Goal: Task Accomplishment & Management: Complete application form

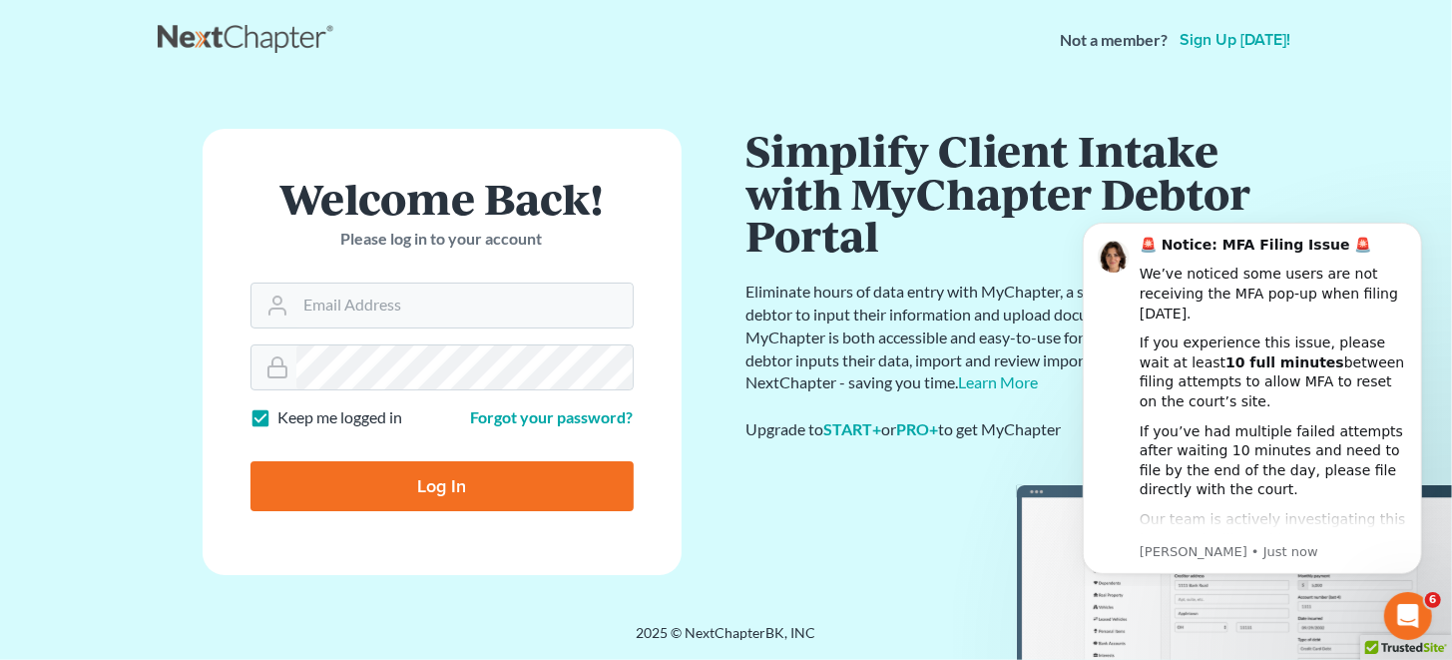
type input "rodriguezlaw349@gmail.com"
click at [466, 493] on input "Log In" at bounding box center [441, 486] width 383 height 50
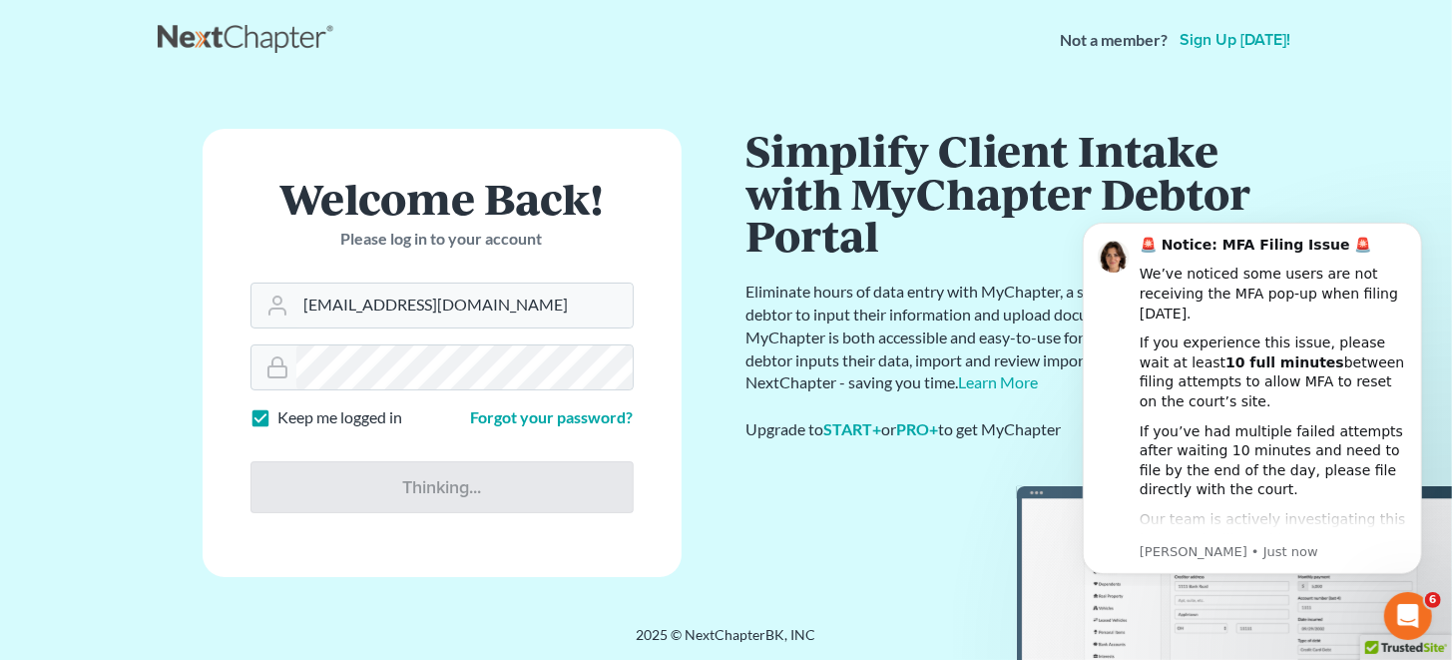
type input "Thinking..."
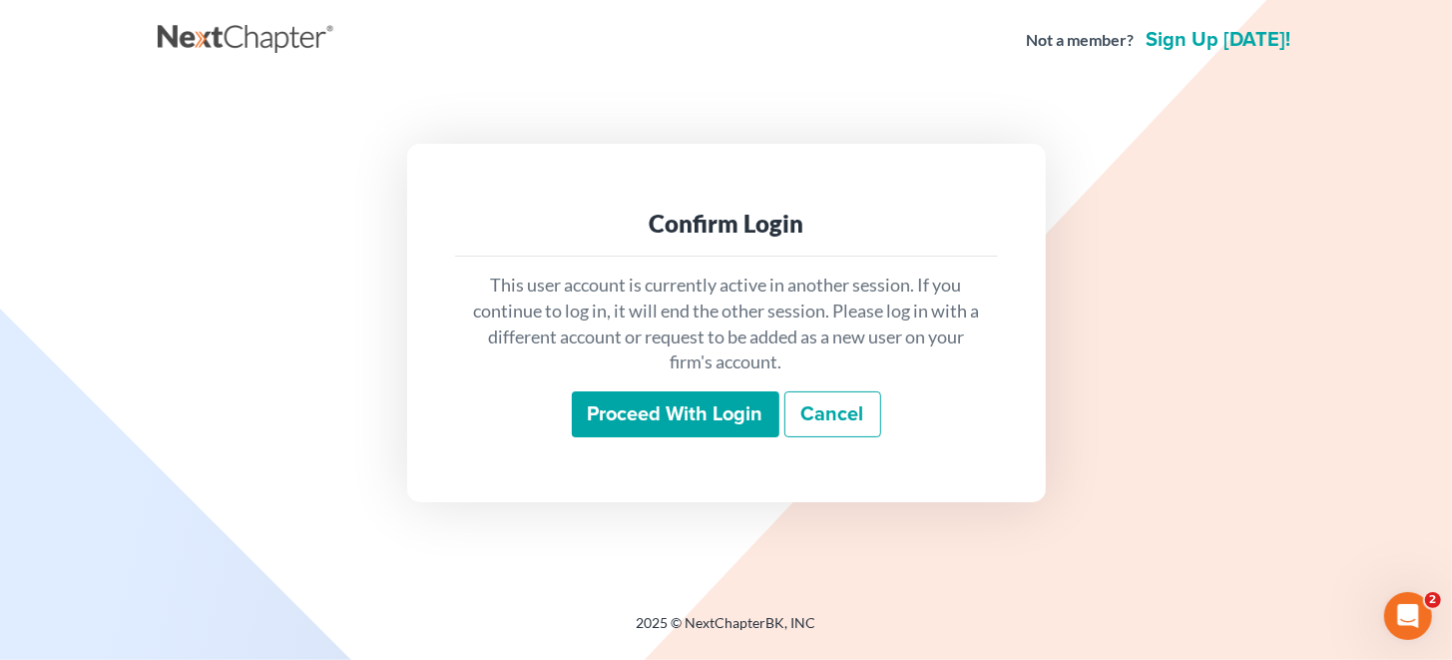
click at [646, 407] on input "Proceed with login" at bounding box center [676, 414] width 208 height 46
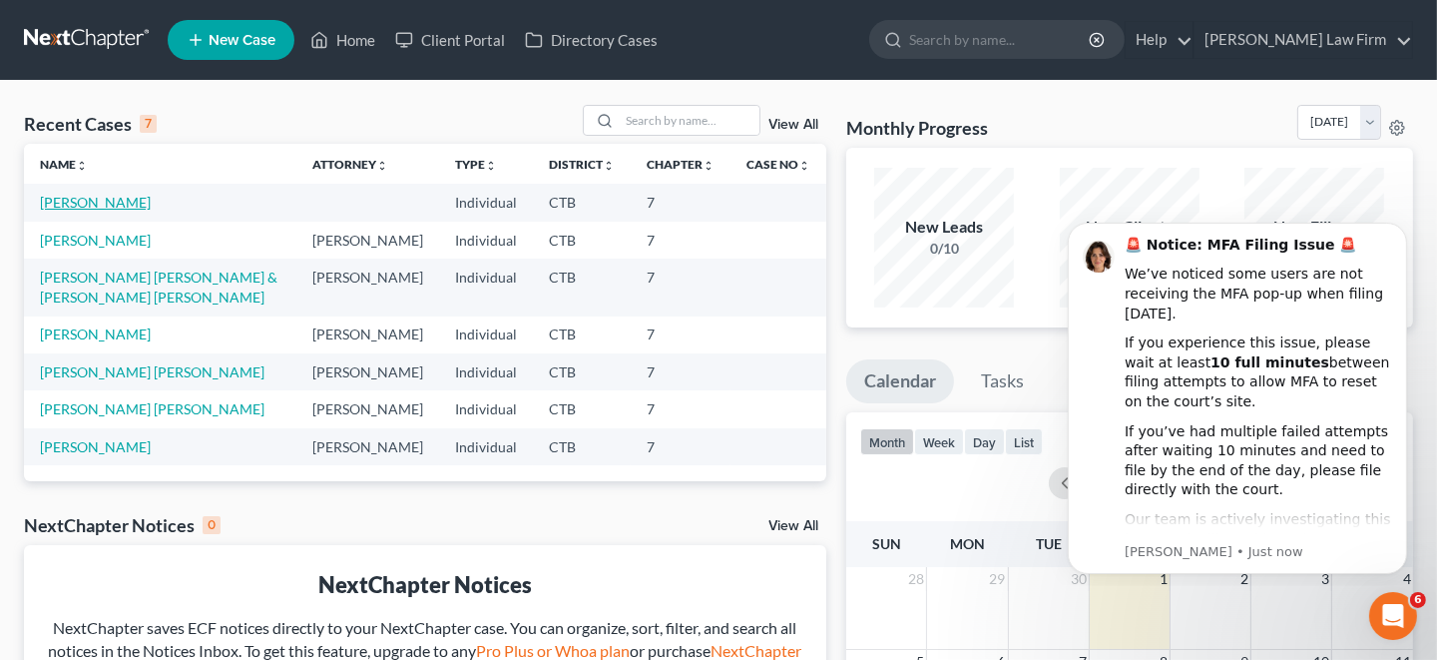
click at [111, 195] on link "[PERSON_NAME]" at bounding box center [95, 202] width 111 height 17
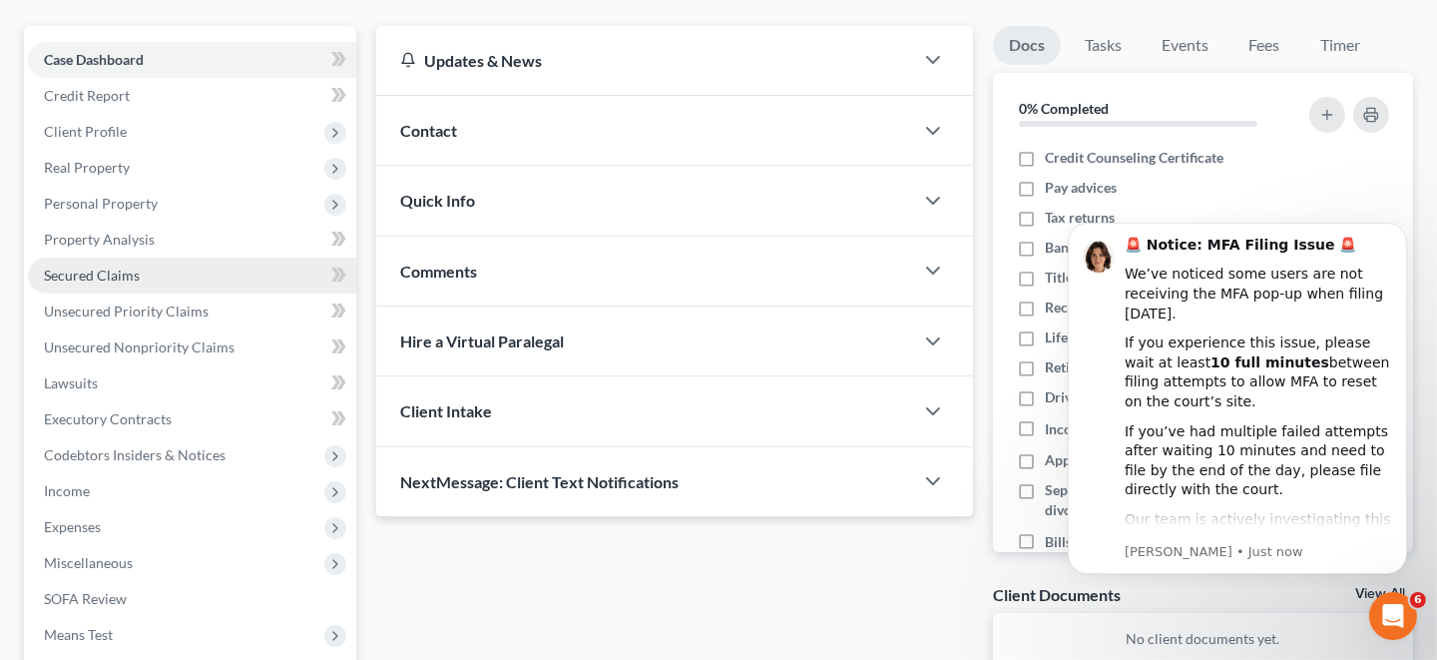
scroll to position [199, 0]
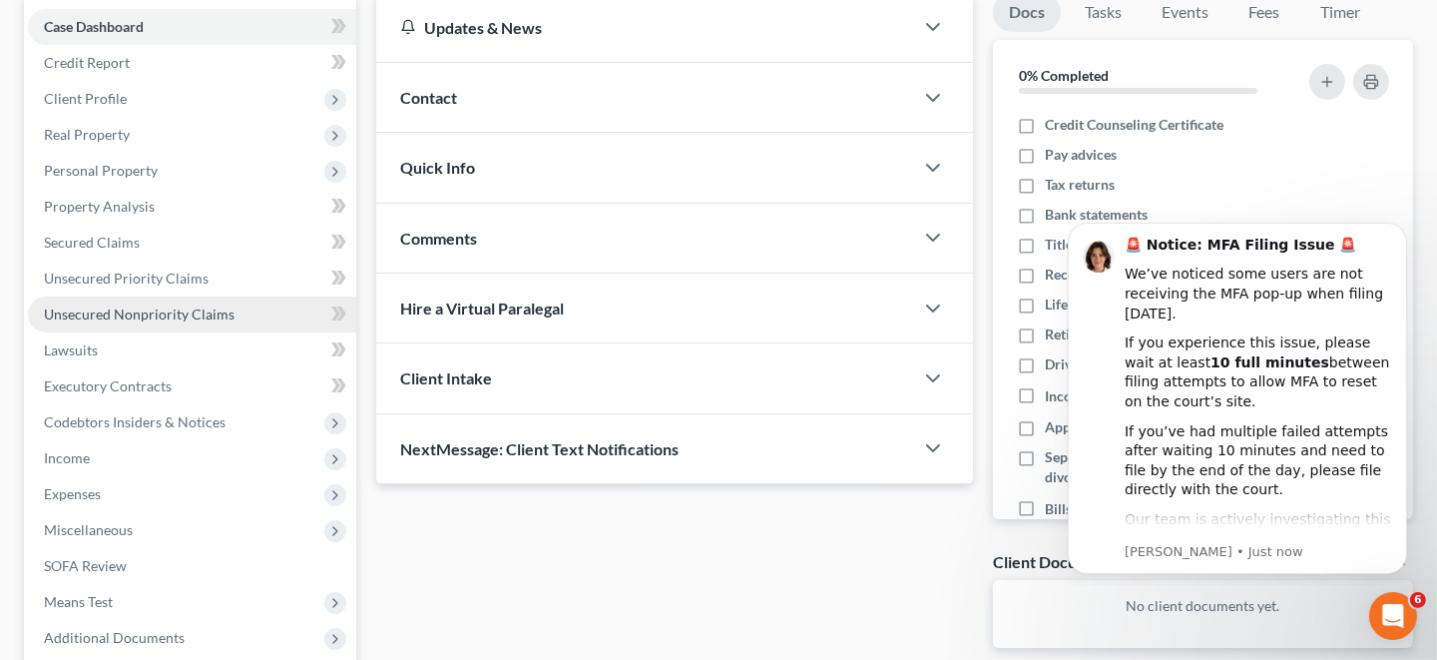
click at [167, 309] on span "Unsecured Nonpriority Claims" at bounding box center [139, 313] width 191 height 17
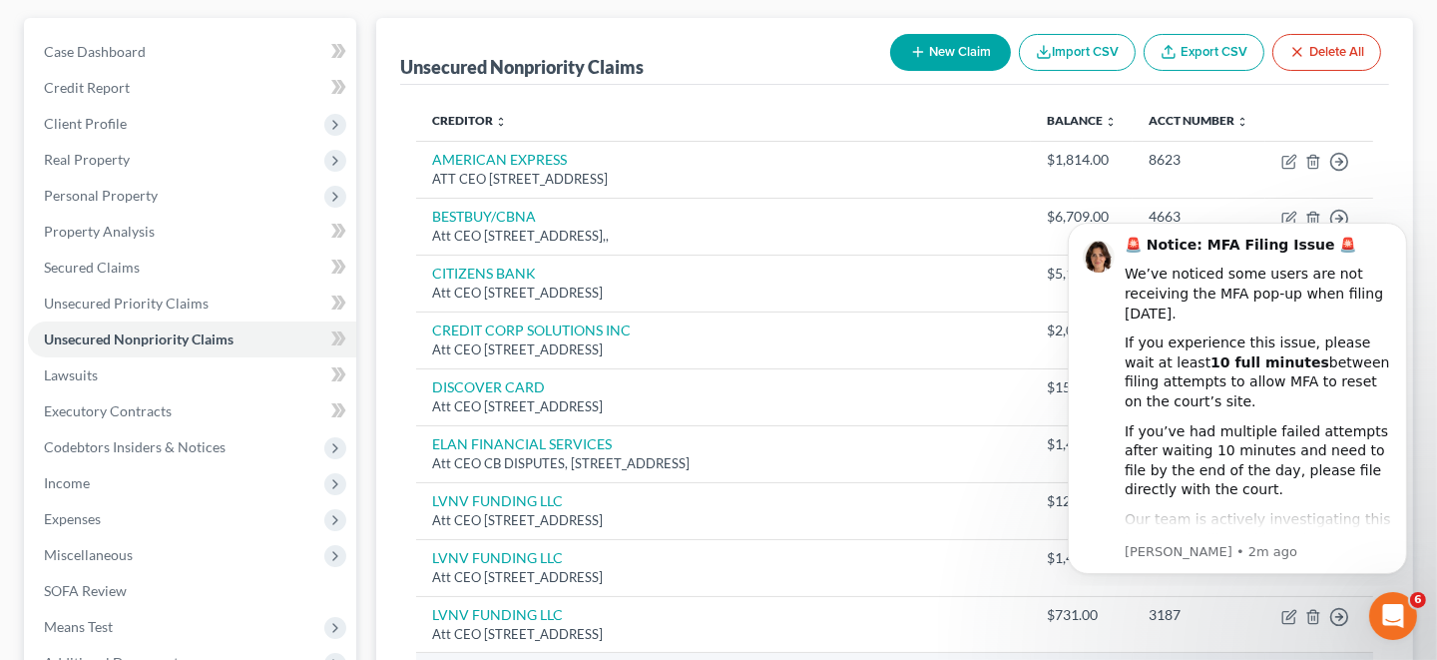
scroll to position [160, 0]
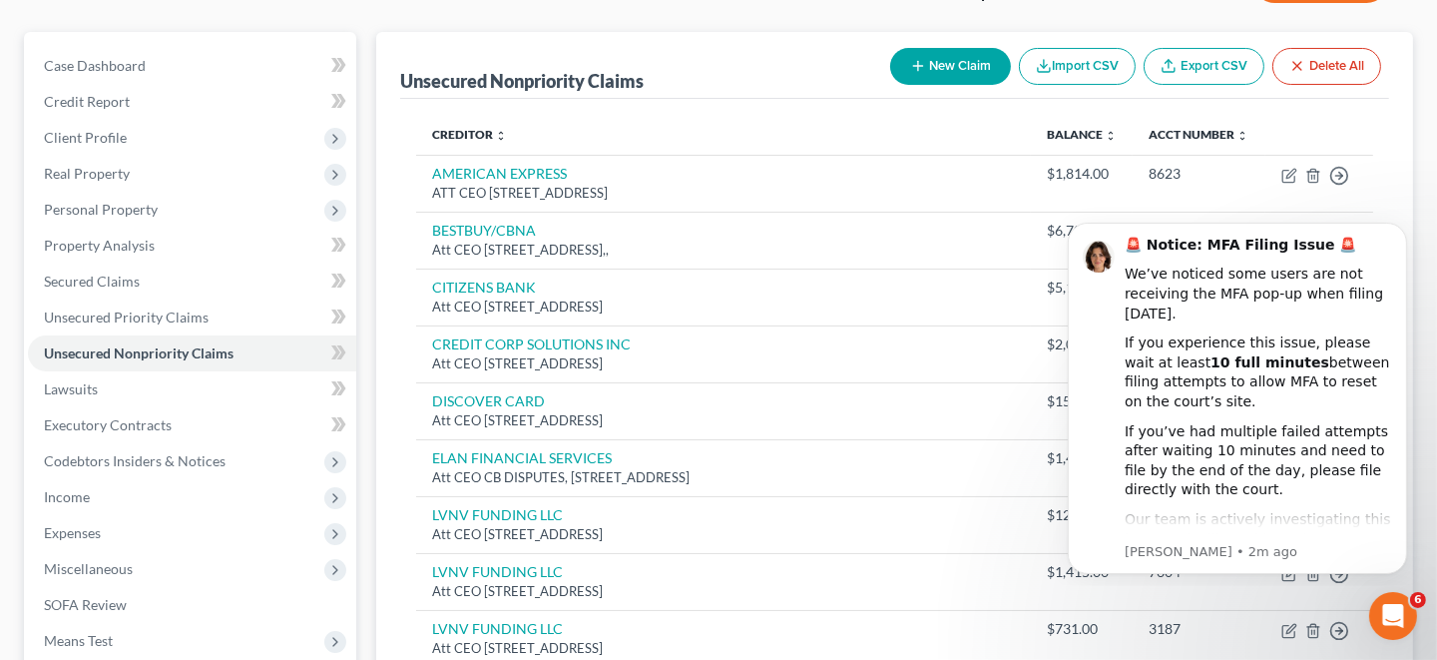
click at [951, 51] on button "New Claim" at bounding box center [950, 66] width 121 height 37
select select "0"
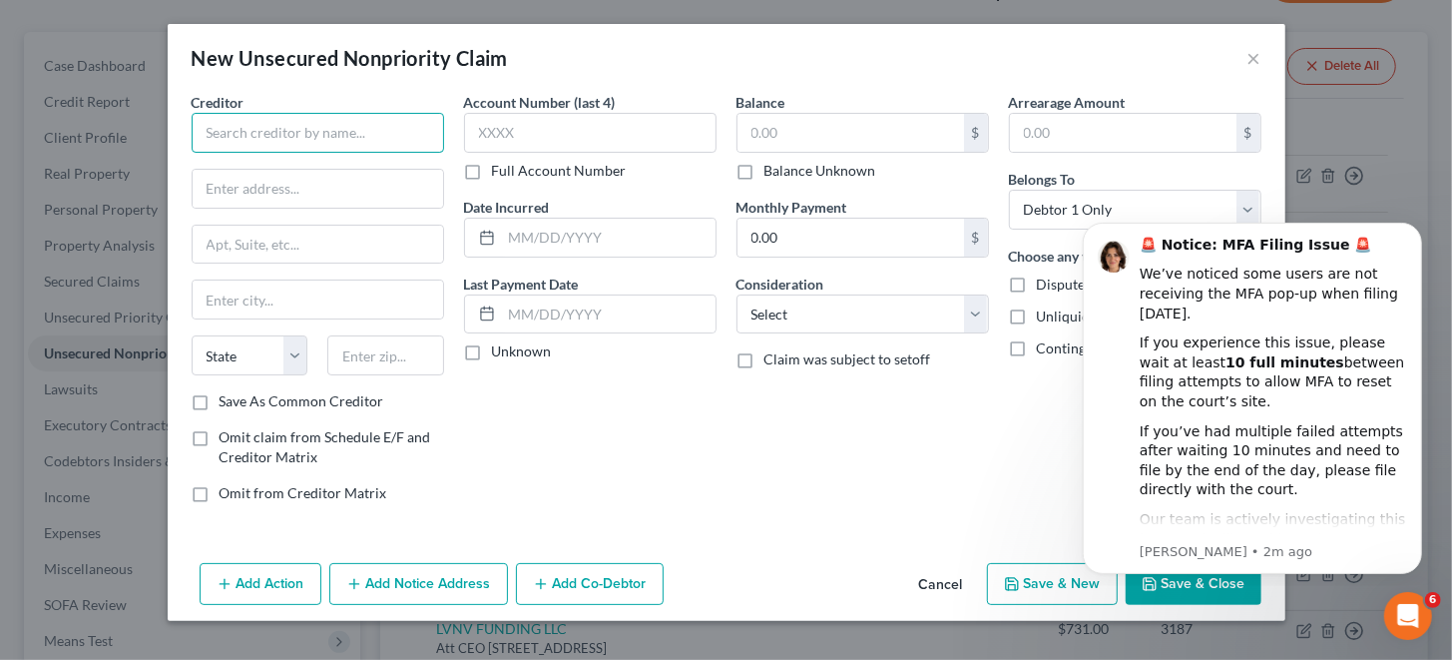
click at [402, 131] on input "text" at bounding box center [318, 133] width 252 height 40
paste input "SYNCB/EBAY"
type input "SYNCB/EBAY"
click at [808, 132] on input "text" at bounding box center [850, 133] width 227 height 38
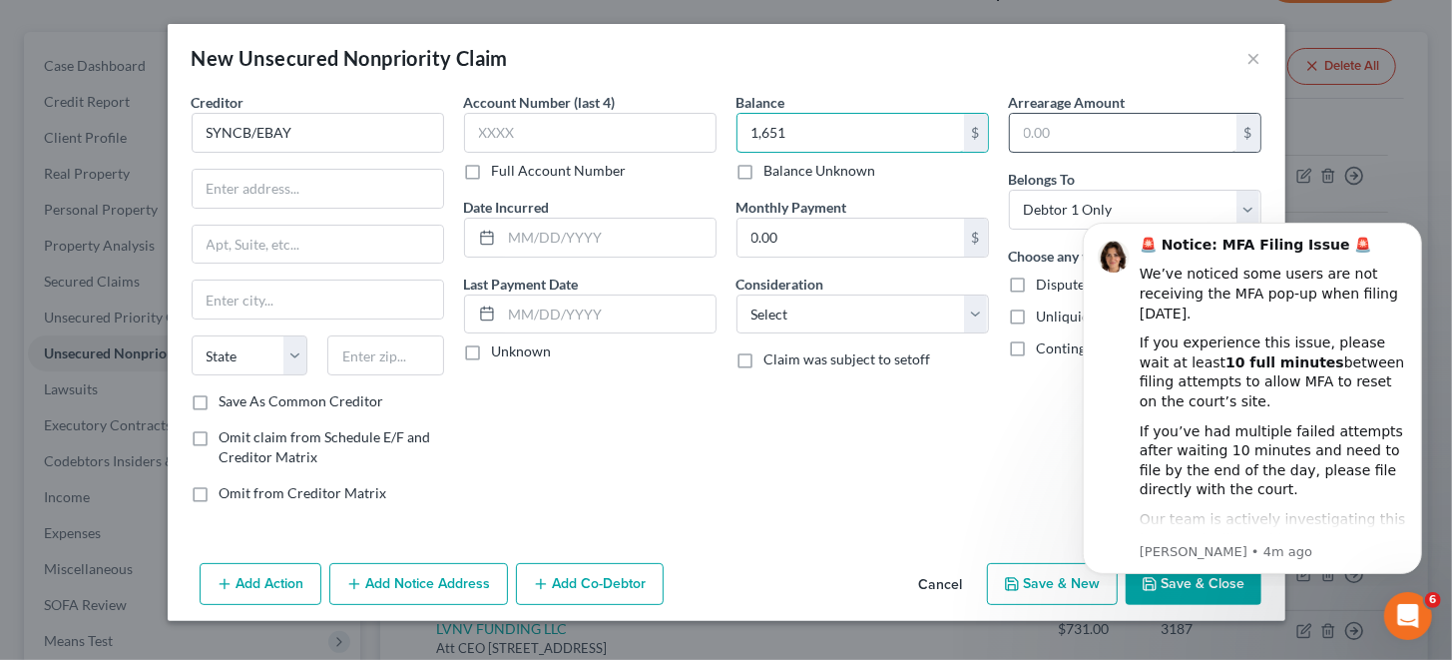
type input "1,651"
click at [1079, 125] on input "text" at bounding box center [1123, 133] width 227 height 38
type input "1,651"
click at [1412, 233] on button "Dismiss notification" at bounding box center [1415, 228] width 26 height 26
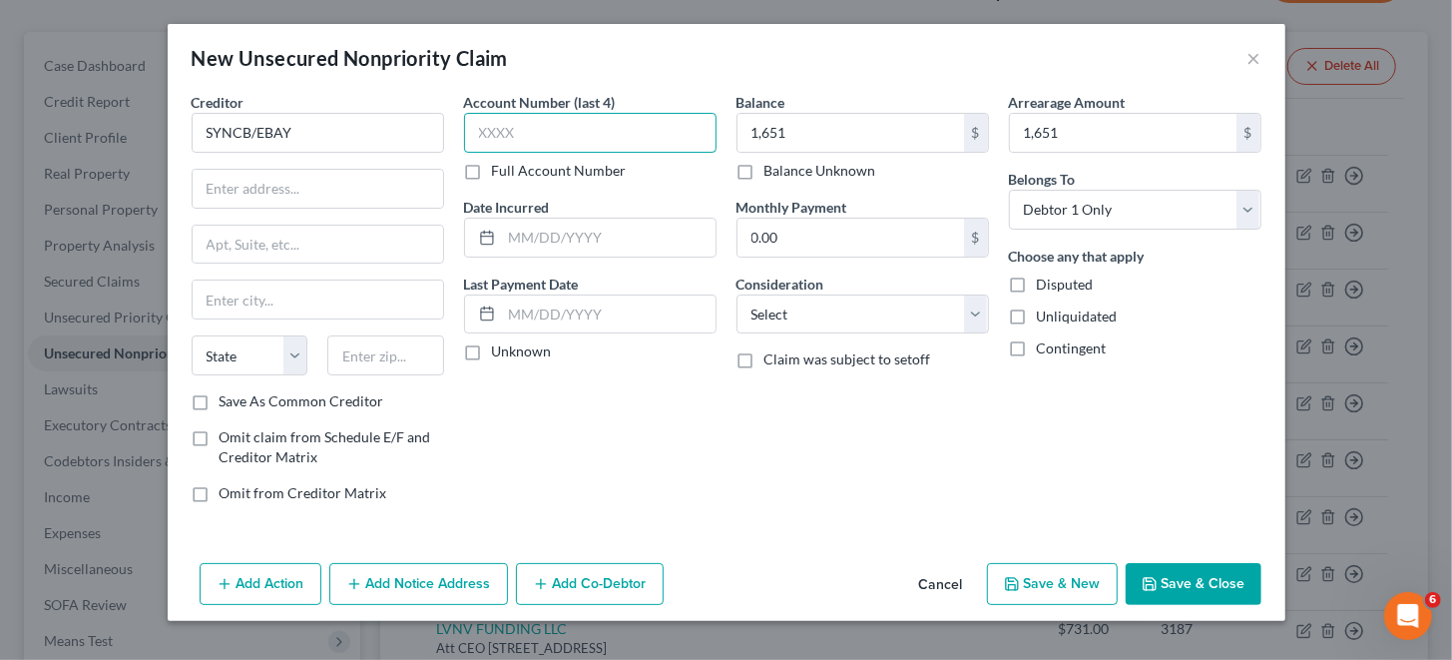
click at [593, 134] on input "text" at bounding box center [590, 133] width 252 height 40
type input "3815"
click at [326, 190] on input "text" at bounding box center [318, 189] width 250 height 38
click at [354, 186] on input "text" at bounding box center [318, 189] width 250 height 38
drag, startPoint x: 354, startPoint y: 186, endPoint x: 301, endPoint y: 241, distance: 76.2
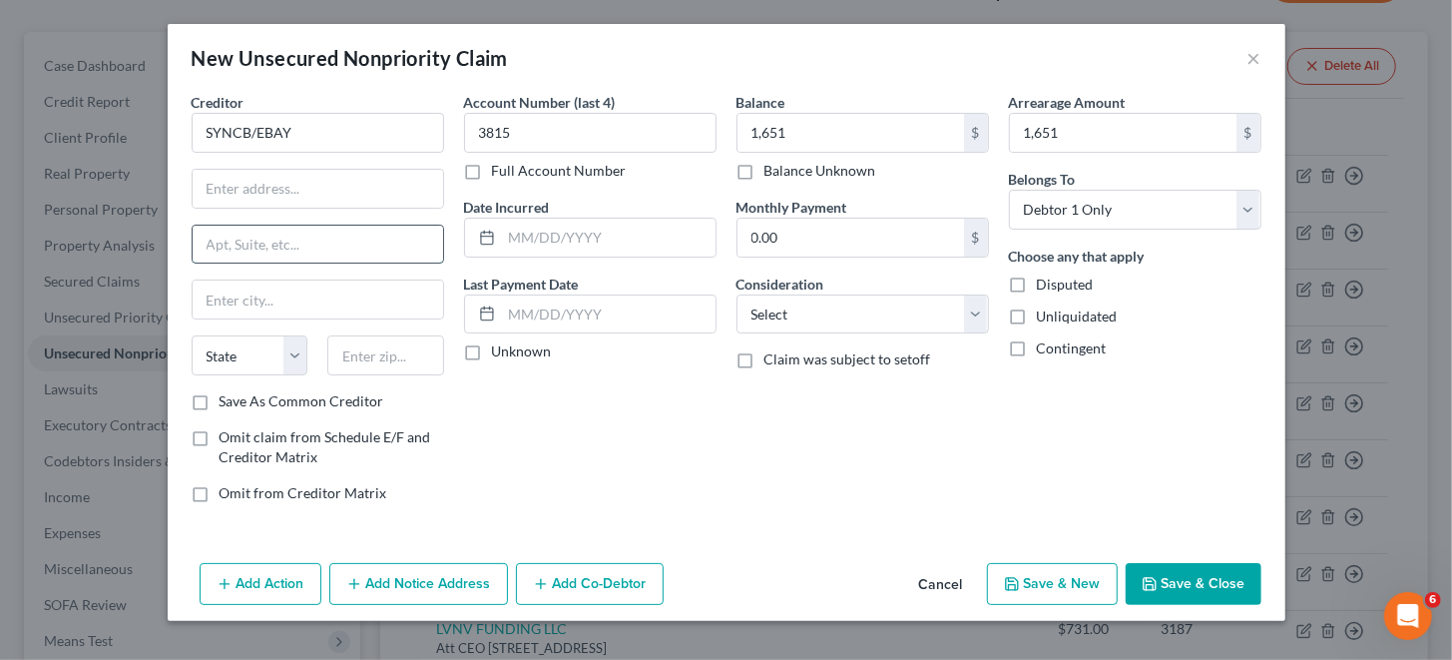
click at [301, 241] on input "text" at bounding box center [318, 245] width 250 height 38
paste input "PO Box 71727,"
type input "PO Box 71727,"
click at [252, 185] on input "text" at bounding box center [318, 189] width 250 height 38
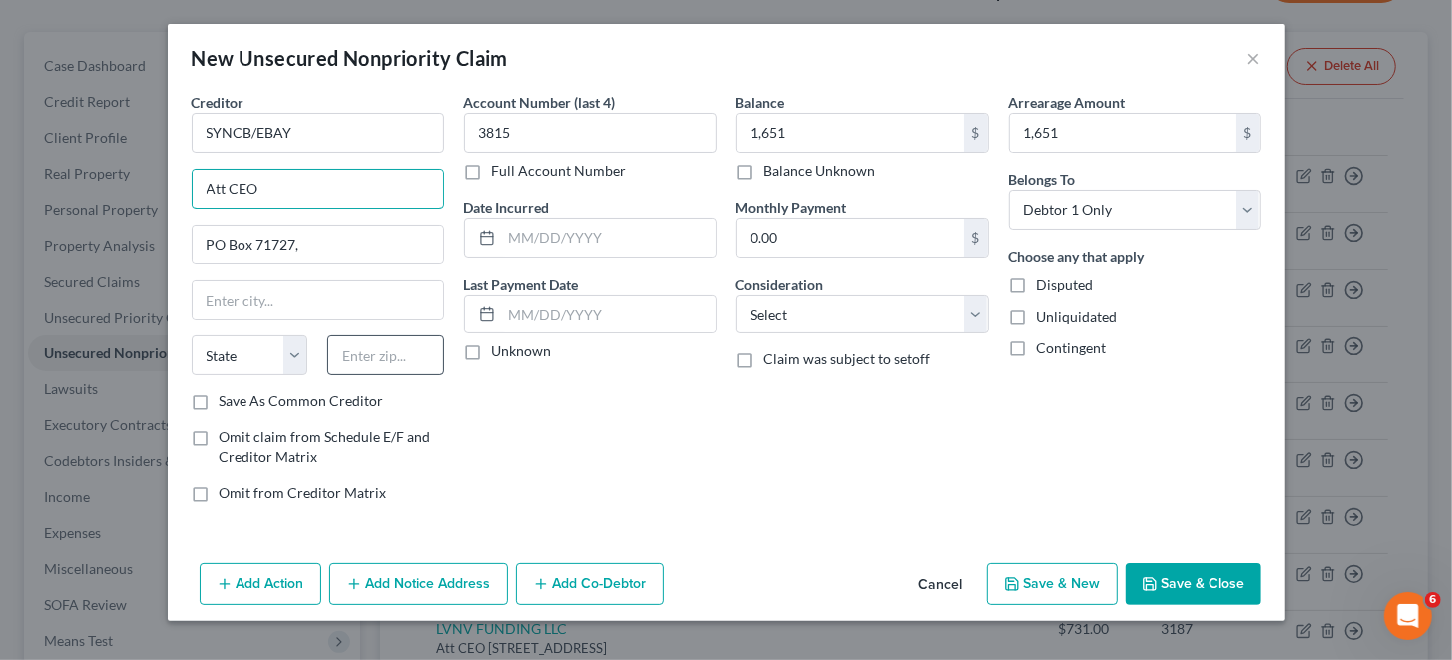
type input "Att CEO"
click at [389, 353] on input "text" at bounding box center [385, 355] width 117 height 40
click at [408, 346] on input "text" at bounding box center [385, 355] width 117 height 40
type input "19176"
click at [608, 391] on div "Account Number (last 4) 3815 Full Account Number Date Incurred Last Payment Dat…" at bounding box center [590, 305] width 272 height 427
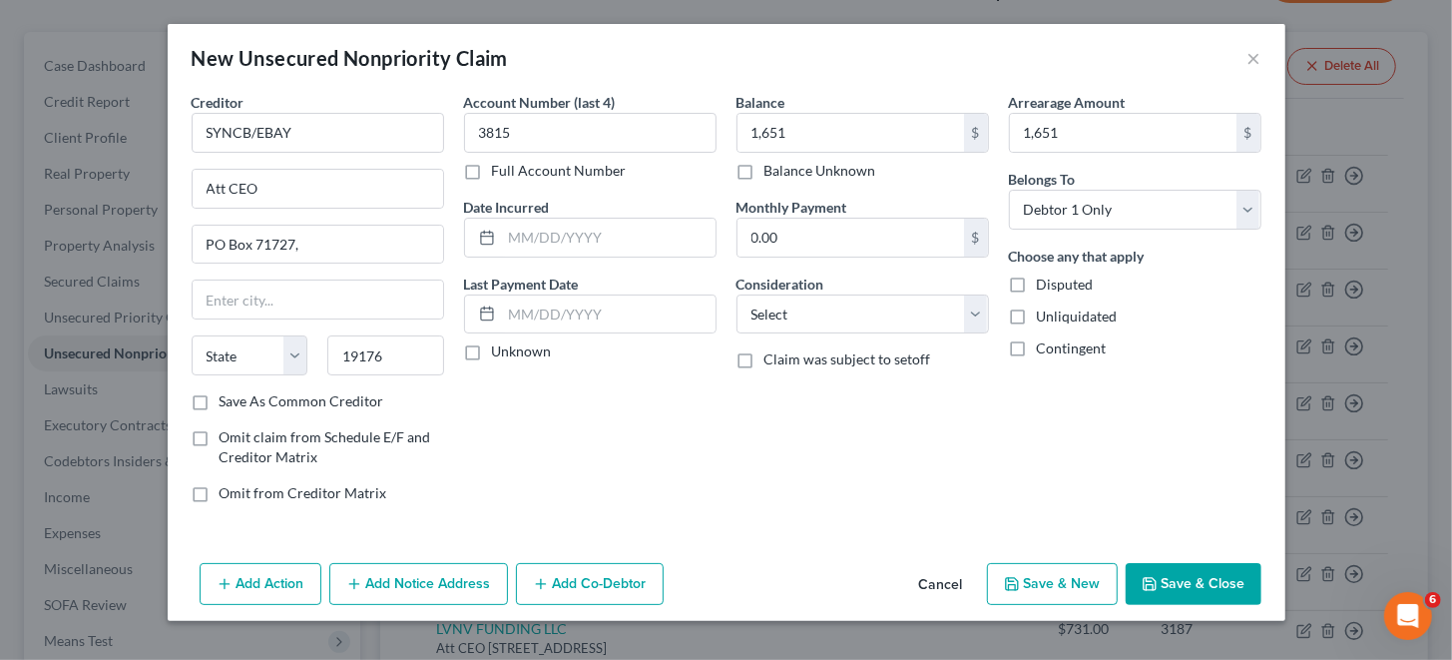
click at [608, 391] on div "Account Number (last 4) 3815 Full Account Number Date Incurred Last Payment Dat…" at bounding box center [590, 305] width 272 height 427
click at [293, 356] on select "State [US_STATE] AK AR AZ CA CO CT DE DC [GEOGRAPHIC_DATA] [GEOGRAPHIC_DATA] GU…" at bounding box center [250, 355] width 117 height 40
select select "39"
click at [192, 335] on select "State [US_STATE] AK AR AZ CA CO CT DE DC [GEOGRAPHIC_DATA] [GEOGRAPHIC_DATA] GU…" at bounding box center [250, 355] width 117 height 40
click at [268, 293] on input "text" at bounding box center [318, 299] width 250 height 38
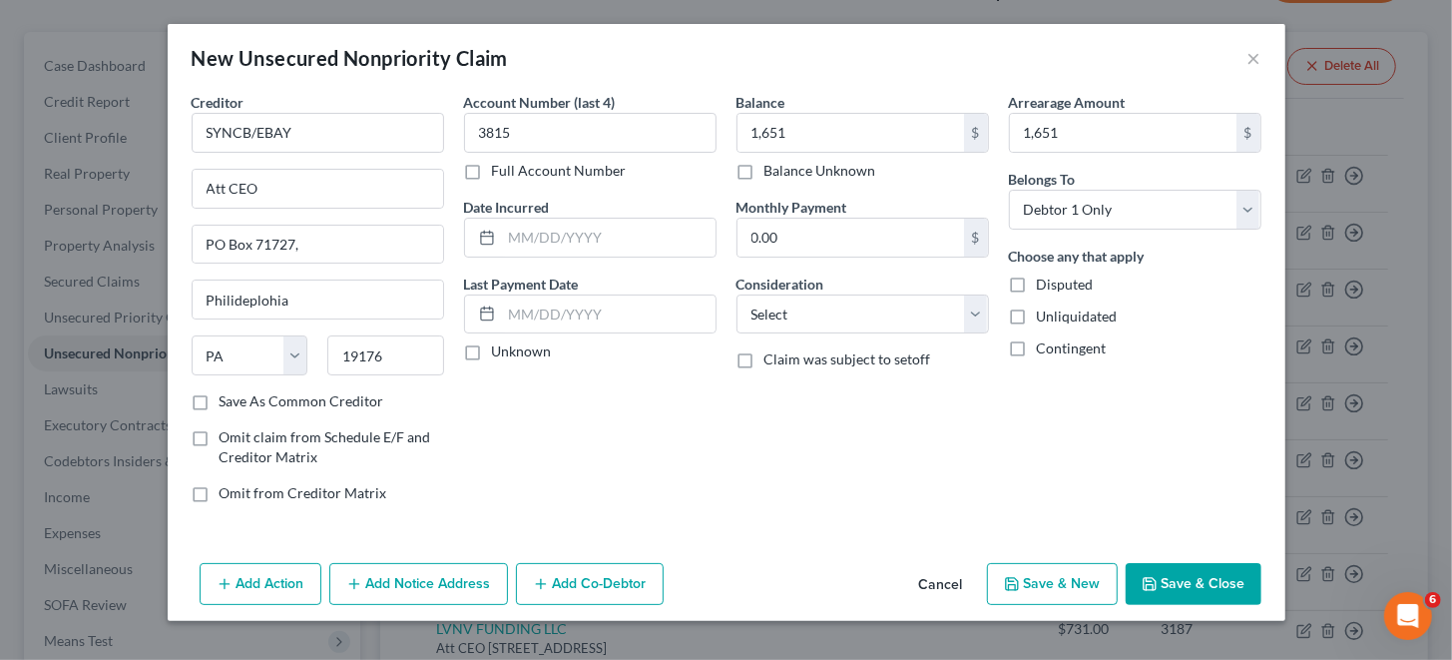
click at [845, 57] on div "New Unsecured Nonpriority Claim ×" at bounding box center [727, 58] width 1118 height 68
click at [235, 299] on input "Philideplohia" at bounding box center [318, 299] width 250 height 38
drag, startPoint x: 344, startPoint y: 297, endPoint x: 149, endPoint y: 323, distance: 197.3
click at [149, 323] on div "New Unsecured Nonpriority Claim × Creditor * SYNCB/EBAY Att CEO PO Box 71727, P…" at bounding box center [726, 330] width 1452 height 660
paste input "lphia,"
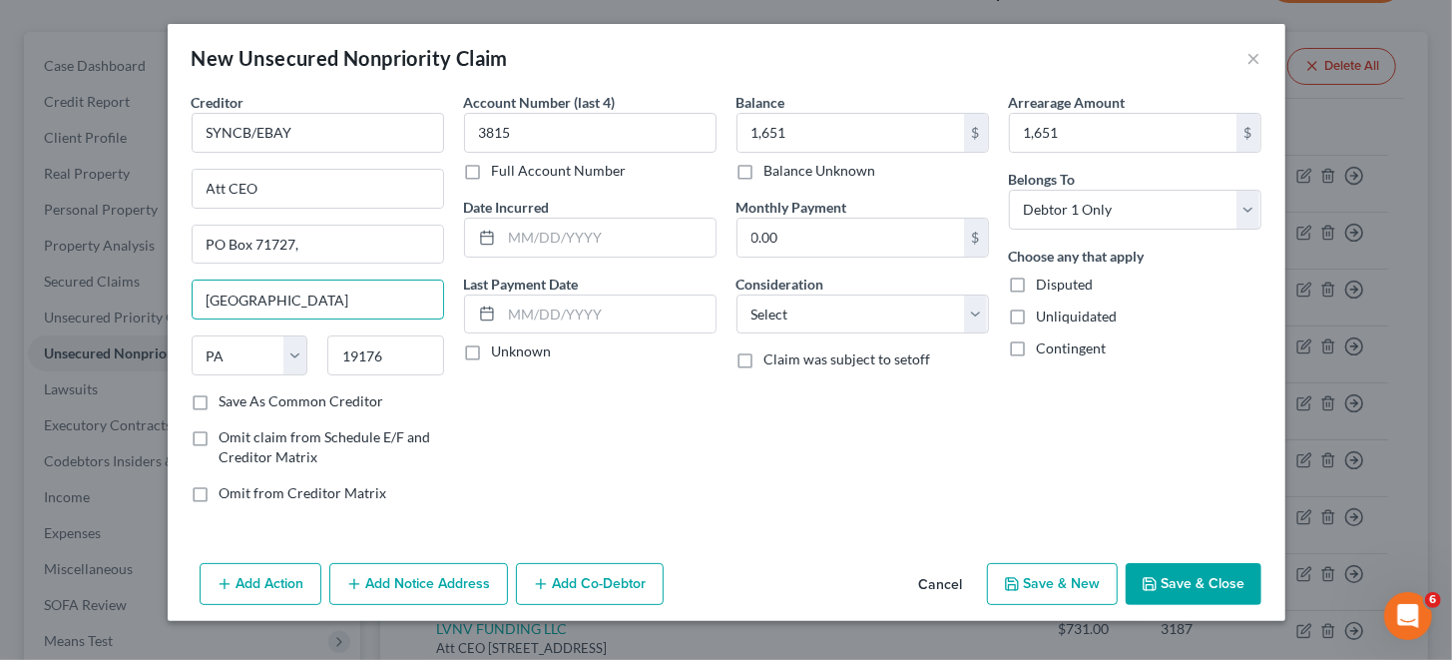
type input "[GEOGRAPHIC_DATA]"
click at [618, 395] on div "Account Number (last 4) 3815 Full Account Number Date Incurred Last Payment Dat…" at bounding box center [590, 305] width 272 height 427
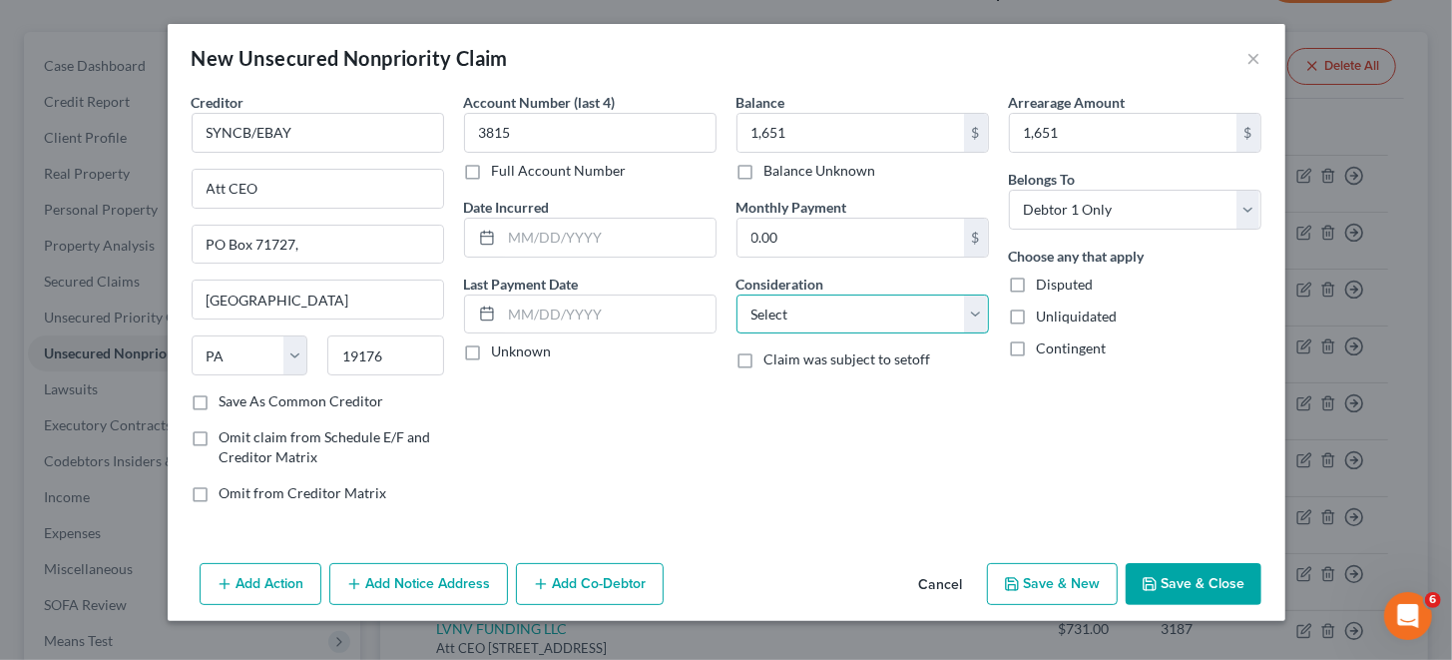
click at [823, 317] on select "Select Cable / Satellite Services Collection Agency Credit Card Debt Debt Couns…" at bounding box center [863, 314] width 252 height 40
select select "2"
click at [737, 294] on select "Select Cable / Satellite Services Collection Agency Credit Card Debt Debt Couns…" at bounding box center [863, 314] width 252 height 40
click at [1181, 580] on button "Save & Close" at bounding box center [1194, 584] width 136 height 42
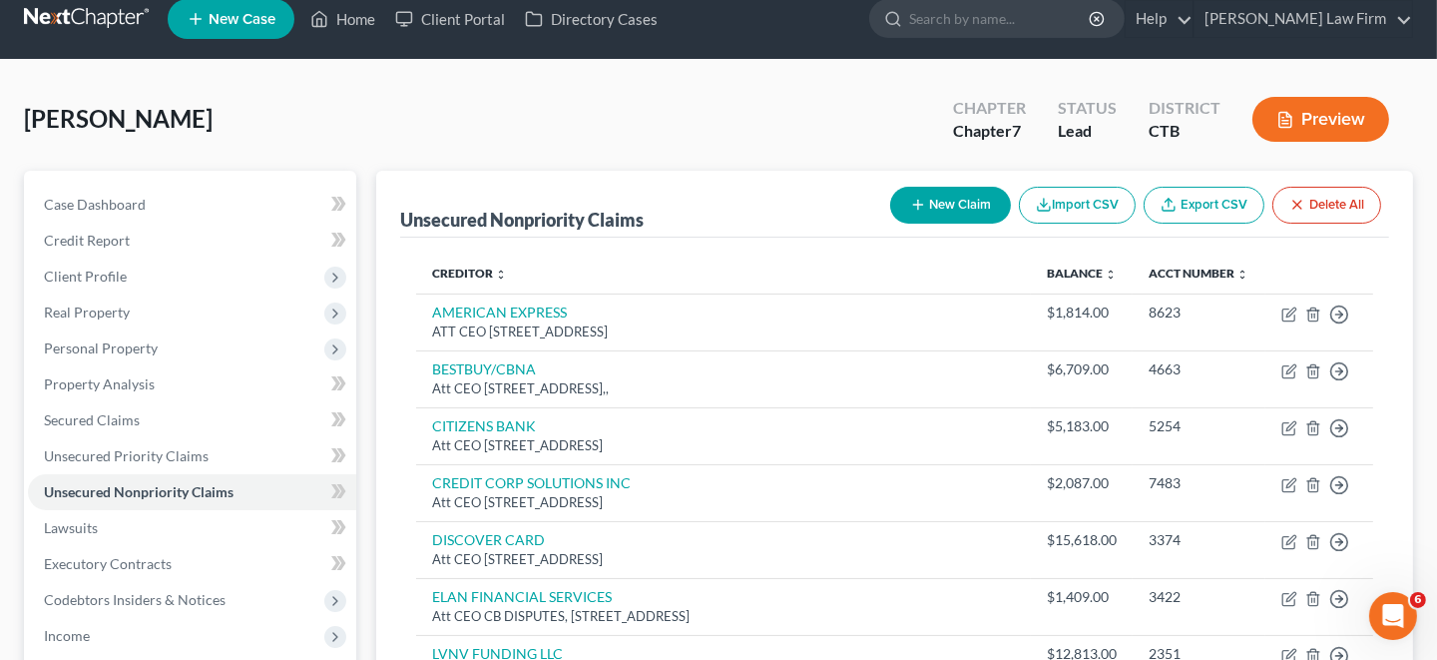
scroll to position [0, 0]
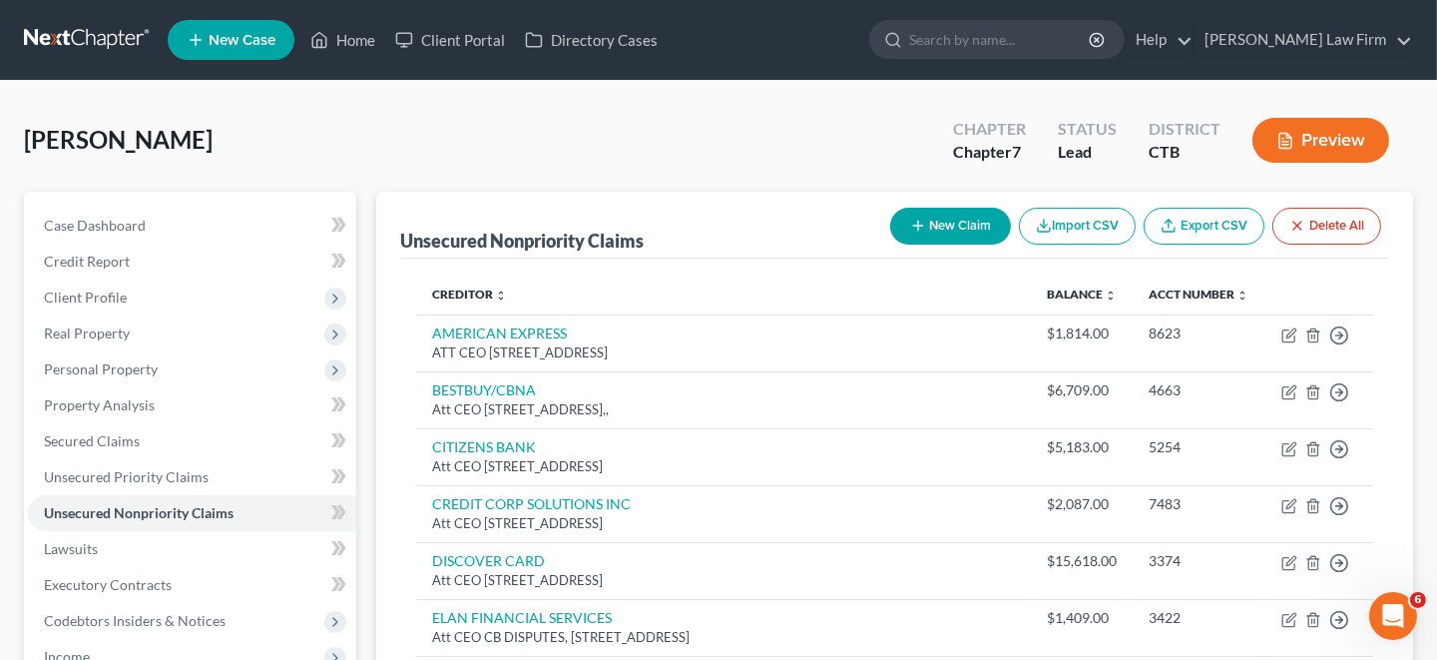
click at [936, 216] on button "New Claim" at bounding box center [950, 226] width 121 height 37
select select "0"
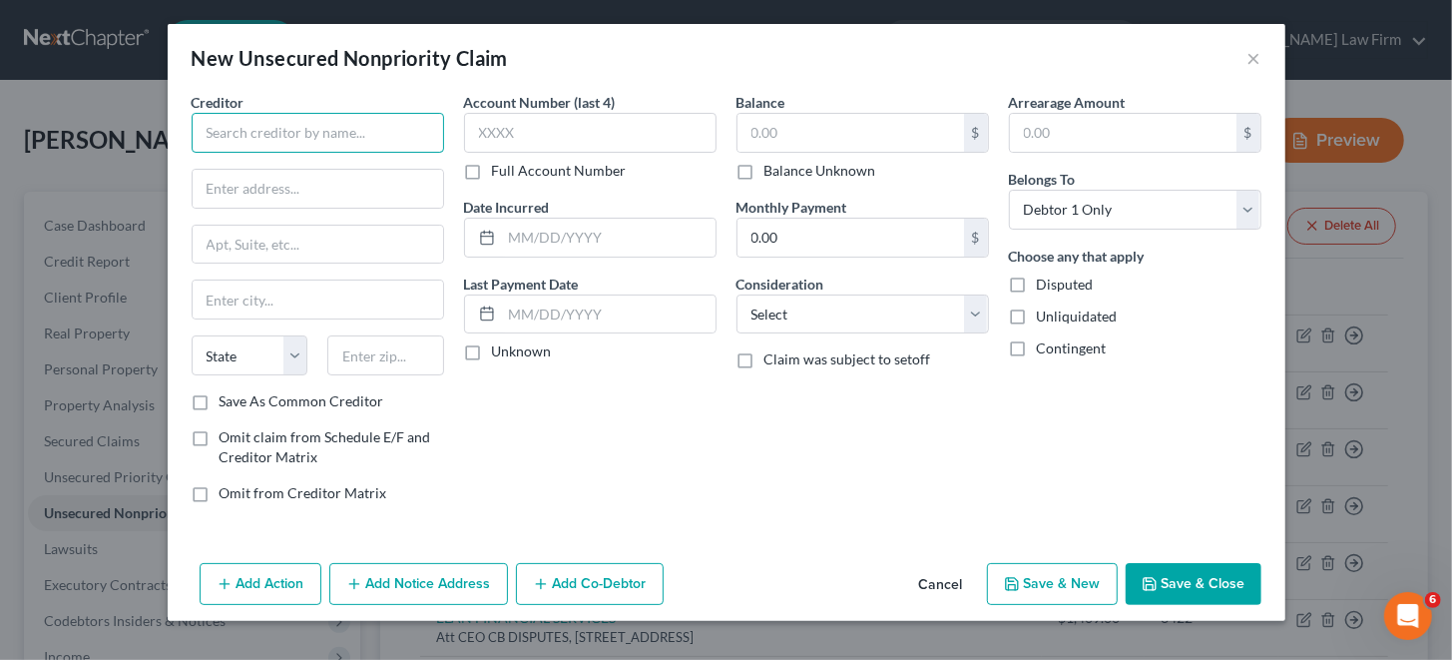
click at [332, 127] on input "text" at bounding box center [318, 133] width 252 height 40
paste input "SYNCB/HARBOR"
type input "SYNCB/HARBOR"
click at [377, 357] on input "text" at bounding box center [385, 355] width 117 height 40
click at [296, 299] on input "text" at bounding box center [318, 299] width 250 height 38
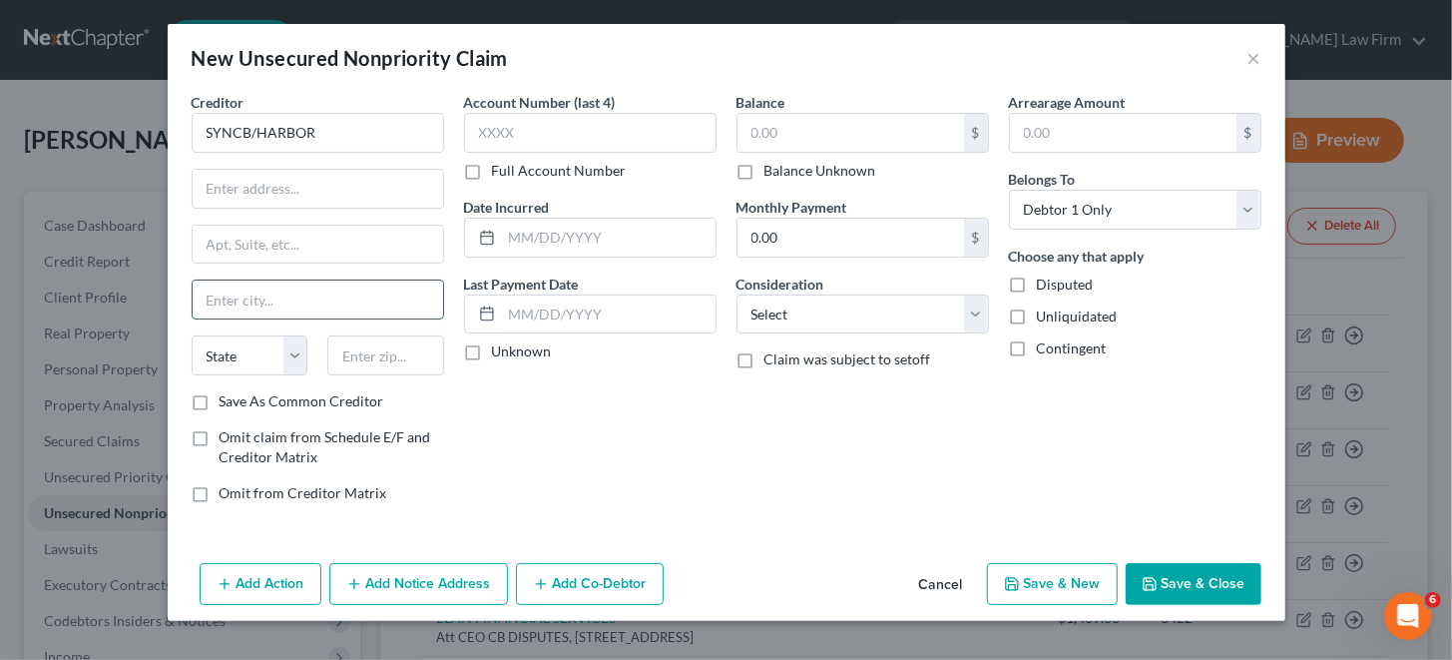
paste input "SYNCB/HARBOR"
type input "SYNCB/HARBOR"
click at [335, 286] on input "SYNCB/HARBOR" at bounding box center [318, 299] width 250 height 38
drag, startPoint x: 332, startPoint y: 292, endPoint x: 155, endPoint y: 290, distance: 177.6
click at [155, 290] on div "New Unsecured Nonpriority Claim × Creditor * SYNCB/HARBOR SYNCB/[GEOGRAPHIC_DAT…" at bounding box center [726, 330] width 1452 height 660
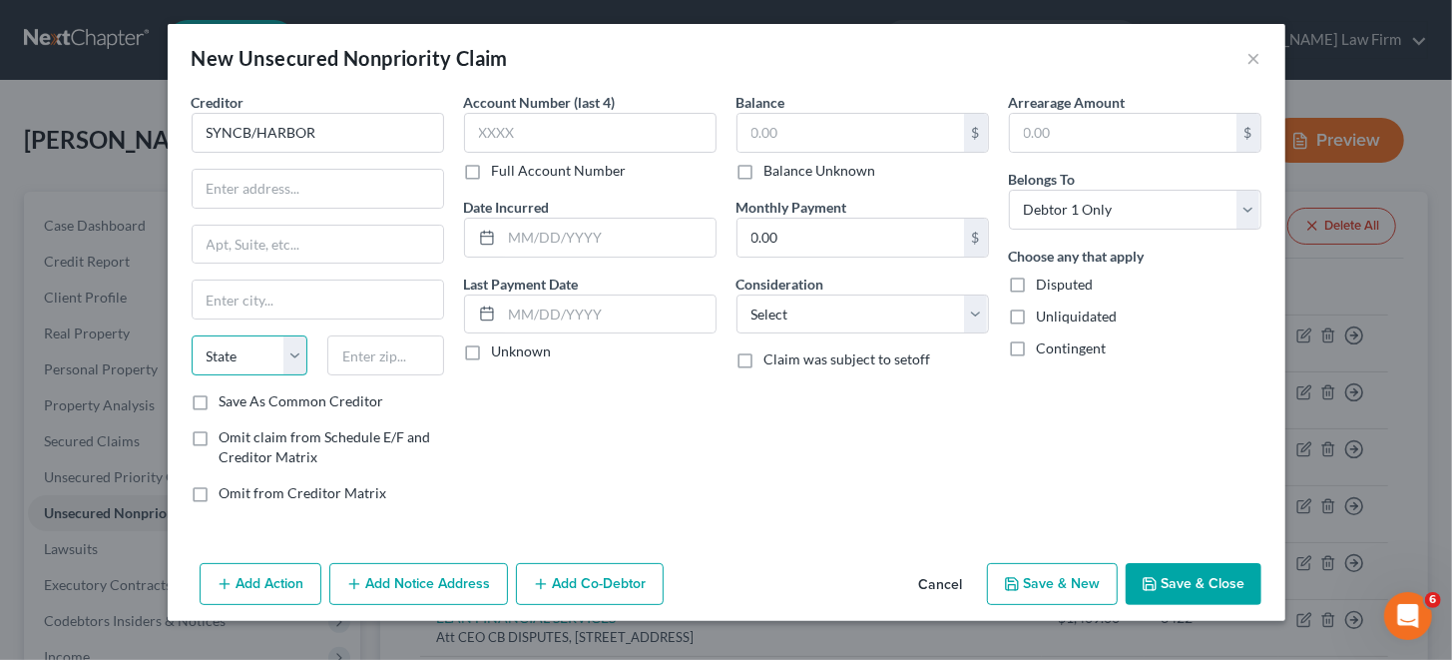
click at [285, 357] on select "State [US_STATE] AK AR AZ CA CO CT DE DC [GEOGRAPHIC_DATA] [GEOGRAPHIC_DATA] GU…" at bounding box center [250, 355] width 117 height 40
select select "39"
click at [192, 335] on select "State [US_STATE] AK AR AZ CA CO CT DE DC [GEOGRAPHIC_DATA] [GEOGRAPHIC_DATA] GU…" at bounding box center [250, 355] width 117 height 40
click at [267, 244] on input "text" at bounding box center [318, 245] width 250 height 38
paste input "PO Box 71746,"
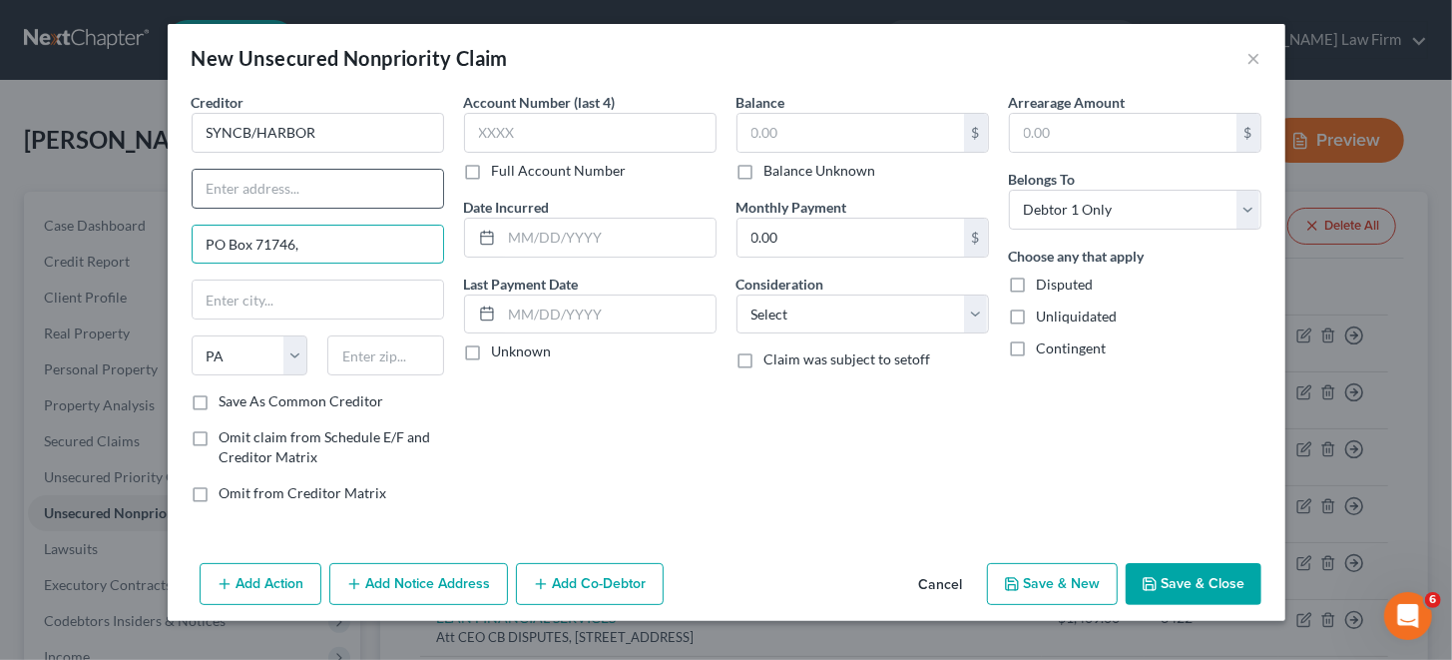
type input "PO Box 71746,"
click at [276, 178] on input "text" at bounding box center [318, 189] width 250 height 38
type input "Att CEO"
click at [300, 297] on input "text" at bounding box center [318, 299] width 250 height 38
click at [249, 296] on input "text" at bounding box center [318, 299] width 250 height 38
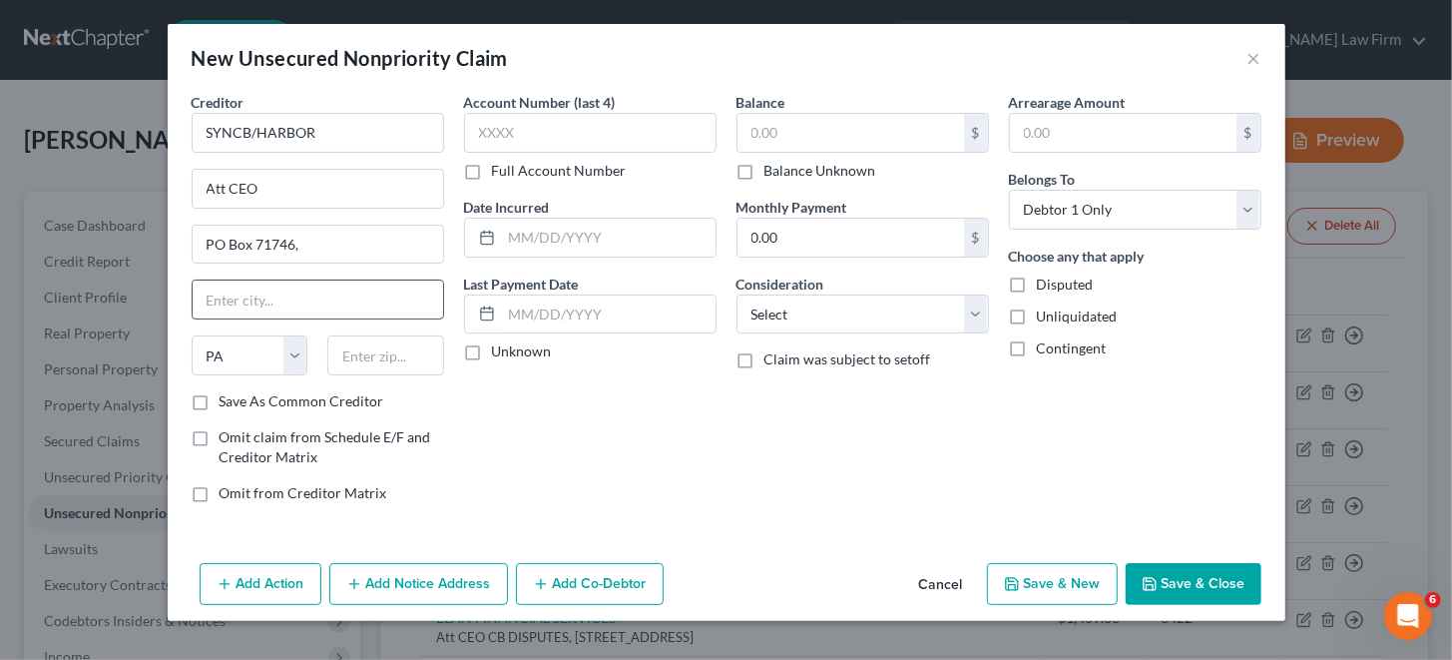
paste input "[GEOGRAPHIC_DATA],"
type input "[GEOGRAPHIC_DATA]"
click at [392, 353] on input "text" at bounding box center [385, 355] width 117 height 40
click at [368, 350] on input "text" at bounding box center [385, 355] width 117 height 40
paste input "191761746"
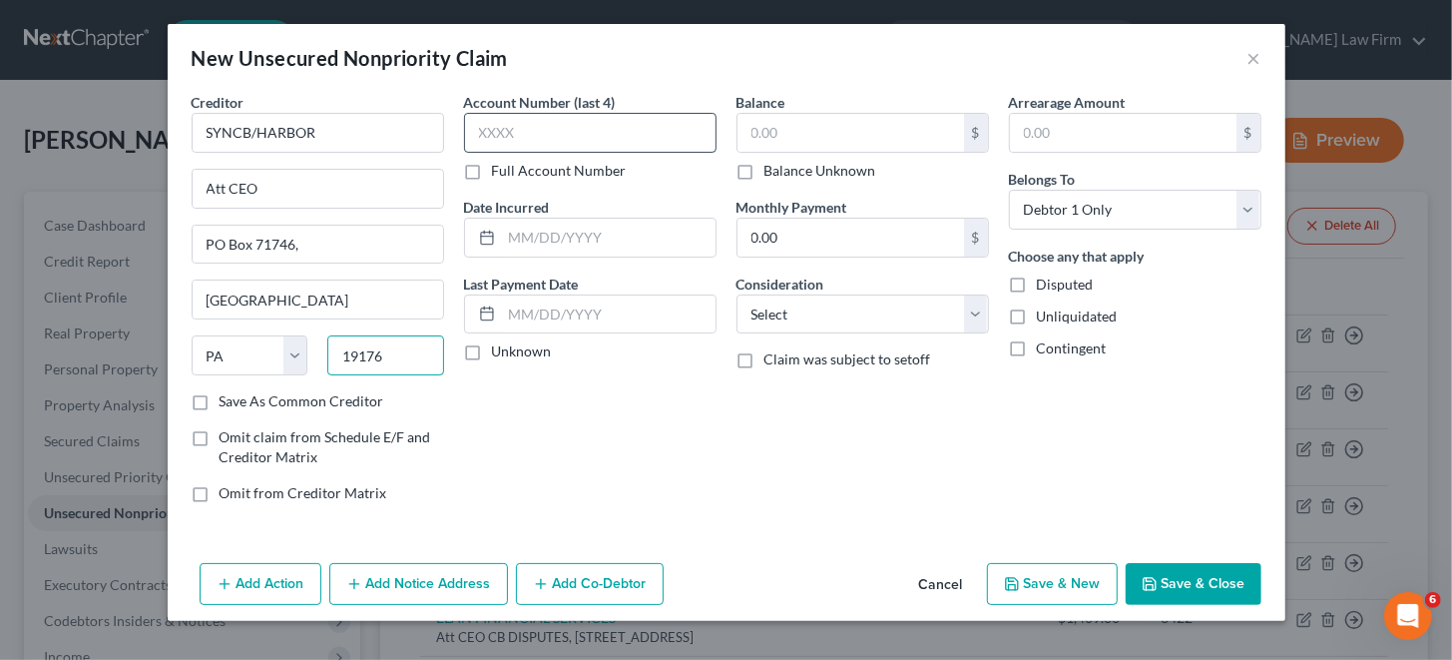
type input "19176"
click at [575, 125] on input "text" at bounding box center [590, 133] width 252 height 40
type input "0977"
click at [782, 135] on input "text" at bounding box center [850, 133] width 227 height 38
click at [875, 130] on input "text" at bounding box center [850, 133] width 227 height 38
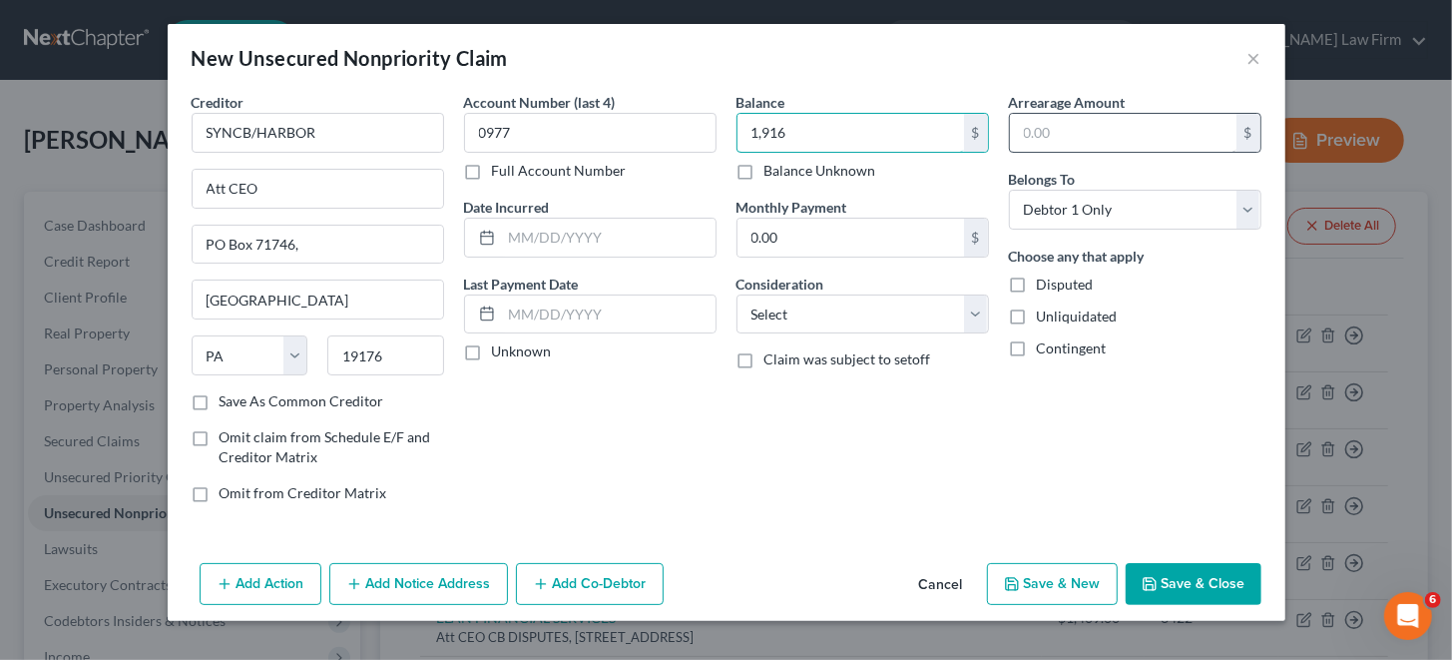
type input "1,916"
click at [1039, 129] on input "text" at bounding box center [1123, 133] width 227 height 38
type input "1,916"
click at [1206, 587] on button "Save & Close" at bounding box center [1194, 584] width 136 height 42
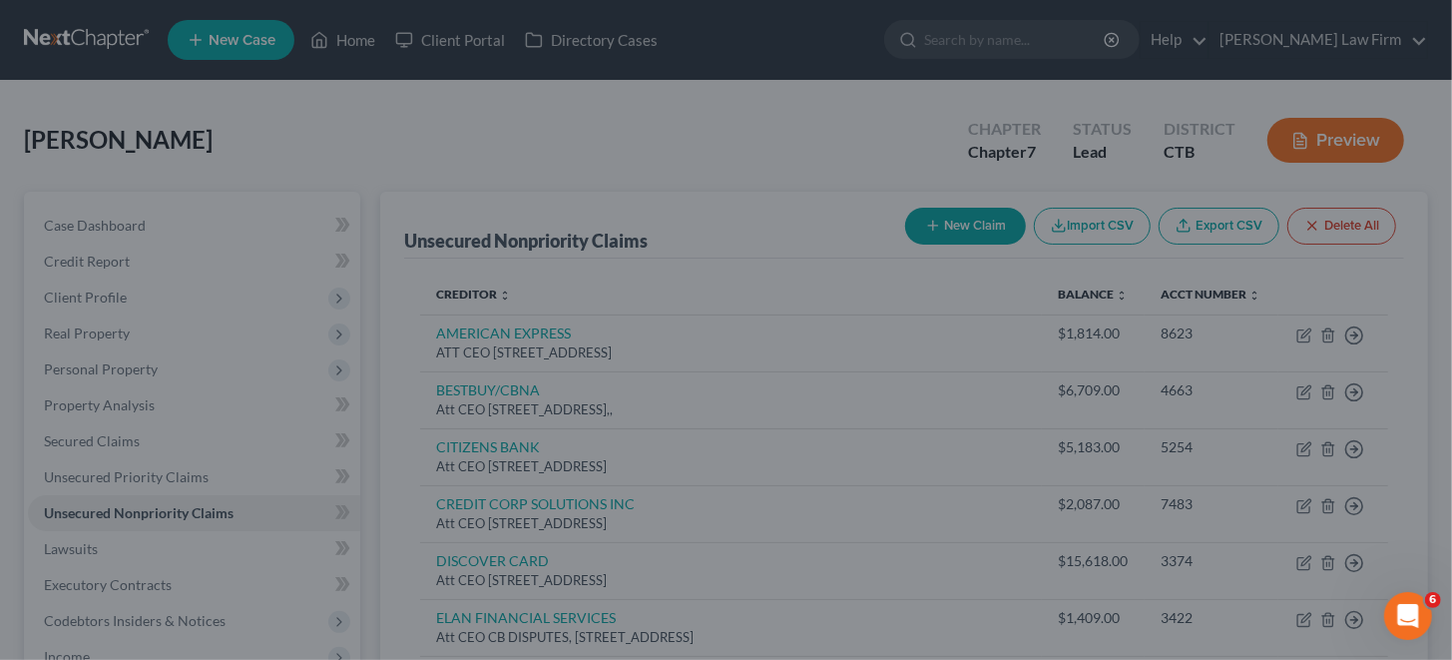
type input "1,916.00"
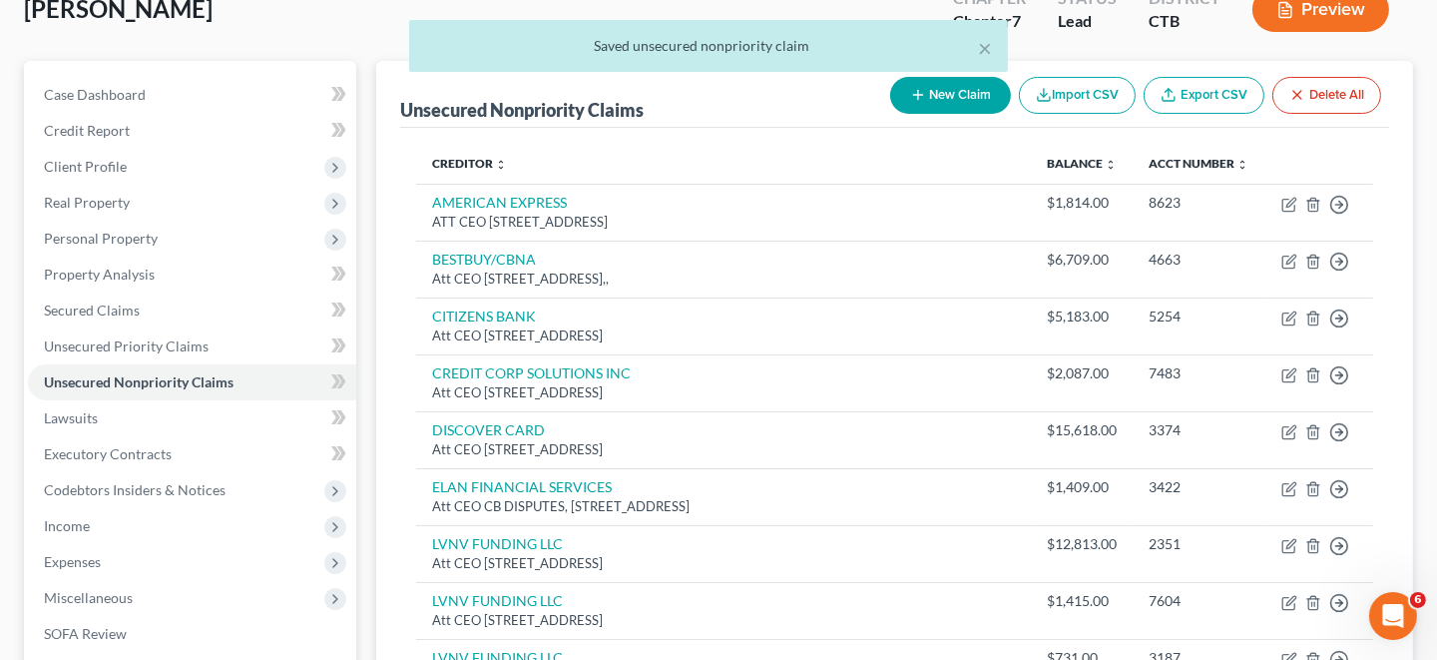
scroll to position [99, 0]
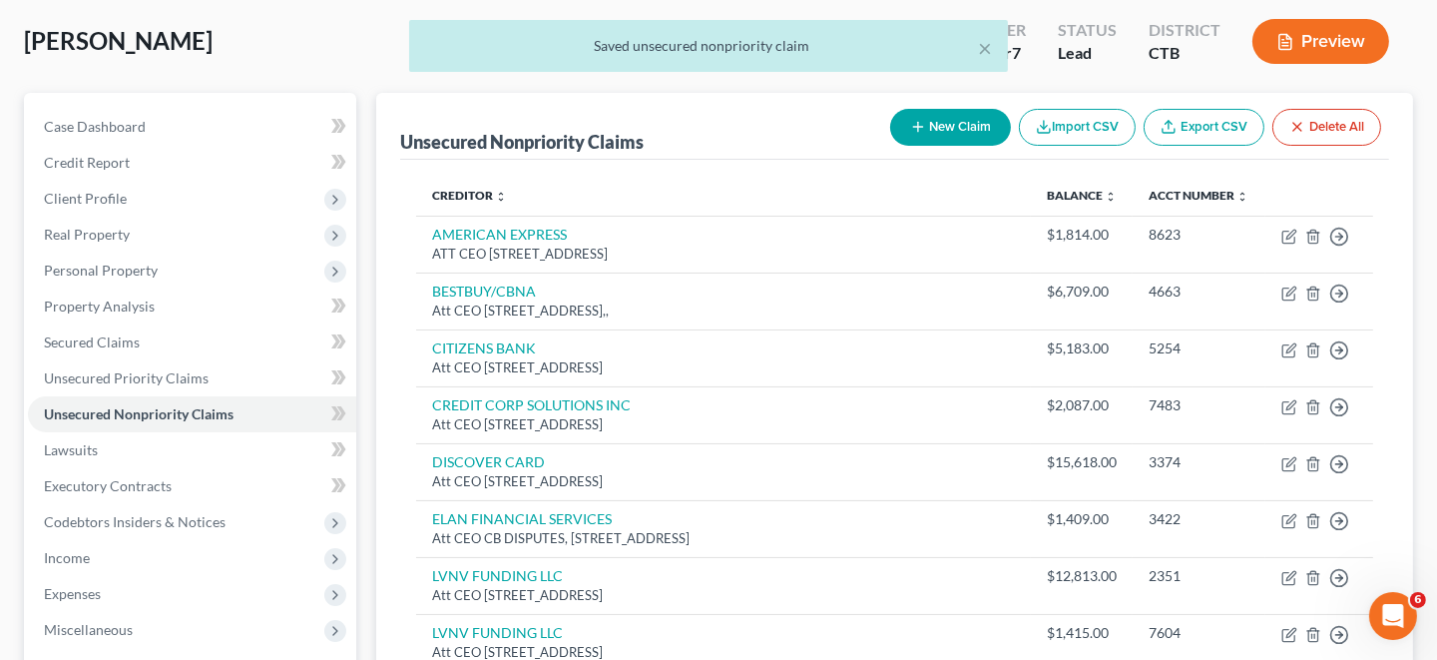
click at [929, 121] on button "New Claim" at bounding box center [950, 127] width 121 height 37
select select "0"
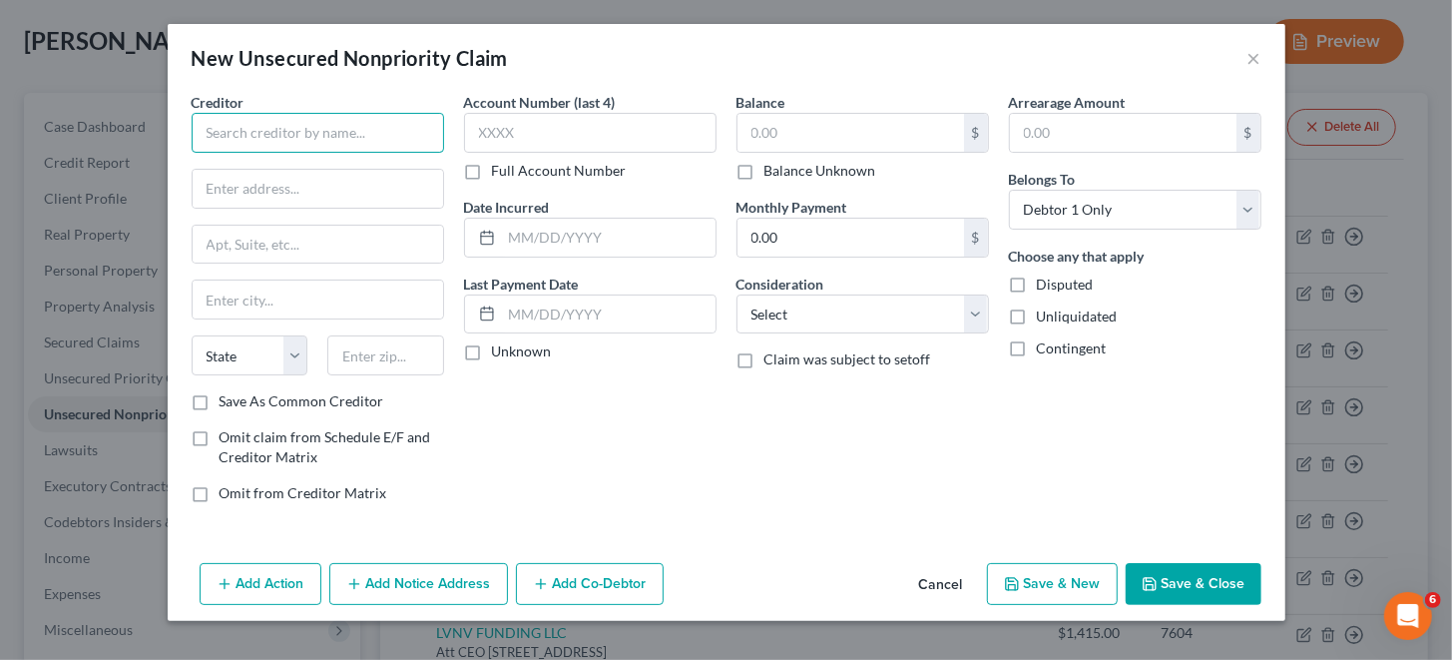
click at [271, 124] on input "text" at bounding box center [318, 133] width 252 height 40
paste input "PNC BANK"
type input "PNC BANK"
click at [326, 182] on input "text" at bounding box center [318, 189] width 250 height 38
type input "a"
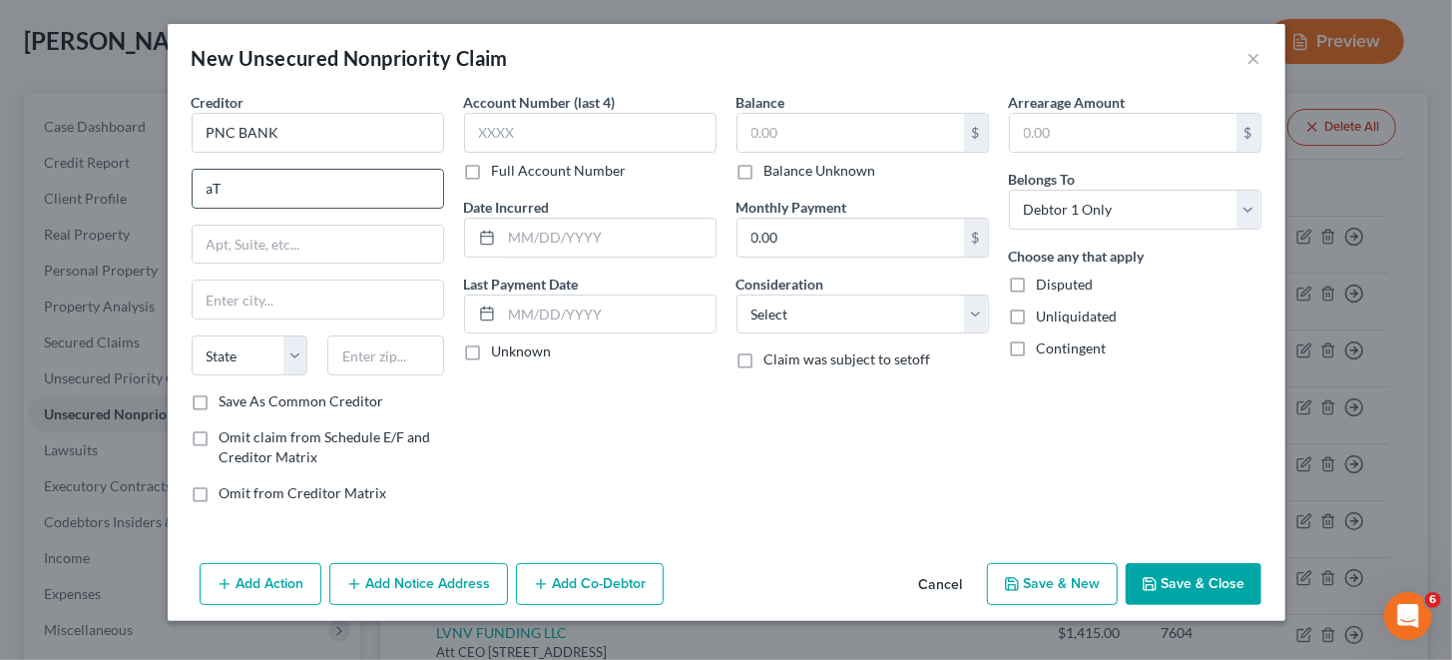
type input "a"
type input "Att CEO"
click at [1039, 135] on input "text" at bounding box center [1123, 133] width 227 height 38
type input "7,816"
click at [857, 139] on input "text" at bounding box center [850, 133] width 227 height 38
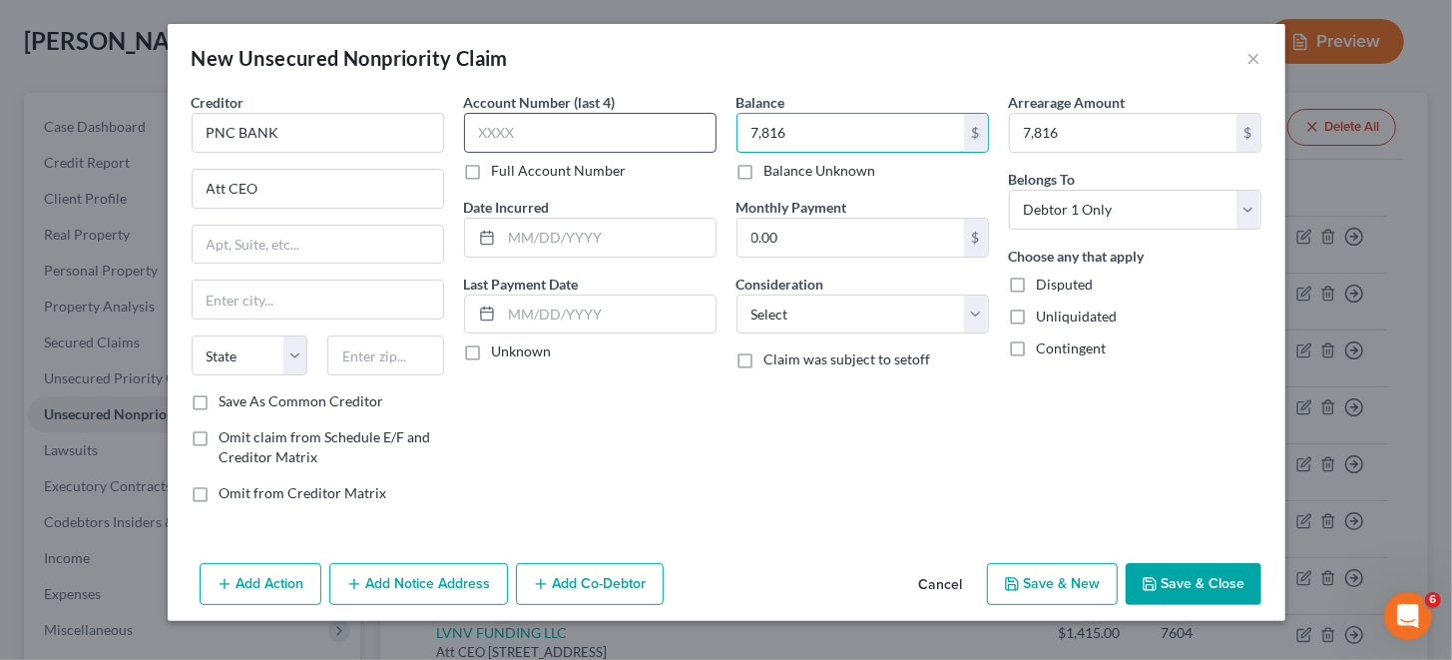
type input "7,816"
click at [549, 137] on input "text" at bounding box center [590, 133] width 252 height 40
type input "0312"
click at [389, 351] on input "text" at bounding box center [385, 355] width 117 height 40
click at [368, 348] on input "text" at bounding box center [385, 355] width 117 height 40
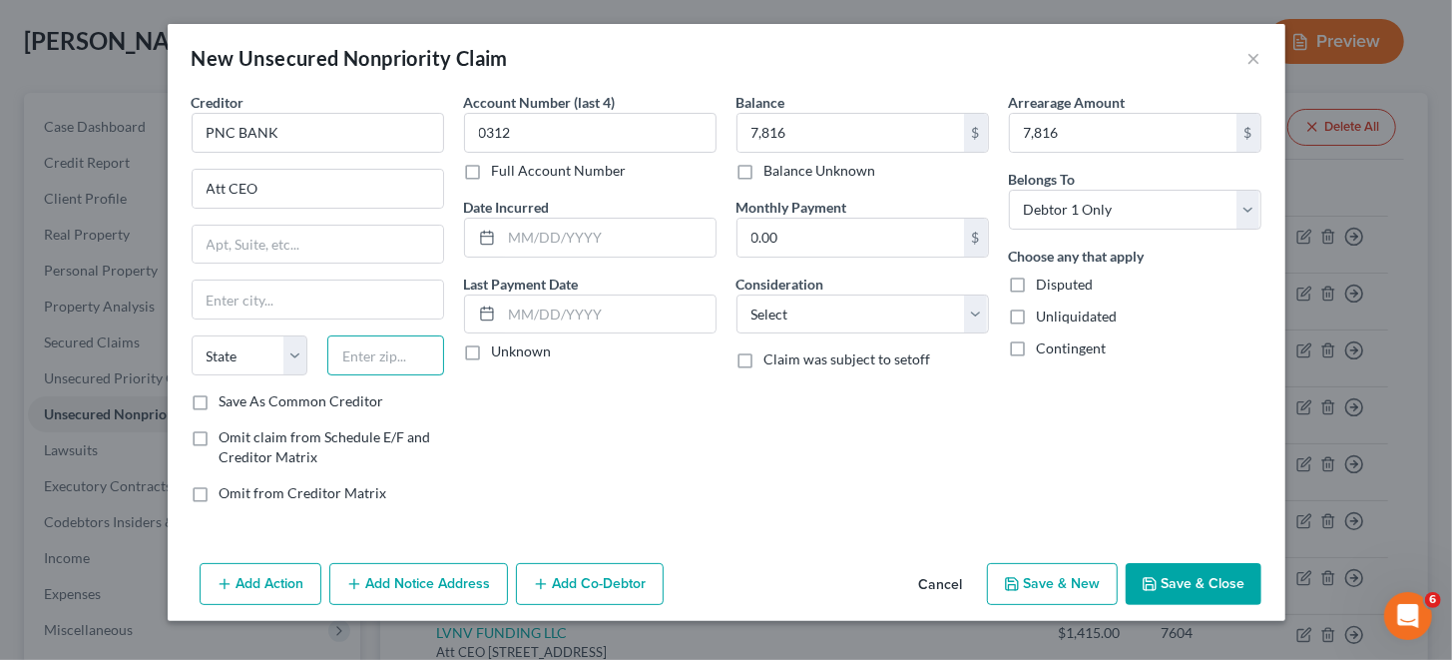
paste input "441014747"
type input "44101"
click at [517, 394] on div "Account Number (last 4) 0312 Full Account Number Date Incurred Last Payment Dat…" at bounding box center [590, 305] width 272 height 427
type input "[GEOGRAPHIC_DATA]"
select select "36"
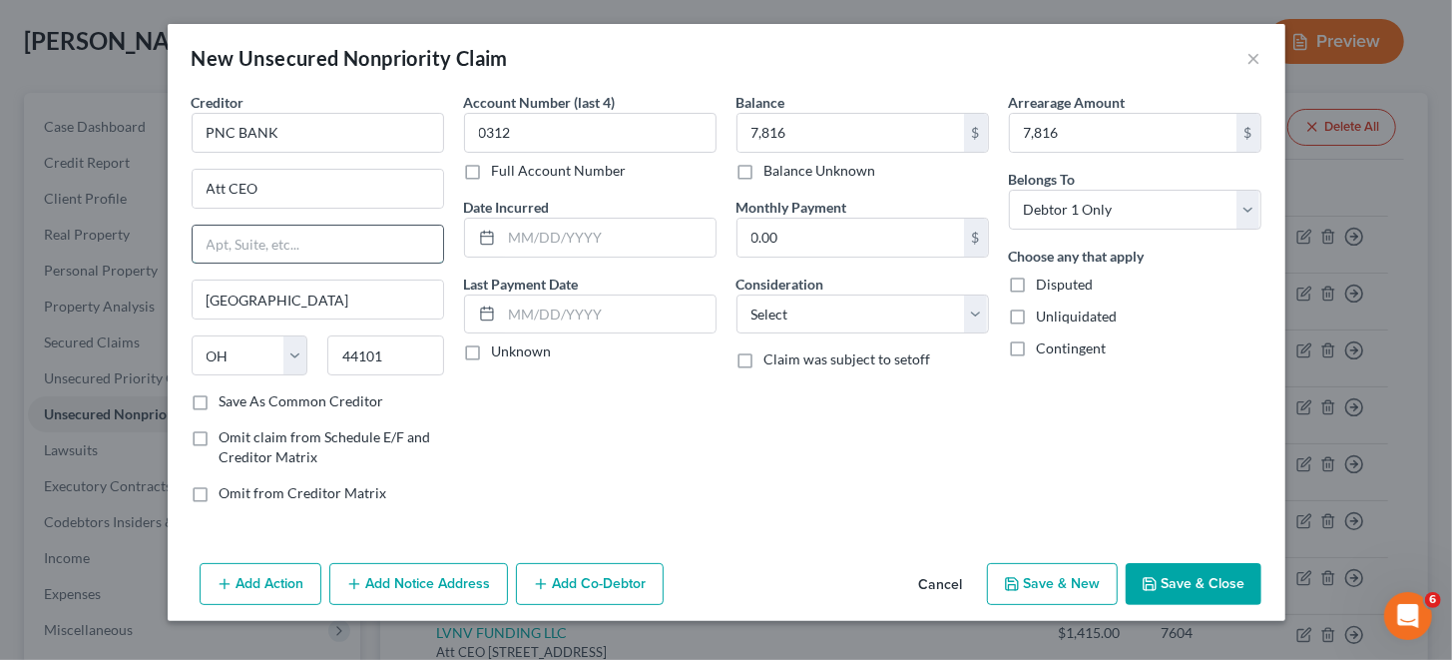
click at [251, 242] on input "text" at bounding box center [318, 245] width 250 height 38
click at [264, 244] on input "text" at bounding box center [318, 245] width 250 height 38
paste input "PO BOX 5580,"
type input "PO BOX 5580"
click at [812, 309] on select "Select Cable / Satellite Services Collection Agency Credit Card Debt Debt Couns…" at bounding box center [863, 314] width 252 height 40
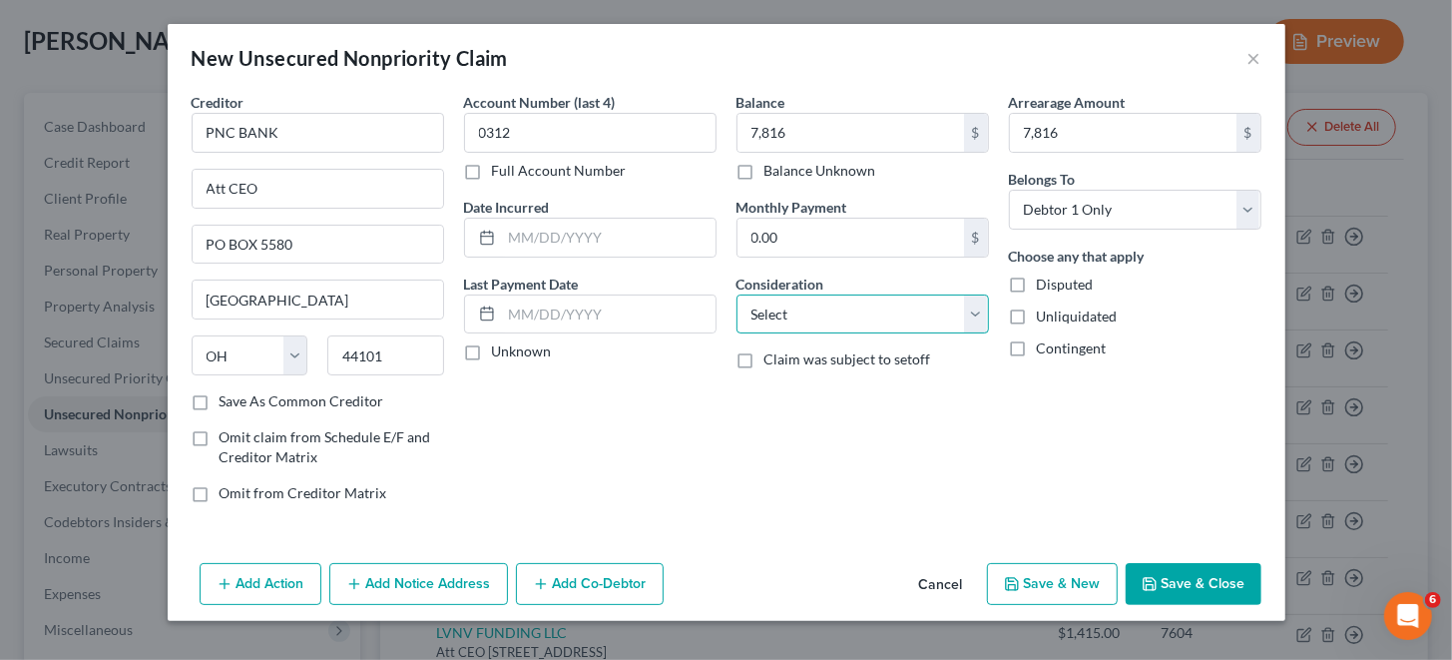
select select "2"
click at [737, 294] on select "Select Cable / Satellite Services Collection Agency Credit Card Debt Debt Couns…" at bounding box center [863, 314] width 252 height 40
click at [1210, 590] on button "Save & Close" at bounding box center [1194, 584] width 136 height 42
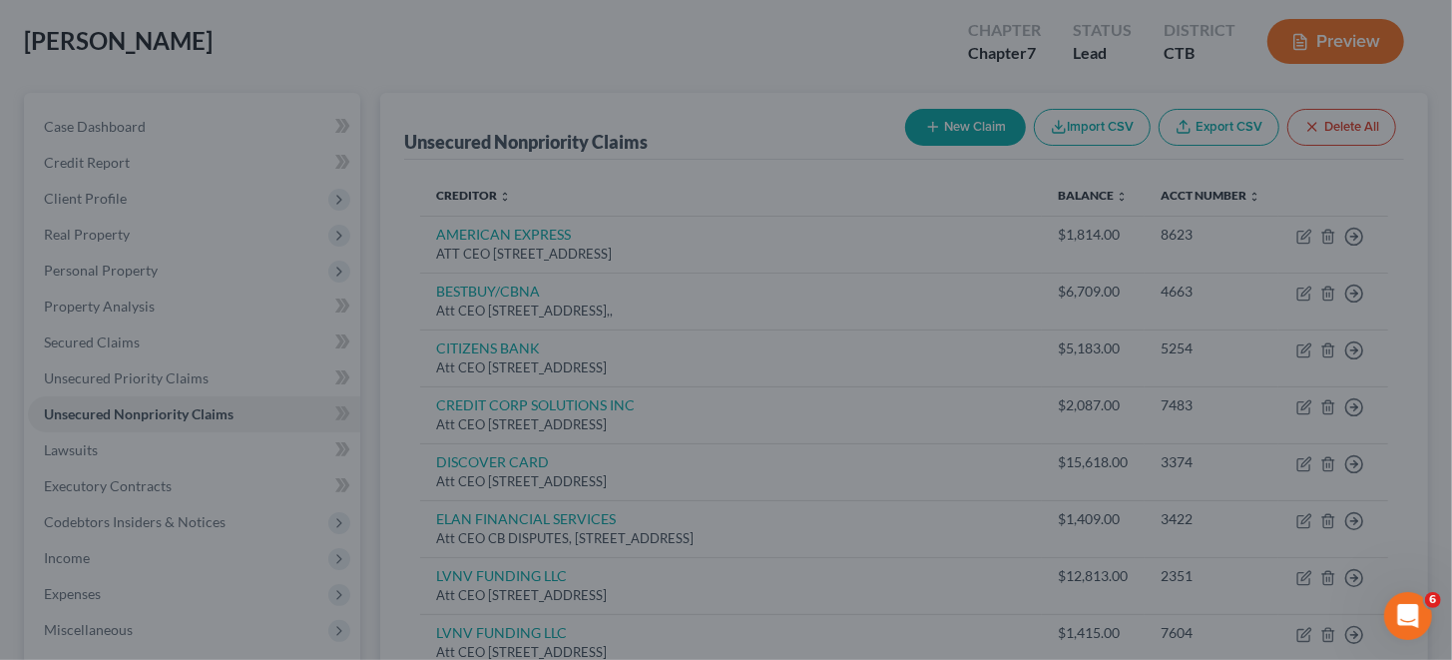
type input "7,816.00"
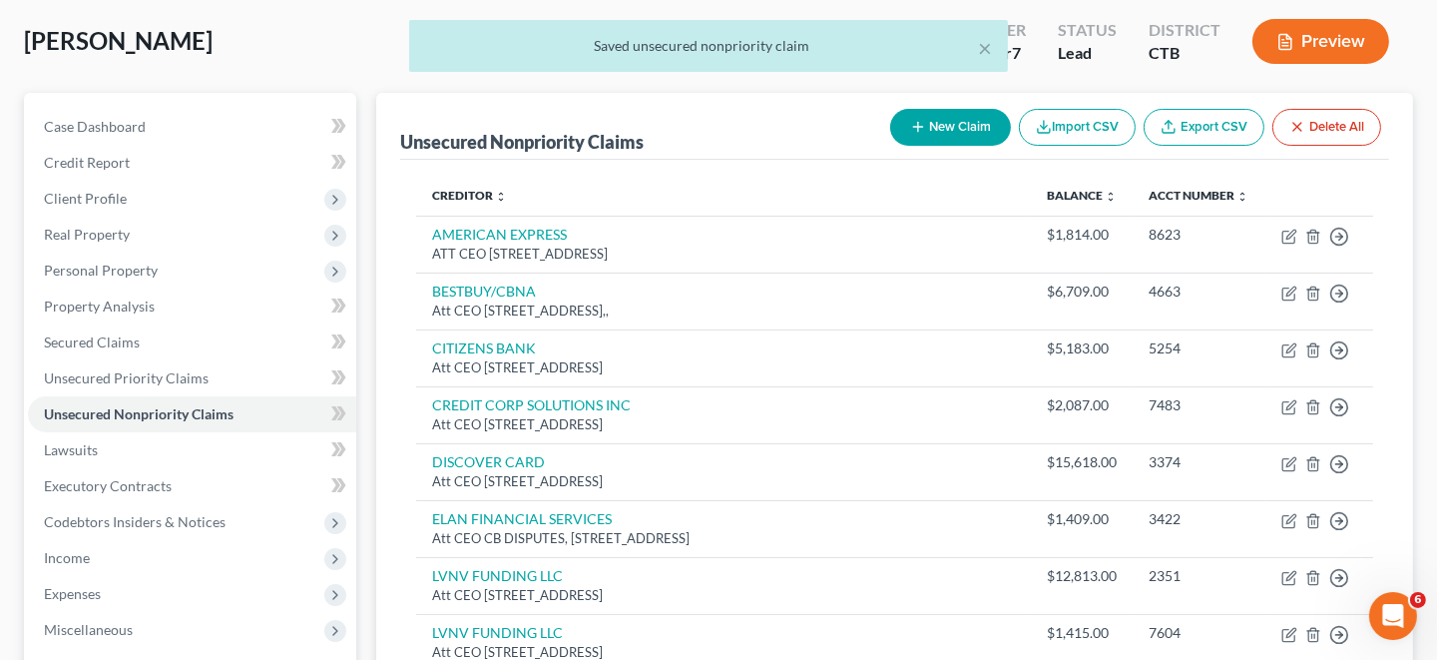
click at [959, 121] on button "New Claim" at bounding box center [950, 127] width 121 height 37
select select "0"
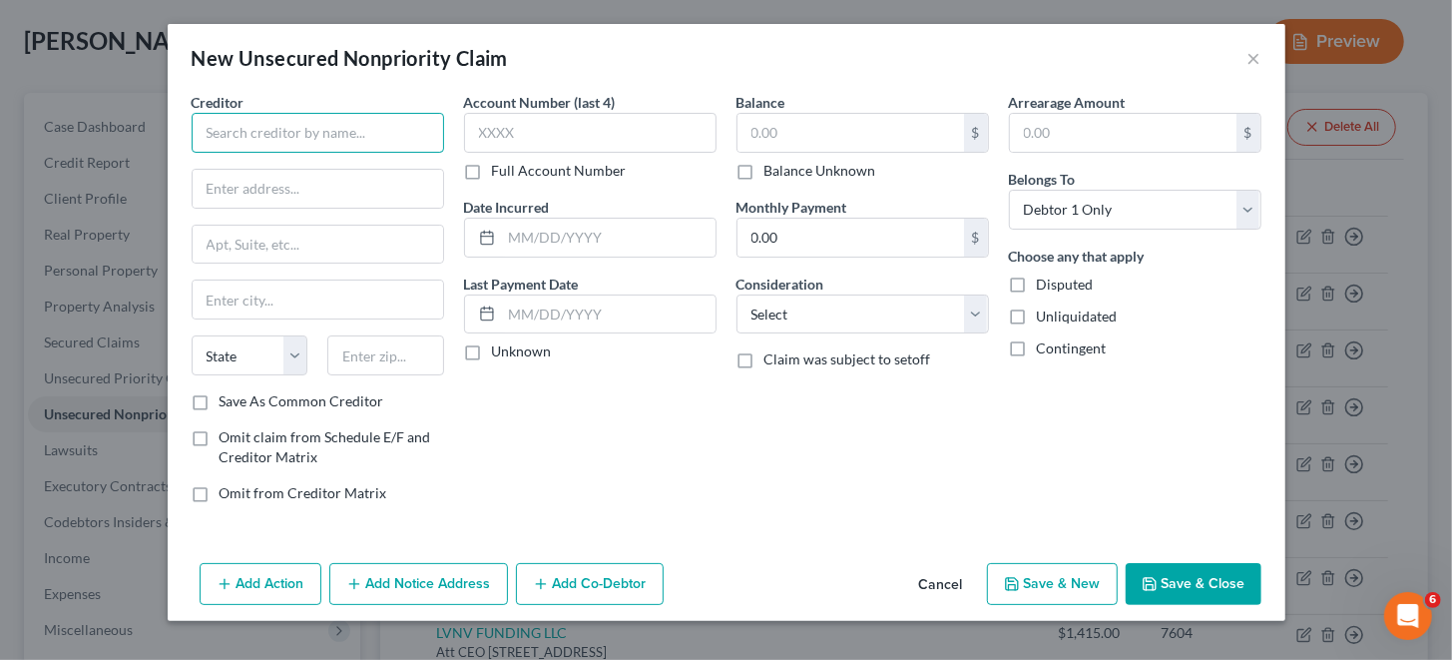
click at [350, 133] on input "text" at bounding box center [318, 133] width 252 height 40
paste input "JEFFERSON CAPITAL LLC"
type input "JEFFERSON CAPITAL LLC"
click at [831, 125] on input "text" at bounding box center [850, 133] width 227 height 38
paste input "$7,259"
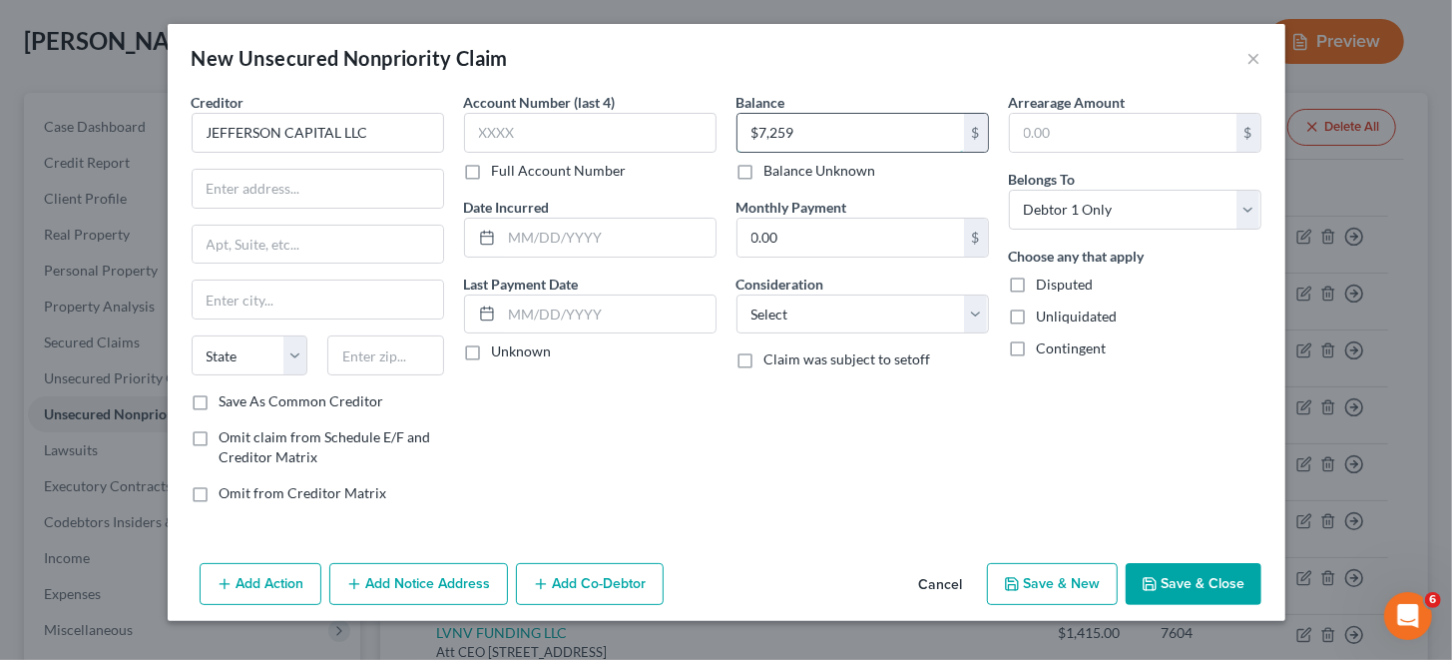
click at [758, 132] on input "$7,259" at bounding box center [850, 133] width 227 height 38
type input "7,259"
click at [1087, 136] on input "text" at bounding box center [1123, 133] width 227 height 38
paste input "$7,259"
click at [1028, 133] on input "$7,259" at bounding box center [1123, 133] width 227 height 38
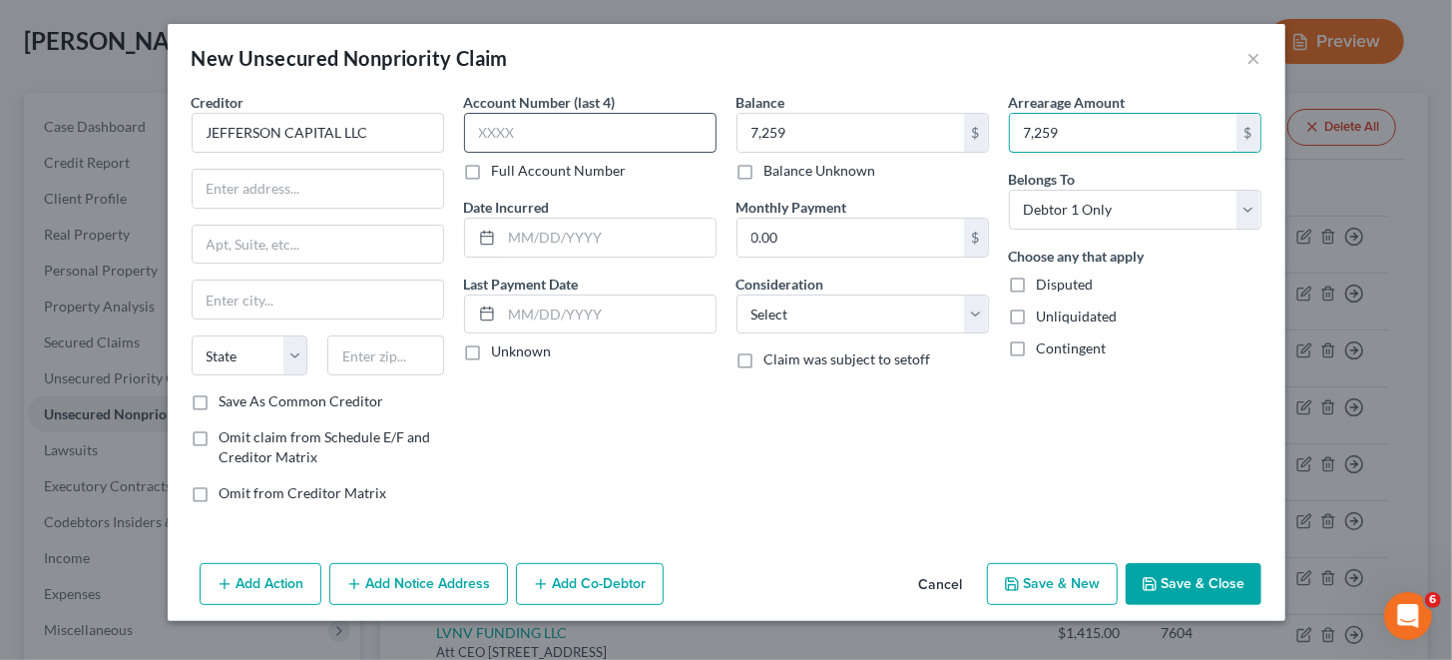
type input "7,259"
click at [516, 122] on input "text" at bounding box center [590, 133] width 252 height 40
type input "7360"
click at [338, 184] on input "text" at bounding box center [318, 189] width 250 height 38
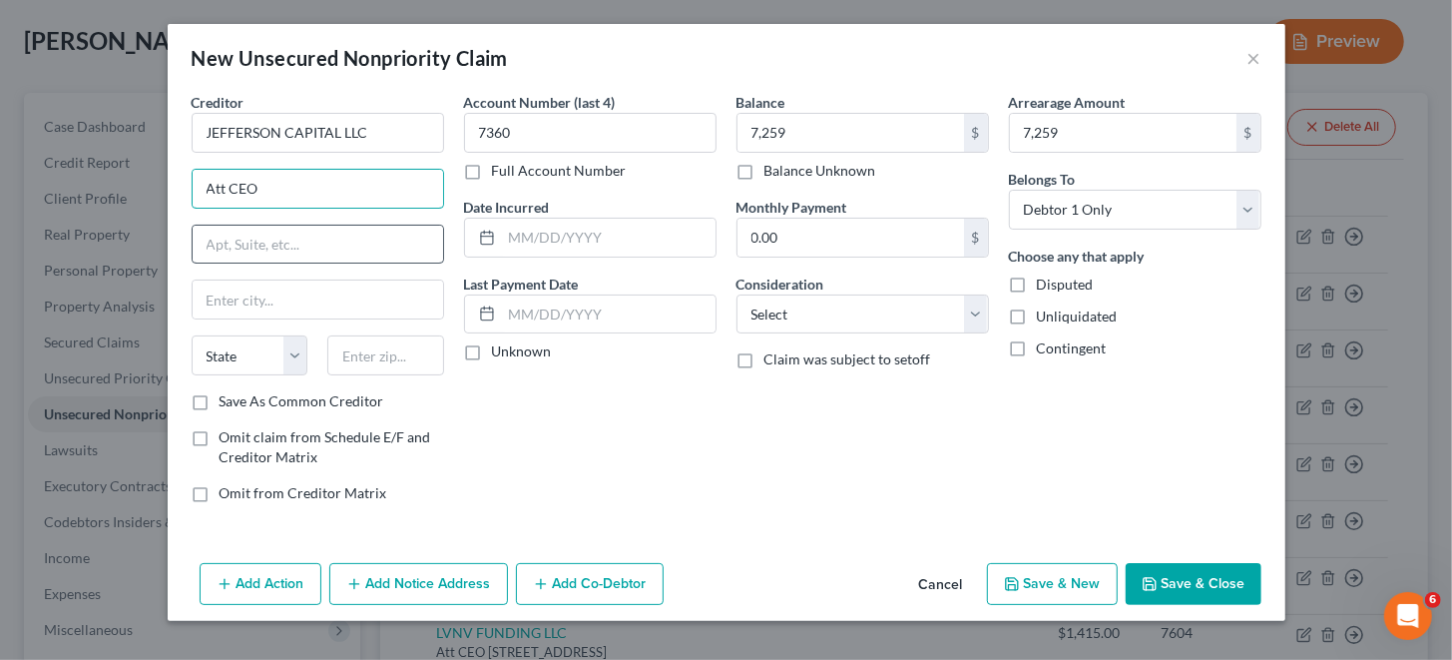
type input "Att CEO"
click at [309, 249] on input "text" at bounding box center [318, 245] width 250 height 38
click at [270, 241] on input "text" at bounding box center [318, 245] width 250 height 38
paste input "[STREET_ADDRESS],"
type input "[STREET_ADDRESS],"
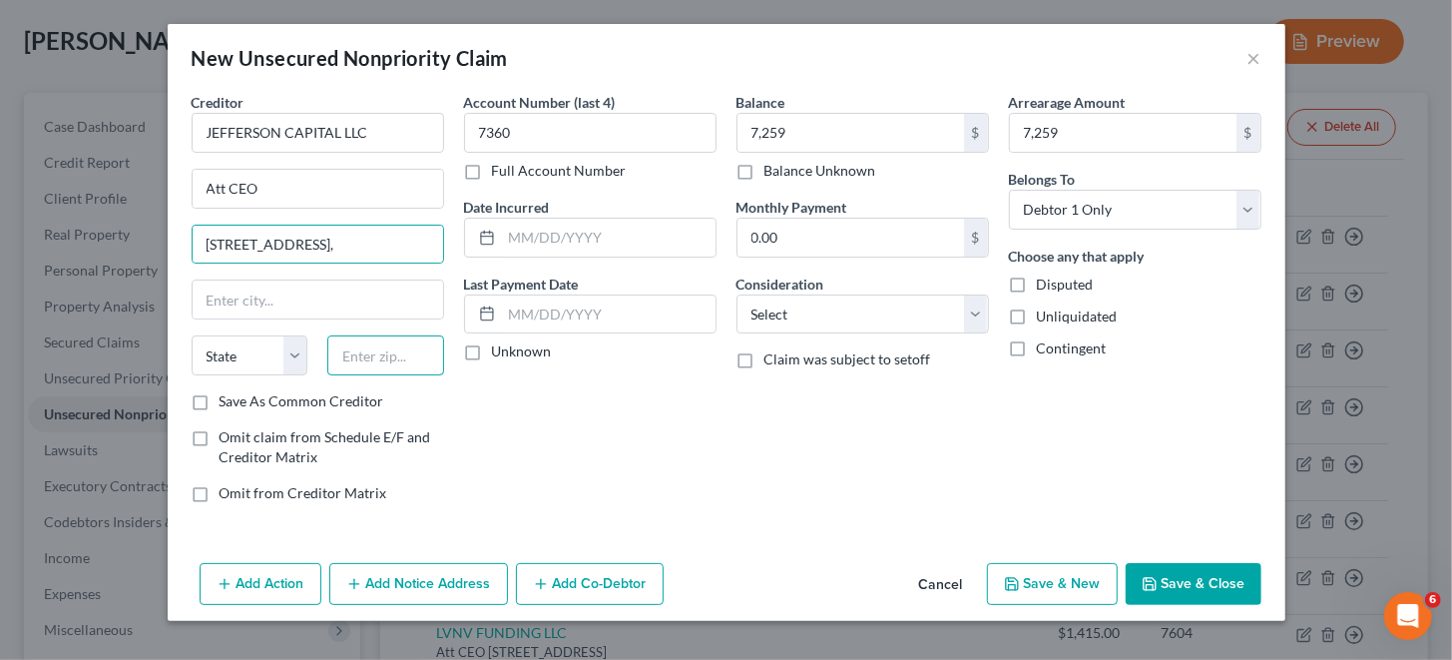
click at [378, 354] on input "text" at bounding box center [385, 355] width 117 height 40
click at [408, 352] on input "text" at bounding box center [385, 355] width 117 height 40
paste input "563772198"
type input "56377"
click at [538, 458] on div "Account Number (last 4) 7360 Full Account Number Date Incurred Last Payment Dat…" at bounding box center [590, 305] width 272 height 427
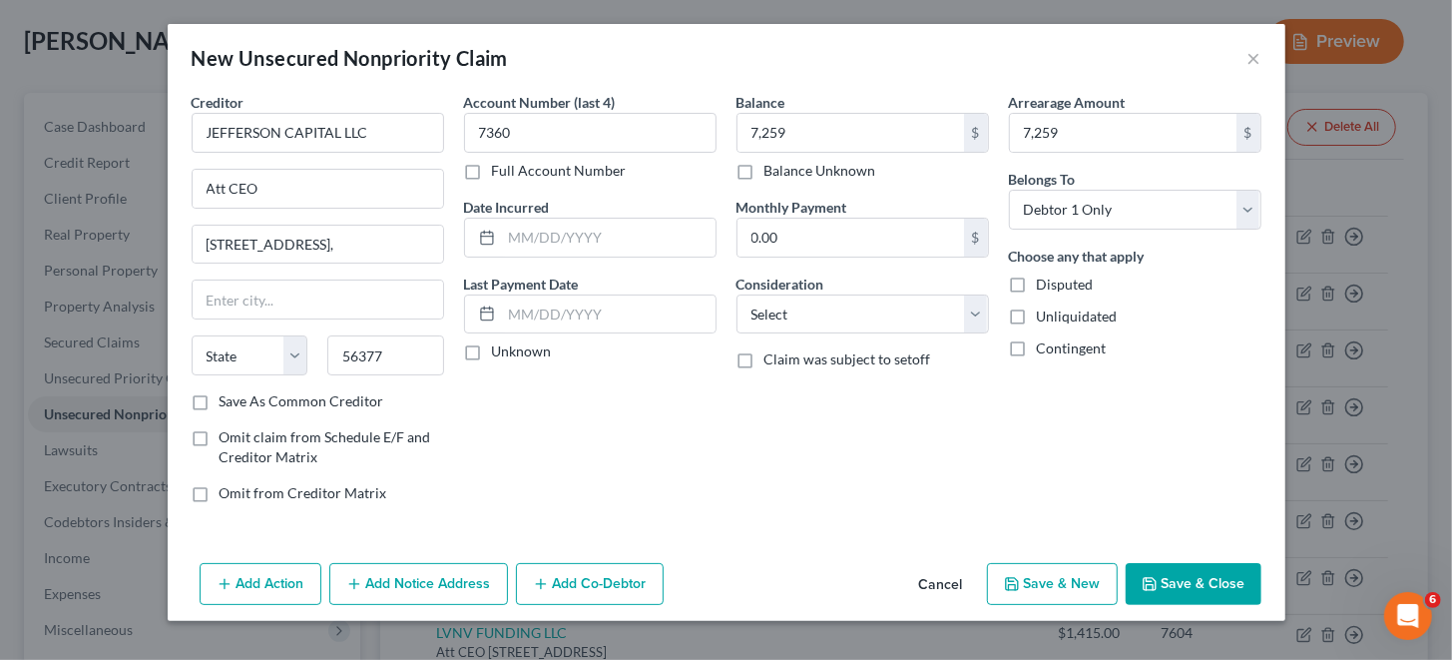
type input "Sartell"
select select "24"
click at [558, 238] on input "text" at bounding box center [609, 238] width 214 height 38
type input "[DATE]"
click at [823, 311] on select "Select Cable / Satellite Services Collection Agency Credit Card Debt Debt Couns…" at bounding box center [863, 314] width 252 height 40
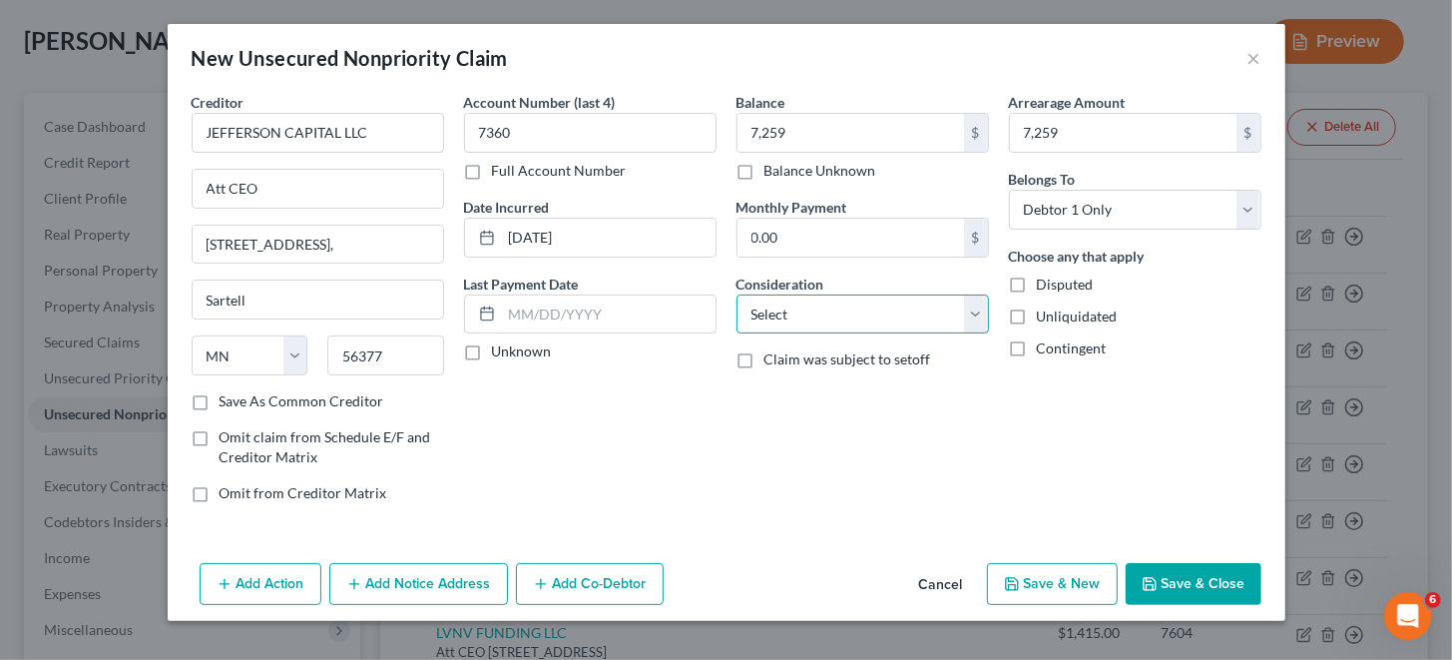
select select "2"
click at [737, 294] on select "Select Cable / Satellite Services Collection Agency Credit Card Debt Debt Couns…" at bounding box center [863, 314] width 252 height 40
click at [1054, 580] on button "Save & New" at bounding box center [1052, 584] width 131 height 42
select select "0"
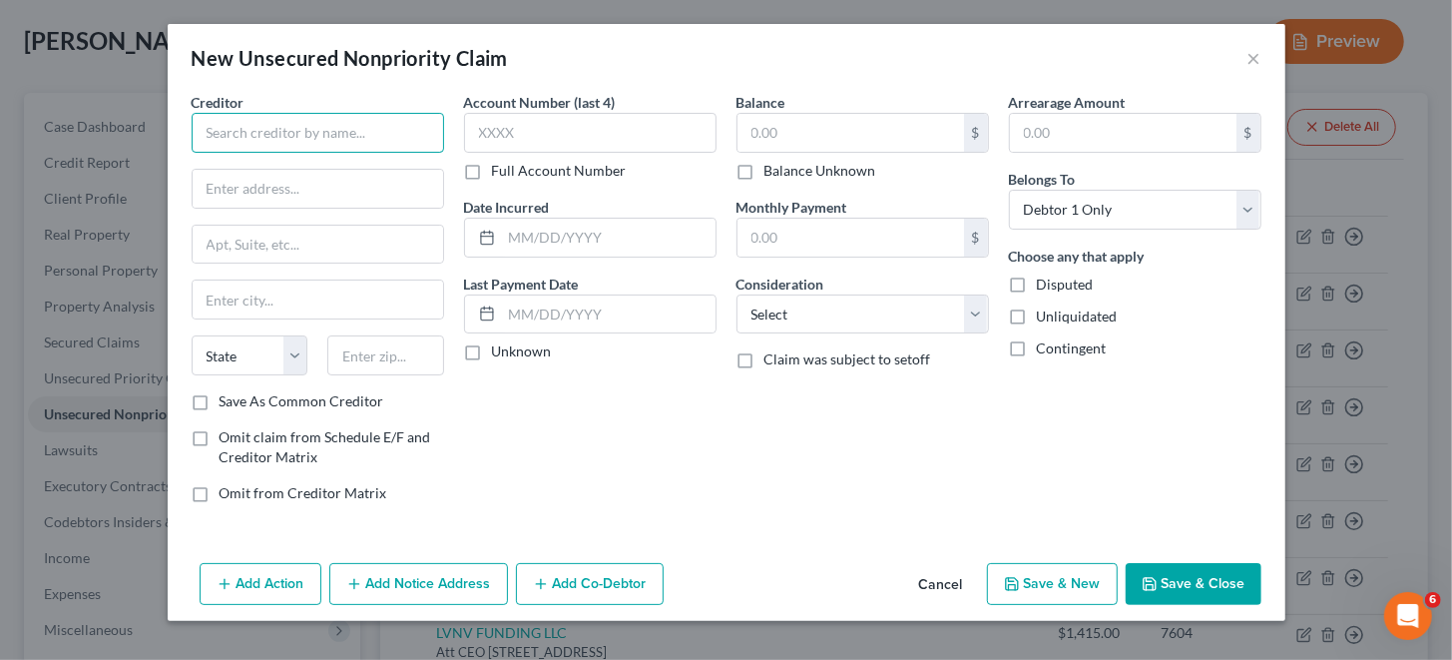
click at [354, 122] on input "text" at bounding box center [318, 133] width 252 height 40
paste input "JEFFERSON CAPITAL LLC"
type input "JEFFERSON CAPITAL LLC"
click at [303, 182] on input "text" at bounding box center [318, 189] width 250 height 38
click at [264, 246] on input "text" at bounding box center [318, 245] width 250 height 38
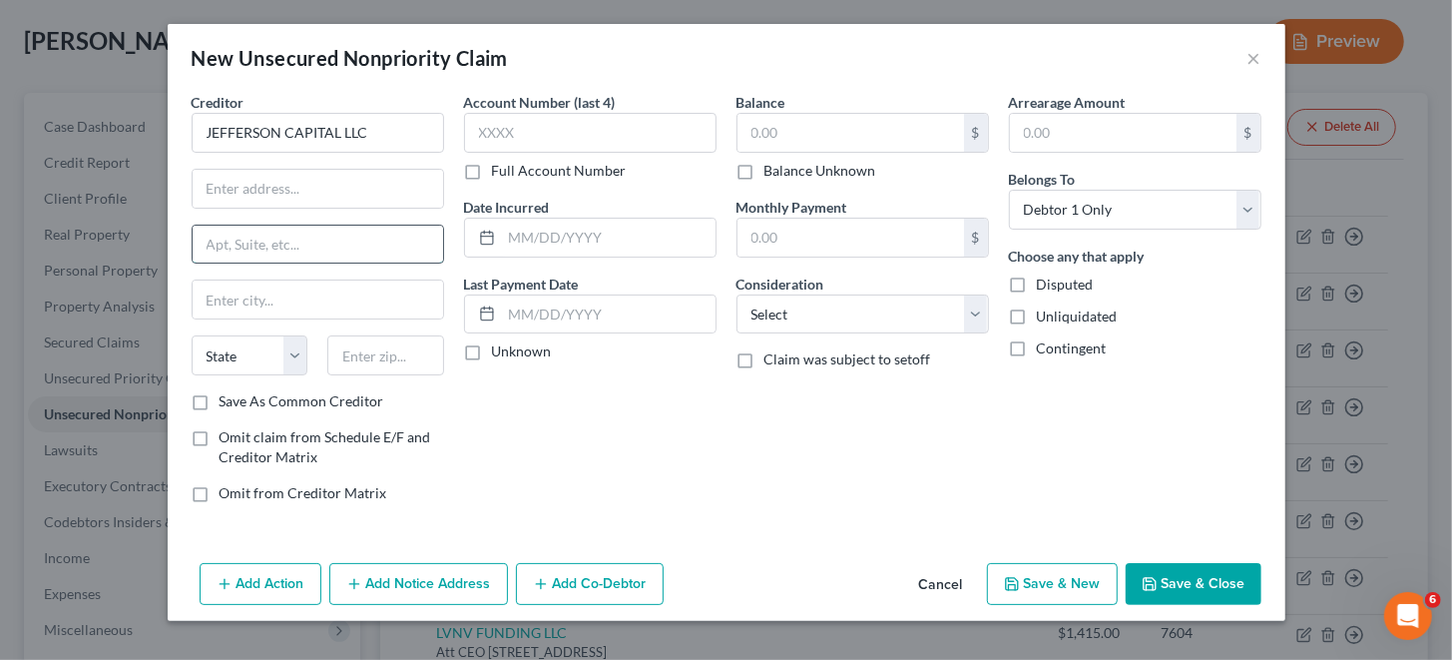
paste input "[STREET_ADDRESS],"
type input "[STREET_ADDRESS]"
click at [350, 188] on input "text" at bounding box center [318, 189] width 250 height 38
type input "Att CEO"
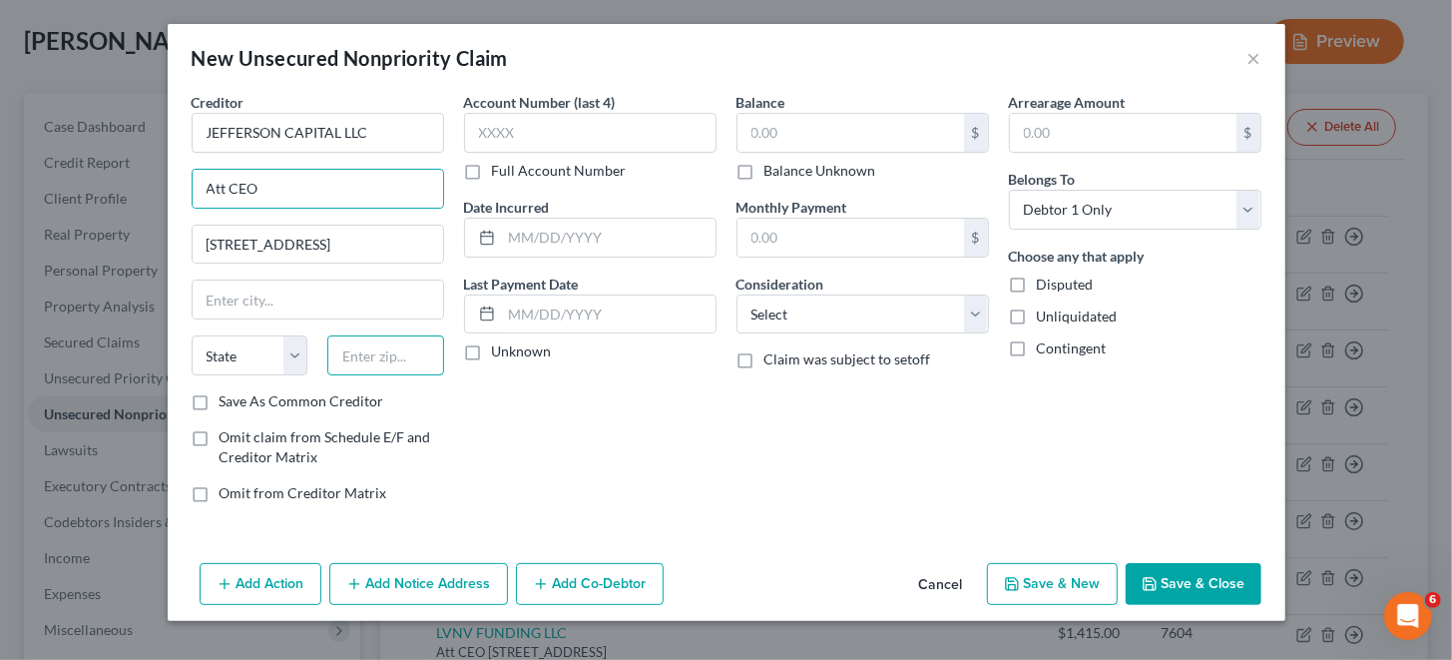
click at [419, 346] on input "text" at bounding box center [385, 355] width 117 height 40
click at [382, 346] on input "text" at bounding box center [385, 355] width 117 height 40
paste input "563772198"
type input "56377"
click at [571, 404] on div "Account Number (last 4) Full Account Number Date Incurred Last Payment Date Unk…" at bounding box center [590, 305] width 272 height 427
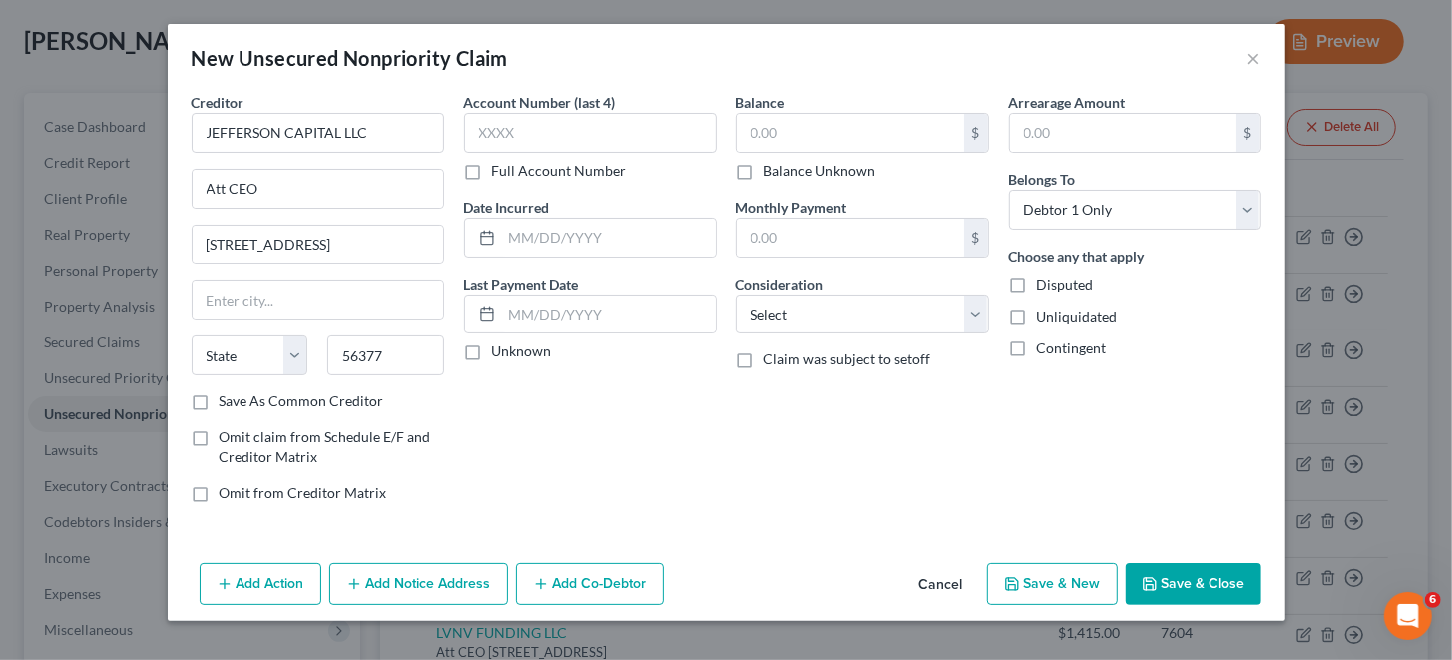
type input "Sartell"
select select "24"
click at [556, 129] on input "text" at bounding box center [590, 133] width 252 height 40
type input "3286"
click at [807, 122] on input "text" at bounding box center [850, 133] width 227 height 38
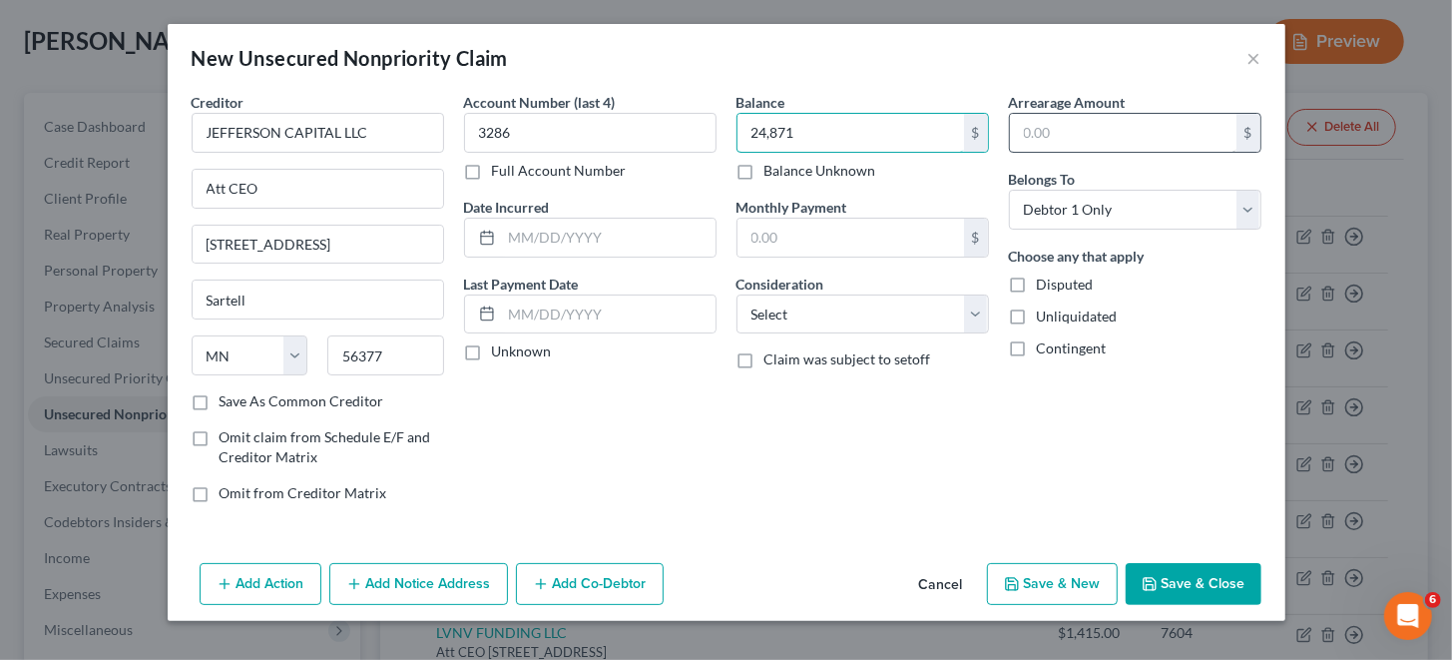
type input "24,871"
click at [1046, 125] on input "text" at bounding box center [1123, 133] width 227 height 38
type input "24,871"
click at [887, 310] on select "Select Cable / Satellite Services Collection Agency Credit Card Debt Debt Couns…" at bounding box center [863, 314] width 252 height 40
select select "2"
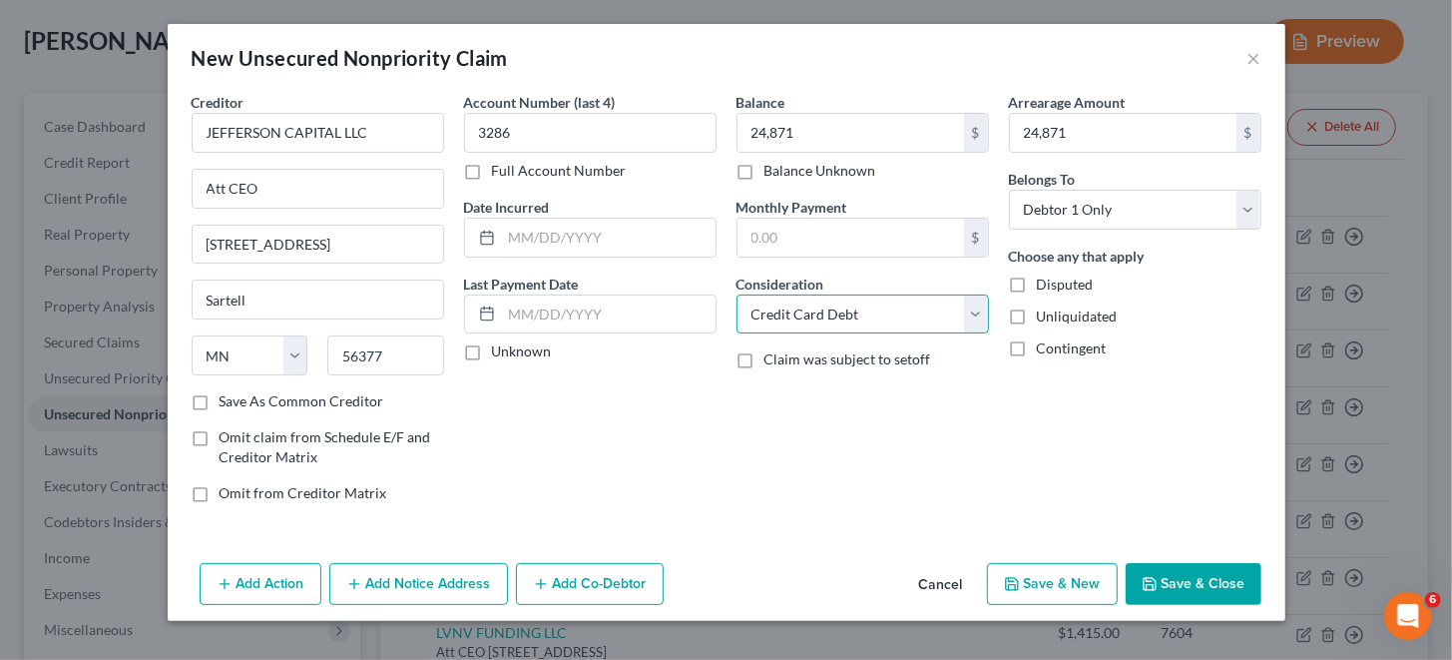
click at [737, 294] on select "Select Cable / Satellite Services Collection Agency Credit Card Debt Debt Couns…" at bounding box center [863, 314] width 252 height 40
click at [720, 432] on div "Account Number (last 4) 3286 Full Account Number Date Incurred Last Payment Dat…" at bounding box center [590, 305] width 272 height 427
click at [558, 234] on input "text" at bounding box center [609, 238] width 214 height 38
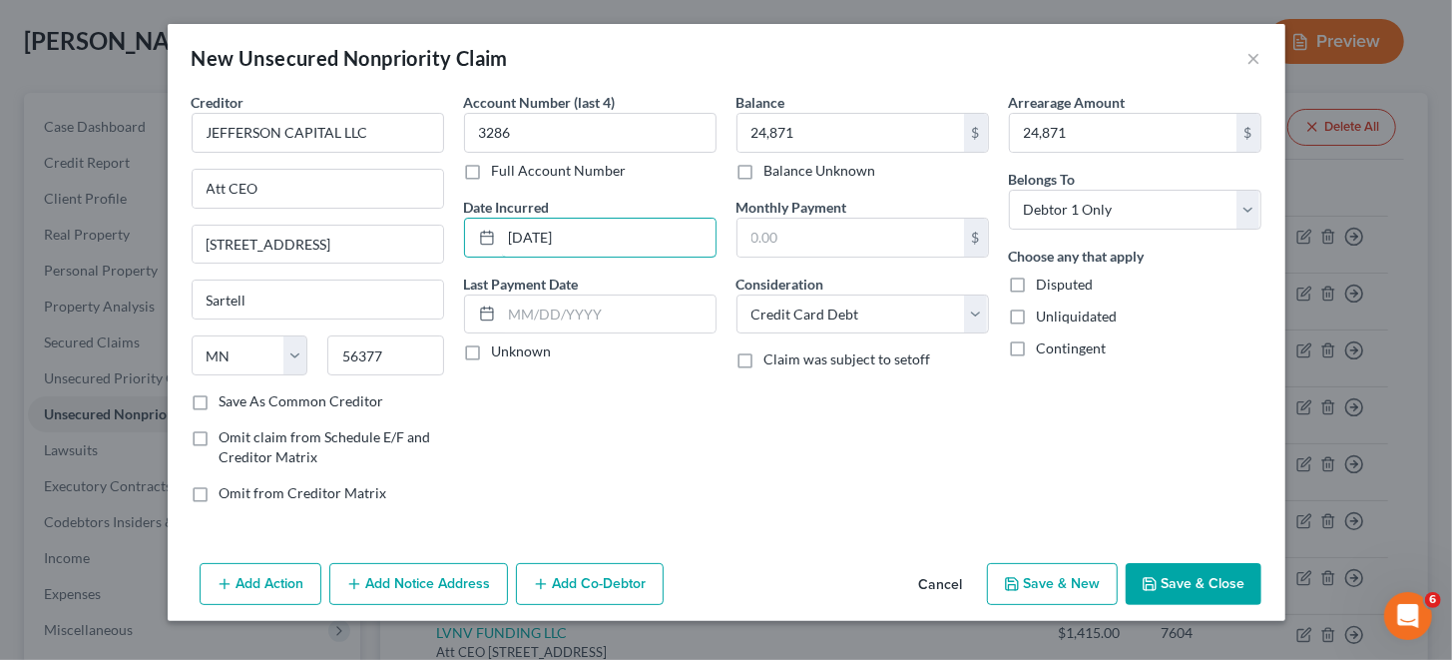
type input "[DATE]"
click at [644, 403] on div "Account Number (last 4) 3286 Full Account Number Date Incurred [DATE] Last Paym…" at bounding box center [590, 305] width 272 height 427
click at [1219, 585] on button "Save & Close" at bounding box center [1194, 584] width 136 height 42
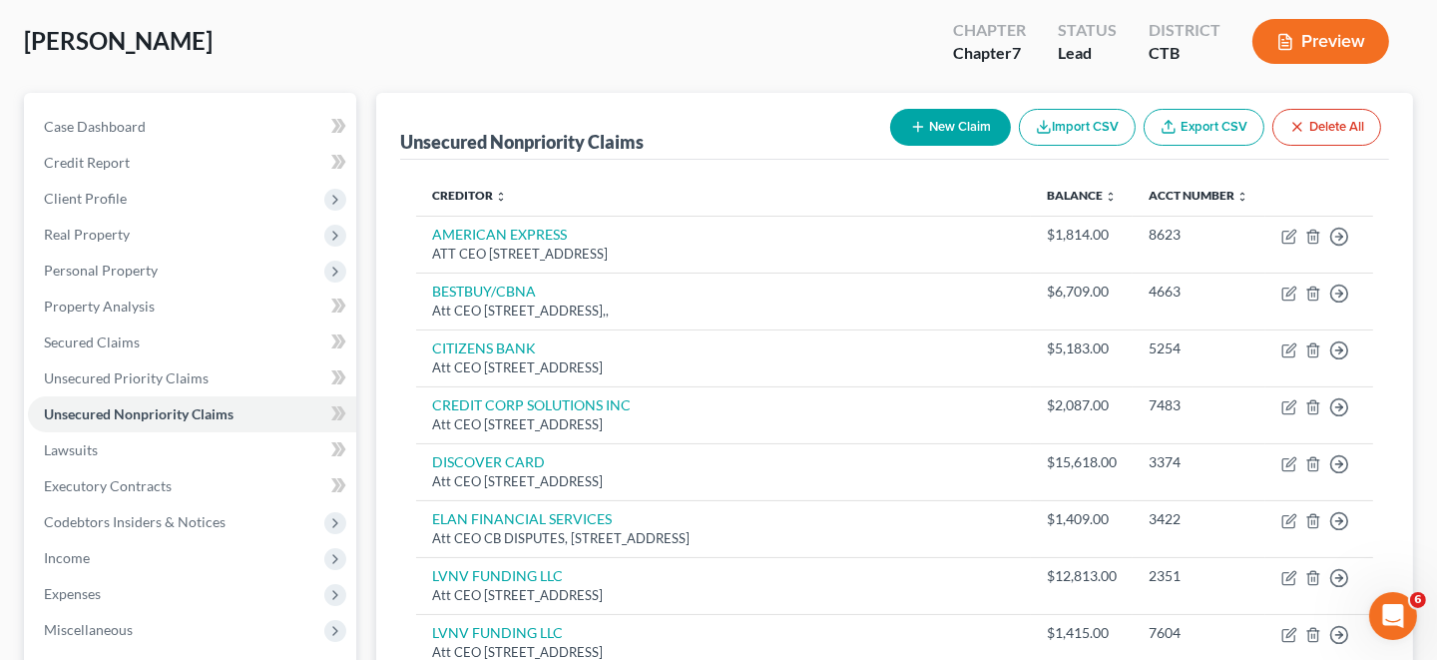
click at [941, 119] on button "New Claim" at bounding box center [950, 127] width 121 height 37
select select "0"
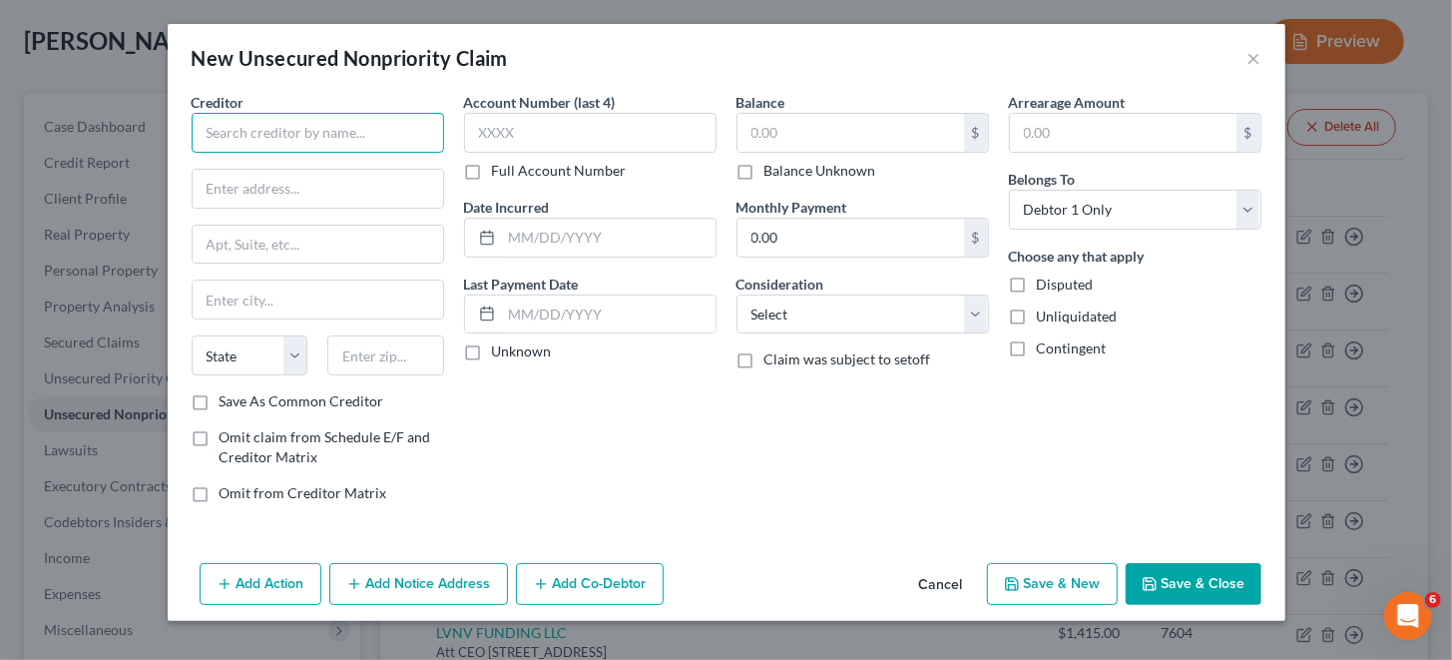
click at [312, 129] on input "text" at bounding box center [318, 133] width 252 height 40
paste input "TD BANK"
type input "TD BANK"
click at [294, 179] on input "text" at bounding box center [318, 189] width 250 height 38
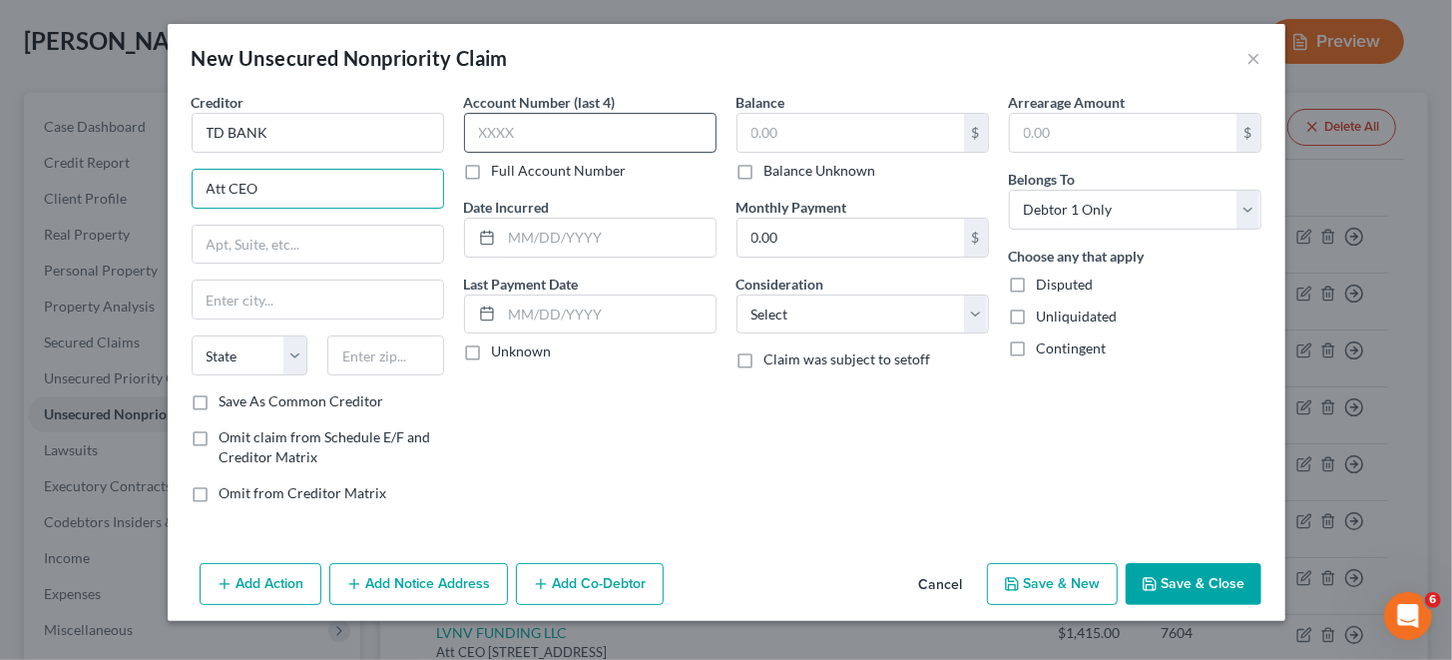
type input "Att CEO"
click at [535, 124] on input "text" at bounding box center [590, 133] width 252 height 40
type input "0602"
click at [778, 122] on input "text" at bounding box center [850, 133] width 227 height 38
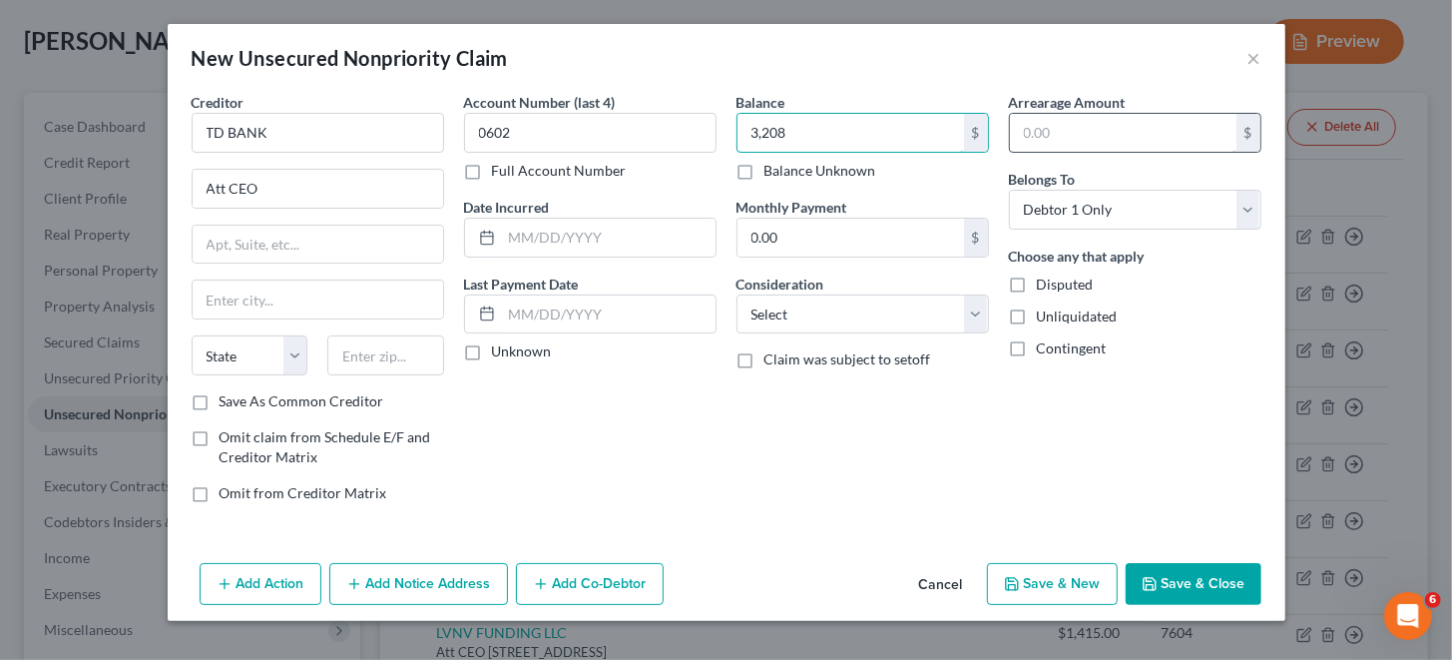
type input "3,208"
click at [1034, 128] on input "text" at bounding box center [1123, 133] width 227 height 38
type input "3,208"
click at [674, 453] on div "Account Number (last 4) 0602 Full Account Number Date Incurred Last Payment Dat…" at bounding box center [590, 305] width 272 height 427
click at [791, 323] on select "Select Cable / Satellite Services Collection Agency Credit Card Debt Debt Couns…" at bounding box center [863, 314] width 252 height 40
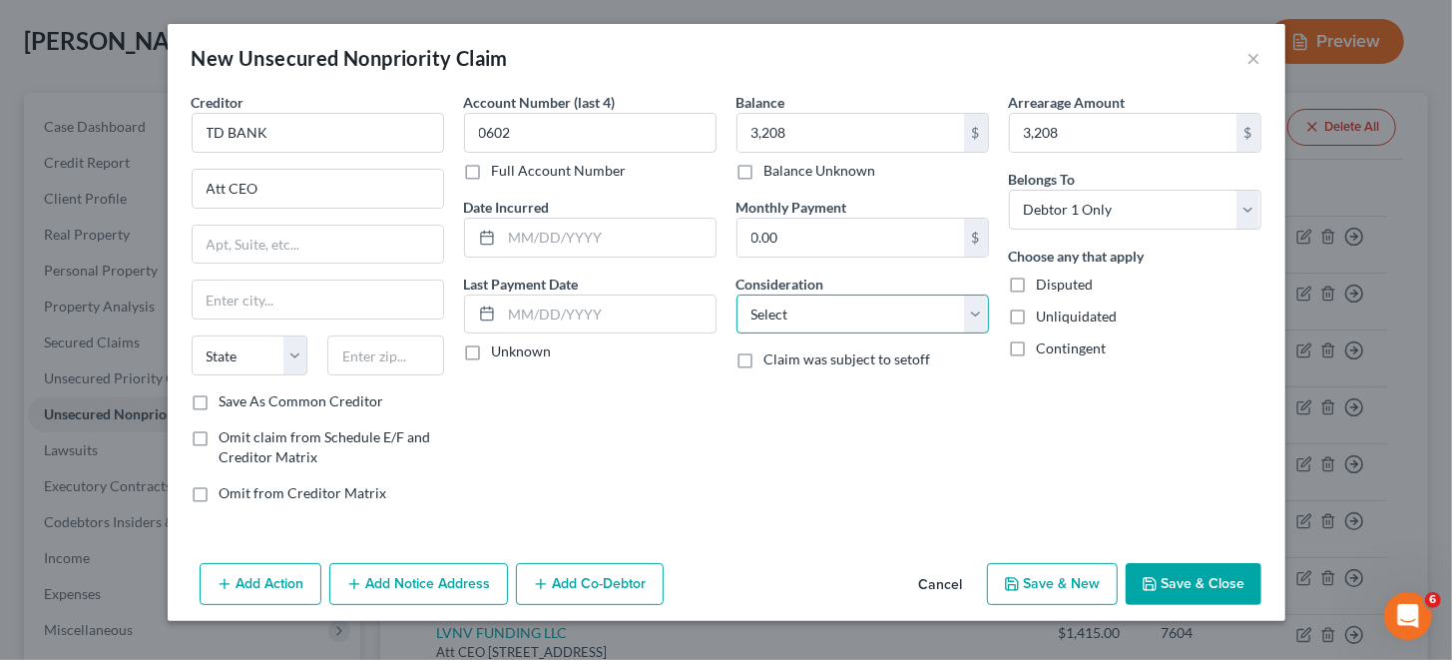
select select "2"
click at [737, 294] on select "Select Cable / Satellite Services Collection Agency Credit Card Debt Debt Couns…" at bounding box center [863, 314] width 252 height 40
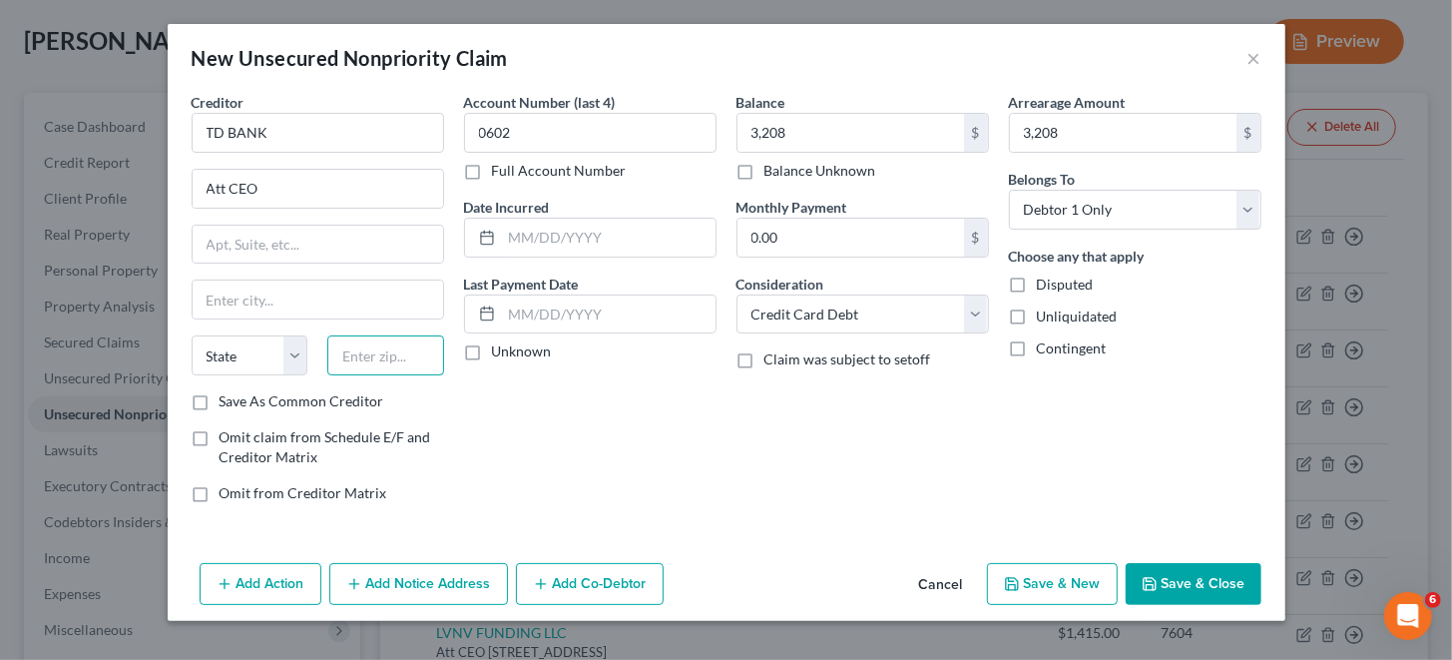
click at [406, 347] on input "text" at bounding box center [385, 355] width 117 height 40
click at [387, 353] on input "text" at bounding box center [385, 355] width 117 height 40
paste input "296021448"
type input "29602"
click at [577, 429] on div "Account Number (last 4) 0602 Full Account Number Date Incurred Last Payment Dat…" at bounding box center [590, 305] width 272 height 427
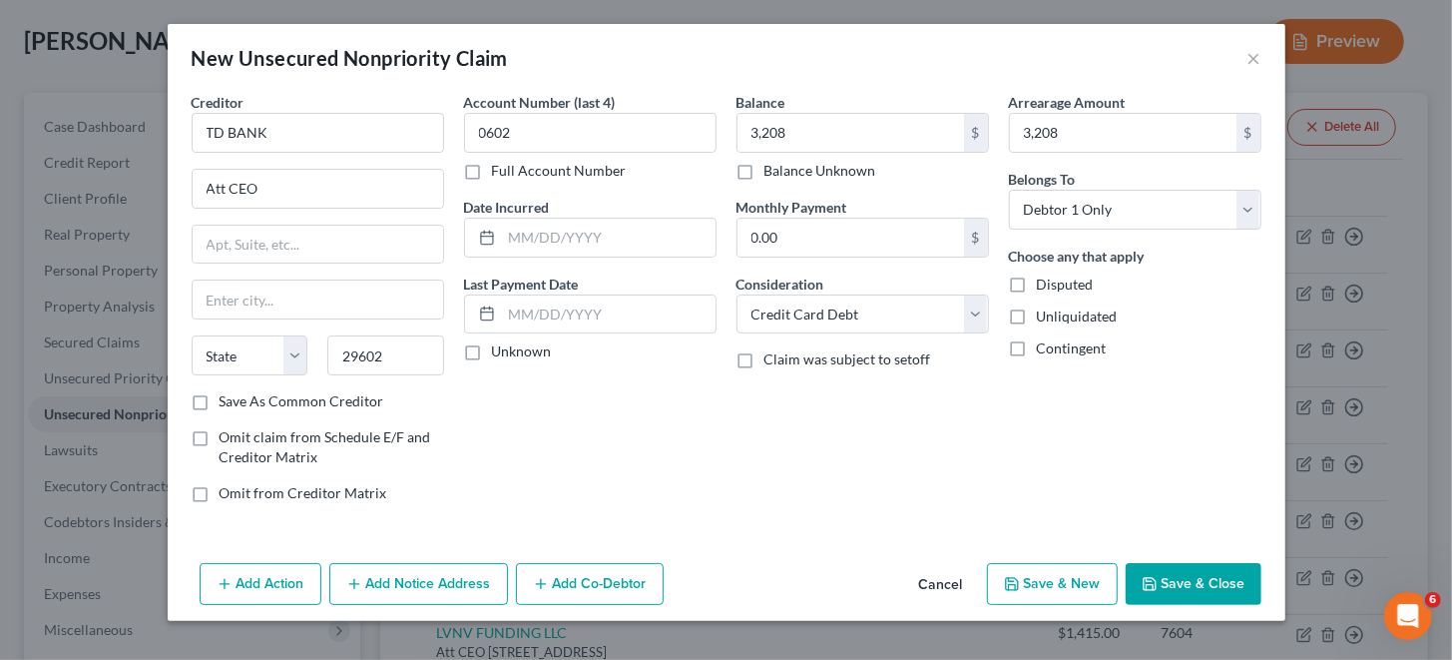
type input "[GEOGRAPHIC_DATA]"
select select "42"
click at [307, 244] on input "text" at bounding box center [318, 245] width 250 height 38
click at [280, 244] on input "text" at bounding box center [318, 245] width 250 height 38
paste input "PO BOX 1448,"
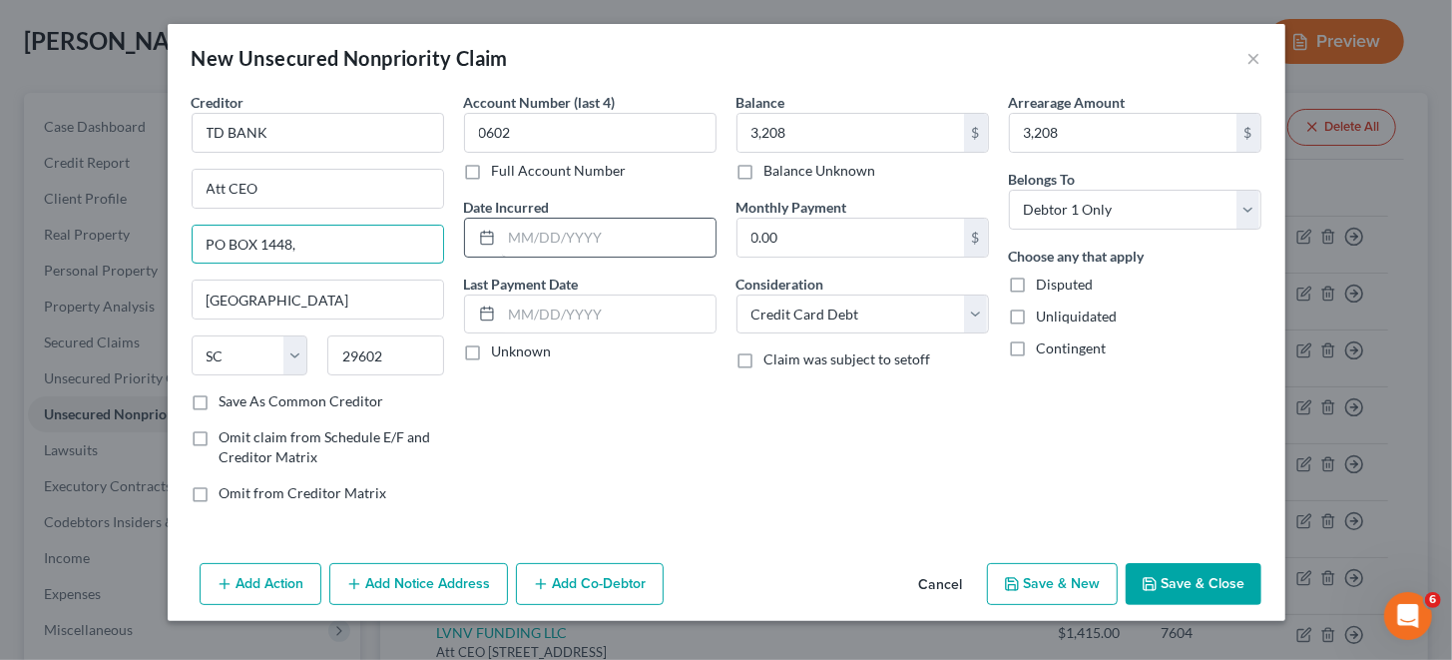
type input "PO BOX 1448,"
click at [655, 240] on input "text" at bounding box center [609, 238] width 214 height 38
type input "[DATE]"
click at [567, 314] on input "text" at bounding box center [609, 314] width 214 height 38
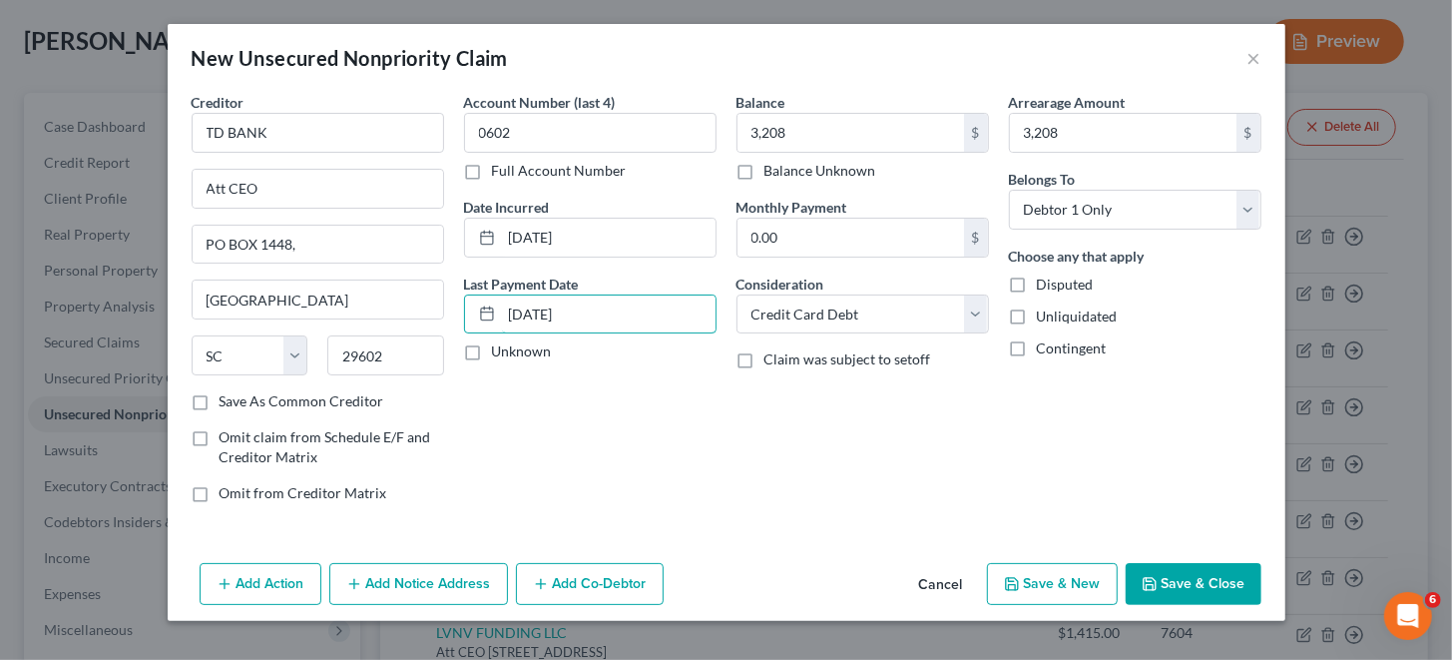
type input "[DATE]"
click at [1197, 588] on button "Save & Close" at bounding box center [1194, 584] width 136 height 42
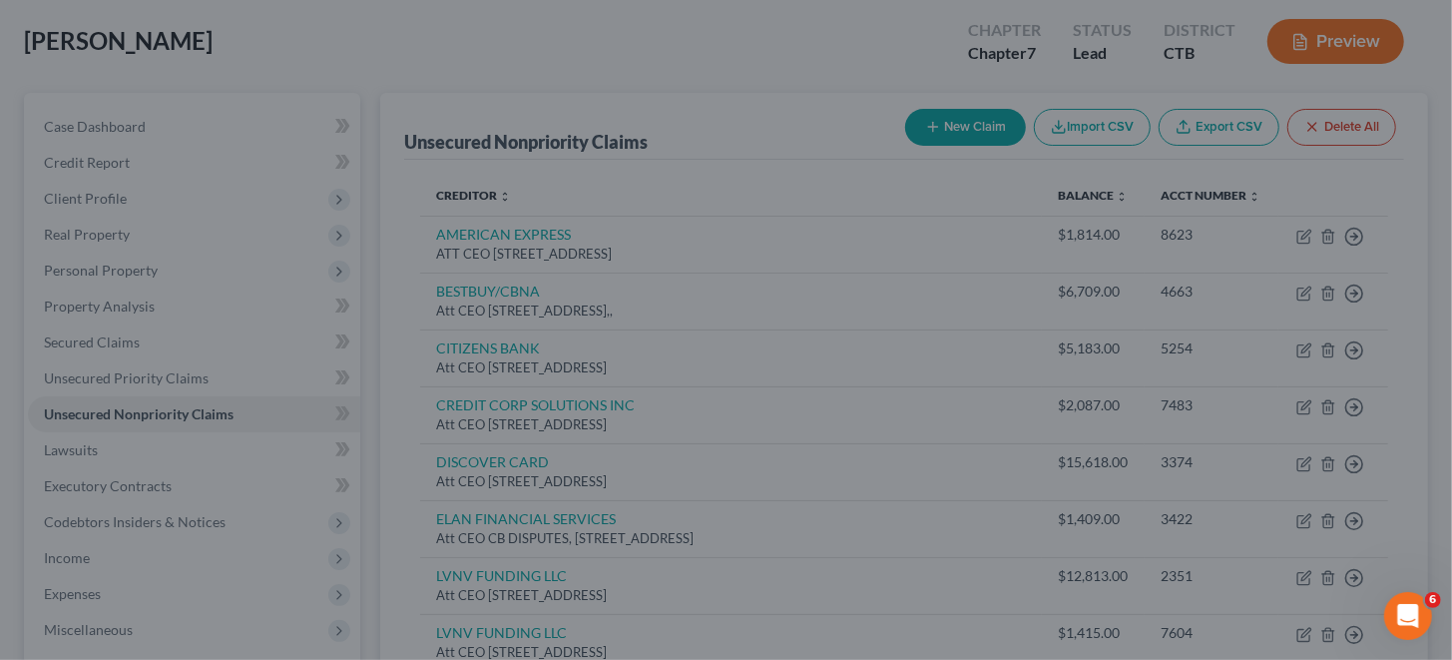
type input "3,208.00"
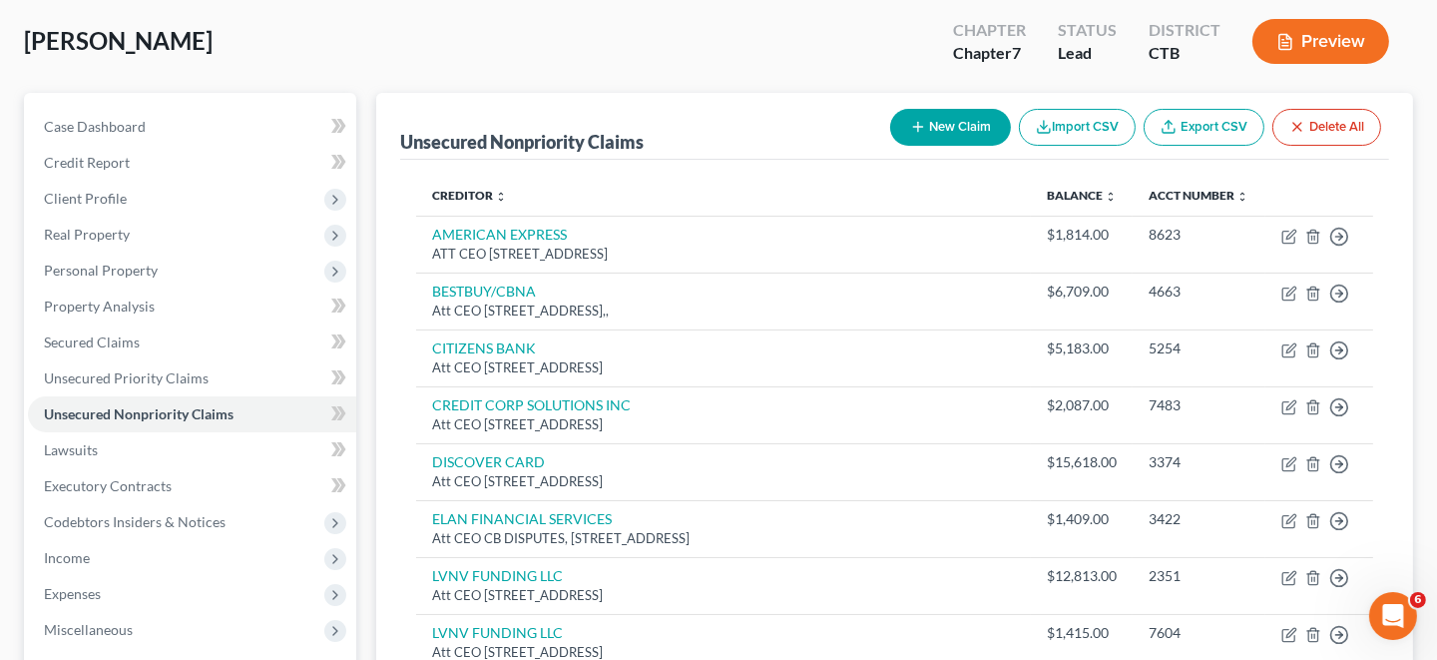
click at [927, 116] on button "New Claim" at bounding box center [950, 127] width 121 height 37
select select "0"
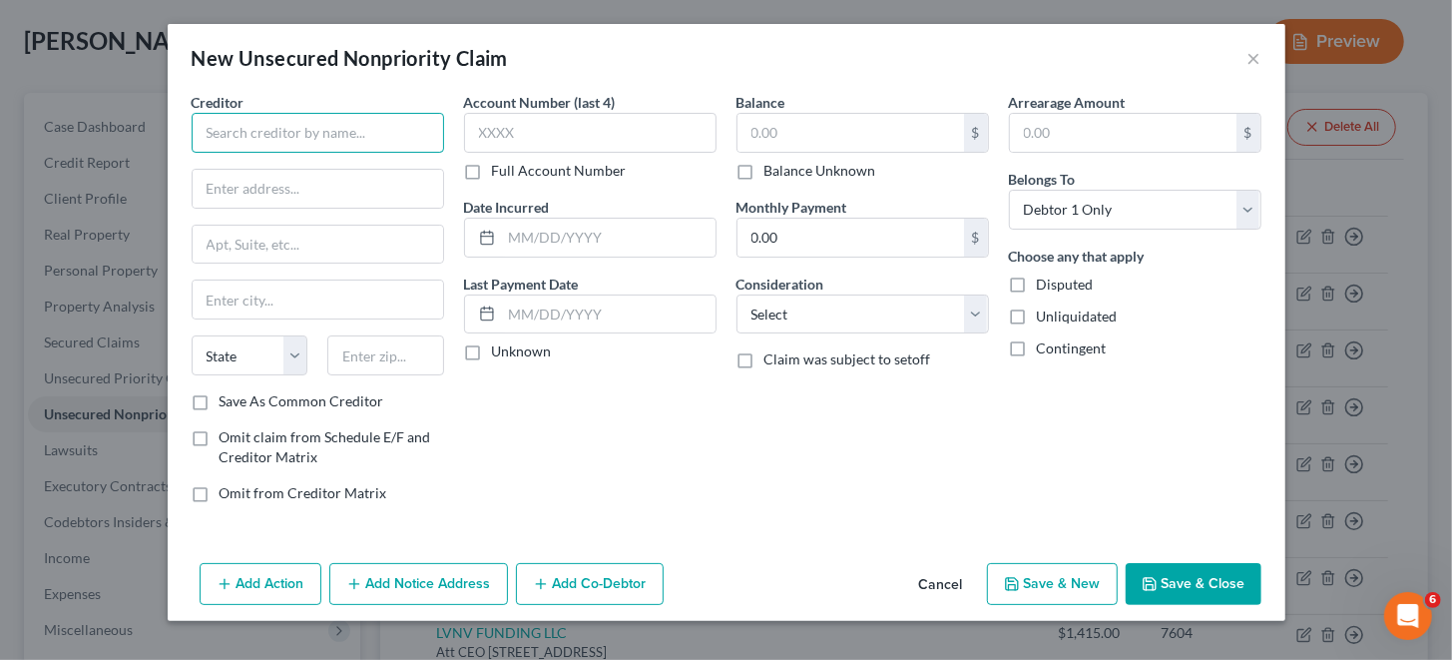
click at [334, 131] on input "text" at bounding box center [318, 133] width 252 height 40
paste input "PENTAGON - BANKCARD"
type input "PENTAGON - BANKCARD"
click at [290, 188] on input "text" at bounding box center [318, 189] width 250 height 38
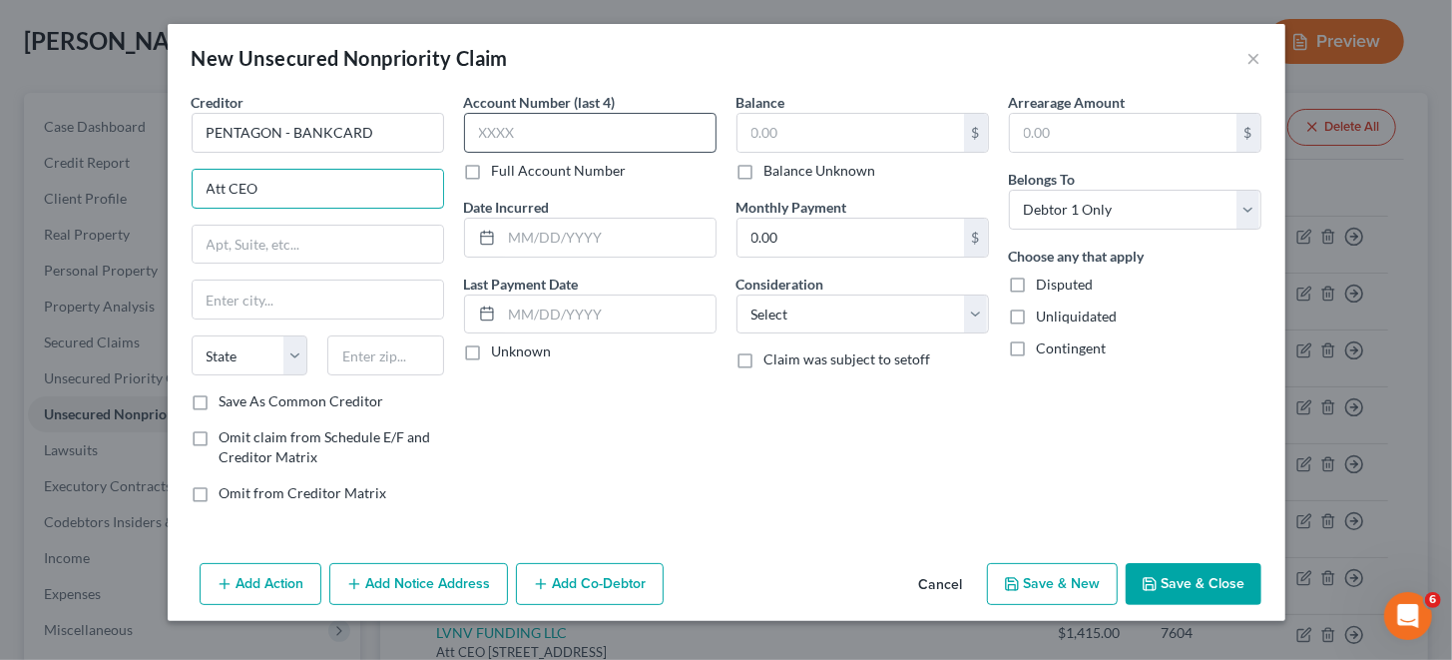
type input "Att CEO"
click at [562, 126] on input "text" at bounding box center [590, 133] width 252 height 40
click at [379, 351] on input "text" at bounding box center [385, 355] width 117 height 40
paste input "223131432"
type input "22313"
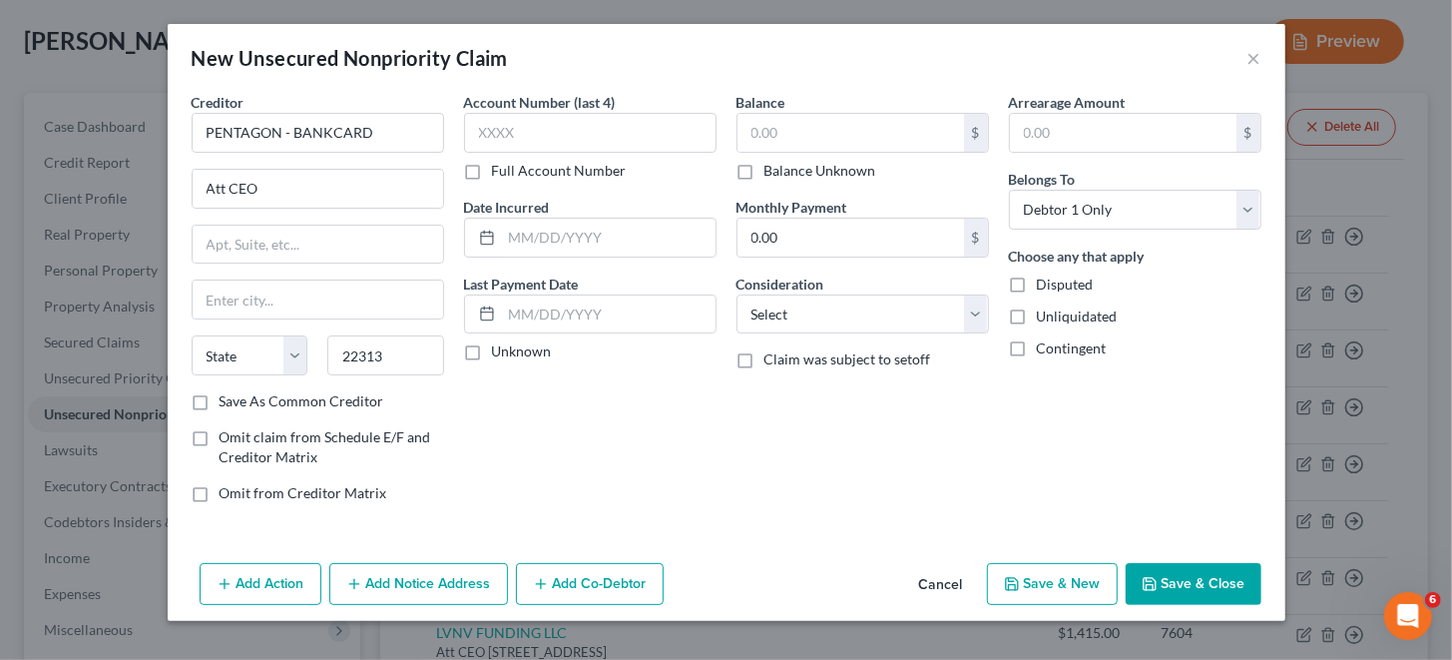
click at [470, 394] on div "Account Number (last 4) Full Account Number Date Incurred Last Payment Date Unk…" at bounding box center [590, 305] width 272 height 427
type input "[GEOGRAPHIC_DATA]"
select select "48"
click at [361, 241] on input "text" at bounding box center [318, 245] width 250 height 38
click at [277, 241] on input "text" at bounding box center [318, 245] width 250 height 38
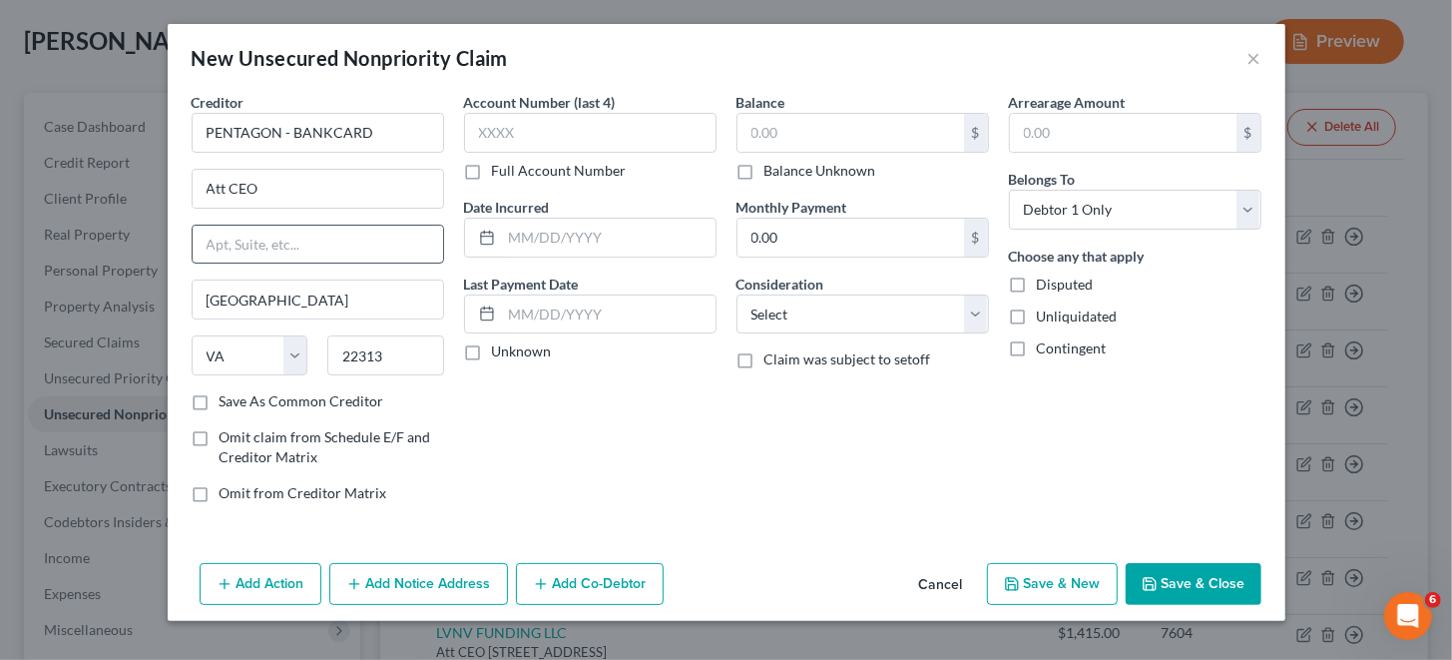
paste input "PO Box 1432,"
type input "PO Box 1432"
click at [595, 127] on input "text" at bounding box center [590, 133] width 252 height 40
click at [590, 128] on input "text" at bounding box center [590, 133] width 252 height 40
type input "9819"
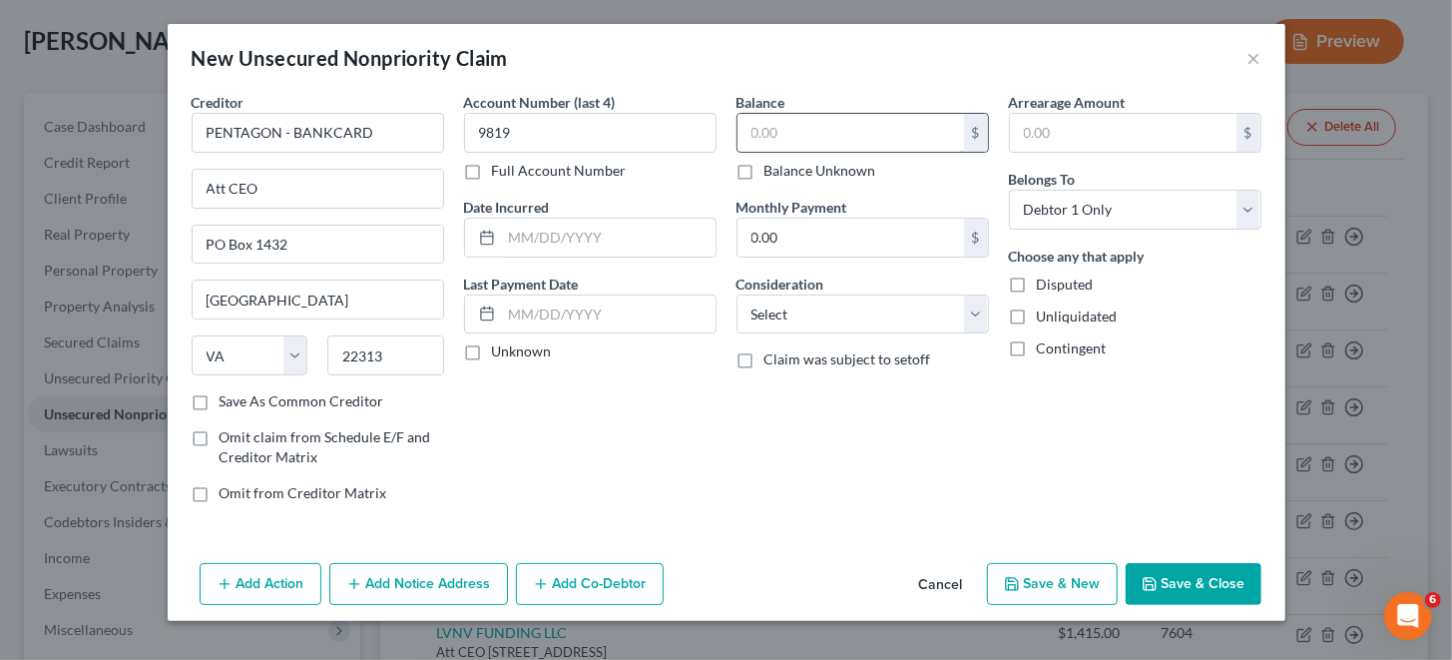
click at [769, 129] on input "text" at bounding box center [850, 133] width 227 height 38
type input "9,719"
click at [1060, 131] on input "text" at bounding box center [1123, 133] width 227 height 38
type input "9,719"
click at [602, 237] on input "text" at bounding box center [609, 238] width 214 height 38
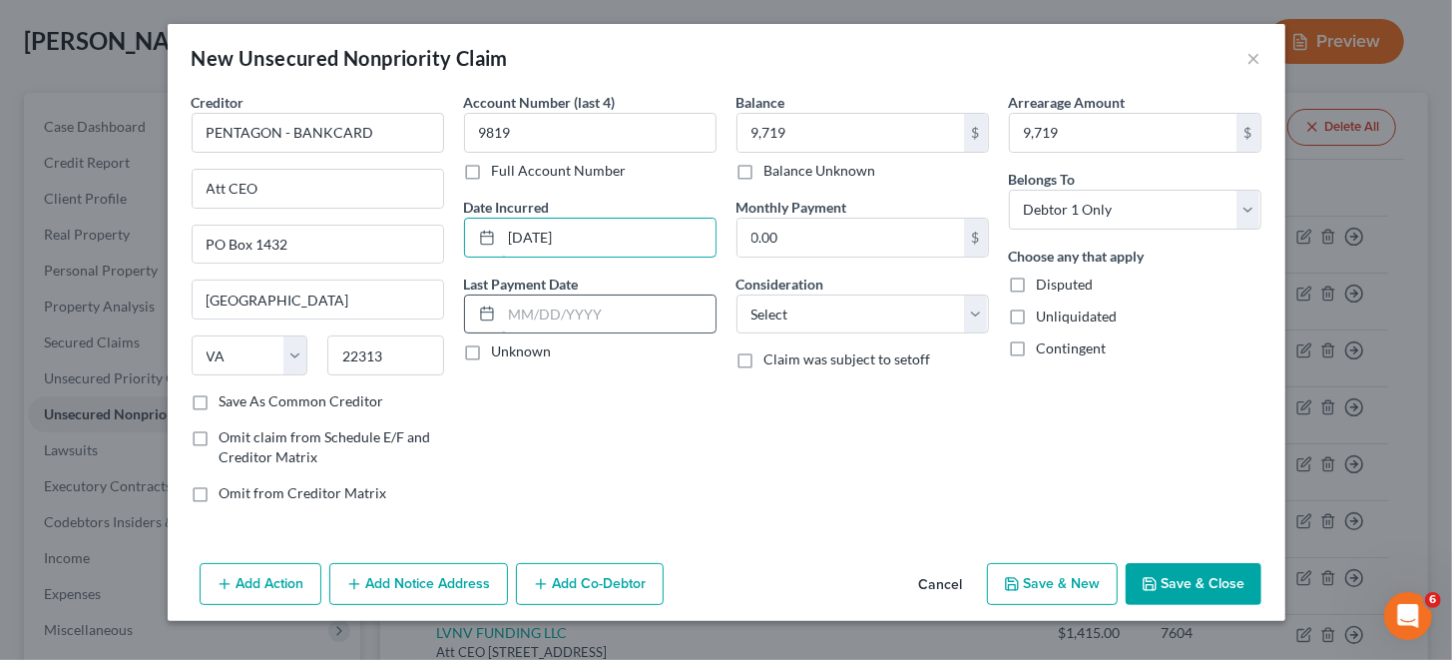
type input "[DATE]"
click at [649, 307] on input "text" at bounding box center [609, 314] width 214 height 38
type input "[DATE]"
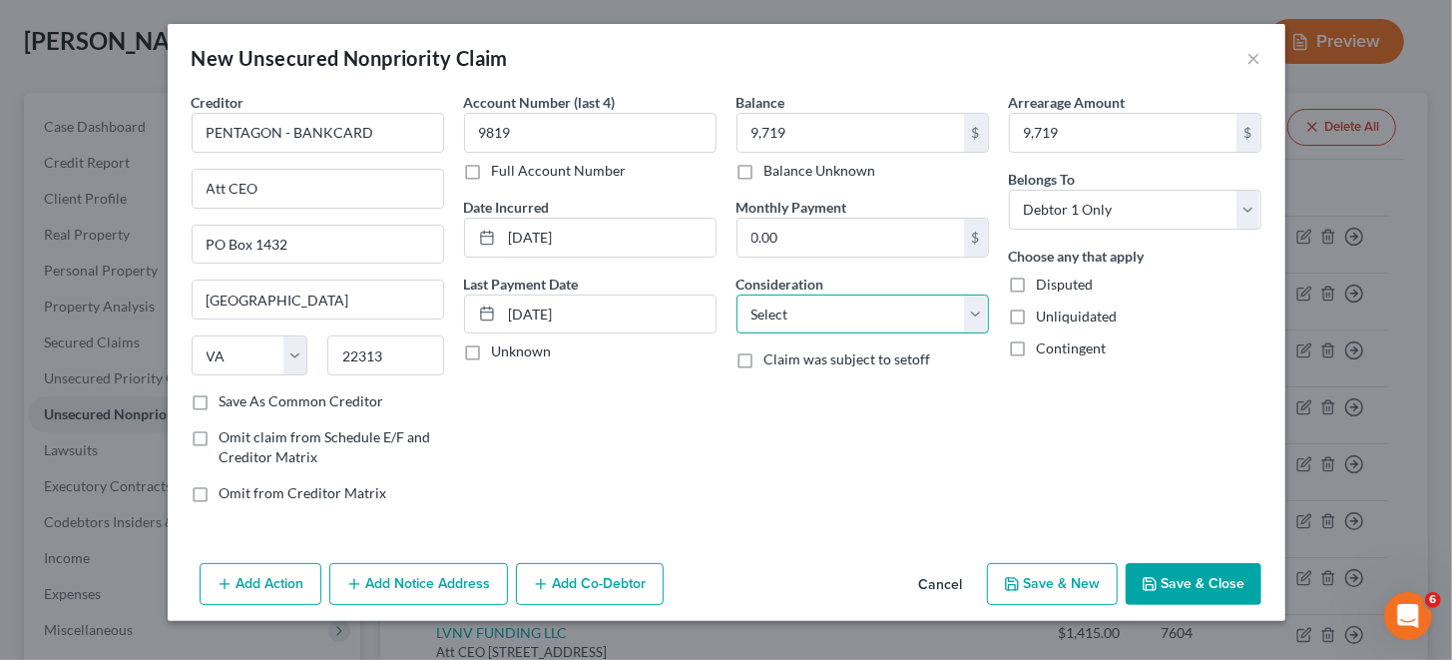
click at [785, 314] on select "Select Cable / Satellite Services Collection Agency Credit Card Debt Debt Couns…" at bounding box center [863, 314] width 252 height 40
select select "2"
click at [737, 294] on select "Select Cable / Satellite Services Collection Agency Credit Card Debt Debt Couns…" at bounding box center [863, 314] width 252 height 40
click at [737, 431] on div "Balance 9,719.00 $ Balance Unknown Balance Undetermined 9,719 $ Balance Unknown…" at bounding box center [863, 305] width 272 height 427
click at [1057, 578] on button "Save & New" at bounding box center [1052, 584] width 131 height 42
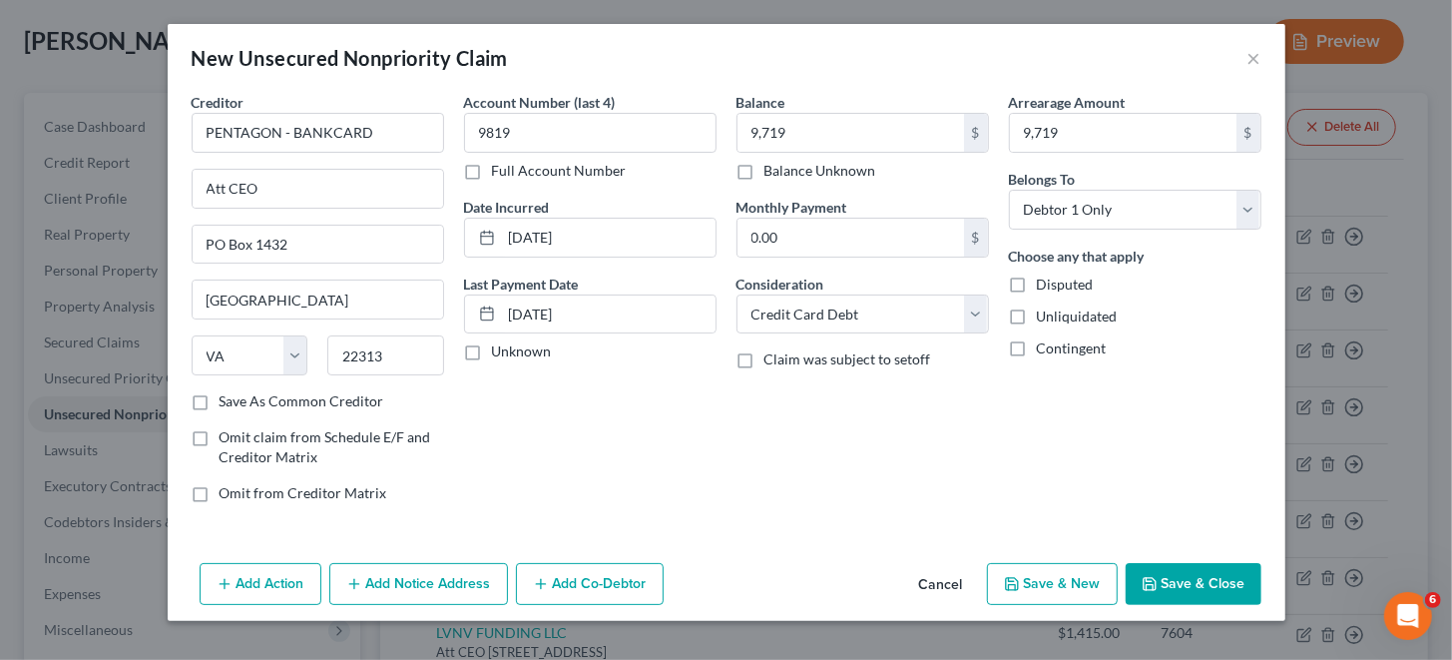
select select "0"
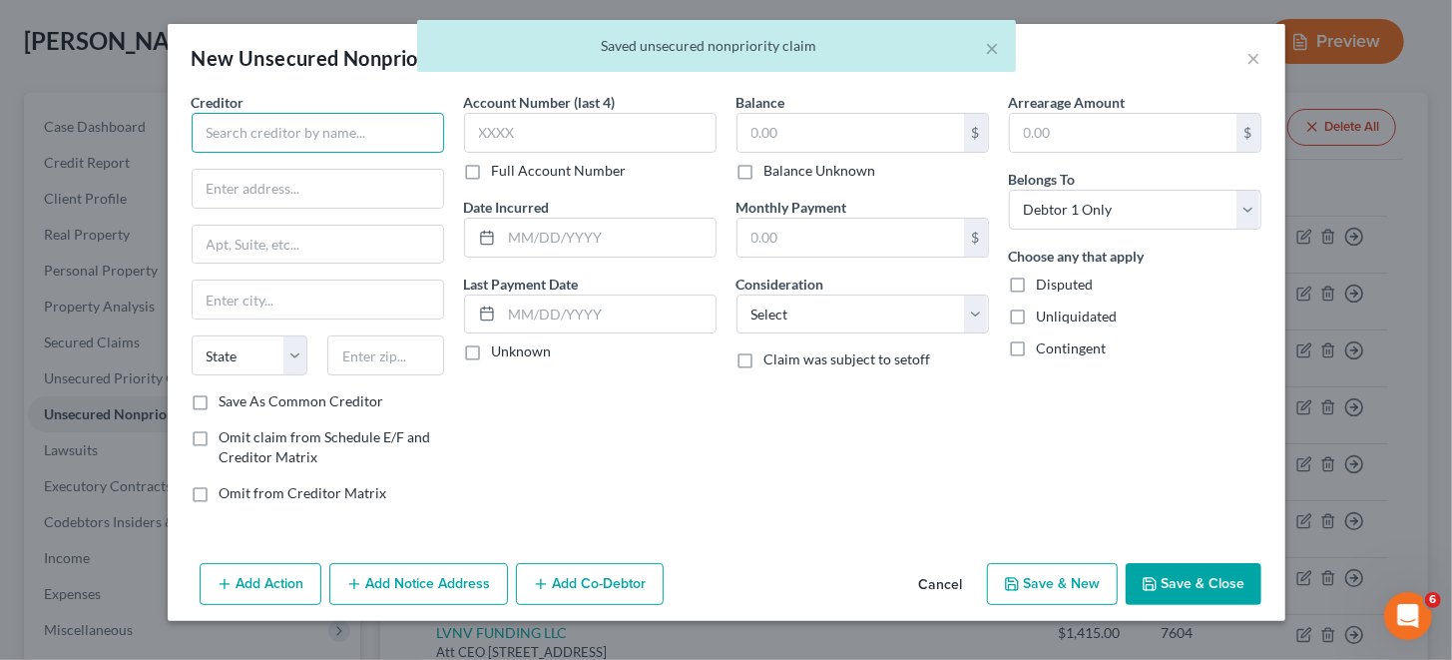
click at [287, 129] on input "text" at bounding box center [318, 133] width 252 height 40
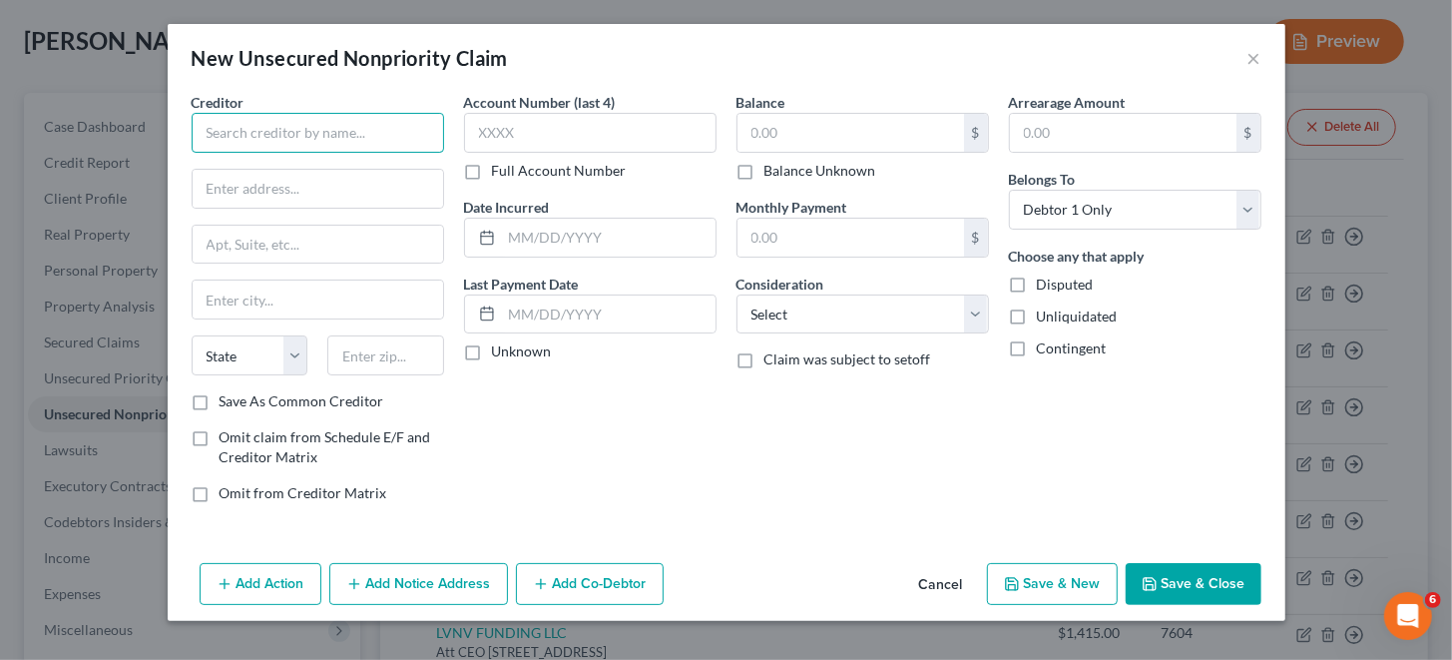
paste input "COMENITYCAPITAL/SAKSCC"
type input "COMENITYCAPITAL/SAKSCC"
click at [323, 180] on input "text" at bounding box center [318, 189] width 250 height 38
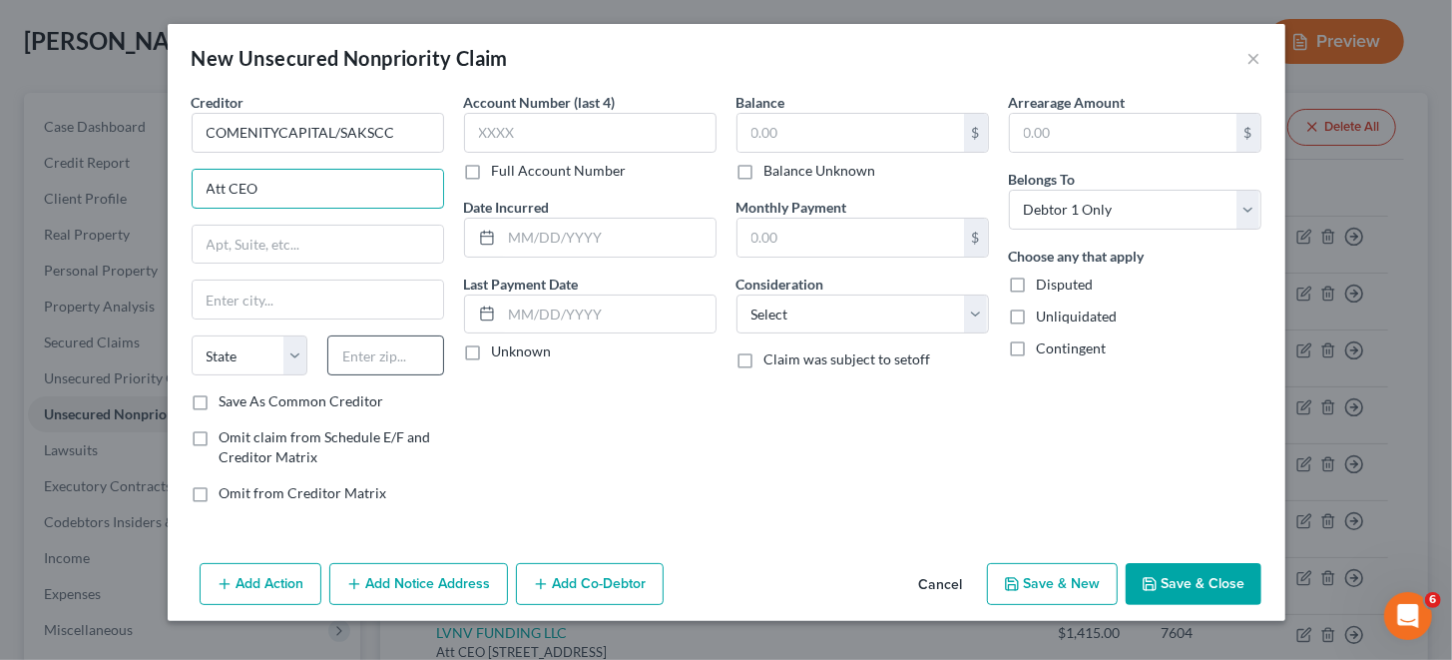
type input "Att CEO"
click at [416, 351] on input "text" at bounding box center [385, 355] width 117 height 40
click at [549, 235] on input "text" at bounding box center [609, 238] width 214 height 38
paste input "[DATE]"
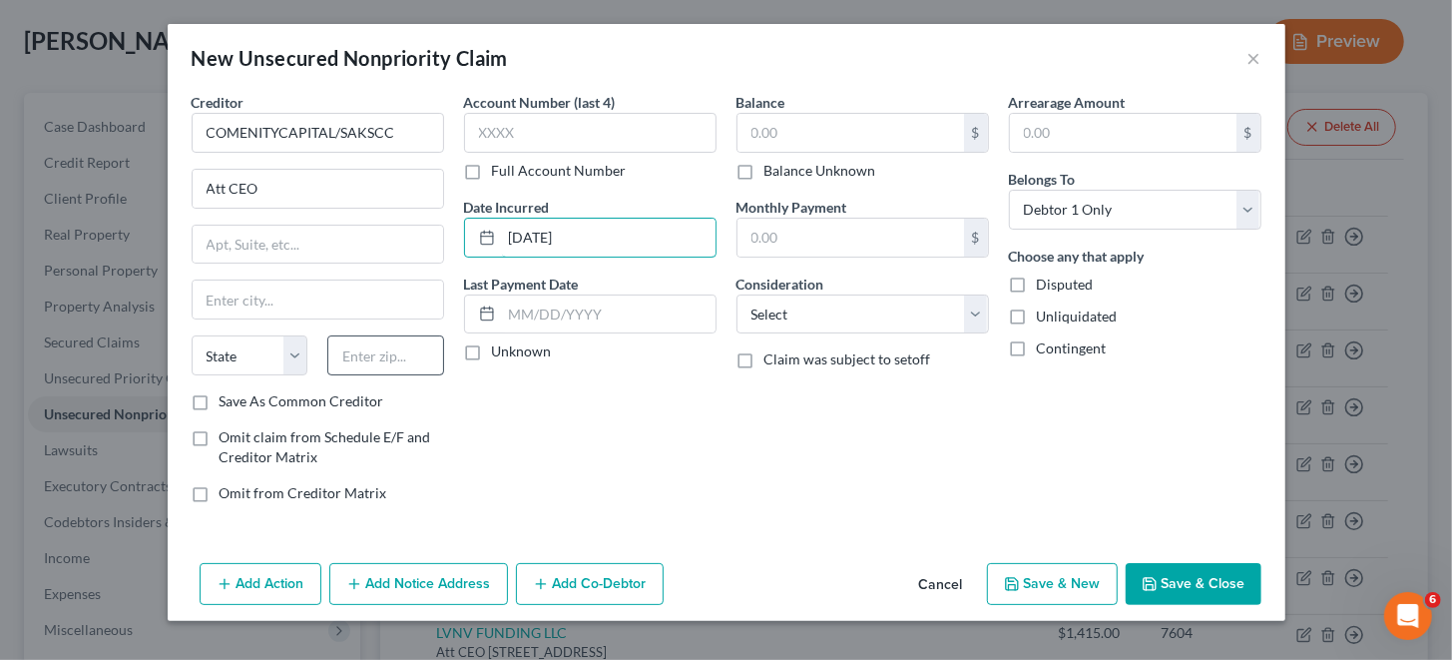
type input "[DATE]"
click at [390, 354] on input "text" at bounding box center [385, 355] width 117 height 40
click at [385, 350] on input "text" at bounding box center [385, 355] width 117 height 40
paste input "432182120"
type input "43218"
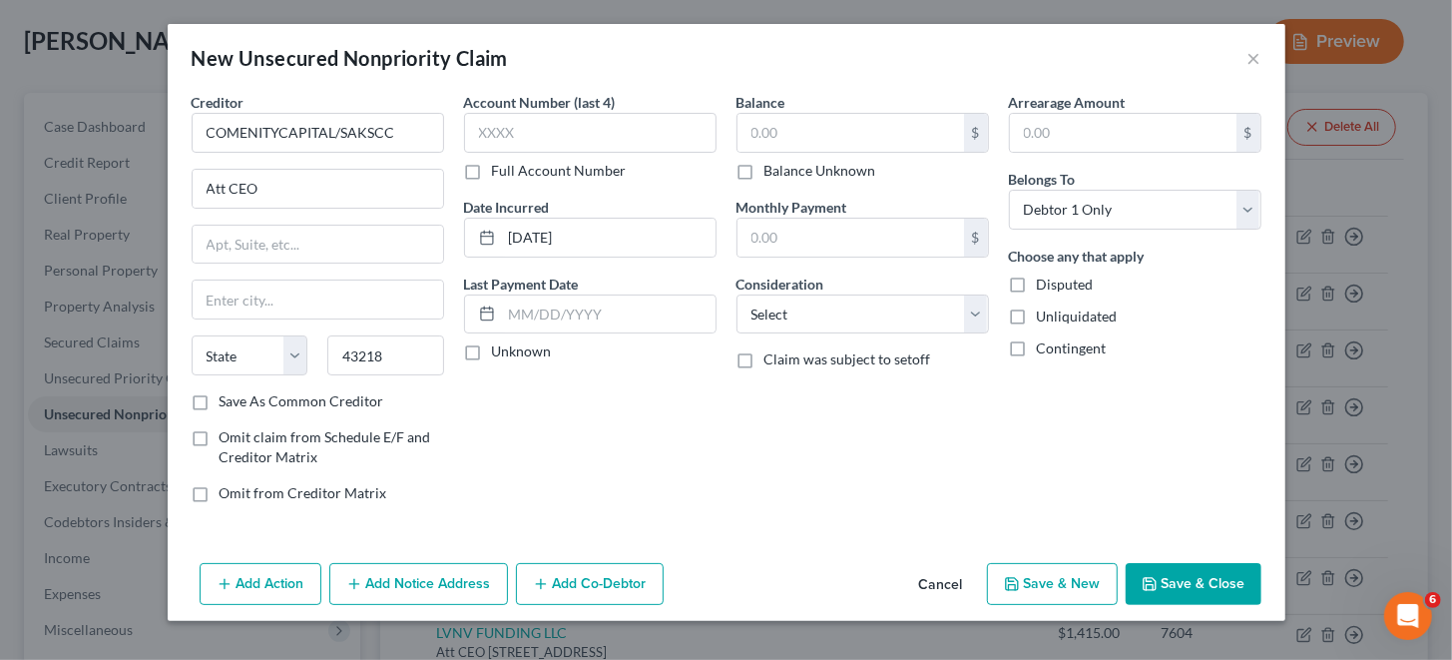
type input "Columbus"
select select "36"
click at [452, 394] on div "Creditor * COMENITYCAPITAL/SAKSCC Att CEO [GEOGRAPHIC_DATA] [US_STATE][GEOGRAPH…" at bounding box center [318, 305] width 272 height 427
click at [281, 243] on input "text" at bounding box center [318, 245] width 250 height 38
click at [332, 241] on input "text" at bounding box center [318, 245] width 250 height 38
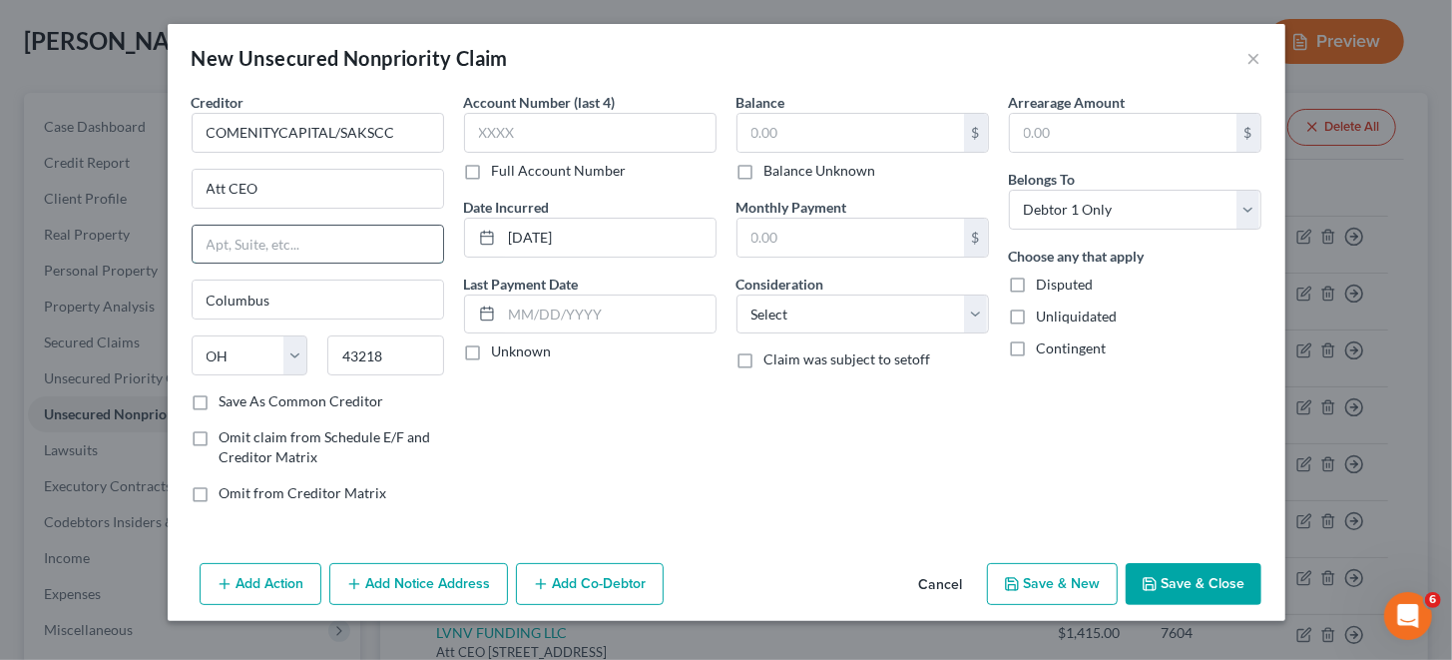
paste input "PO BOX 182120,"
type input "PO BOX 182120"
click at [550, 129] on input "text" at bounding box center [590, 133] width 252 height 40
type input "8448"
click at [826, 141] on input "text" at bounding box center [850, 133] width 227 height 38
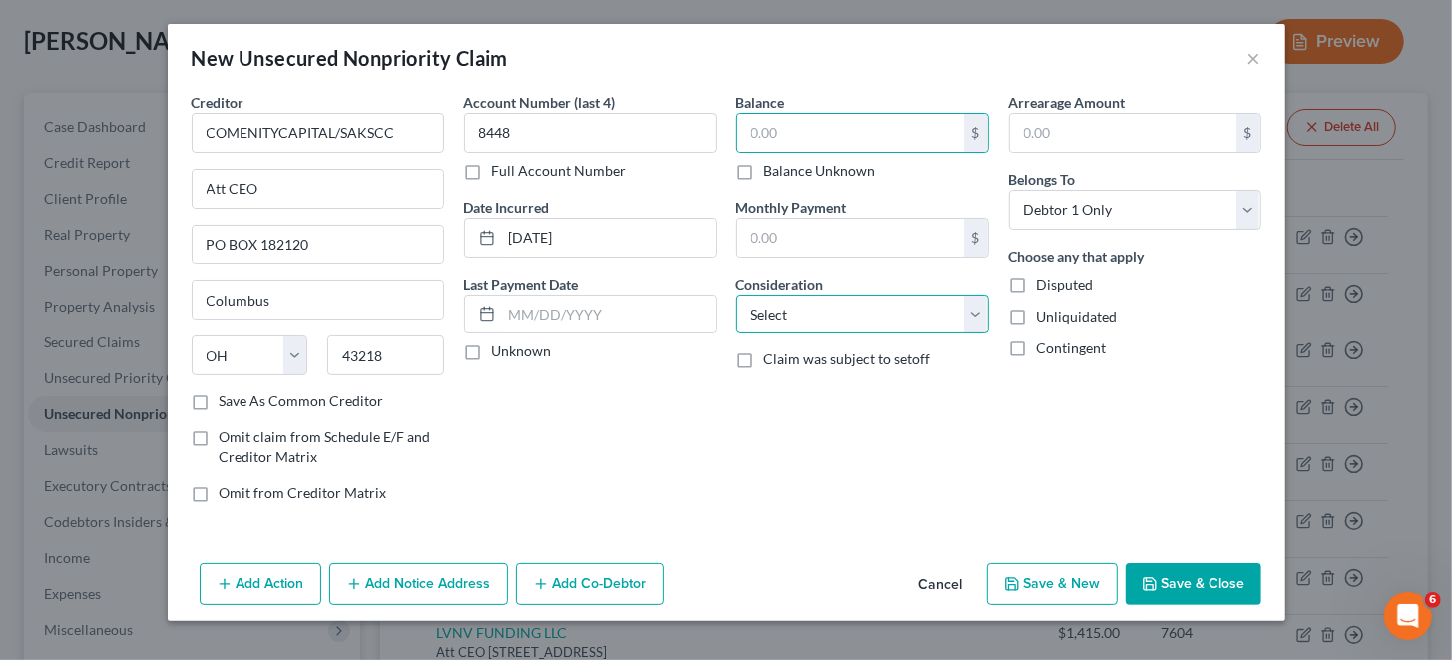
click at [812, 313] on select "Select Cable / Satellite Services Collection Agency Credit Card Debt Debt Couns…" at bounding box center [863, 314] width 252 height 40
select select "2"
click at [737, 294] on select "Select Cable / Satellite Services Collection Agency Credit Card Debt Debt Couns…" at bounding box center [863, 314] width 252 height 40
click at [844, 135] on input "text" at bounding box center [850, 133] width 227 height 38
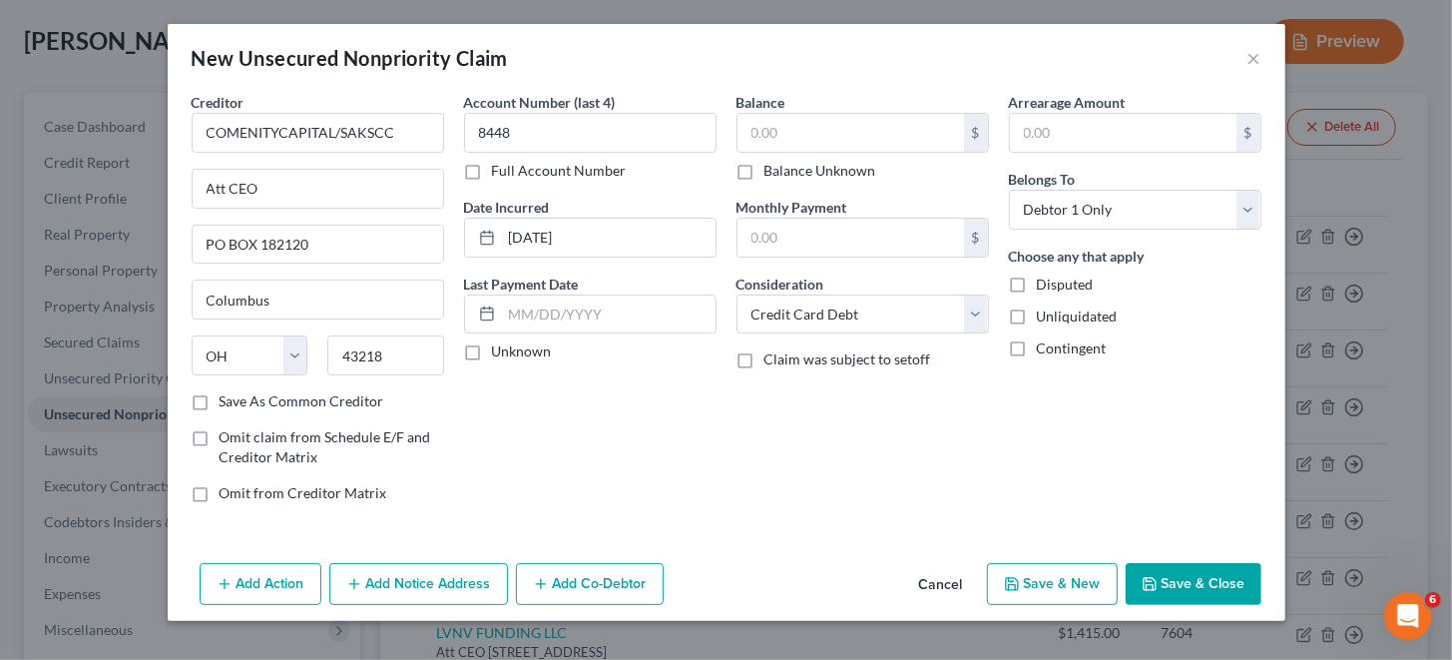
click at [764, 172] on label "Balance Unknown" at bounding box center [820, 171] width 112 height 20
click at [772, 172] on input "Balance Unknown" at bounding box center [778, 167] width 13 height 13
checkbox input "true"
type input "0.00"
click at [576, 311] on input "text" at bounding box center [609, 314] width 214 height 38
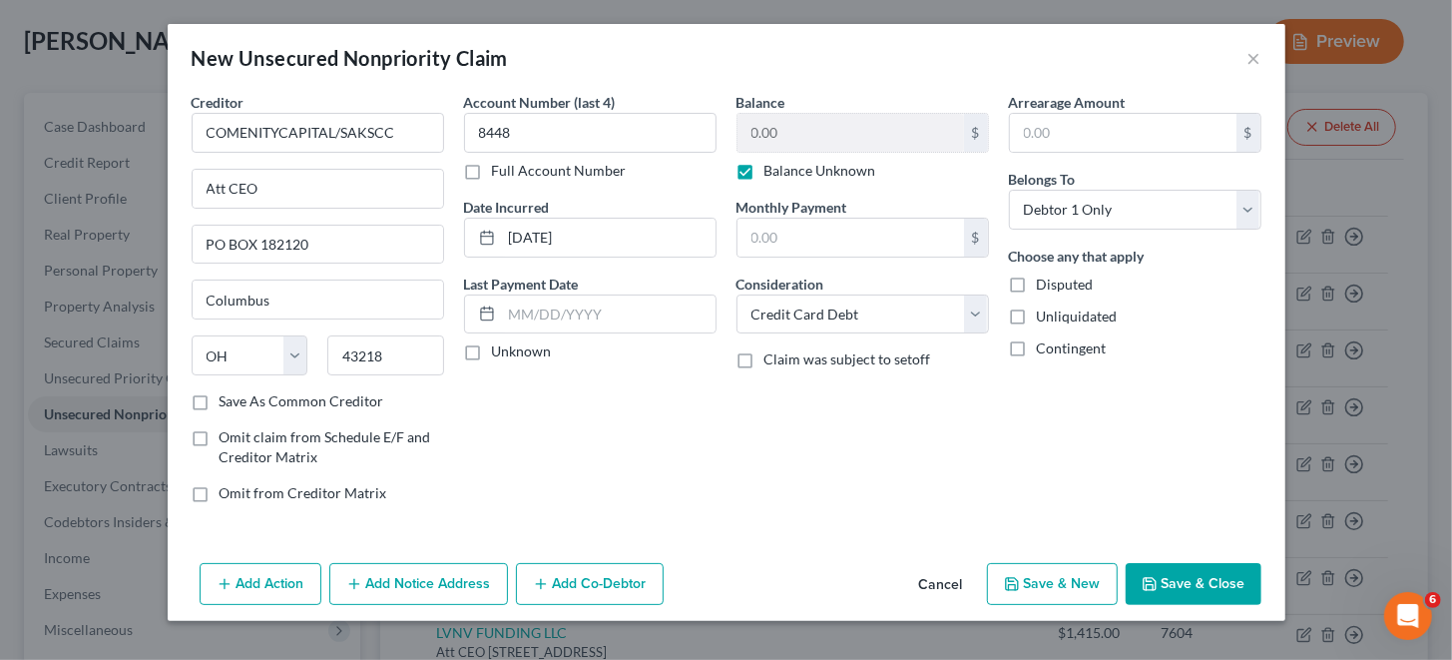
click at [1041, 581] on button "Save & New" at bounding box center [1052, 584] width 131 height 42
select select "0"
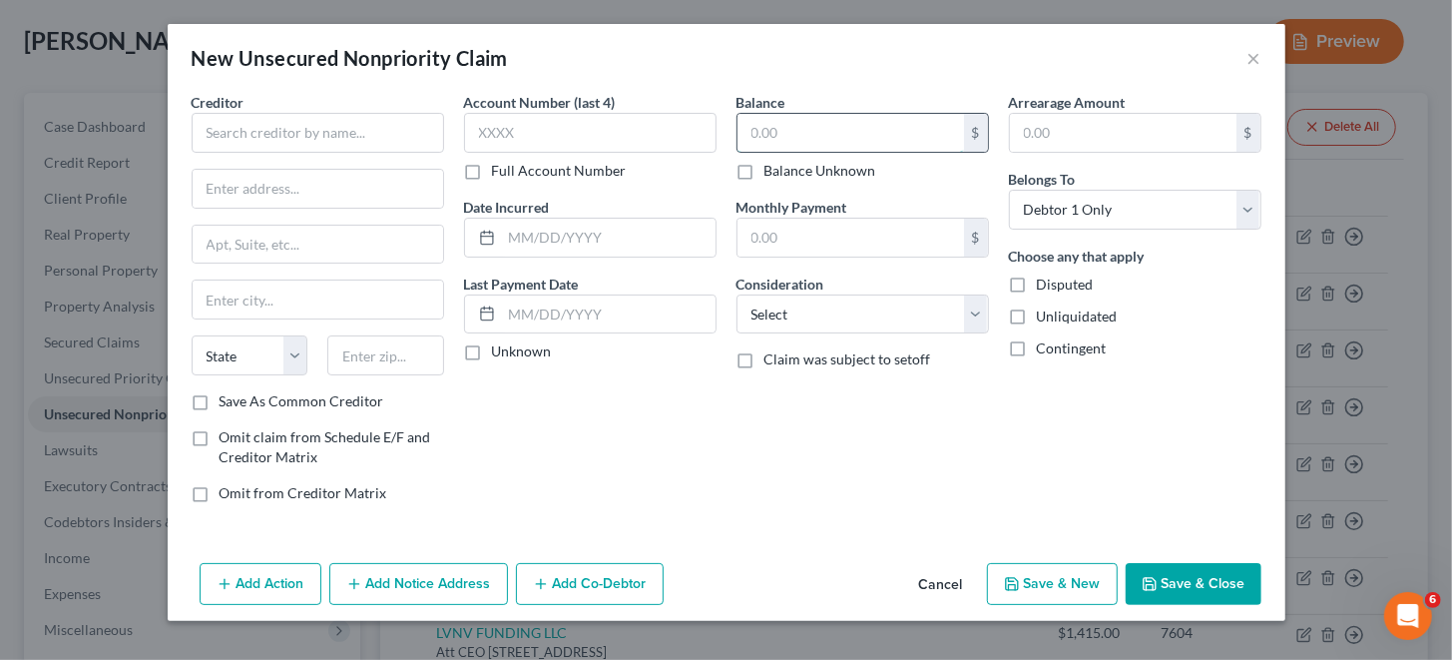
click at [804, 128] on input "text" at bounding box center [850, 133] width 227 height 38
paste input "$18,650"
type input "$18,650"
click at [1054, 124] on input "text" at bounding box center [1123, 133] width 227 height 38
paste input "$18,650"
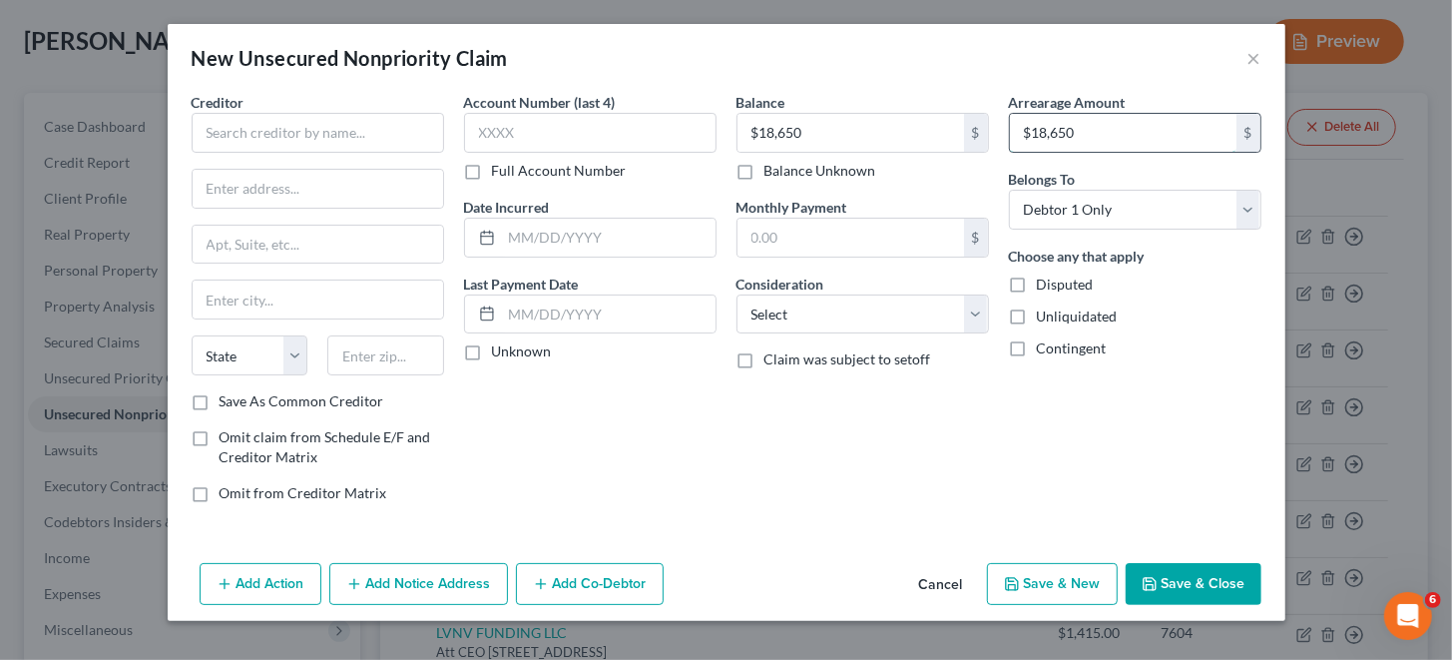
click at [1034, 129] on input "$18,650" at bounding box center [1123, 133] width 227 height 38
type input "18,650"
click at [760, 126] on input "$18,650" at bounding box center [850, 133] width 227 height 38
click at [760, 129] on input "$18,650" at bounding box center [850, 133] width 227 height 38
type input "18,650"
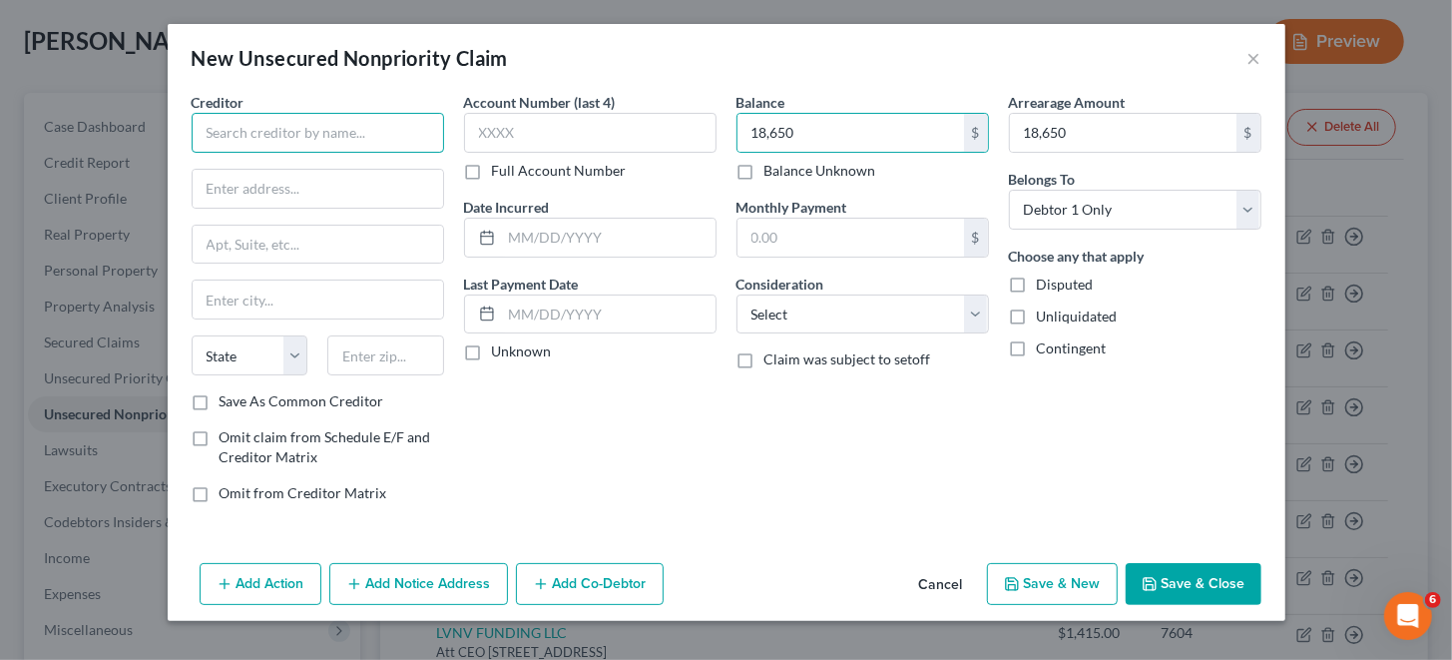
click at [357, 127] on input "text" at bounding box center [318, 133] width 252 height 40
click at [321, 130] on input "text" at bounding box center [318, 133] width 252 height 40
paste input "PENTAGON FEDERAL CR UN"
type input "PENTAGON FEDERAL CR UN"
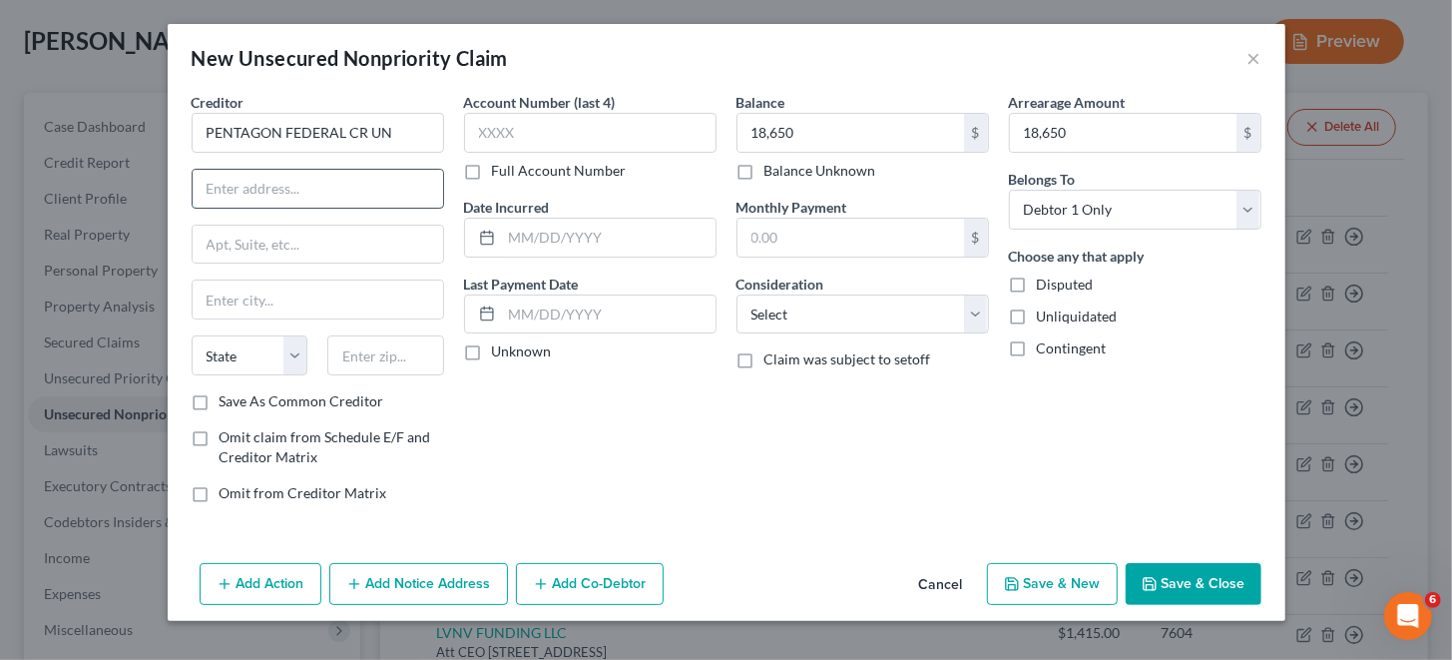
click at [308, 175] on input "text" at bounding box center [318, 189] width 250 height 38
type input "Att CEO"
click at [296, 246] on input "text" at bounding box center [318, 245] width 250 height 38
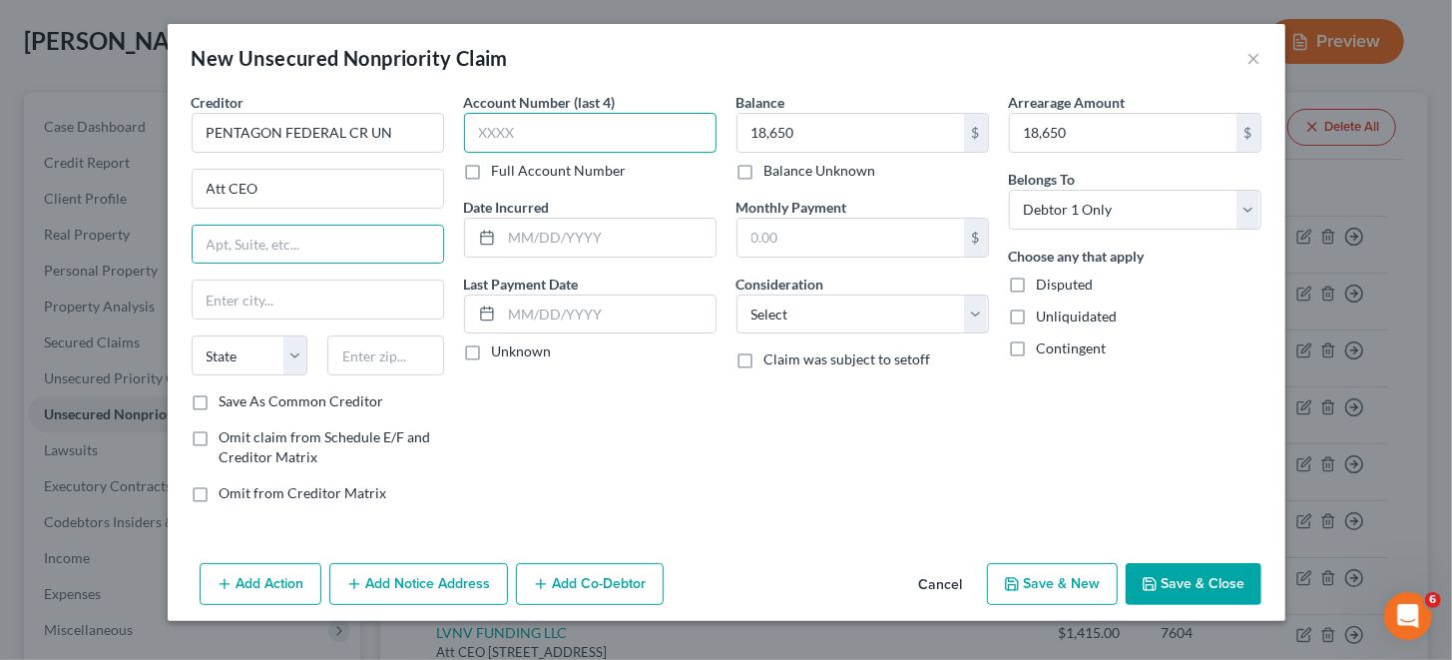
click at [544, 128] on input "text" at bounding box center [590, 133] width 252 height 40
type input "3709"
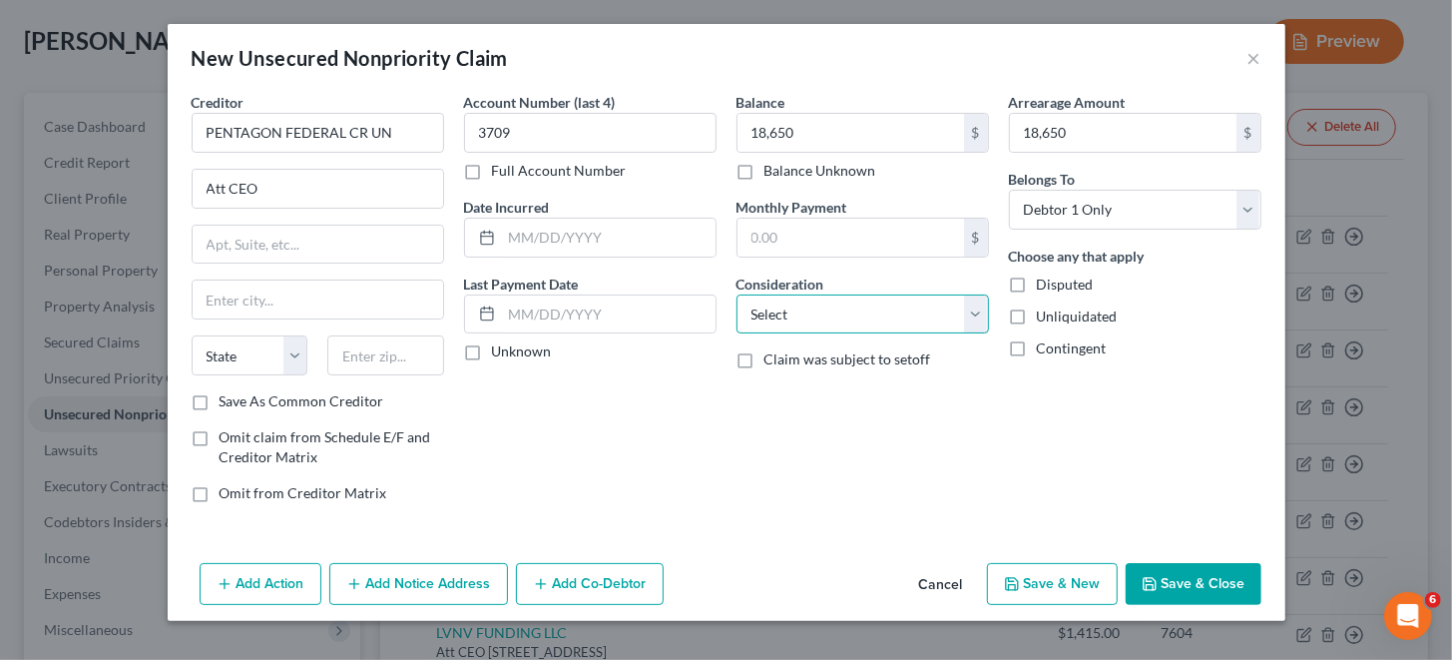
click at [972, 307] on select "Select Cable / Satellite Services Collection Agency Credit Card Debt Debt Couns…" at bounding box center [863, 314] width 252 height 40
select select "2"
click at [737, 294] on select "Select Cable / Satellite Services Collection Agency Credit Card Debt Debt Couns…" at bounding box center [863, 314] width 252 height 40
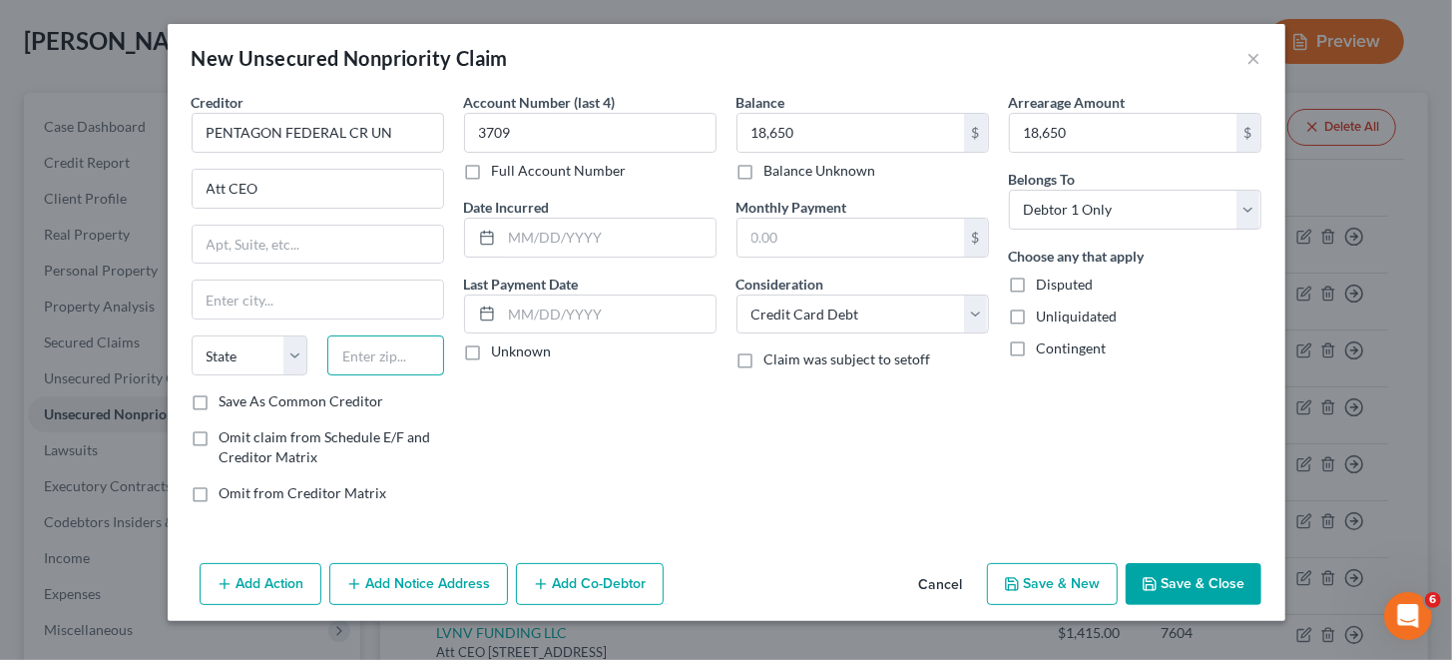
click at [399, 356] on input "text" at bounding box center [385, 355] width 117 height 40
click at [382, 353] on input "text" at bounding box center [385, 355] width 117 height 40
paste input "223131432"
type input "22313"
click at [630, 447] on div "Account Number (last 4) 3709 Full Account Number Date Incurred Last Payment Dat…" at bounding box center [590, 305] width 272 height 427
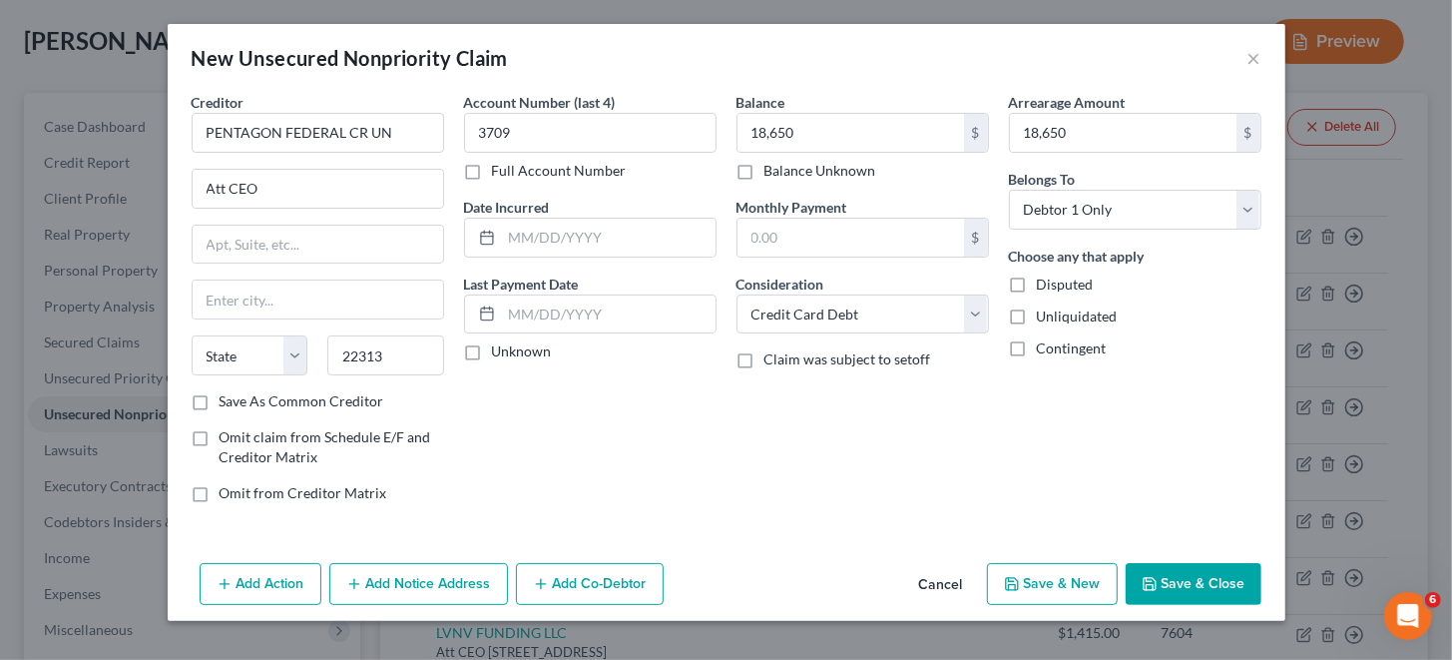
type input "[GEOGRAPHIC_DATA]"
select select "48"
click at [345, 241] on input "text" at bounding box center [318, 245] width 250 height 38
click at [252, 242] on input "text" at bounding box center [318, 245] width 250 height 38
paste input "PO Box 1432,"
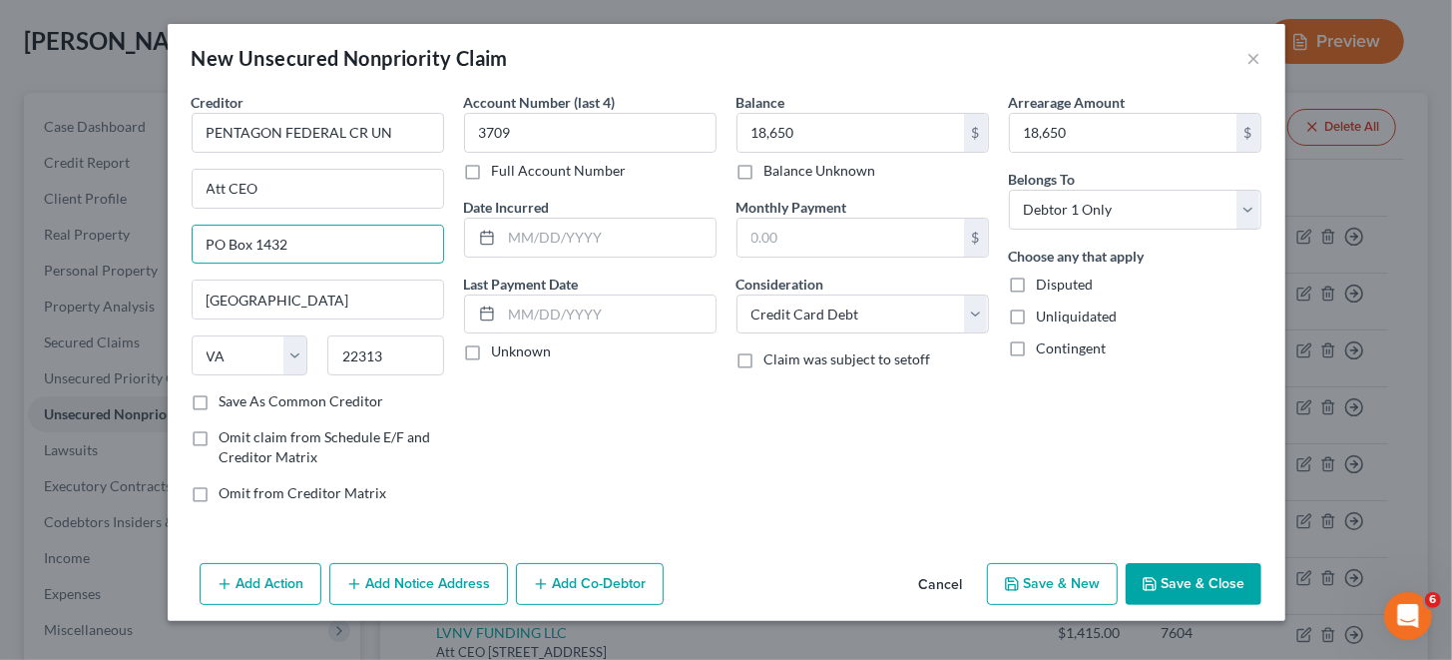
type input "PO Box 1432"
click at [752, 523] on div "Creditor * PENTAGON FEDERAL CR UN Att CEO PO [GEOGRAPHIC_DATA] [US_STATE] AK AR…" at bounding box center [727, 323] width 1118 height 463
click at [611, 242] on input "text" at bounding box center [609, 238] width 214 height 38
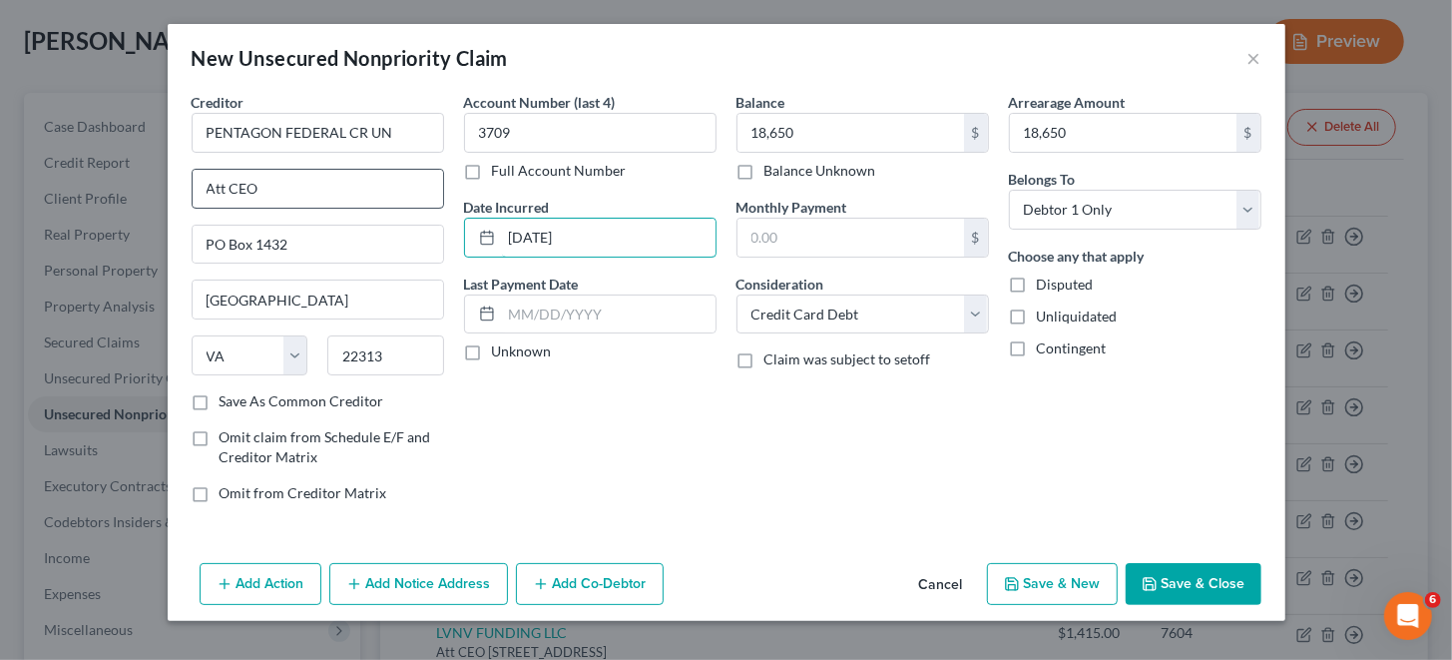
type input "[DATE]"
click at [345, 194] on input "Att CEO" at bounding box center [318, 189] width 250 height 38
click at [602, 303] on input "text" at bounding box center [609, 314] width 214 height 38
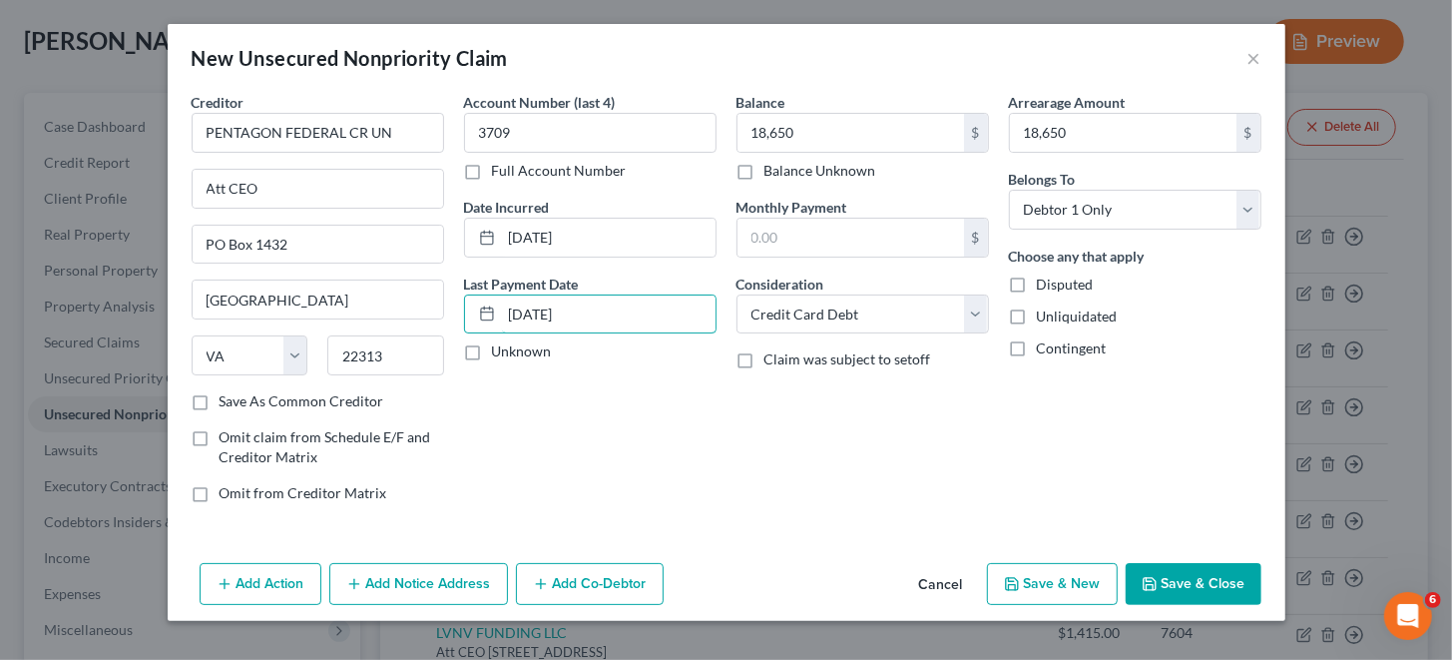
type input "[DATE]"
click at [876, 419] on div "Balance 18,650.00 $ Balance Unknown Balance Undetermined 18,650 $ Balance Unkno…" at bounding box center [863, 305] width 272 height 427
click at [1082, 577] on button "Save & New" at bounding box center [1052, 584] width 131 height 42
select select "0"
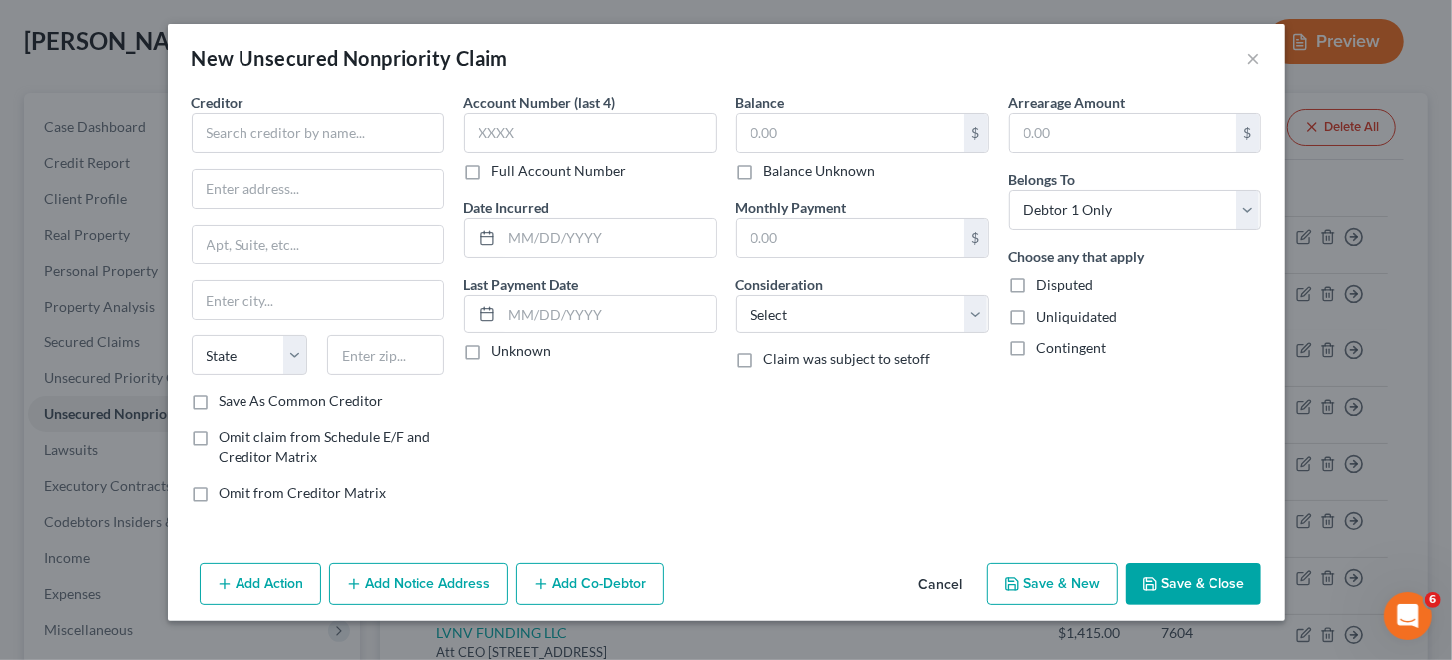
click at [945, 581] on button "Cancel" at bounding box center [941, 585] width 76 height 40
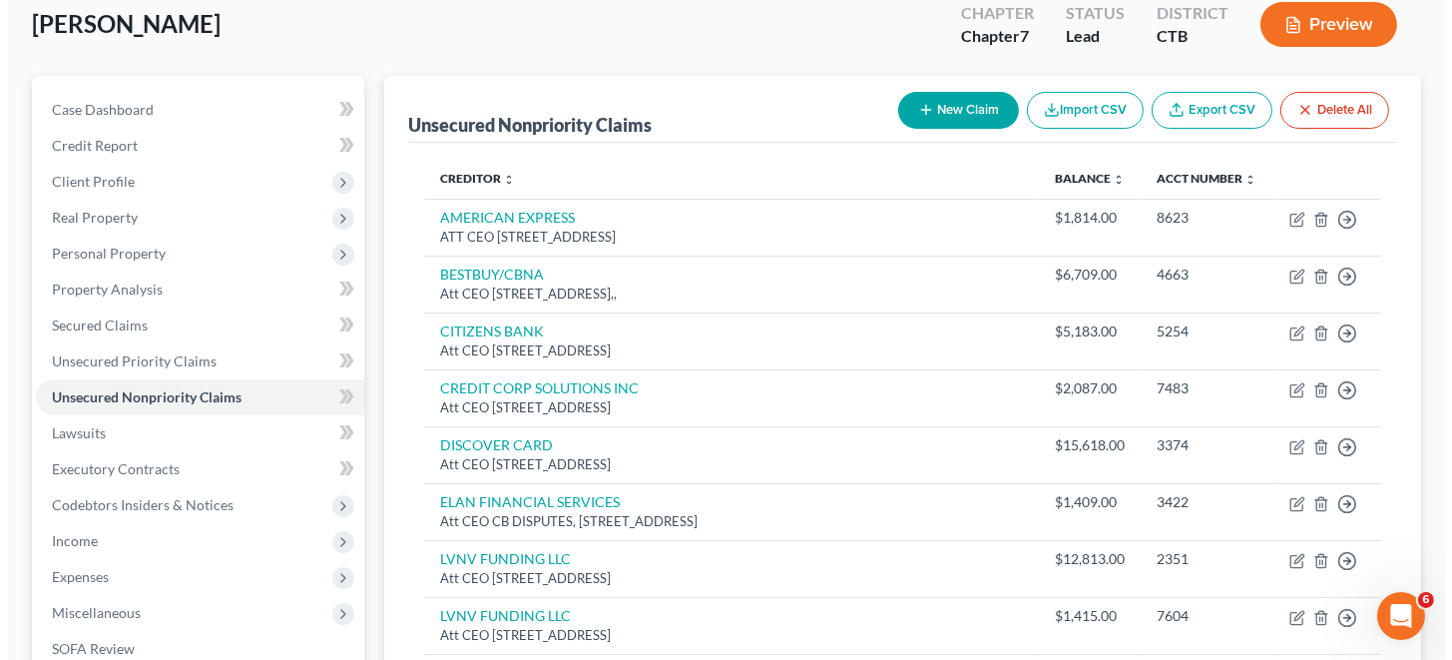
scroll to position [0, 0]
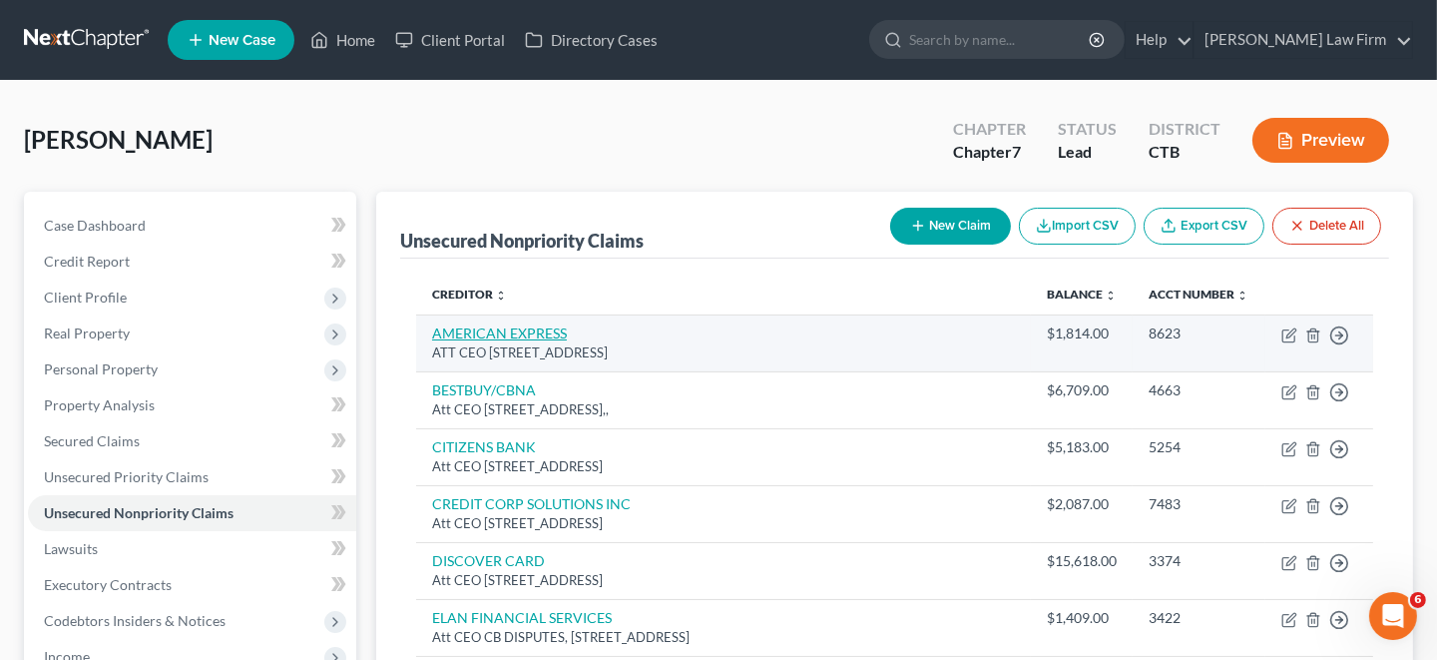
click at [539, 334] on link "AMERICAN EXPRESS" at bounding box center [499, 332] width 135 height 17
select select "45"
select select "2"
select select "0"
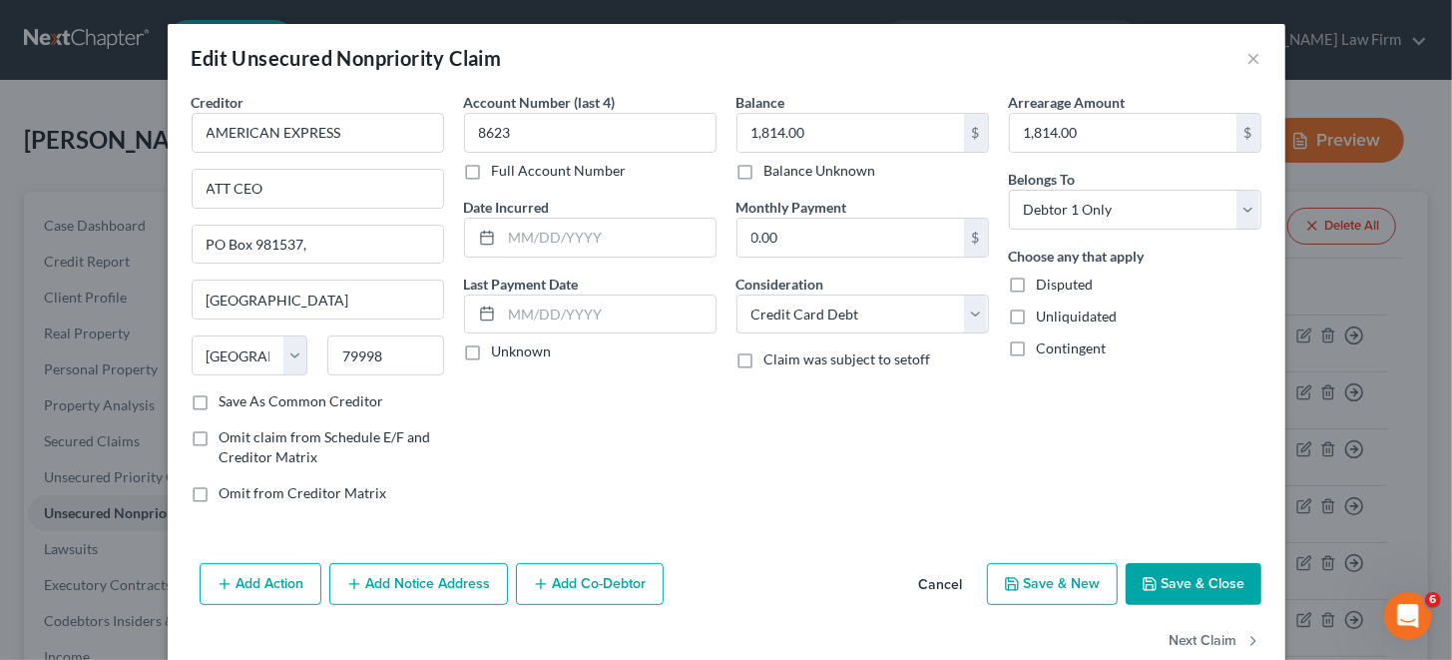
click at [1384, 166] on div "Edit Unsecured Nonpriority Claim × Creditor * AMERICAN EXPRESS ATT CEO PO Box 9…" at bounding box center [726, 330] width 1452 height 660
click at [929, 585] on button "Cancel" at bounding box center [941, 585] width 76 height 40
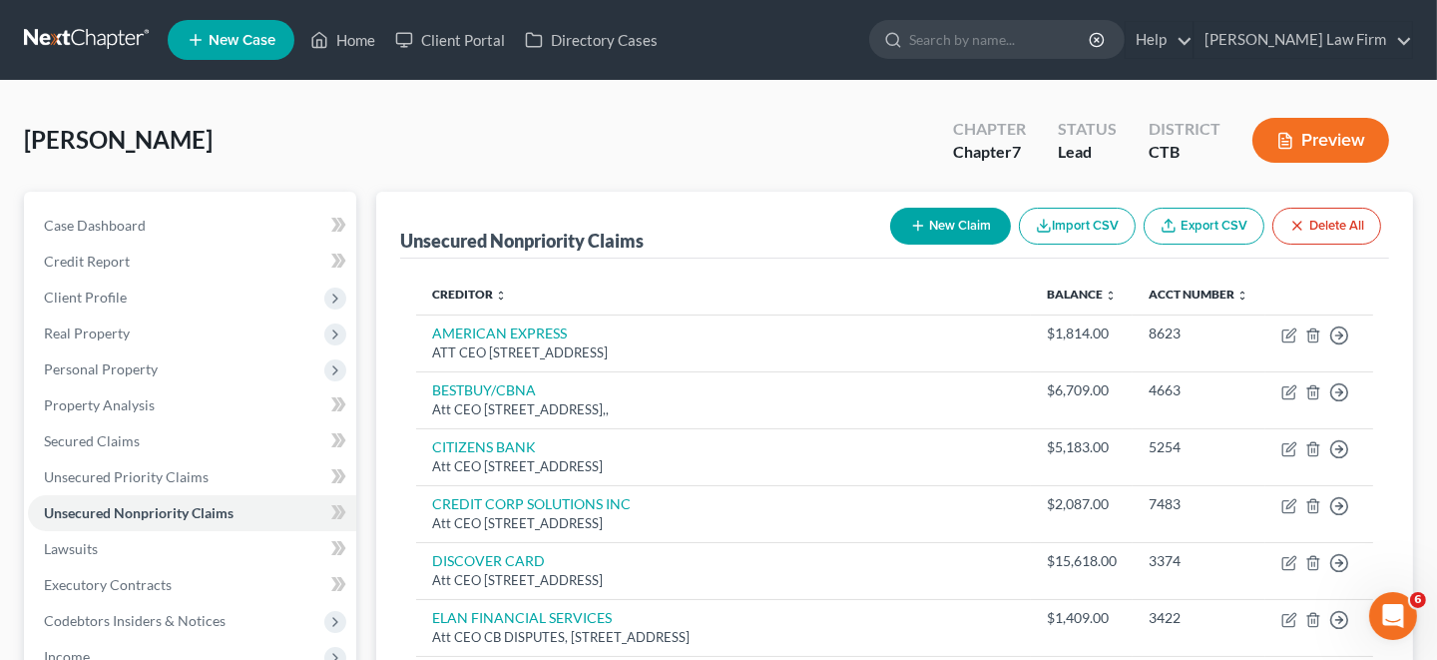
click at [1333, 132] on button "Preview" at bounding box center [1320, 140] width 137 height 45
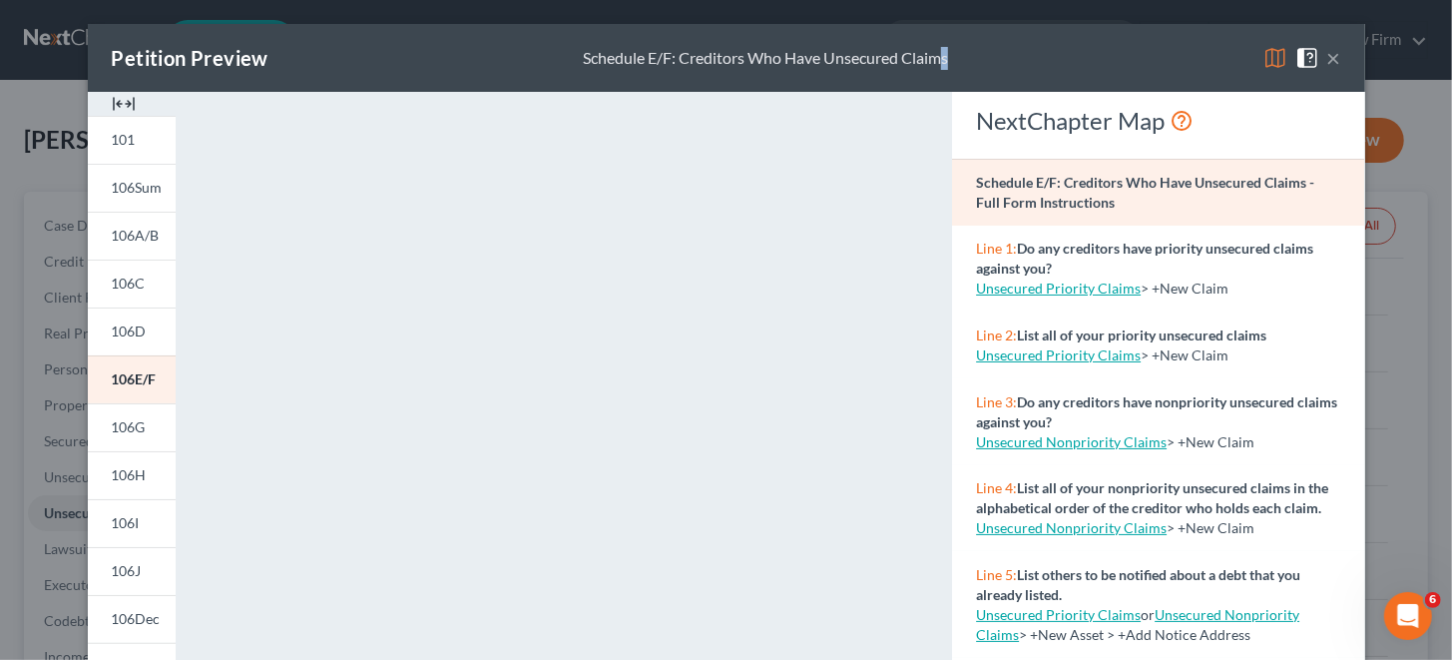
drag, startPoint x: 1053, startPoint y: 45, endPoint x: 930, endPoint y: 42, distance: 122.8
click at [930, 42] on div "Petition Preview Schedule E/F: Creditors Who Have Unsecured Claims ×" at bounding box center [726, 58] width 1277 height 68
click at [1331, 56] on button "×" at bounding box center [1334, 58] width 14 height 24
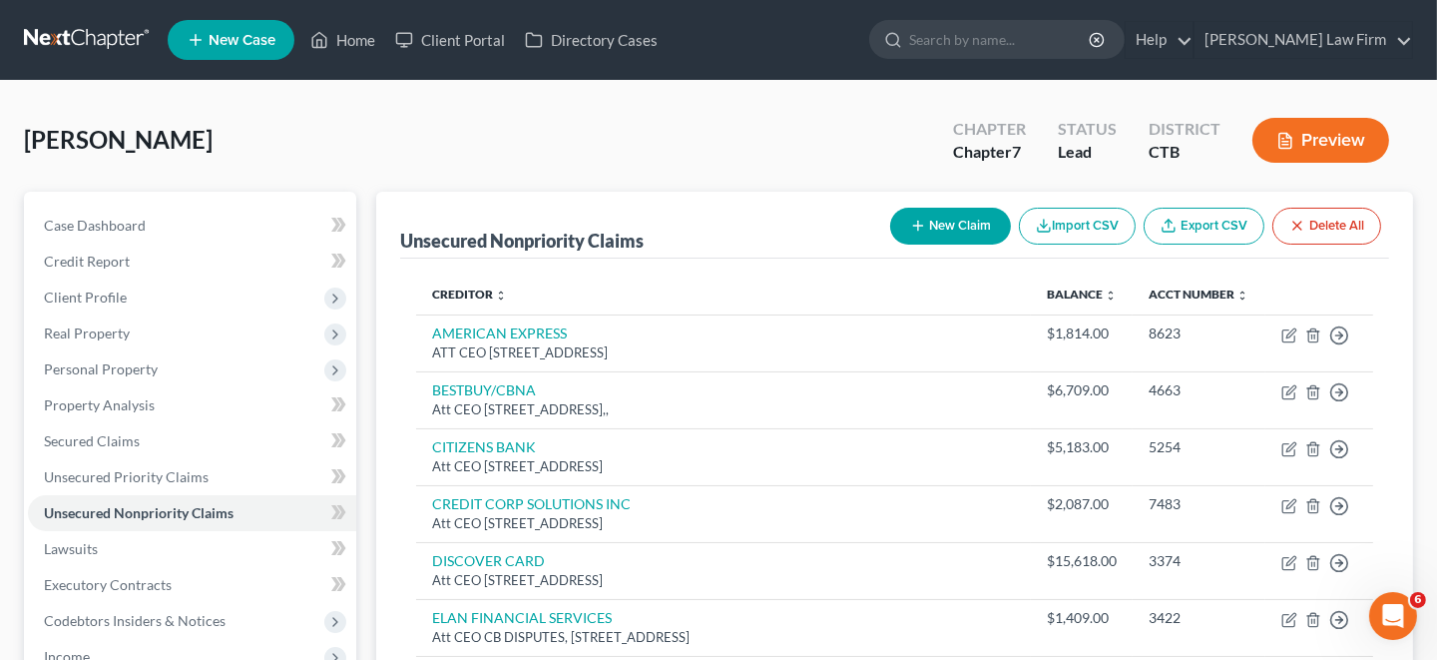
click at [1327, 132] on button "Preview" at bounding box center [1320, 140] width 137 height 45
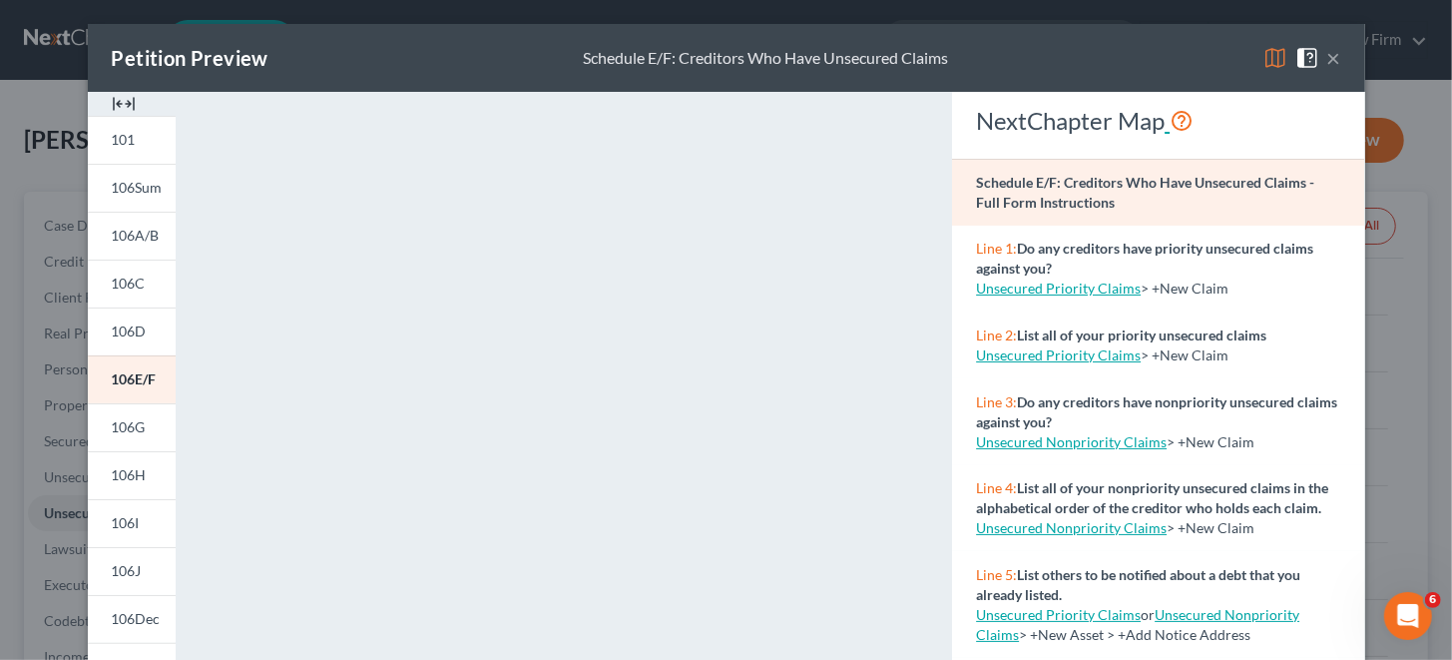
click at [1176, 123] on icon at bounding box center [1182, 120] width 24 height 29
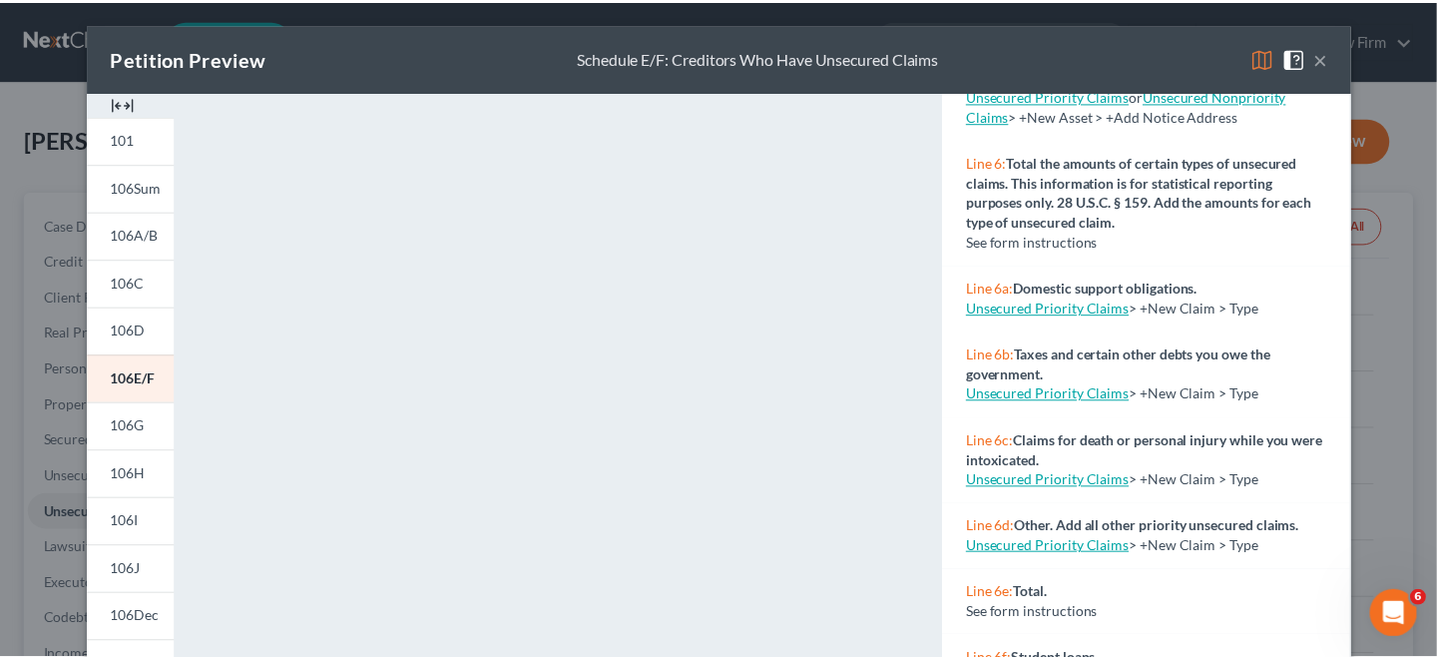
scroll to position [584, 0]
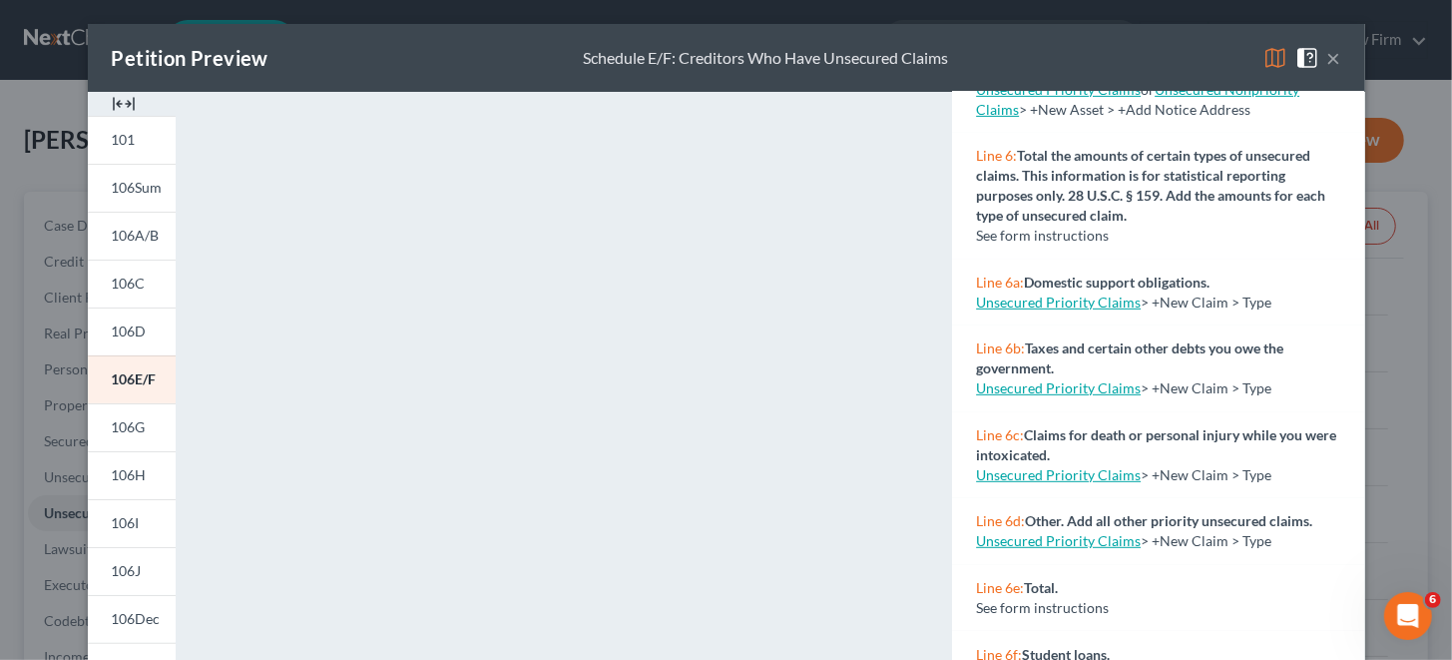
click at [1328, 60] on button "×" at bounding box center [1334, 58] width 14 height 24
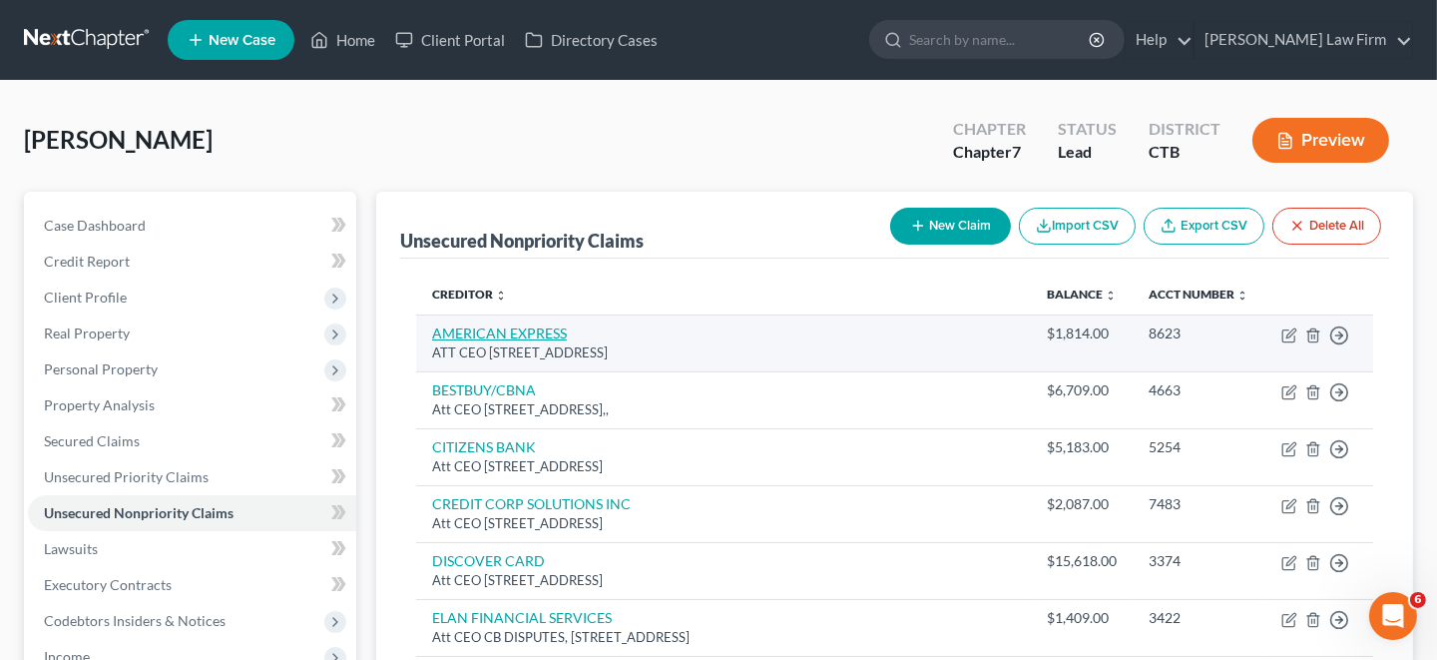
click at [500, 337] on link "AMERICAN EXPRESS" at bounding box center [499, 332] width 135 height 17
select select "45"
select select "2"
select select "0"
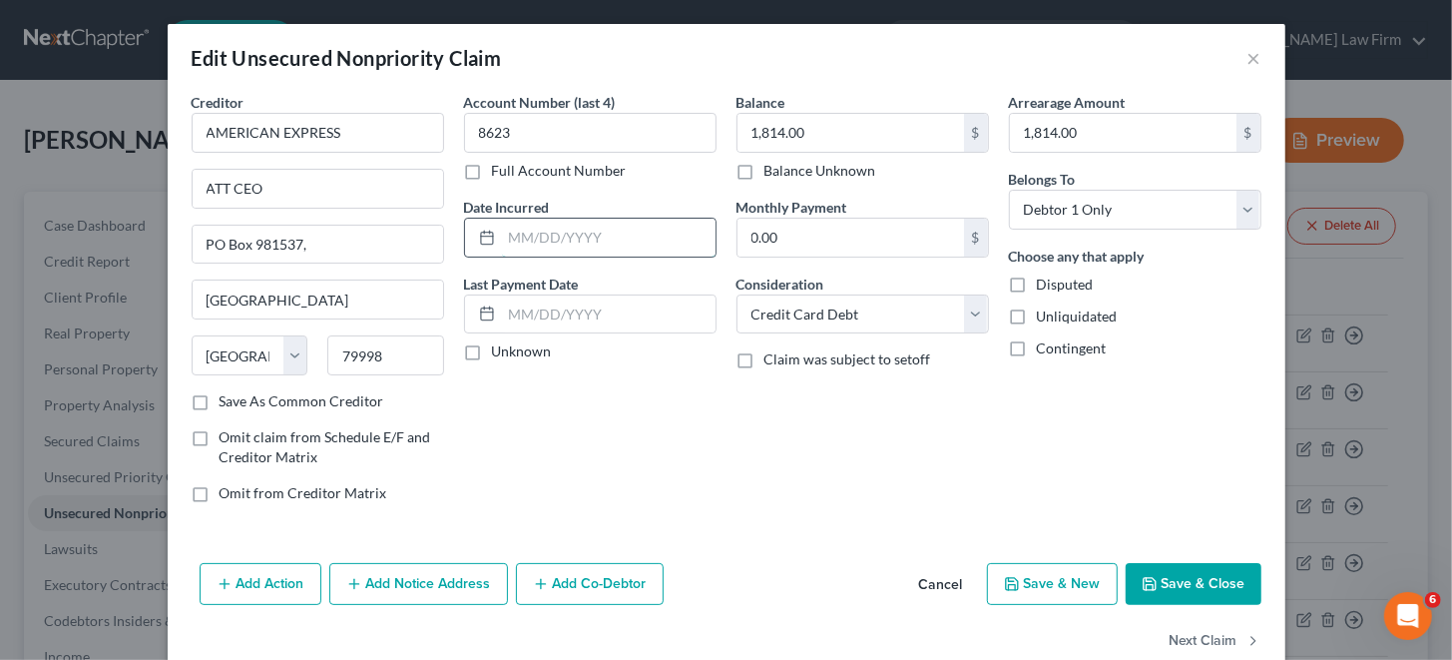
click at [537, 233] on input "text" at bounding box center [609, 238] width 214 height 38
type input "[DATE]"
click at [552, 305] on input "text" at bounding box center [609, 314] width 214 height 38
type input "[DATE]"
click at [1202, 575] on button "Save & Close" at bounding box center [1194, 584] width 136 height 42
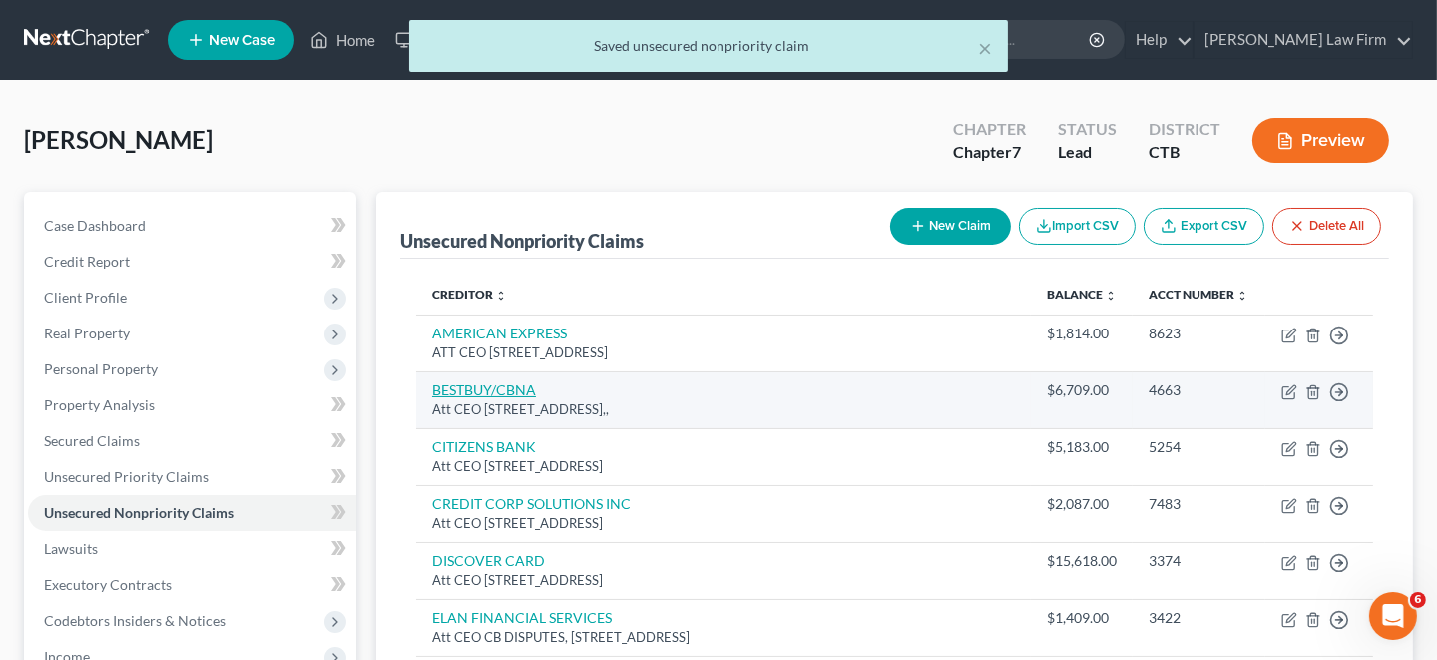
click at [514, 389] on link "BESTBUY/CBNA" at bounding box center [484, 389] width 104 height 17
select select "2"
select select "0"
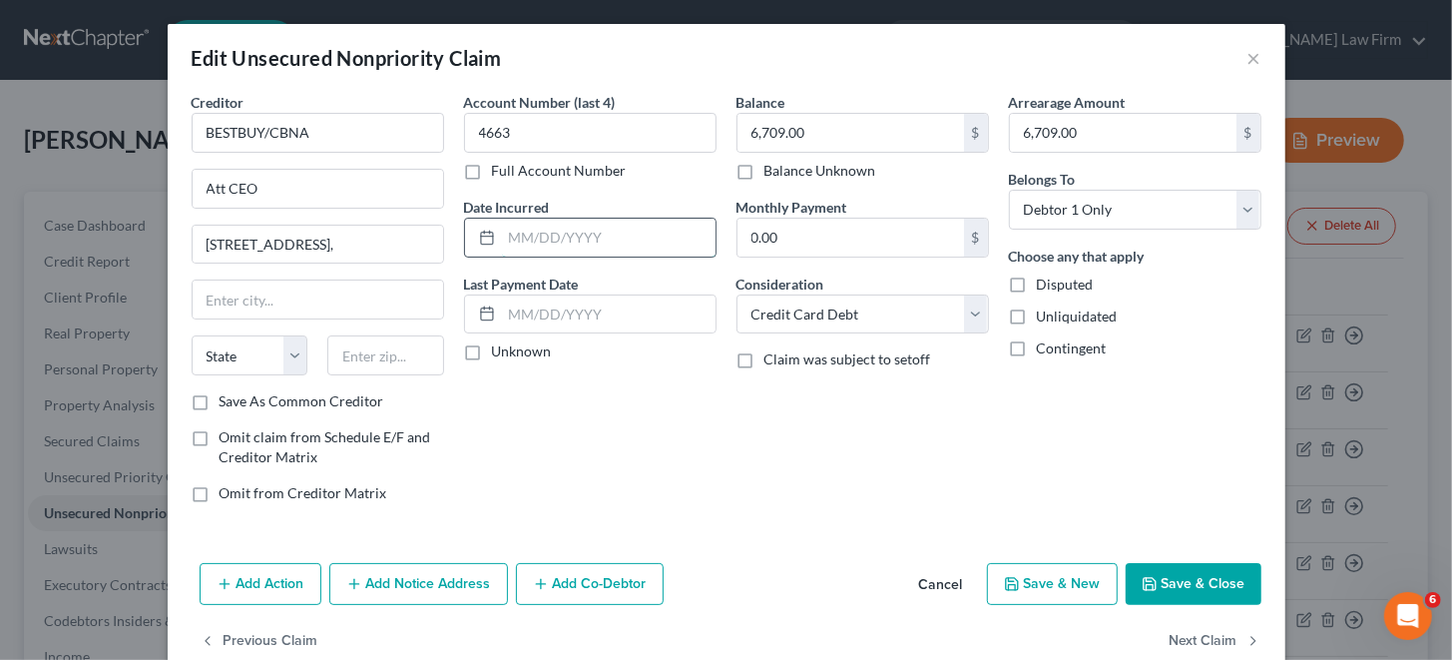
click at [541, 231] on input "text" at bounding box center [609, 238] width 214 height 38
type input "[DATE]"
click at [529, 308] on input "text" at bounding box center [609, 314] width 214 height 38
type input "[DATE]"
click at [1188, 574] on button "Save & Close" at bounding box center [1194, 584] width 136 height 42
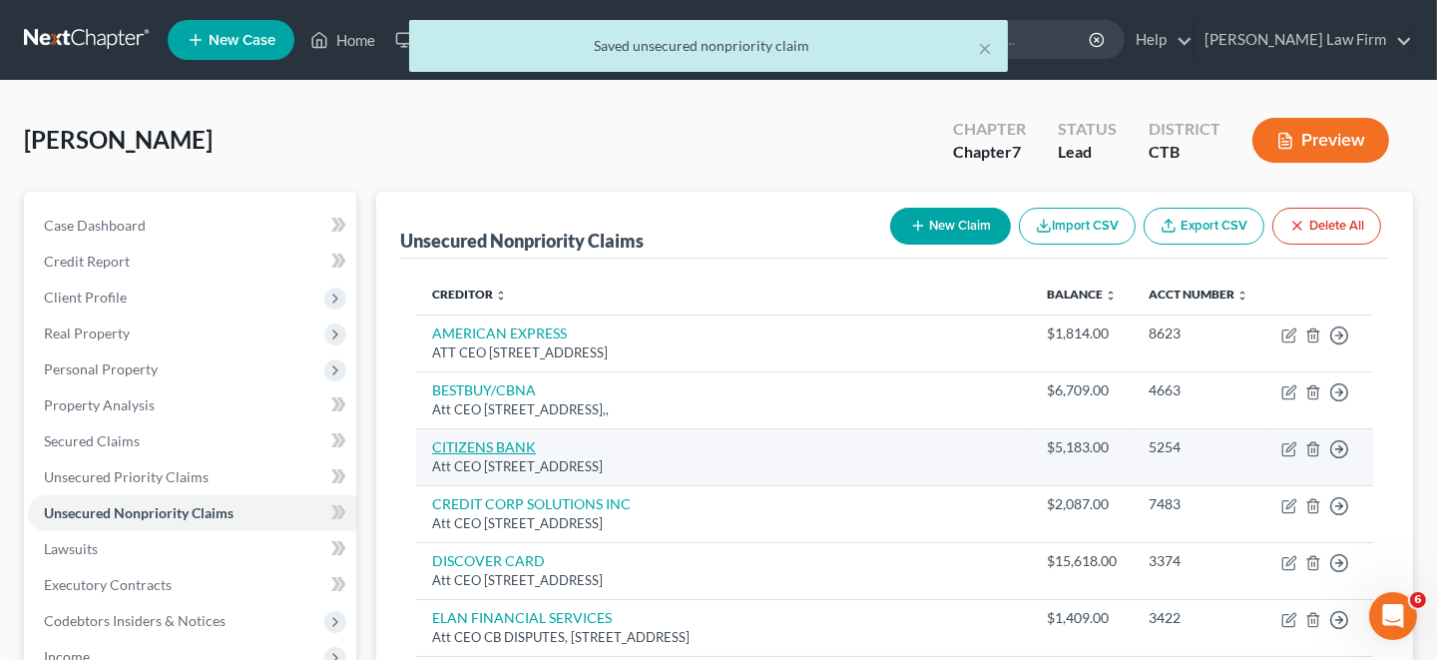
click at [489, 446] on link "CITIZENS BANK" at bounding box center [484, 446] width 104 height 17
select select "6"
select select "2"
select select "0"
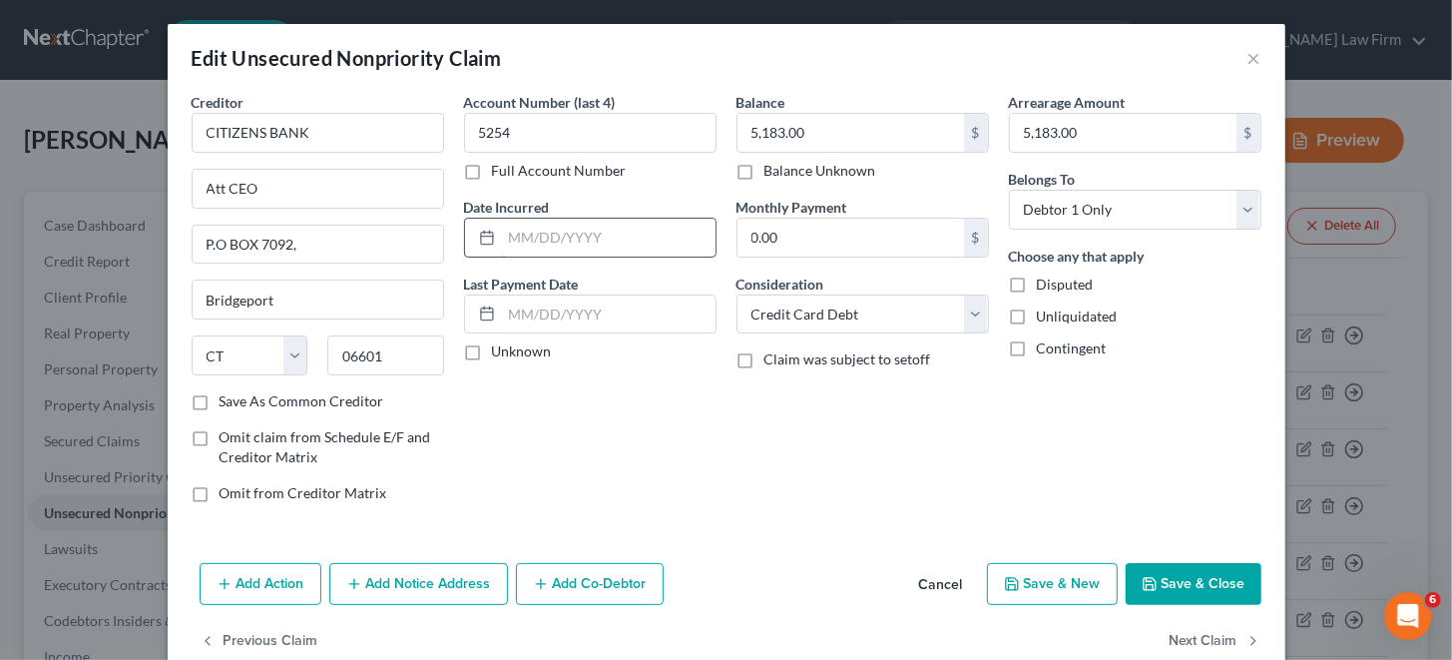
click at [548, 229] on input "text" at bounding box center [609, 238] width 214 height 38
click at [536, 236] on input "[DATE]" at bounding box center [609, 238] width 214 height 38
type input "[DATE]"
click at [695, 425] on div "Account Number (last 4) 5254 Full Account Number Date Incurred [DATE] Last Paym…" at bounding box center [590, 305] width 272 height 427
click at [541, 312] on input "text" at bounding box center [609, 314] width 214 height 38
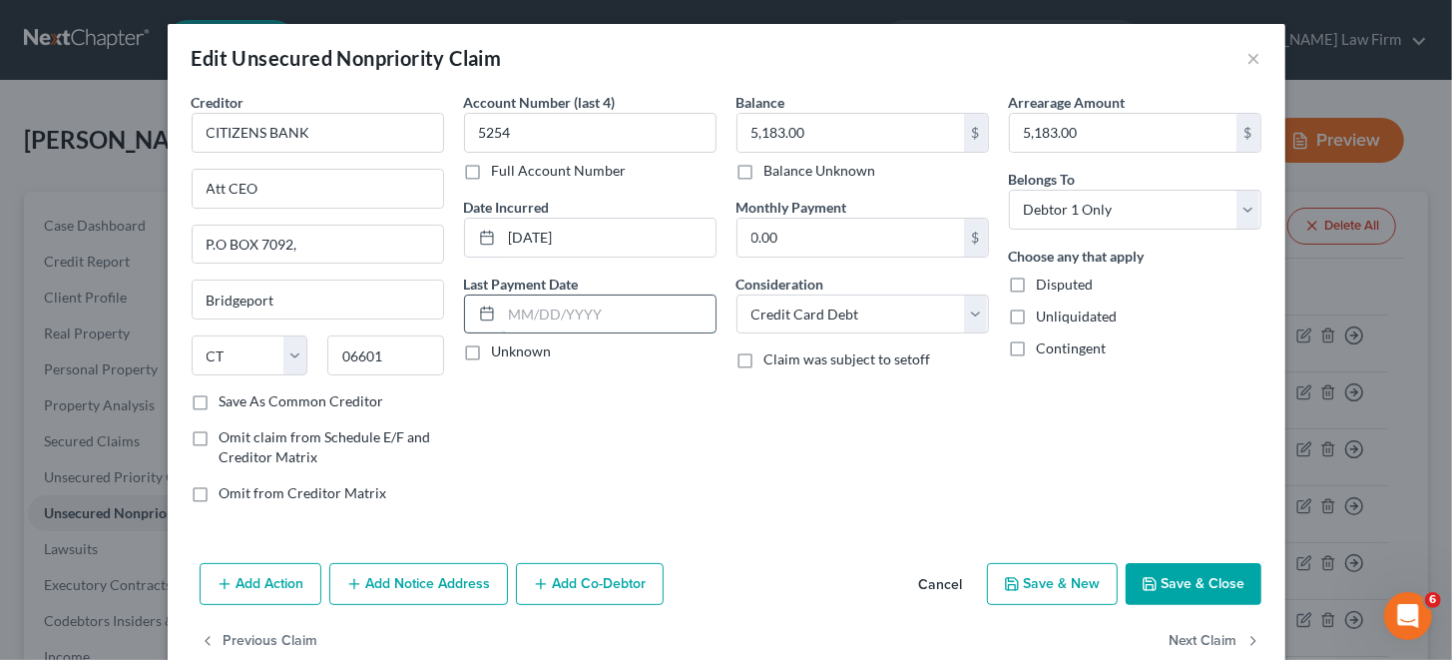
paste input "[DATE]"
type input "[DATE]"
click at [1173, 571] on button "Save & Close" at bounding box center [1194, 584] width 136 height 42
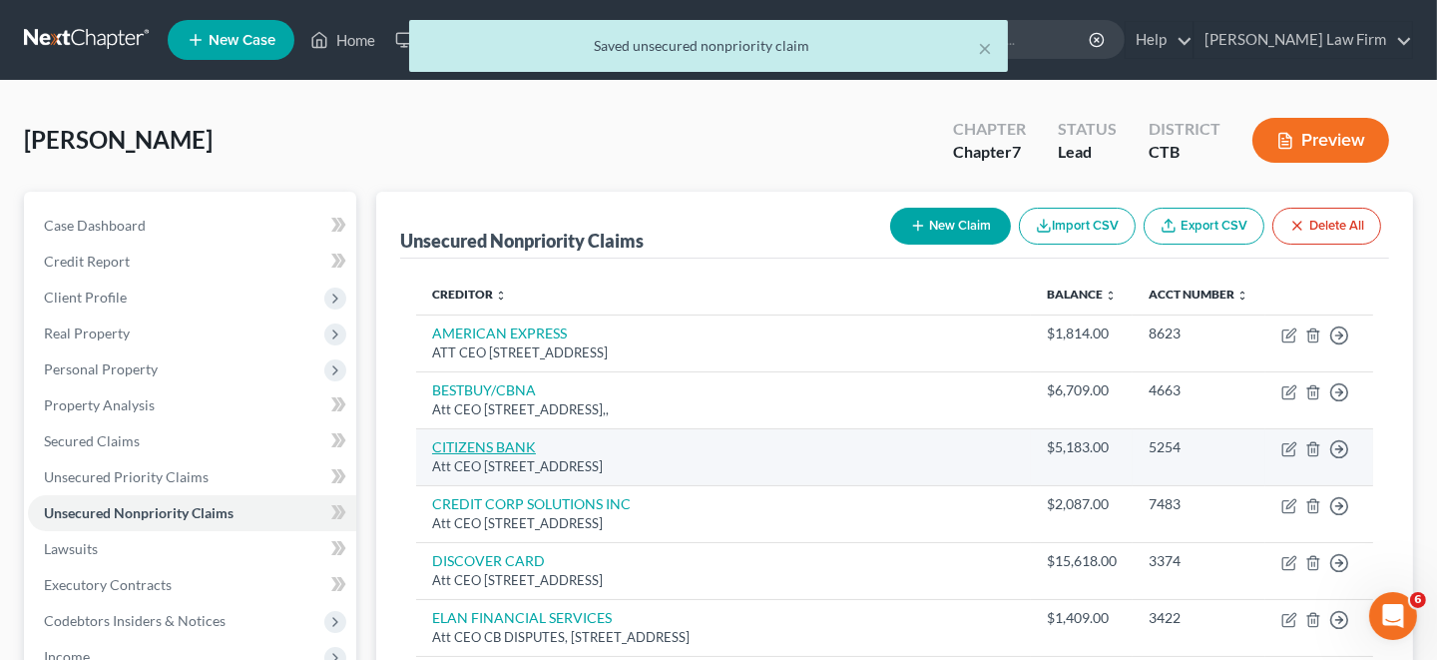
click at [501, 442] on link "CITIZENS BANK" at bounding box center [484, 446] width 104 height 17
select select "6"
select select "2"
select select "0"
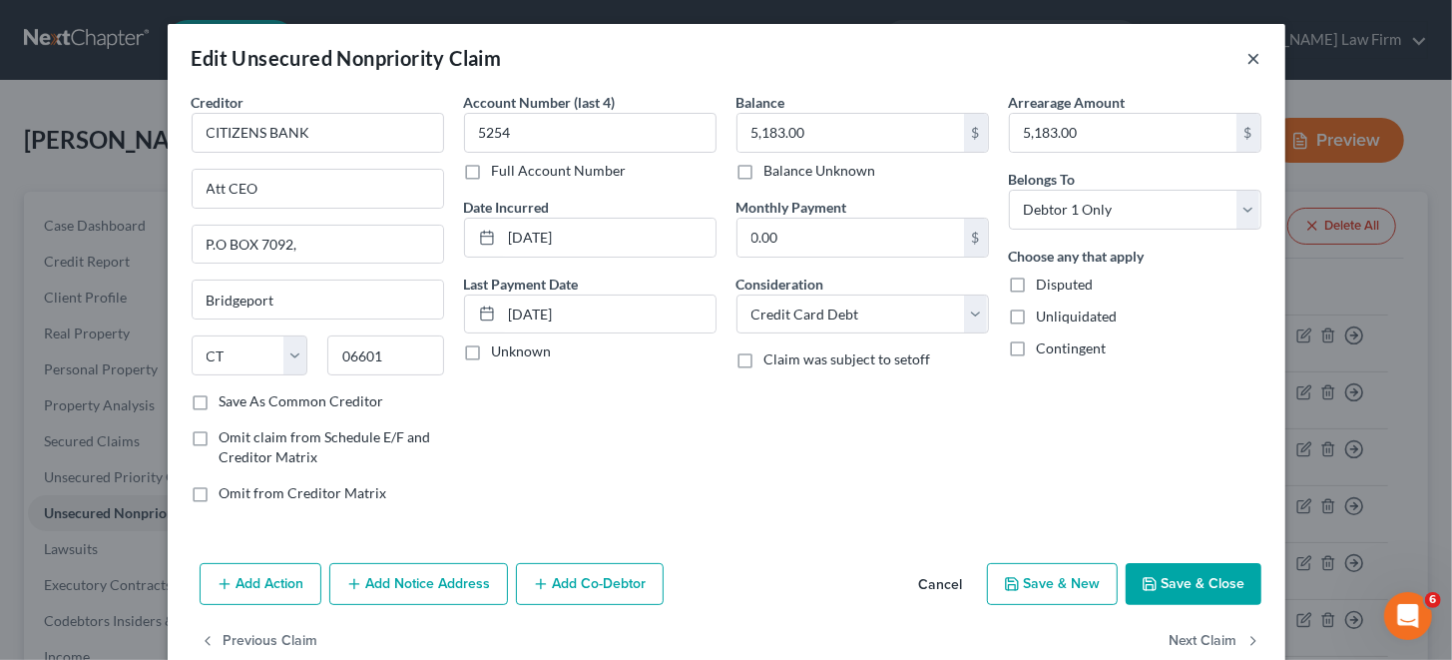
click at [1250, 54] on button "×" at bounding box center [1254, 58] width 14 height 24
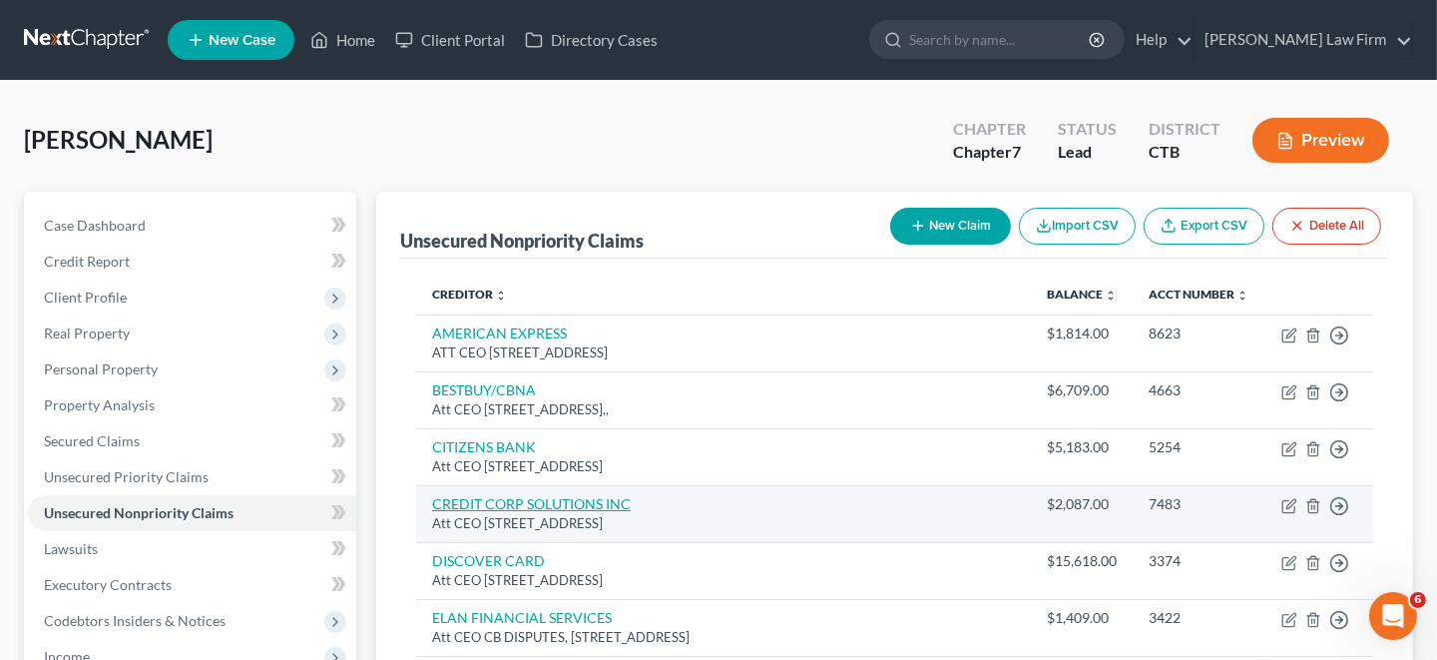
click at [512, 503] on link "CREDIT CORP SOLUTIONS INC" at bounding box center [531, 503] width 199 height 17
select select "46"
select select "1"
select select "0"
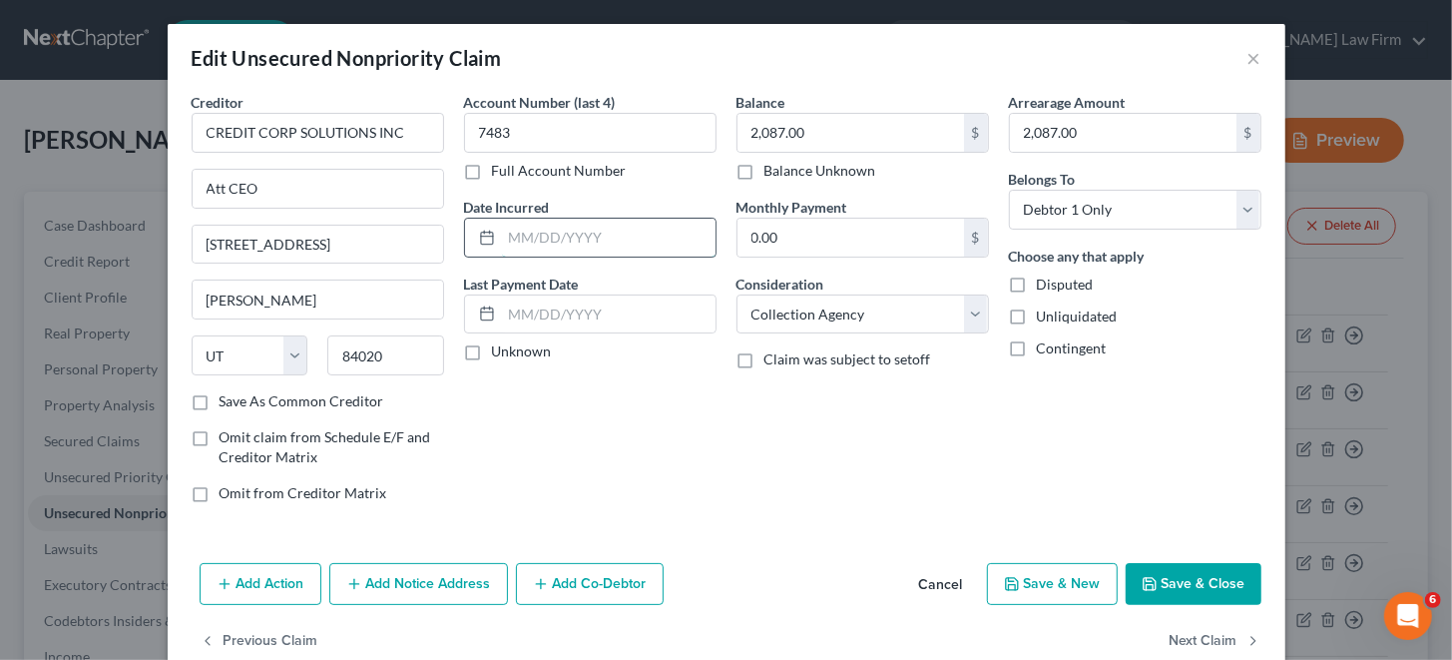
click at [536, 232] on input "text" at bounding box center [609, 238] width 214 height 38
paste input "[DATE]"
type input "[DATE]"
click at [562, 301] on input "text" at bounding box center [609, 314] width 214 height 38
paste input "[DATE]"
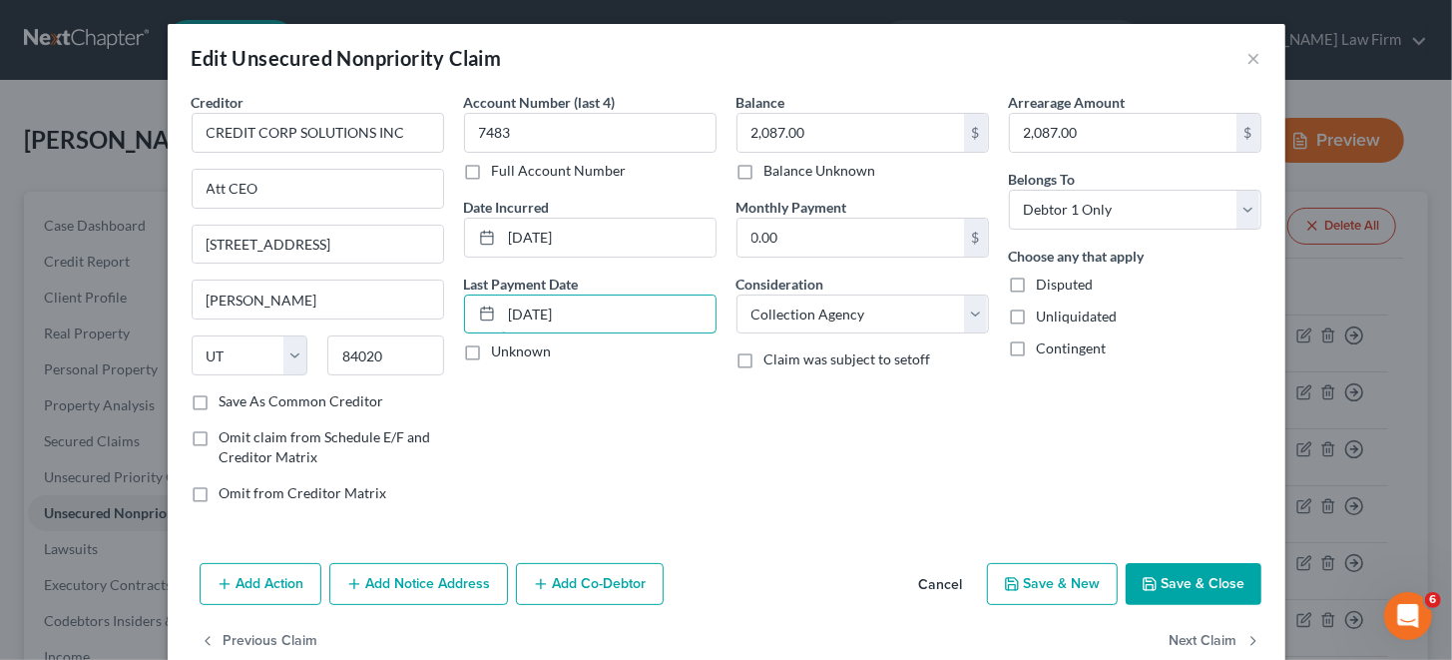
type input "[DATE]"
click at [1194, 576] on button "Save & Close" at bounding box center [1194, 584] width 136 height 42
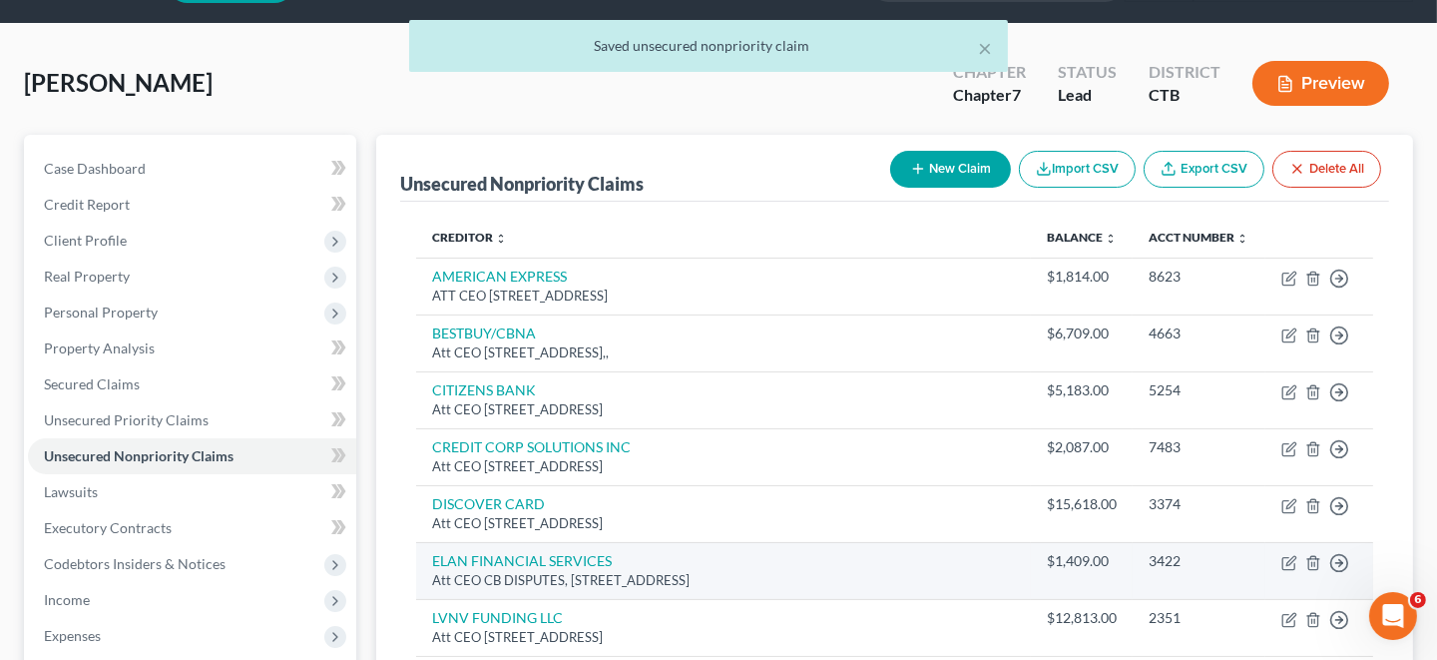
scroll to position [99, 0]
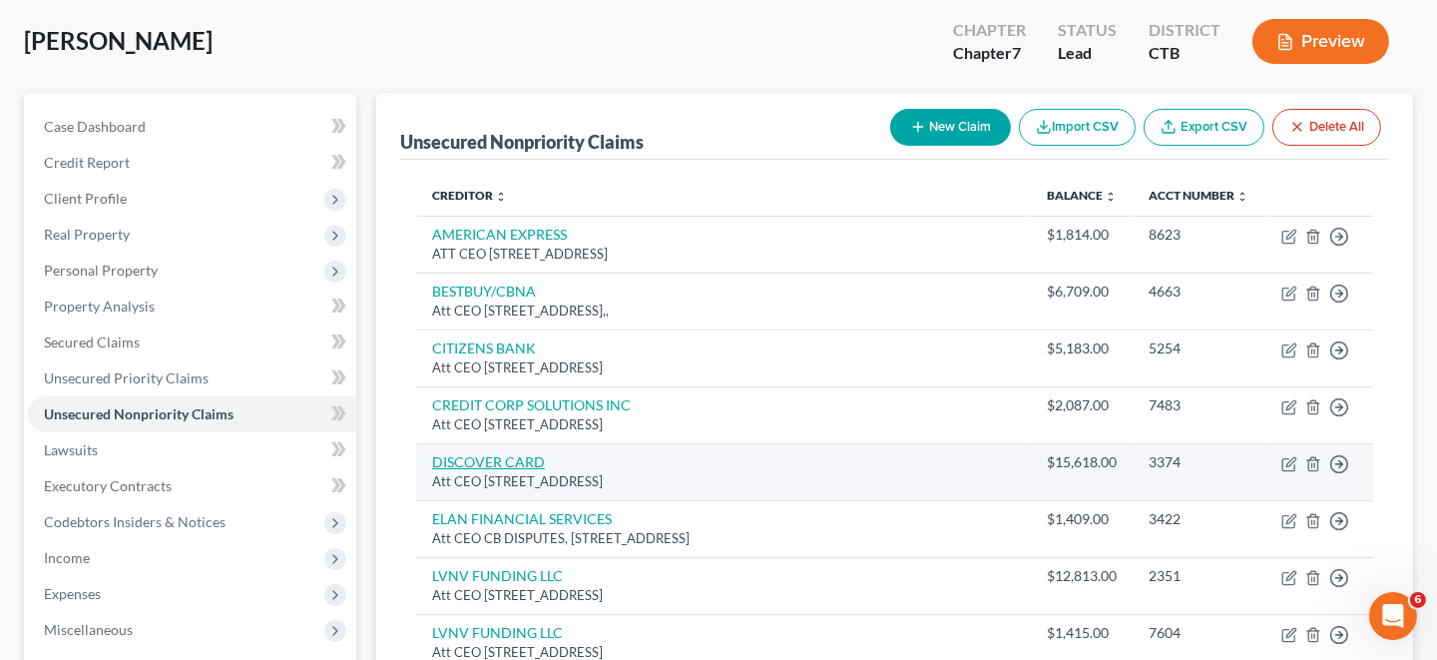
click at [506, 464] on link "DISCOVER CARD" at bounding box center [488, 461] width 113 height 17
select select "46"
select select "2"
select select "0"
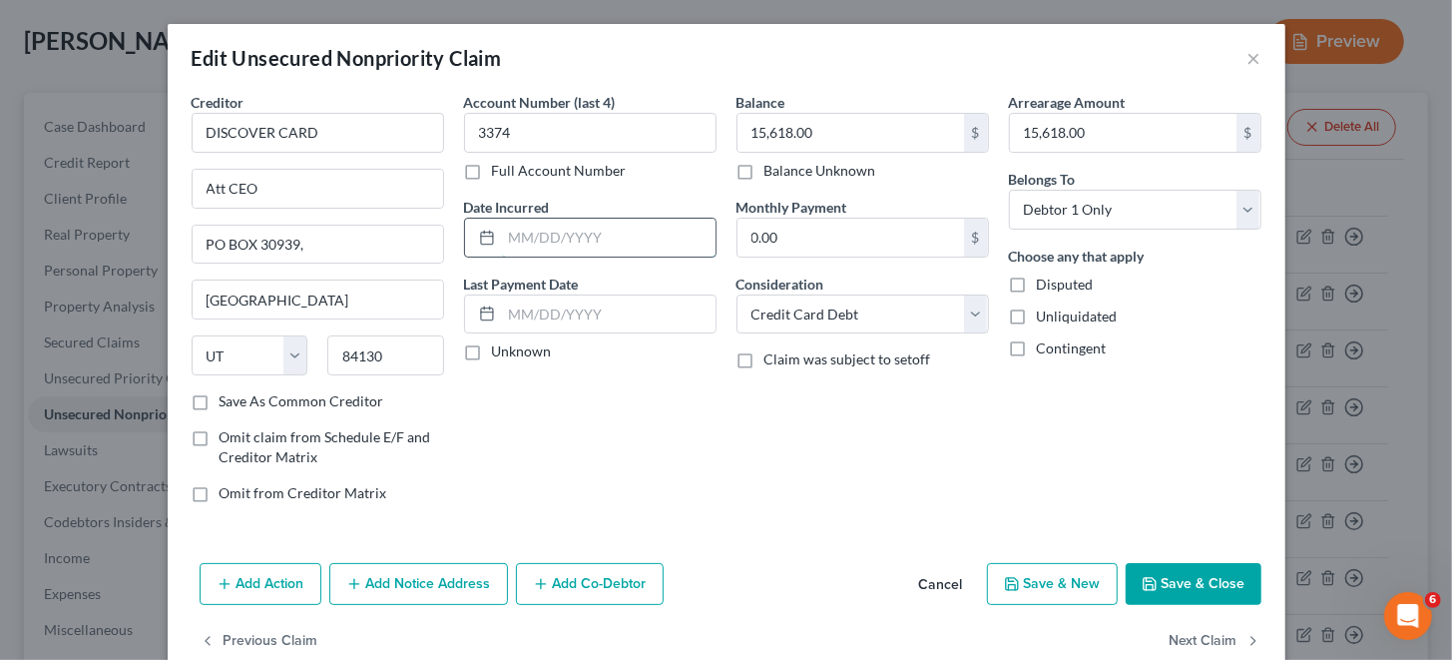
click at [561, 239] on input "text" at bounding box center [609, 238] width 214 height 38
paste input "[DATE]"
type input "[DATE]"
click at [569, 307] on input "text" at bounding box center [609, 314] width 214 height 38
paste input "[DATE]"
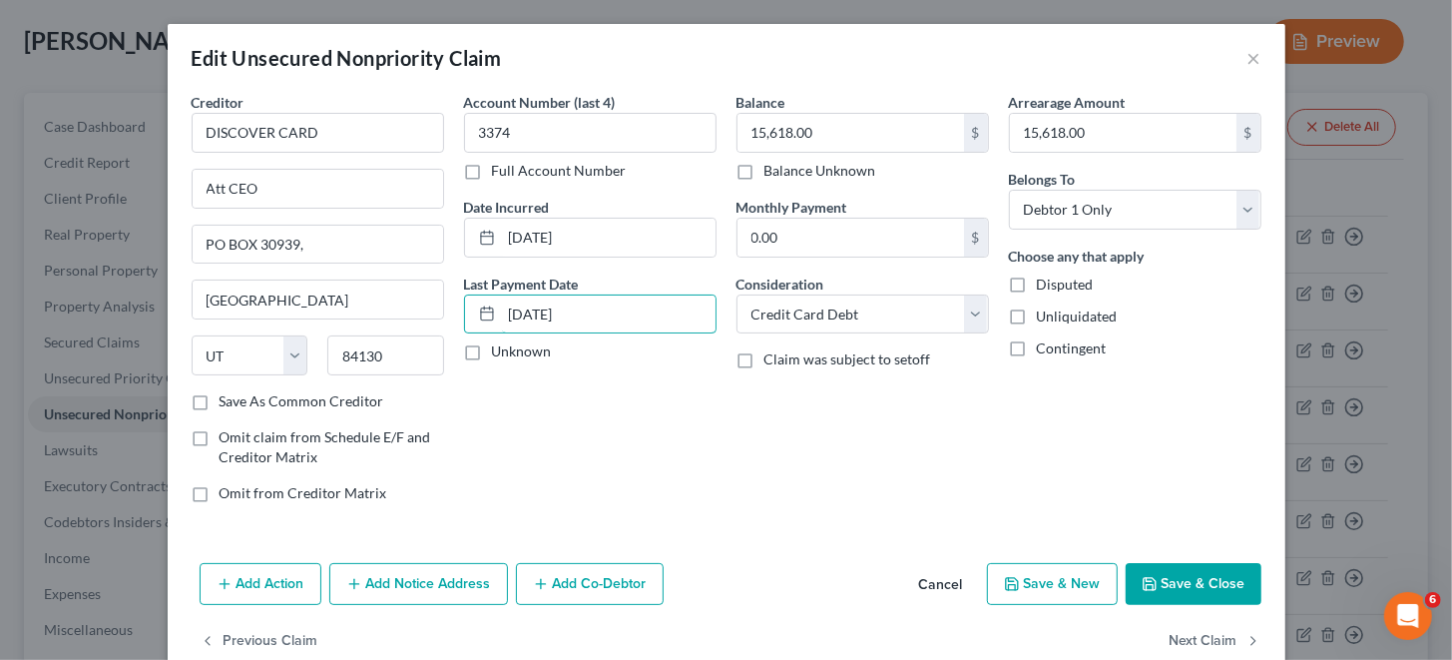
type input "[DATE]"
click at [1218, 578] on button "Save & Close" at bounding box center [1194, 584] width 136 height 42
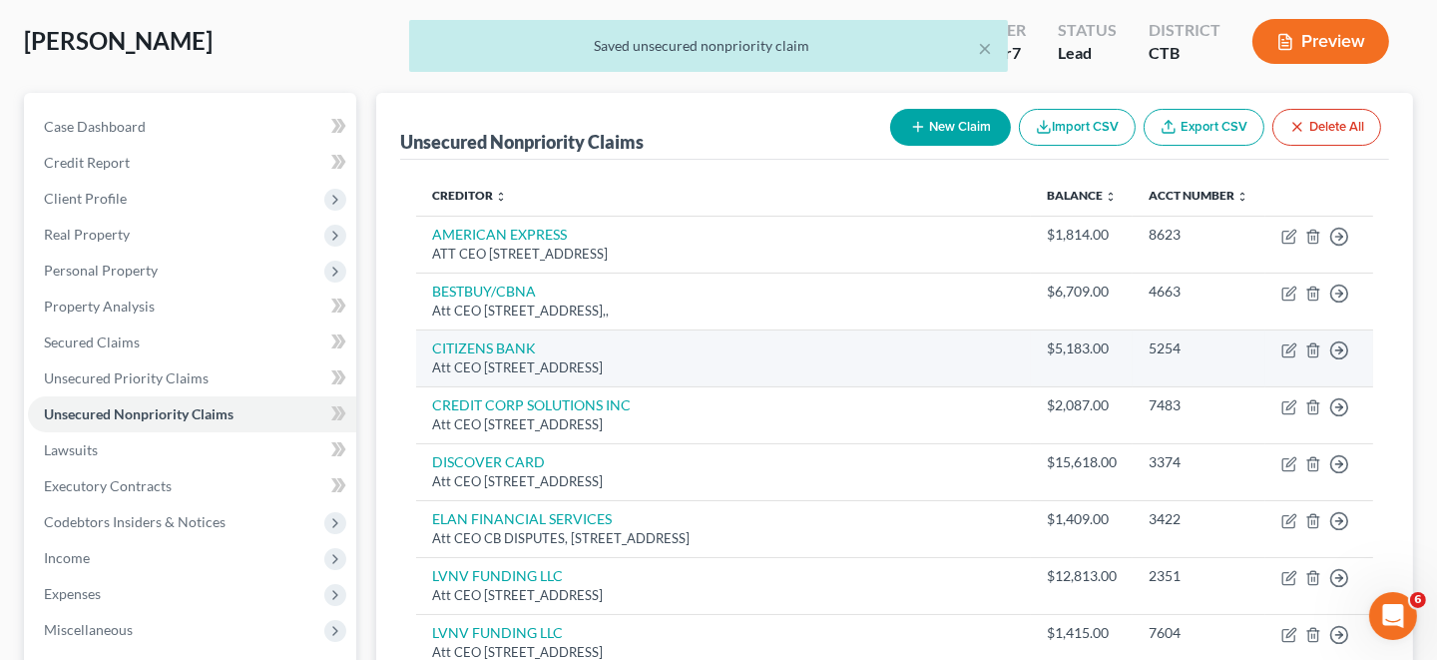
drag, startPoint x: 1218, startPoint y: 578, endPoint x: 871, endPoint y: 356, distance: 411.1
click at [871, 356] on td "CITIZENS BANK Att CEO [STREET_ADDRESS]" at bounding box center [723, 357] width 615 height 57
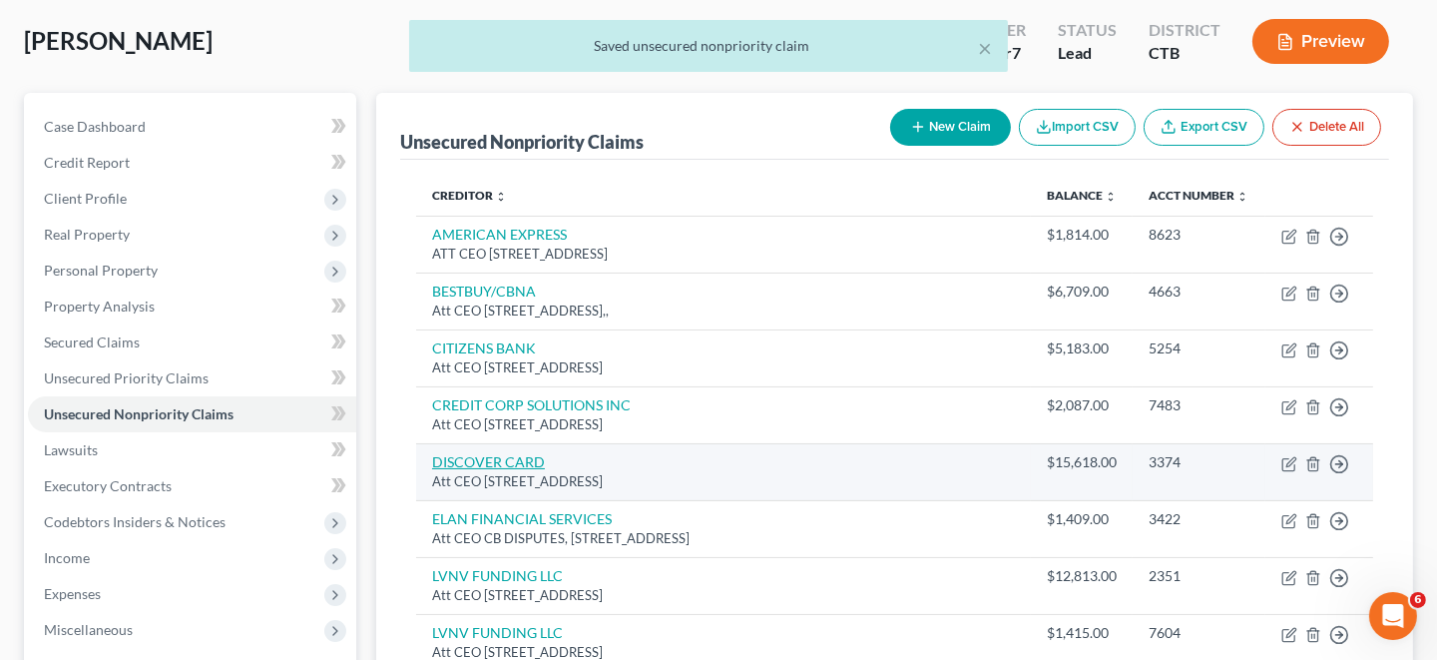
click at [503, 465] on link "DISCOVER CARD" at bounding box center [488, 461] width 113 height 17
select select "46"
select select "2"
select select "0"
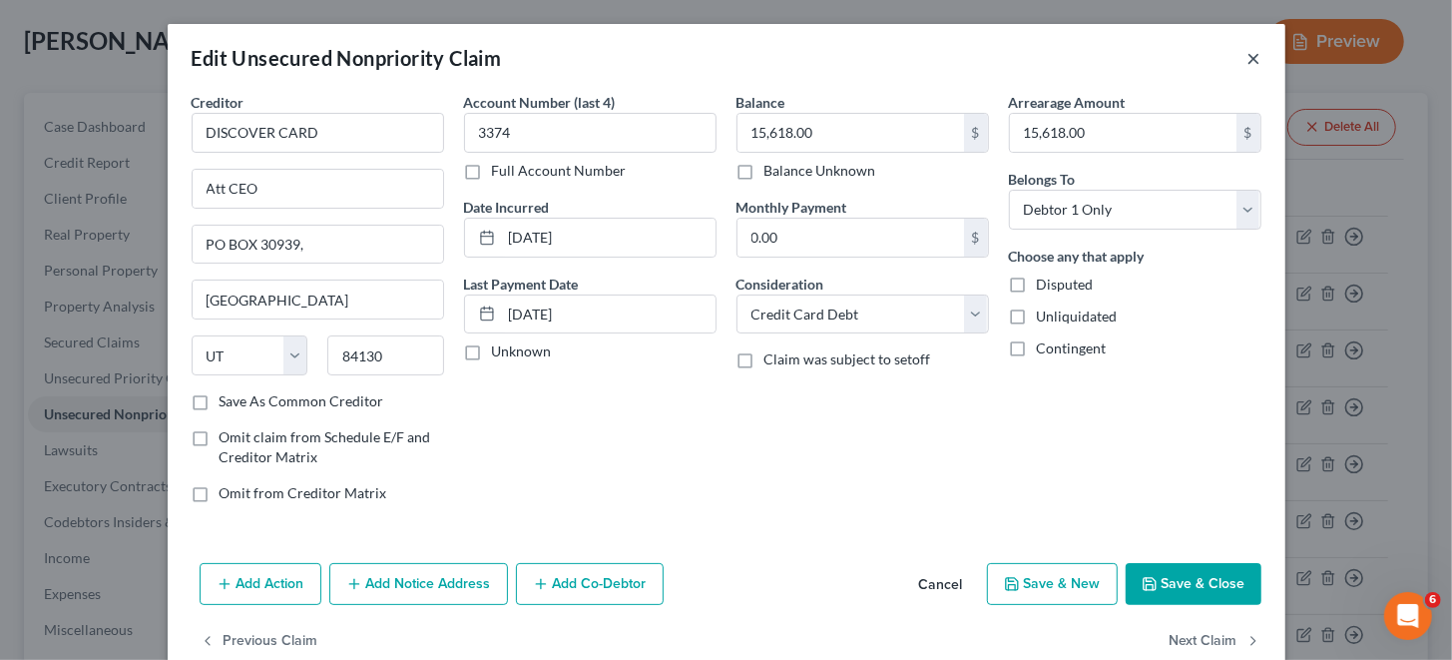
click at [1247, 56] on button "×" at bounding box center [1254, 58] width 14 height 24
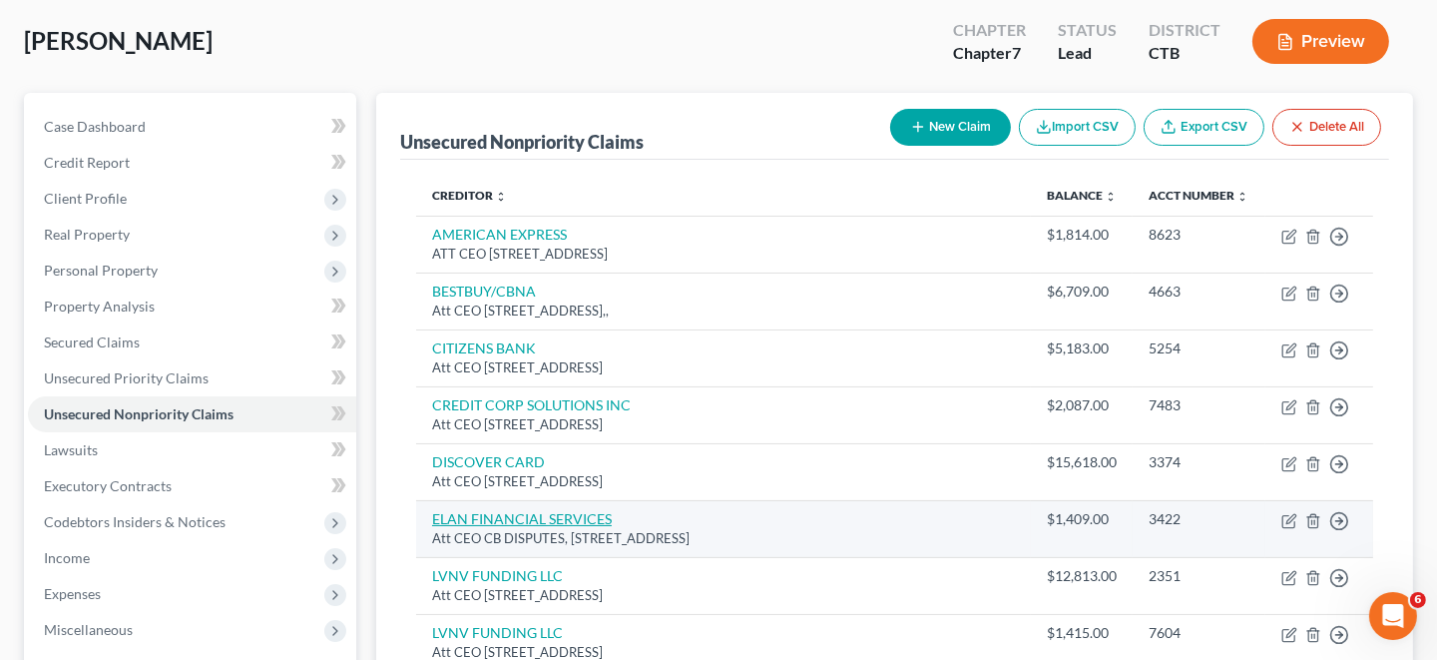
click at [478, 515] on link "ELAN FINANCIAL SERVICES" at bounding box center [522, 518] width 180 height 17
select select "26"
select select "2"
select select "0"
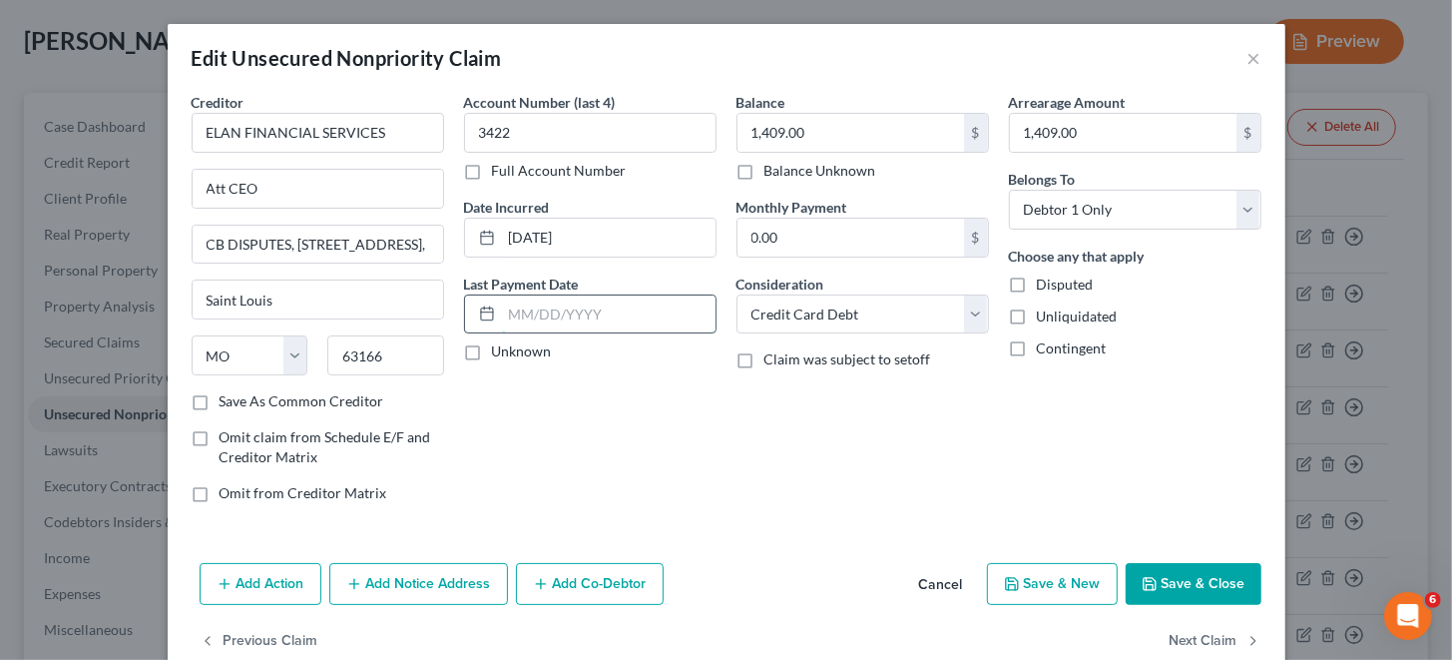
click at [600, 314] on input "text" at bounding box center [609, 314] width 214 height 38
click at [595, 305] on input "text" at bounding box center [609, 314] width 214 height 38
paste input "[DATE]"
type input "[DATE]"
click at [1199, 583] on button "Save & Close" at bounding box center [1194, 584] width 136 height 42
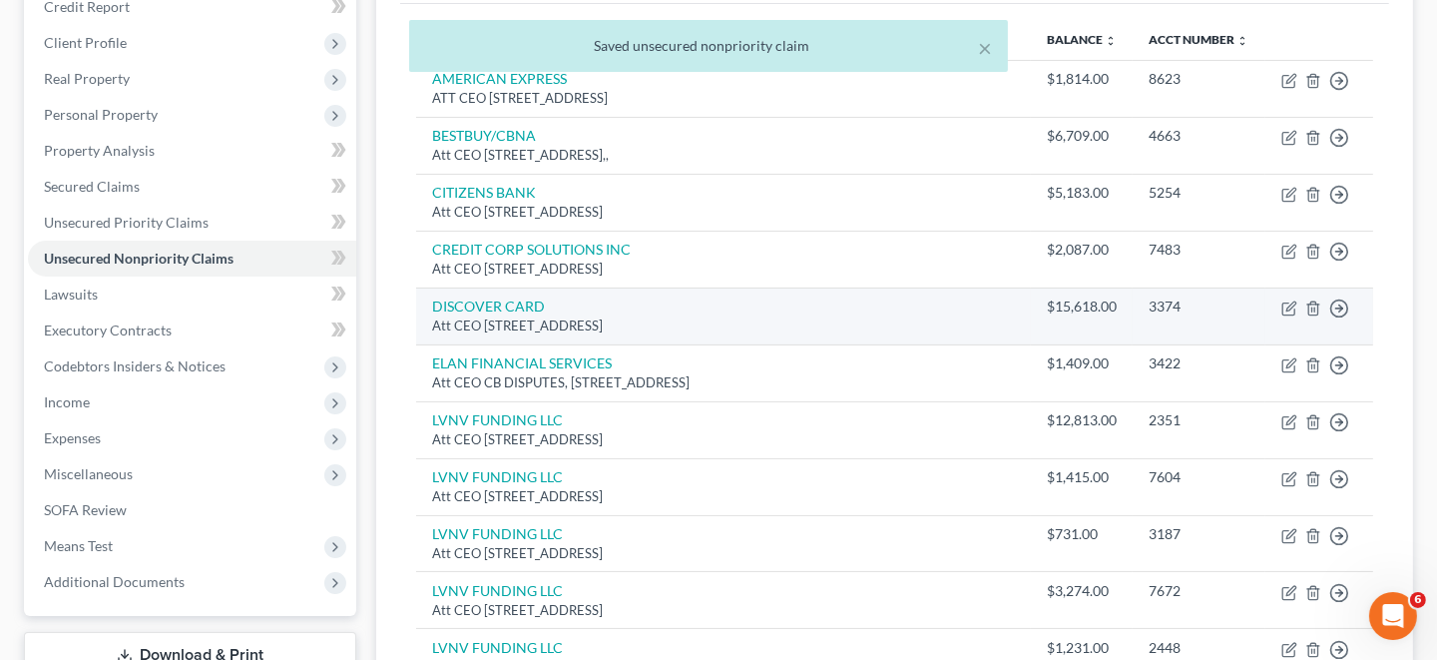
scroll to position [299, 0]
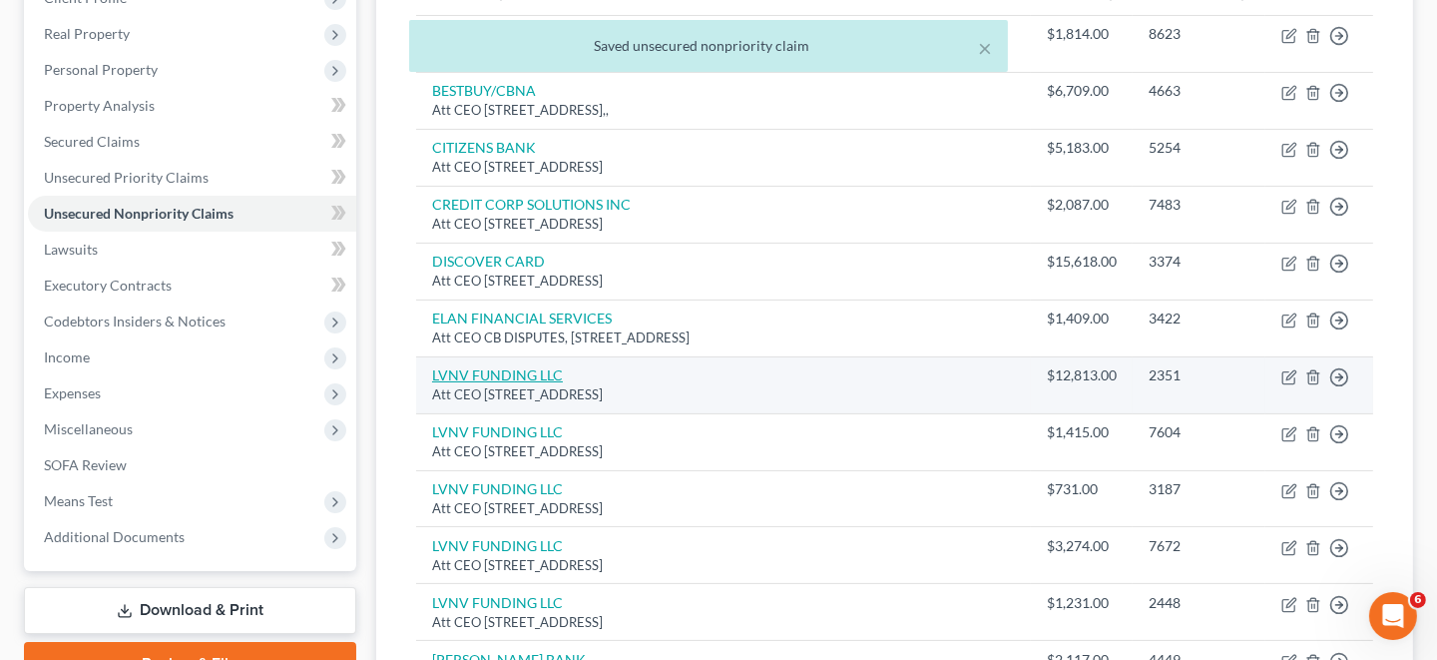
click at [520, 376] on link "LVNV FUNDING LLC" at bounding box center [497, 374] width 131 height 17
select select "42"
select select "0"
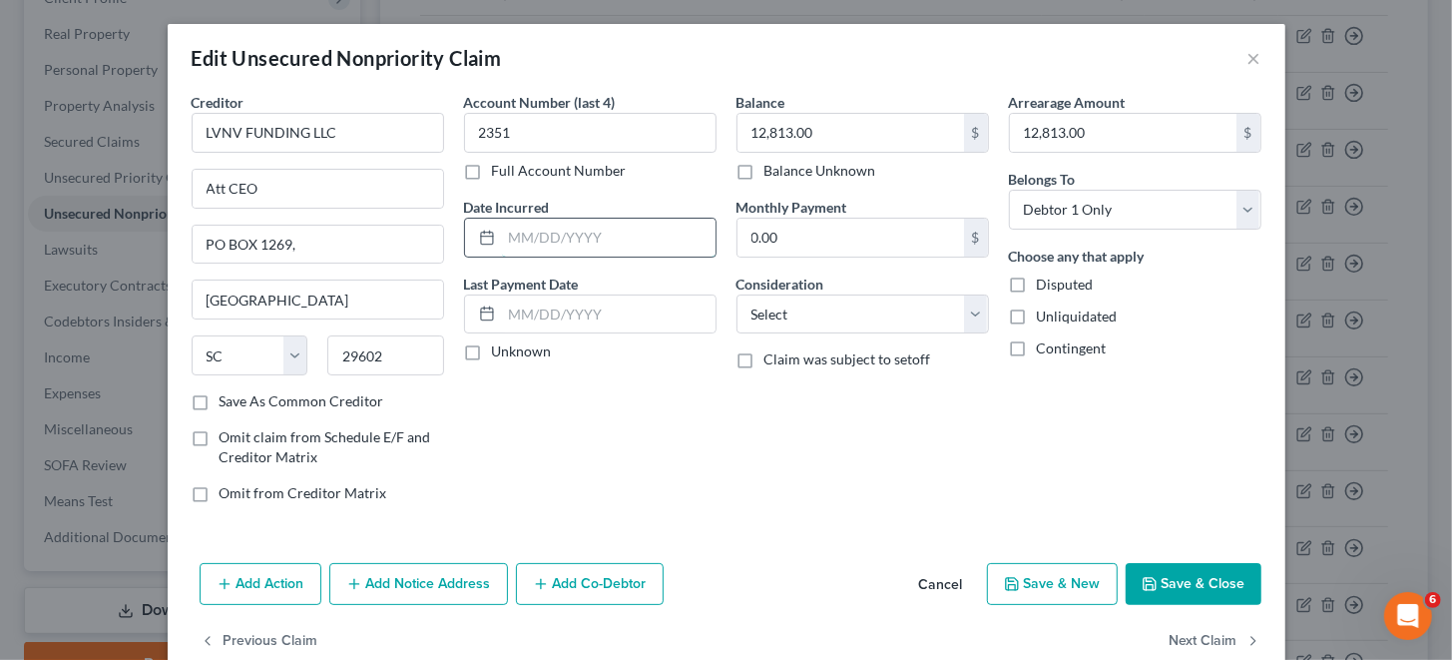
click at [544, 234] on input "text" at bounding box center [609, 238] width 214 height 38
click at [574, 235] on input "text" at bounding box center [609, 238] width 214 height 38
paste input "[DATE]"
type input "[DATE]"
click at [565, 303] on input "text" at bounding box center [609, 314] width 214 height 38
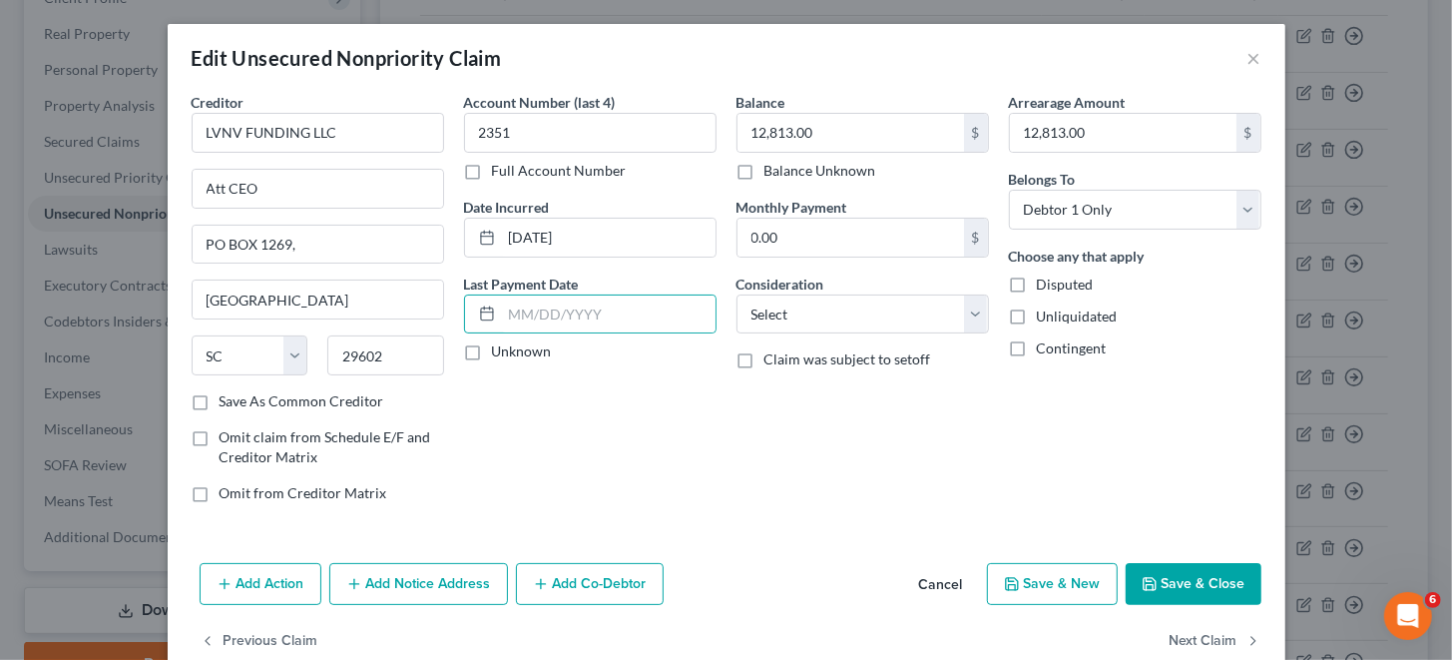
click at [1210, 581] on button "Save & Close" at bounding box center [1194, 584] width 136 height 42
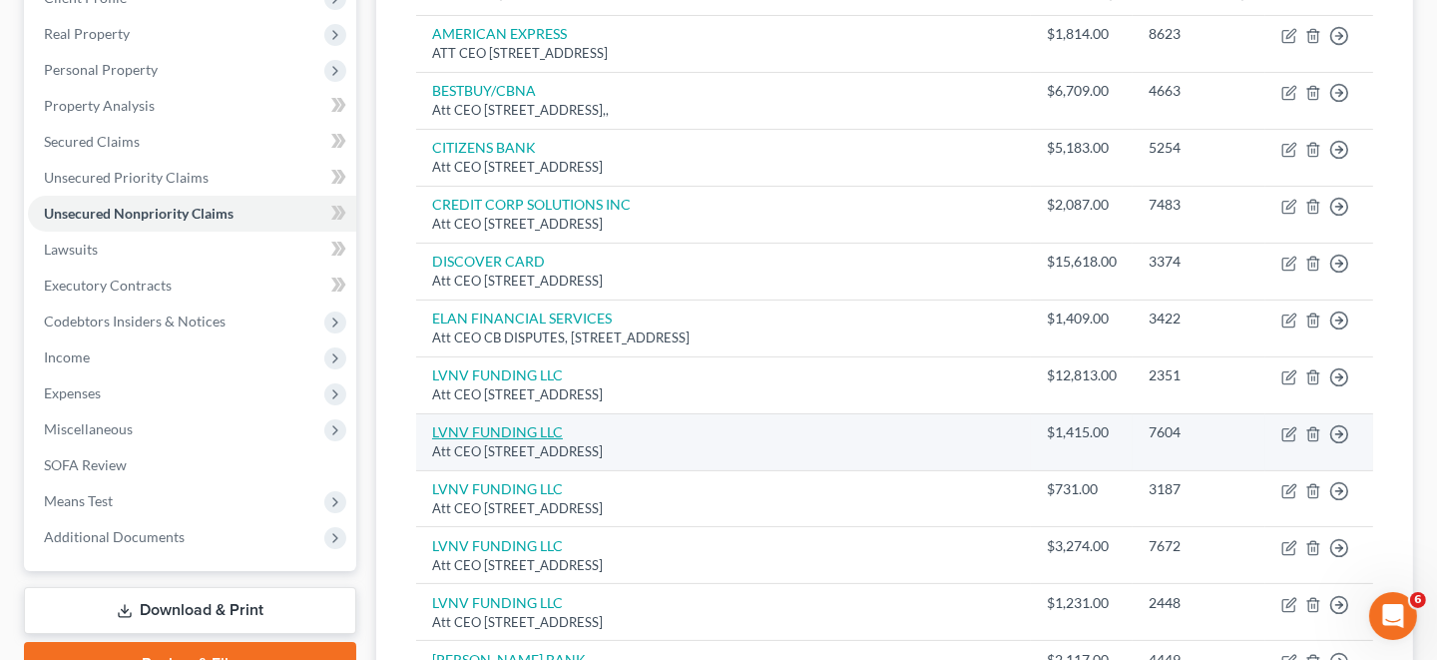
click at [520, 425] on link "LVNV FUNDING LLC" at bounding box center [497, 431] width 131 height 17
select select "42"
select select "1"
select select "0"
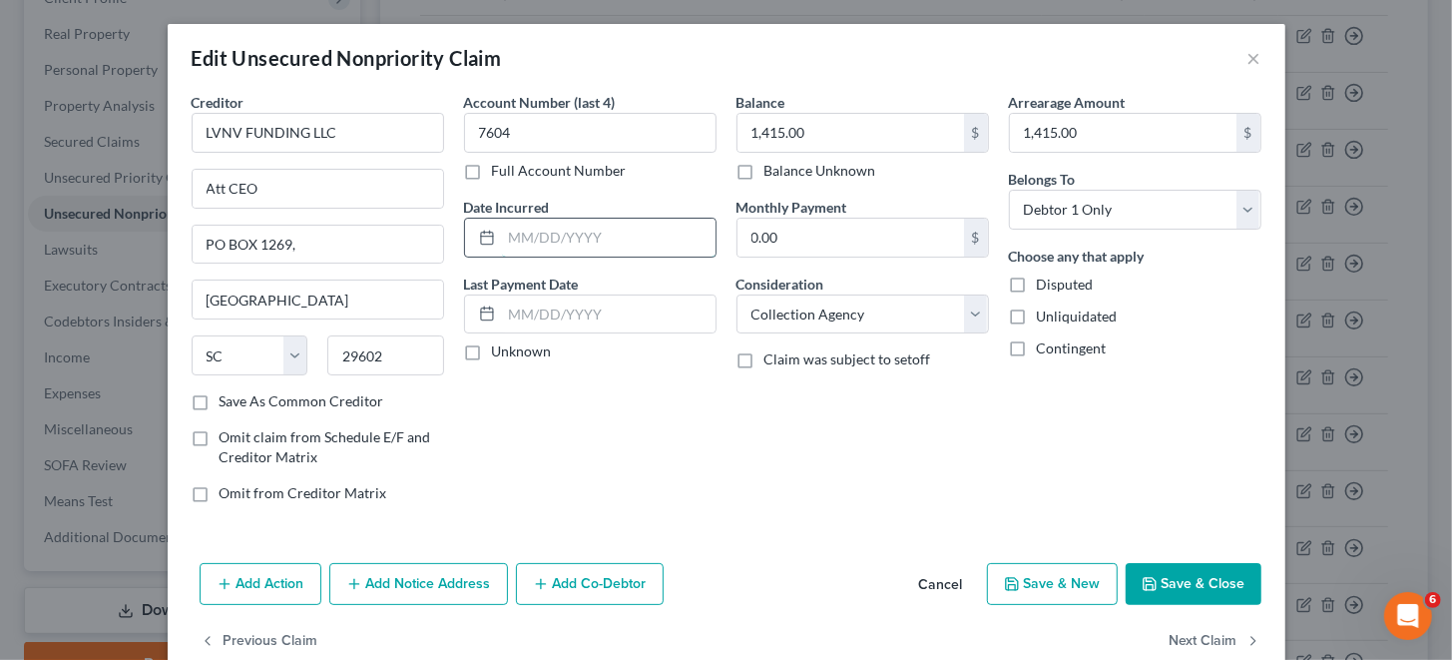
click at [572, 235] on input "text" at bounding box center [609, 238] width 214 height 38
paste input "[DATE]"
type input "[DATE]"
click at [1201, 581] on button "Save & Close" at bounding box center [1194, 584] width 136 height 42
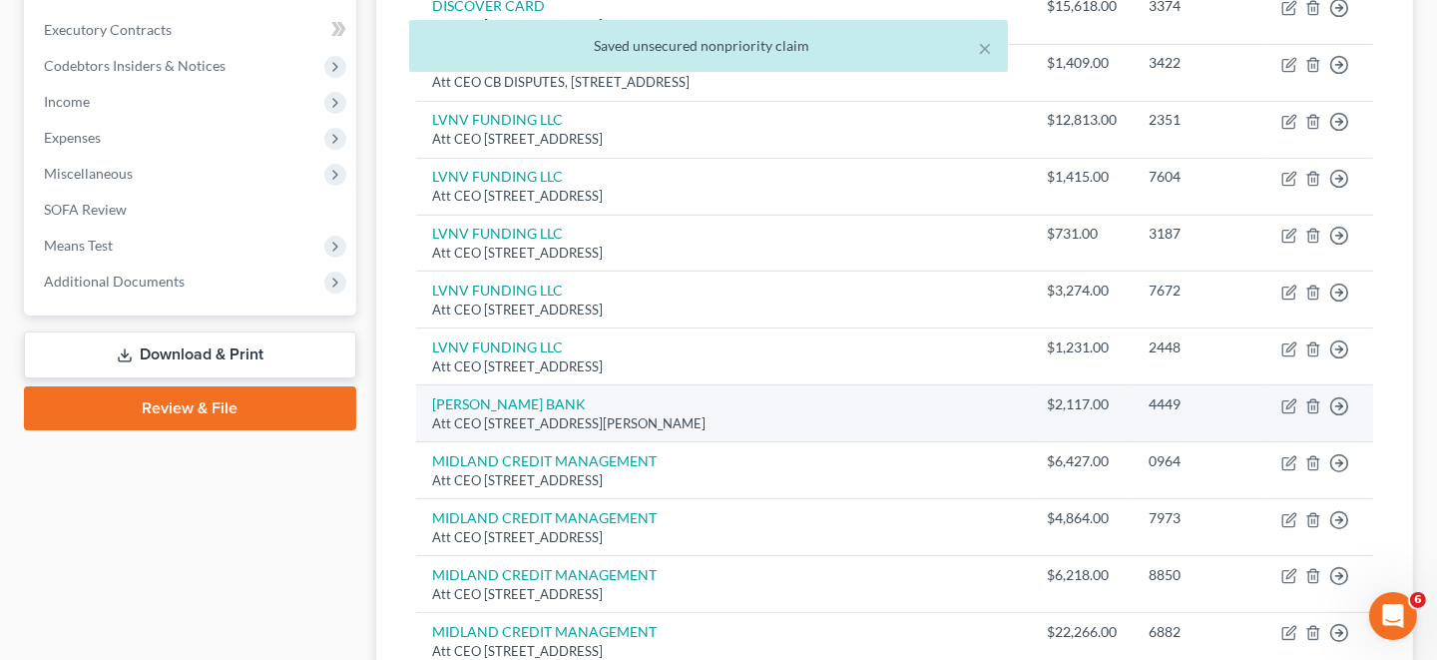
scroll to position [599, 0]
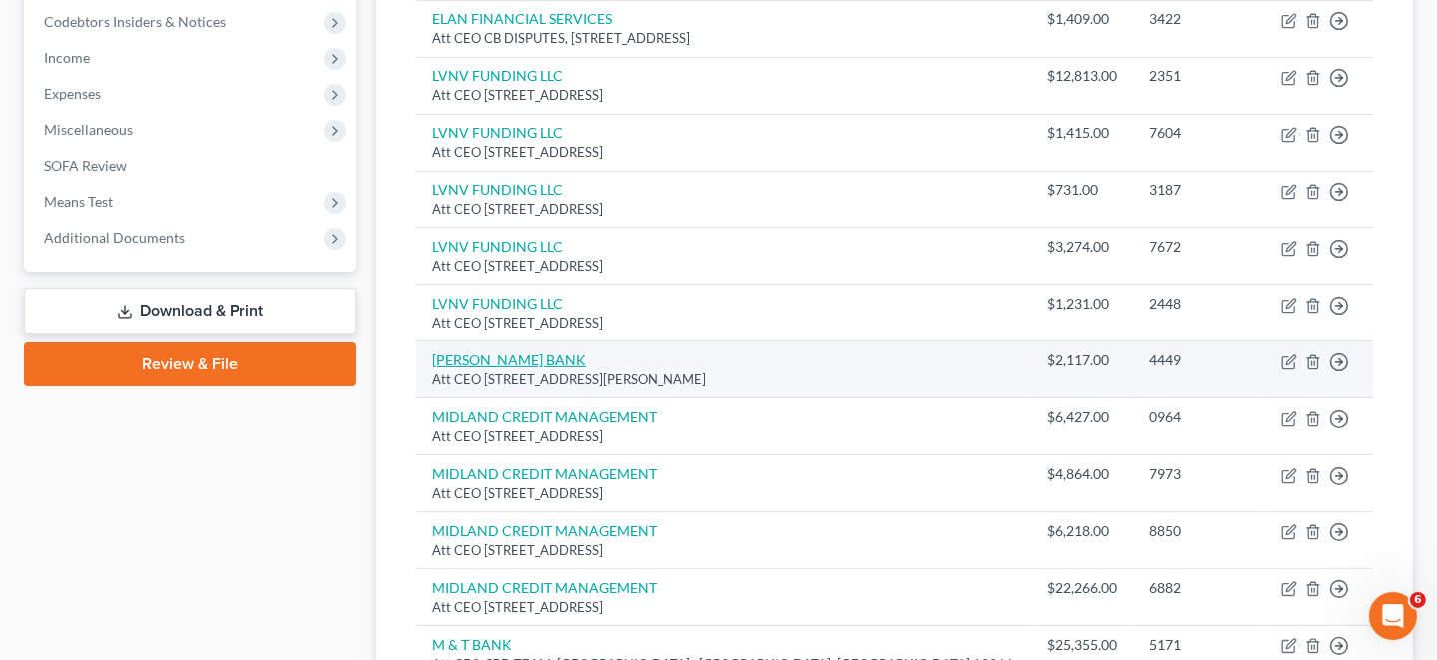
click at [465, 351] on link "[PERSON_NAME] BANK" at bounding box center [509, 359] width 154 height 17
select select "35"
select select "0"
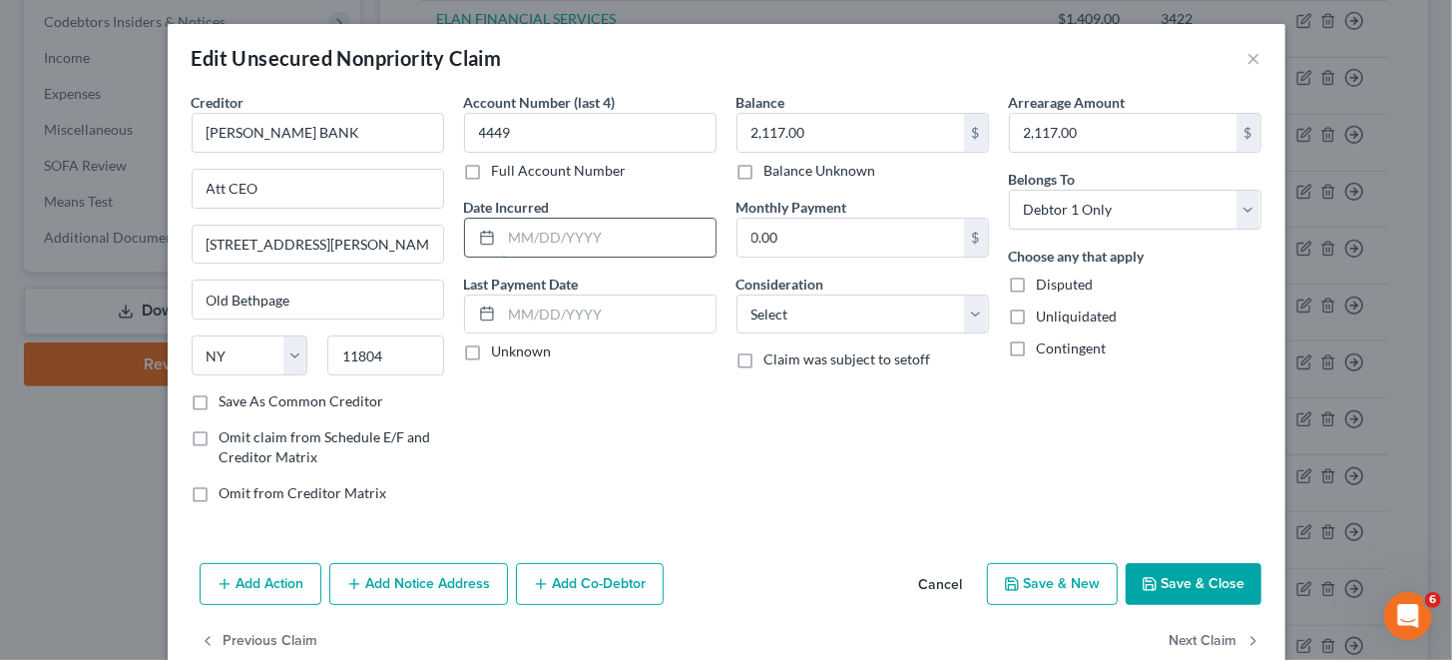
click at [560, 238] on input "text" at bounding box center [609, 238] width 214 height 38
click at [564, 225] on input "text" at bounding box center [609, 238] width 214 height 38
paste input "[DATE]"
type input "[DATE]"
click at [552, 315] on input "text" at bounding box center [609, 314] width 214 height 38
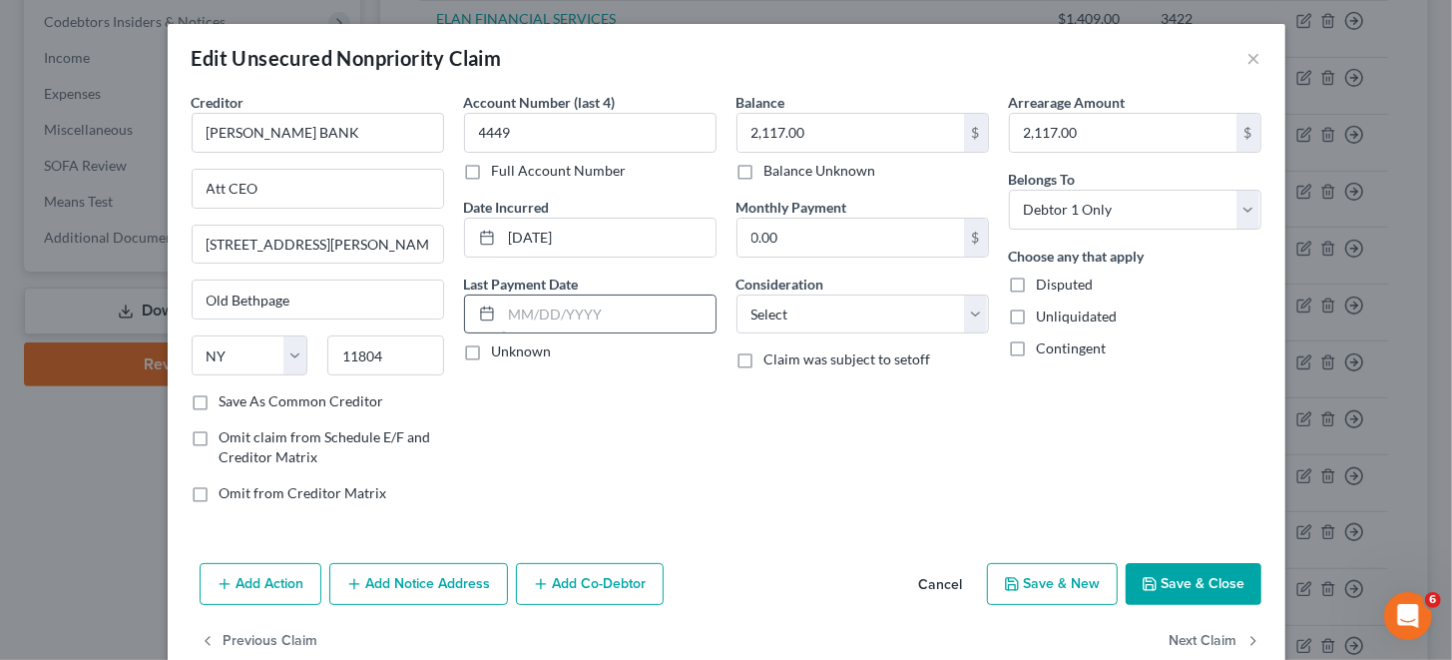
click at [619, 311] on input "text" at bounding box center [609, 314] width 214 height 38
paste input "[DATE]"
type input "[DATE]"
click at [1185, 574] on button "Save & Close" at bounding box center [1194, 584] width 136 height 42
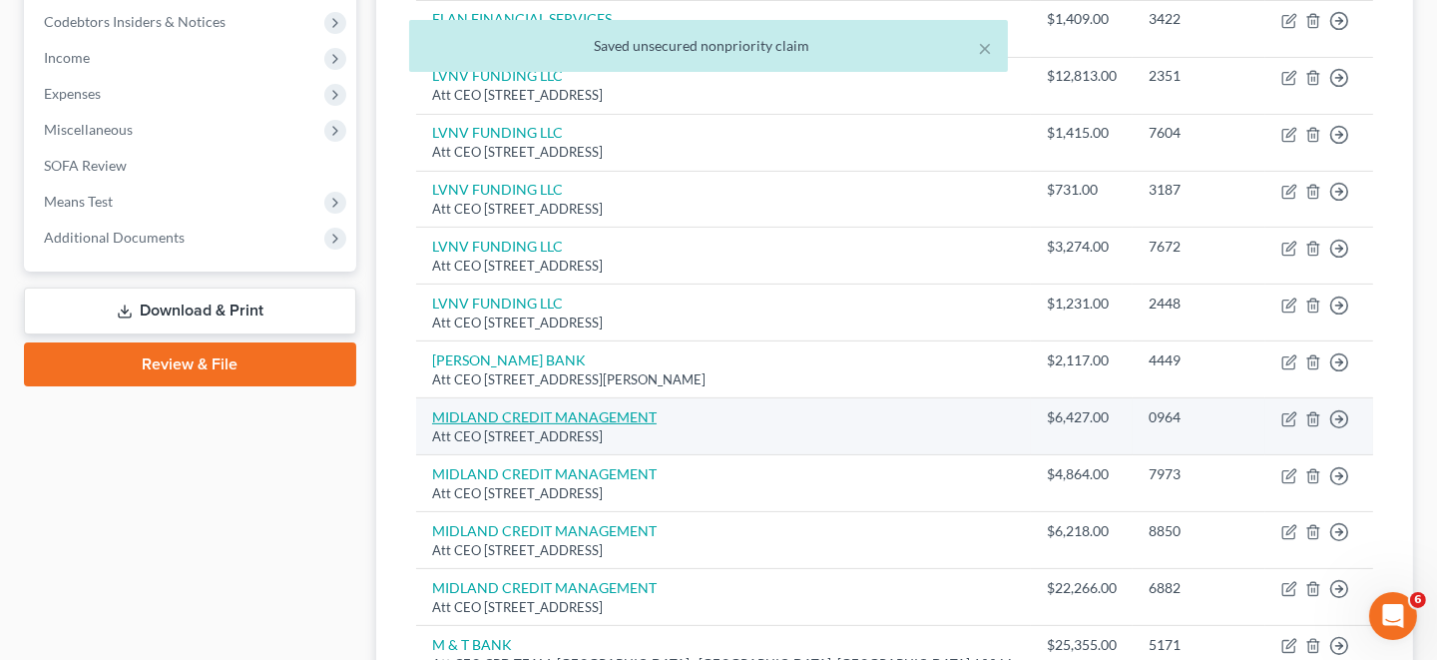
click at [512, 412] on link "MIDLAND CREDIT MANAGEMENT" at bounding box center [544, 416] width 225 height 17
select select "23"
select select "2"
select select "0"
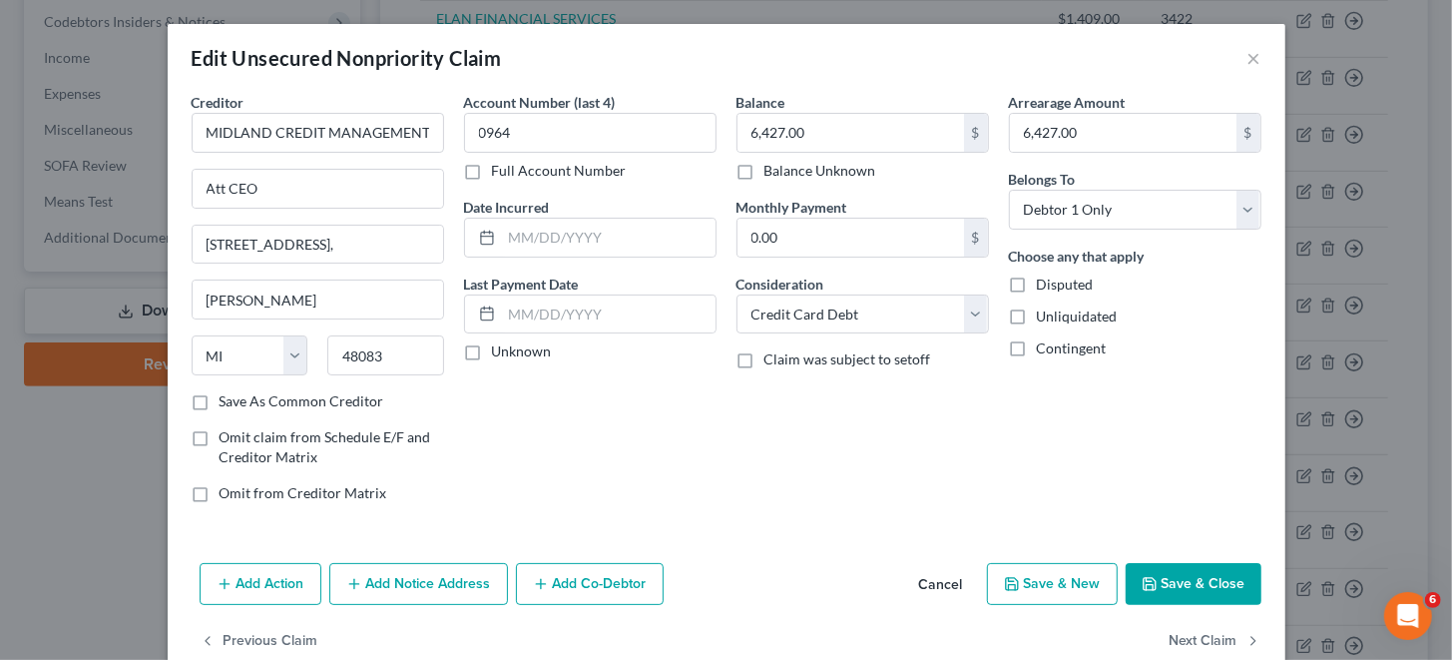
click at [1207, 590] on button "Save & Close" at bounding box center [1194, 584] width 136 height 42
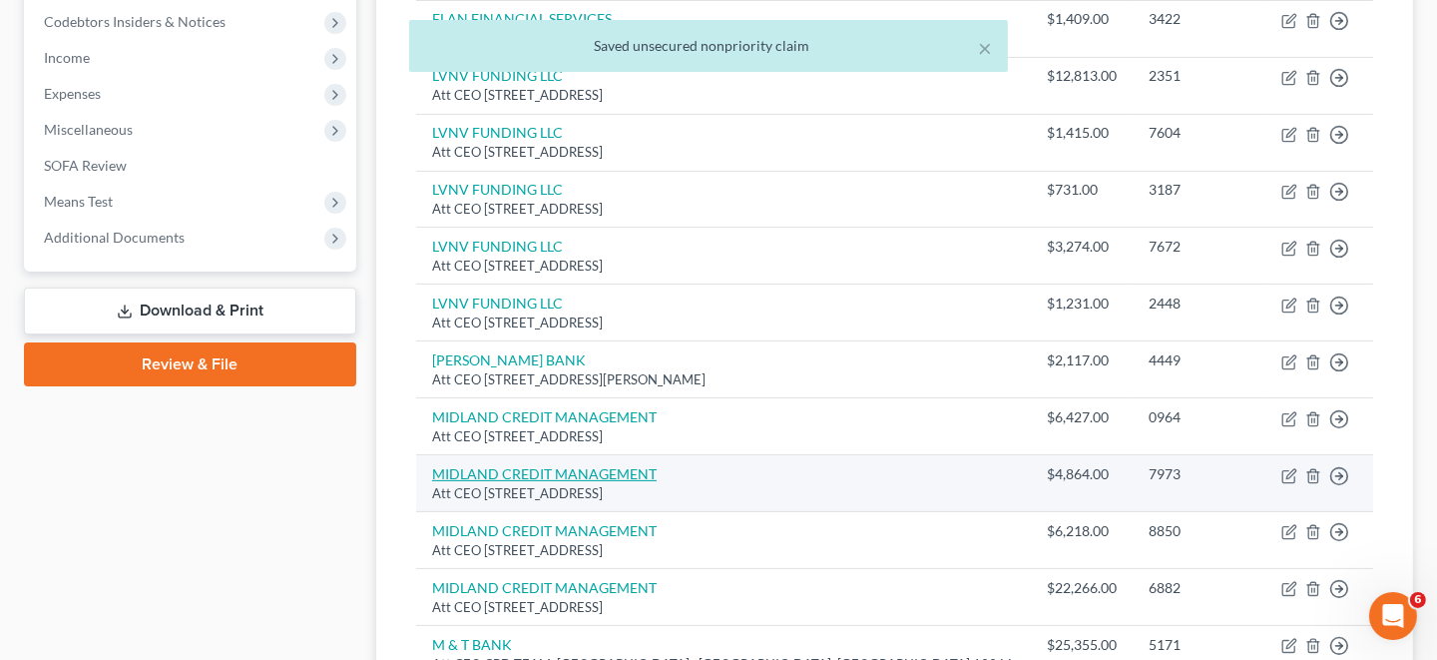
click at [556, 471] on link "MIDLAND CREDIT MANAGEMENT" at bounding box center [544, 473] width 225 height 17
select select "23"
select select "2"
select select "0"
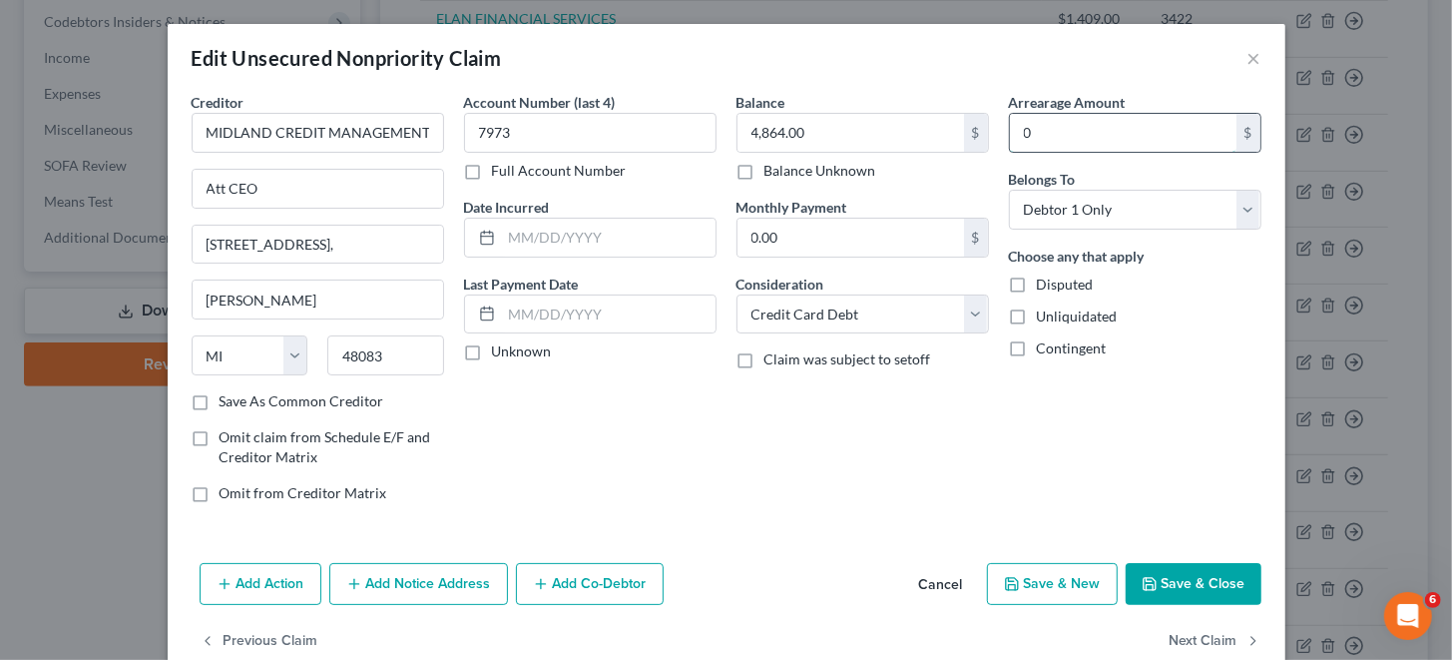
click at [1076, 132] on input "0" at bounding box center [1123, 133] width 227 height 38
type input "4,864"
click at [1207, 580] on button "Save & Close" at bounding box center [1194, 584] width 136 height 42
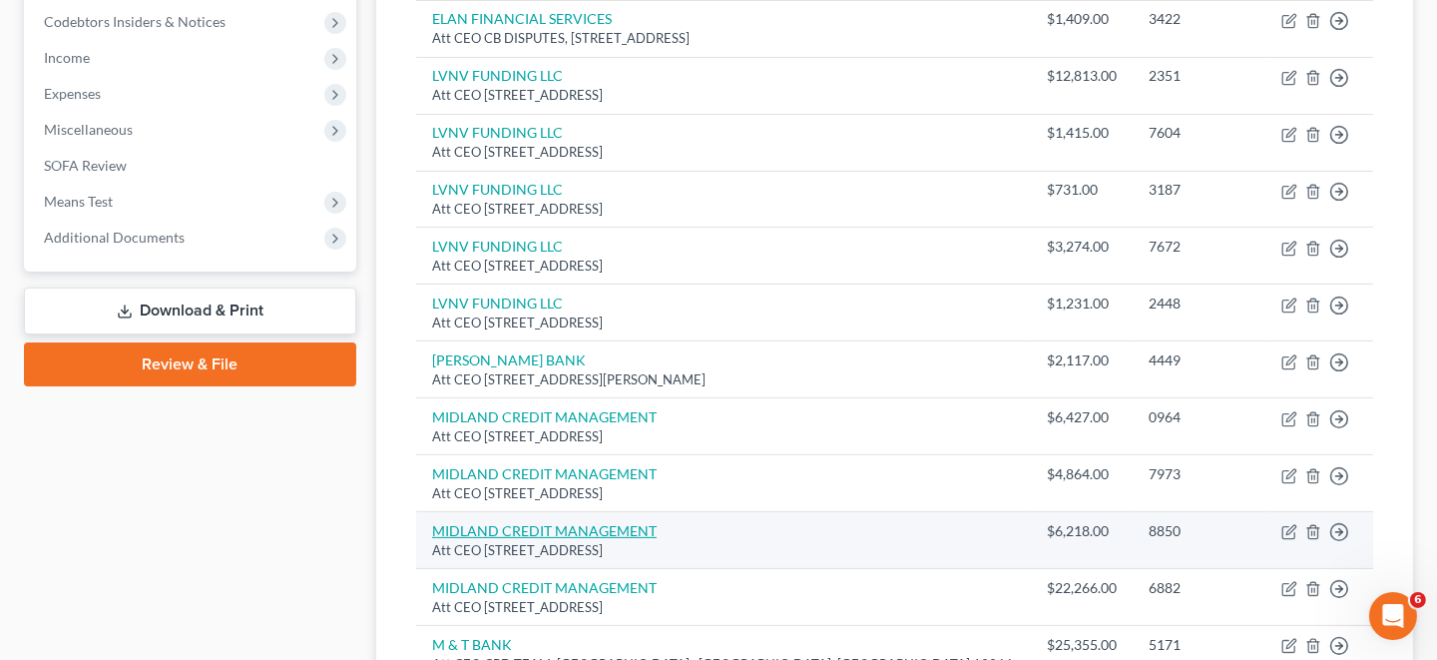
click at [537, 524] on link "MIDLAND CREDIT MANAGEMENT" at bounding box center [544, 530] width 225 height 17
select select "23"
select select "2"
select select "0"
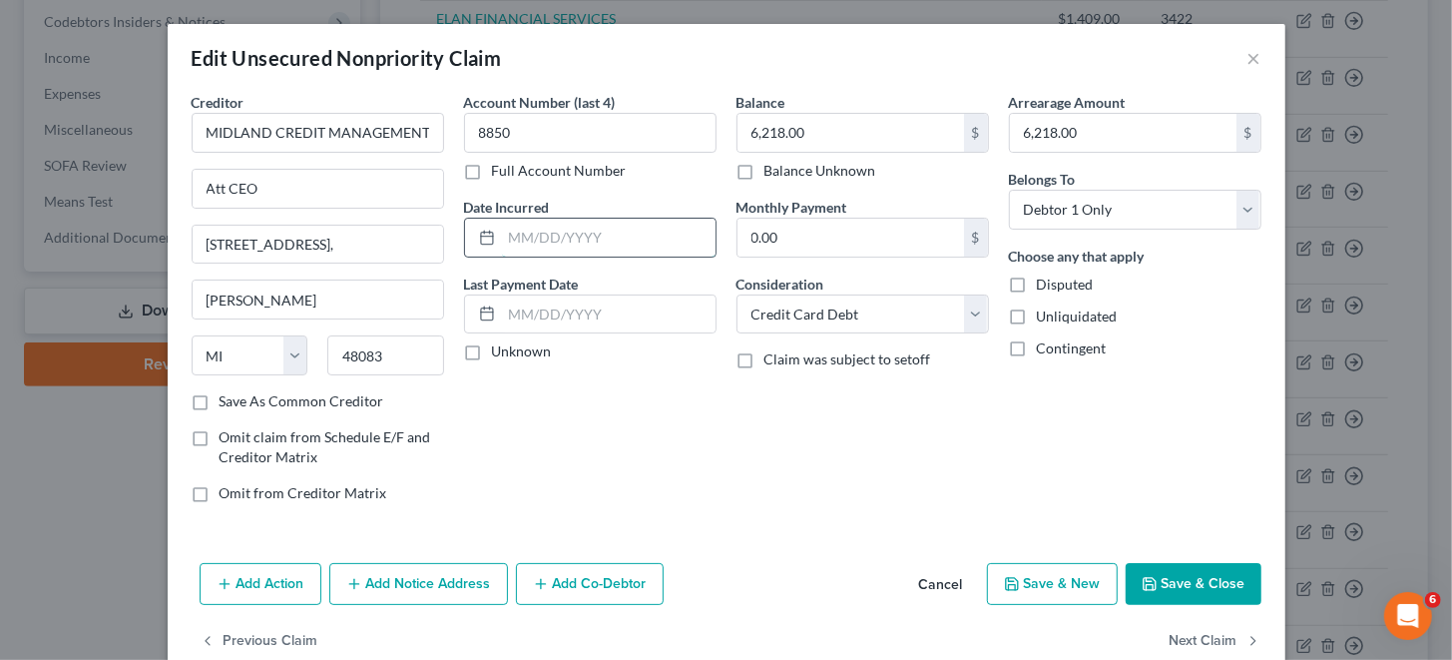
click at [598, 241] on input "text" at bounding box center [609, 238] width 214 height 38
paste input "[DATE]"
type input "[DATE]"
click at [1175, 583] on button "Save & Close" at bounding box center [1194, 584] width 136 height 42
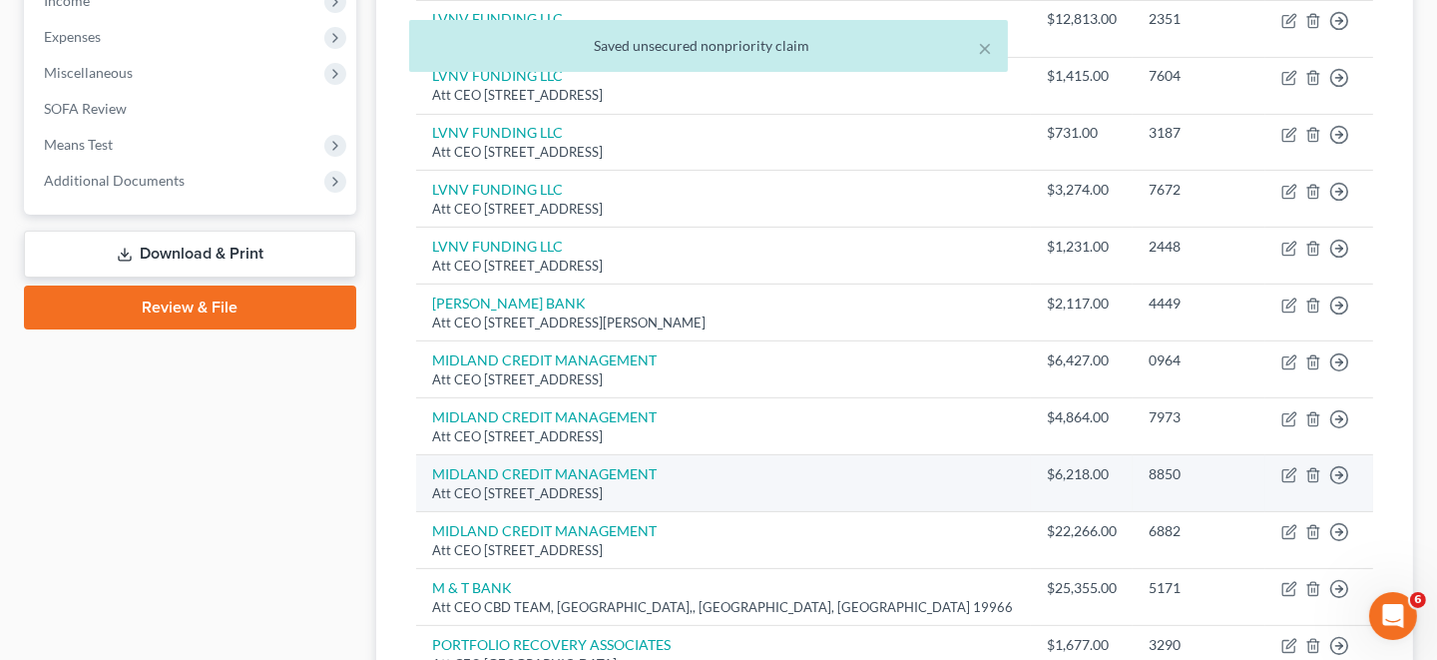
scroll to position [699, 0]
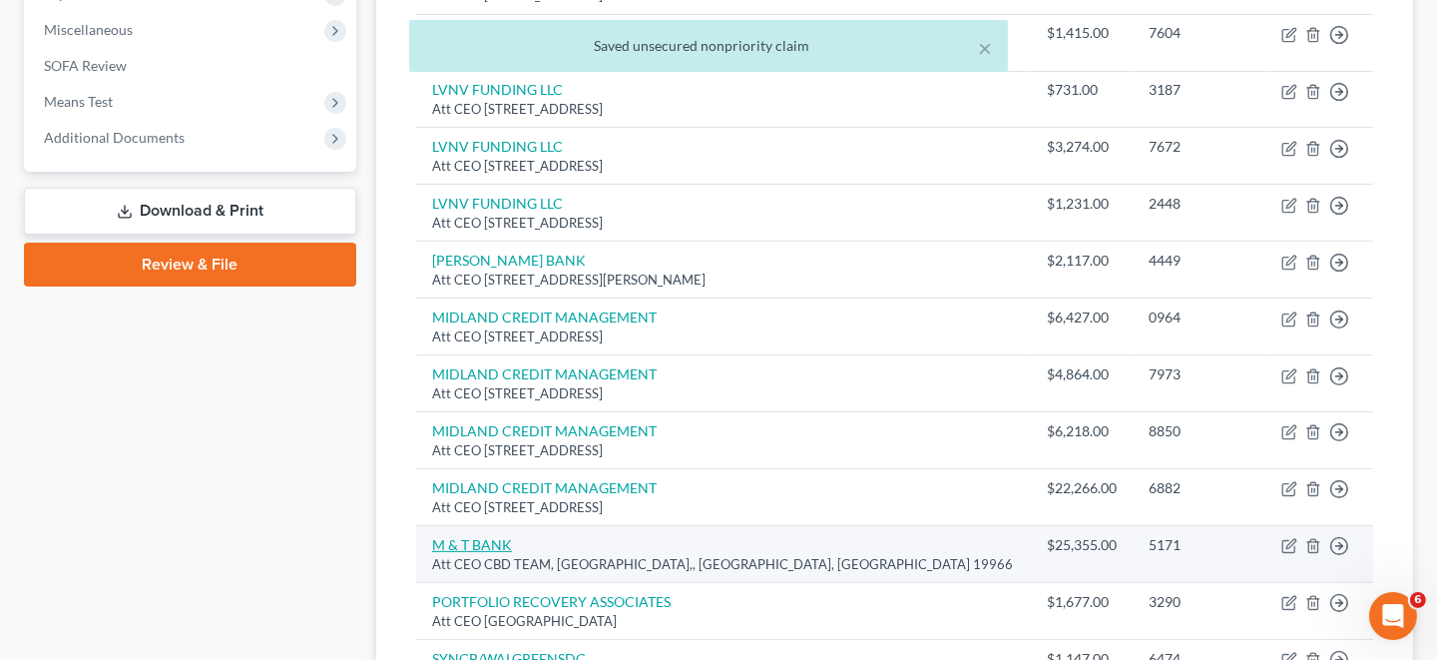
click at [480, 538] on link "M & T BANK" at bounding box center [472, 544] width 80 height 17
select select "7"
select select "2"
select select "0"
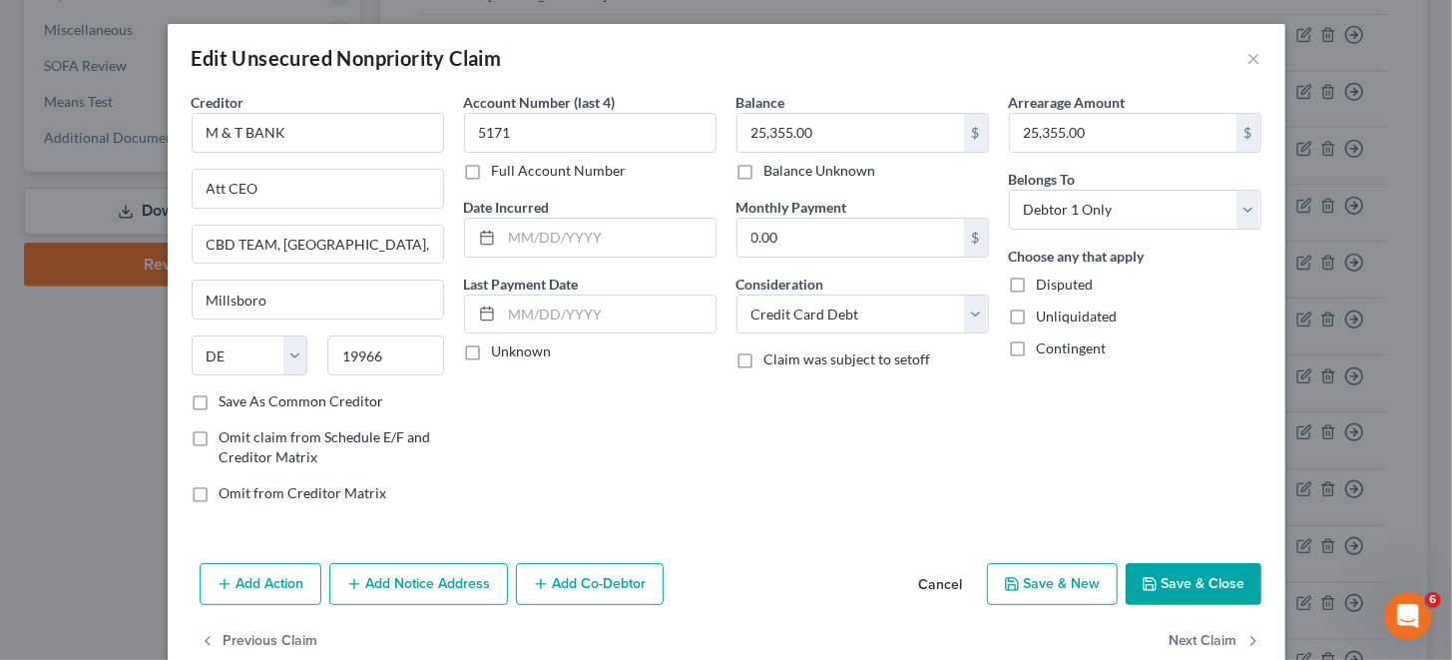
drag, startPoint x: 480, startPoint y: 538, endPoint x: 810, endPoint y: 462, distance: 338.9
click at [810, 462] on div "Balance 25,355.00 $ Balance Unknown Balance Undetermined 25,355.00 $ Balance Un…" at bounding box center [863, 305] width 272 height 427
click at [575, 232] on input "text" at bounding box center [609, 238] width 214 height 38
paste input "[DATE]"
type input "[DATE]"
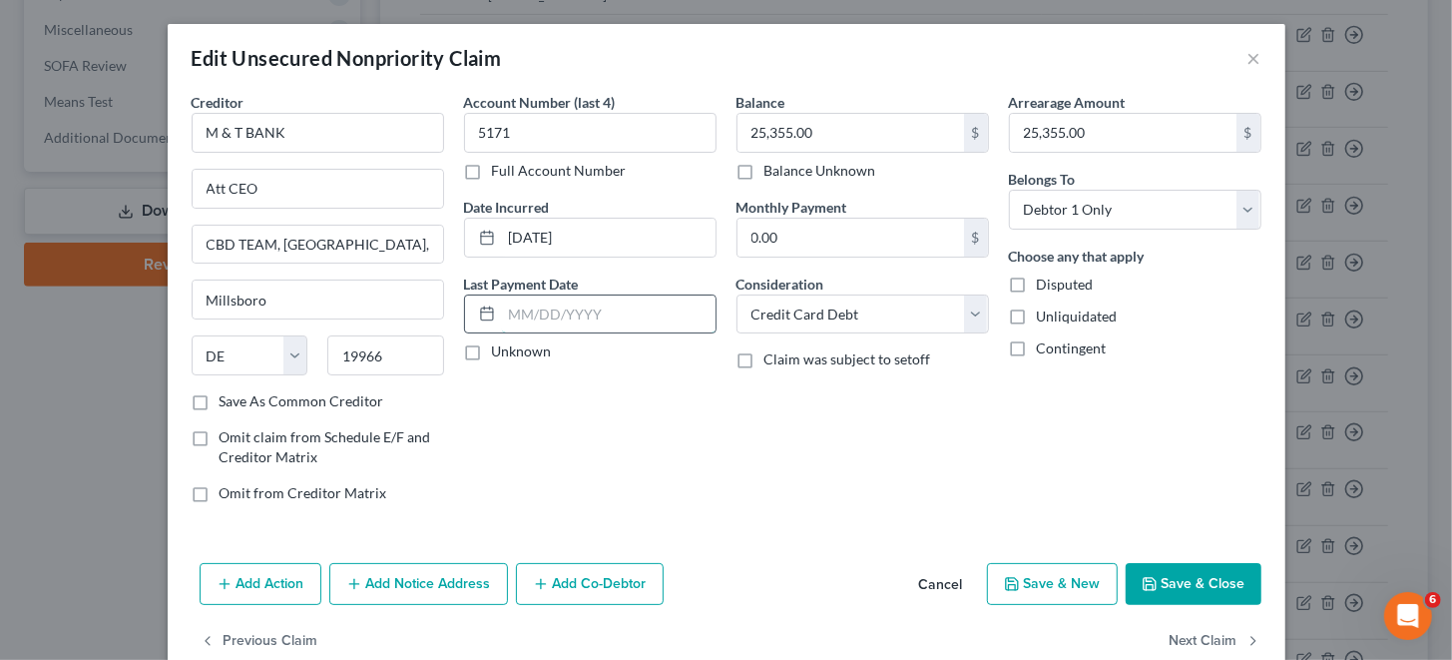
click at [616, 309] on input "text" at bounding box center [609, 314] width 214 height 38
paste input "[DATE]"
type input "[DATE]"
click at [1168, 582] on button "Save & Close" at bounding box center [1194, 584] width 136 height 42
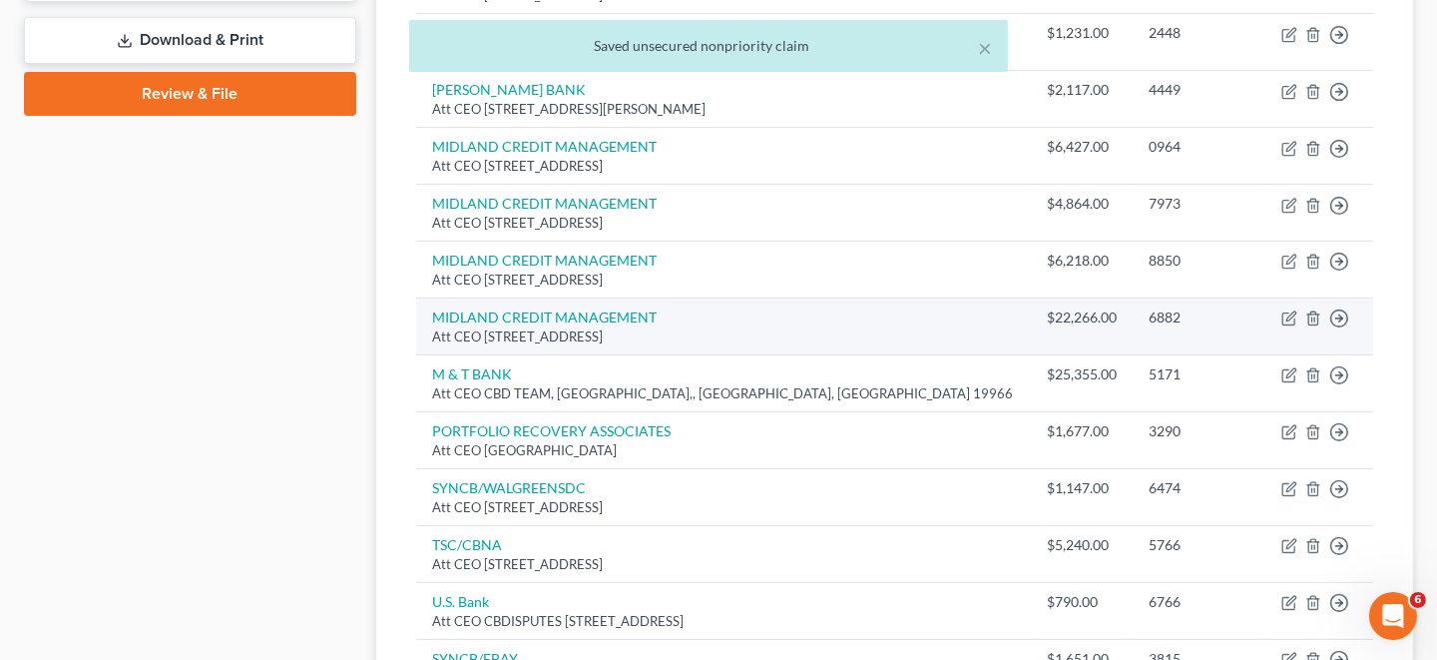
scroll to position [897, 0]
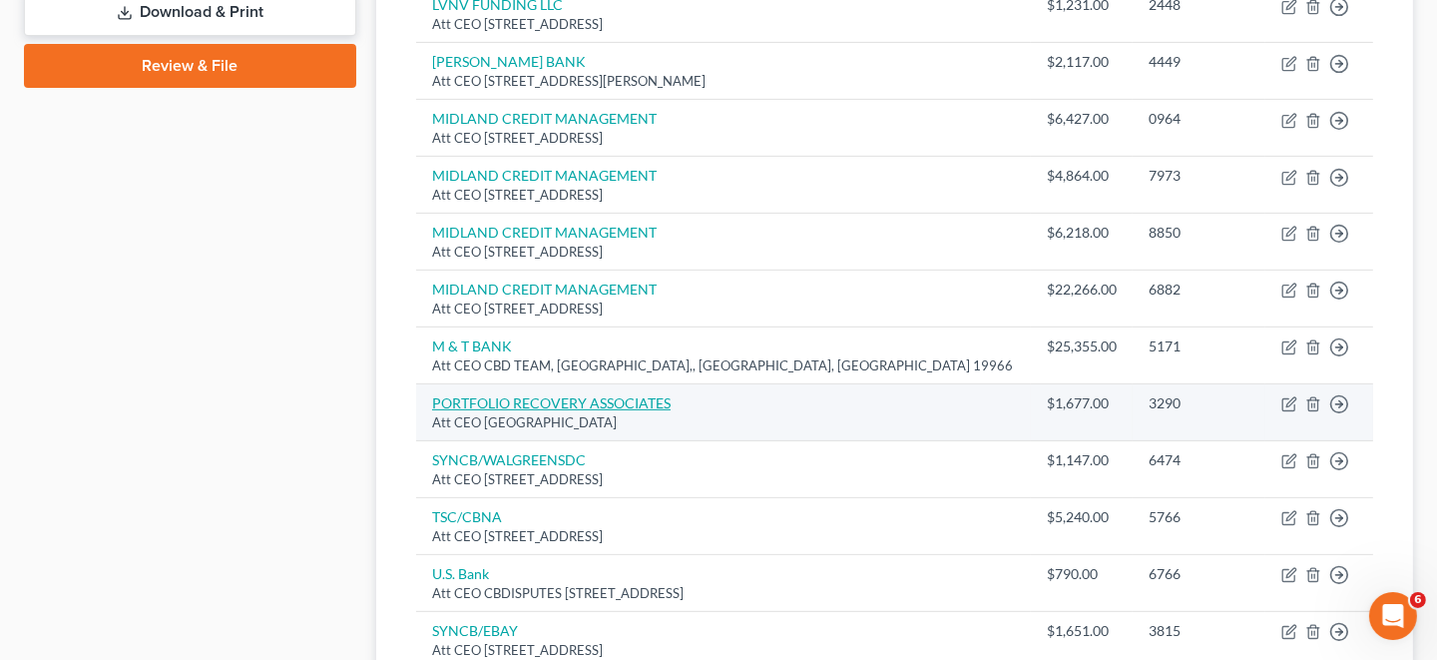
click at [471, 395] on link "PORTFOLIO RECOVERY ASSOCIATES" at bounding box center [551, 402] width 239 height 17
select select "48"
select select "1"
select select "0"
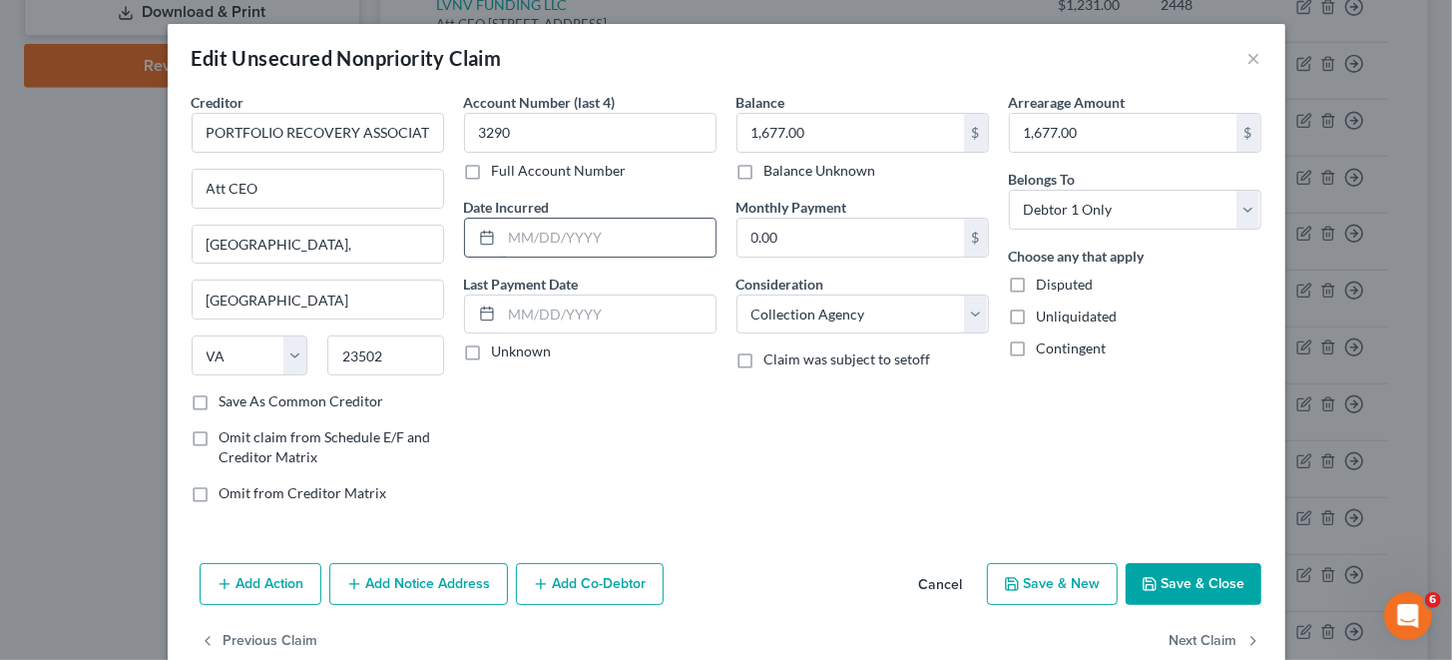
click at [605, 237] on input "text" at bounding box center [609, 238] width 214 height 38
paste input "[DATE]"
type input "[DATE]"
click at [1193, 574] on button "Save & Close" at bounding box center [1194, 584] width 136 height 42
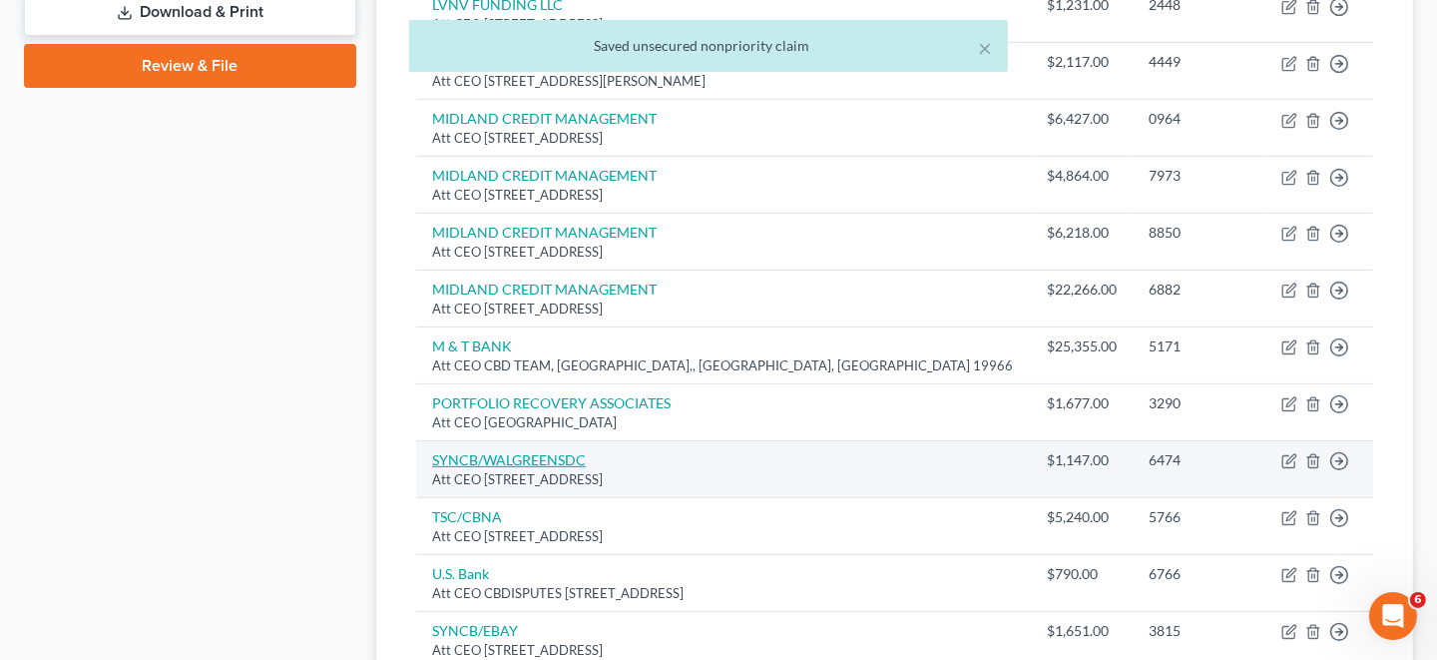
click at [494, 451] on link "SYNCB/WALGREENSDC" at bounding box center [509, 459] width 154 height 17
select select "39"
select select "0"
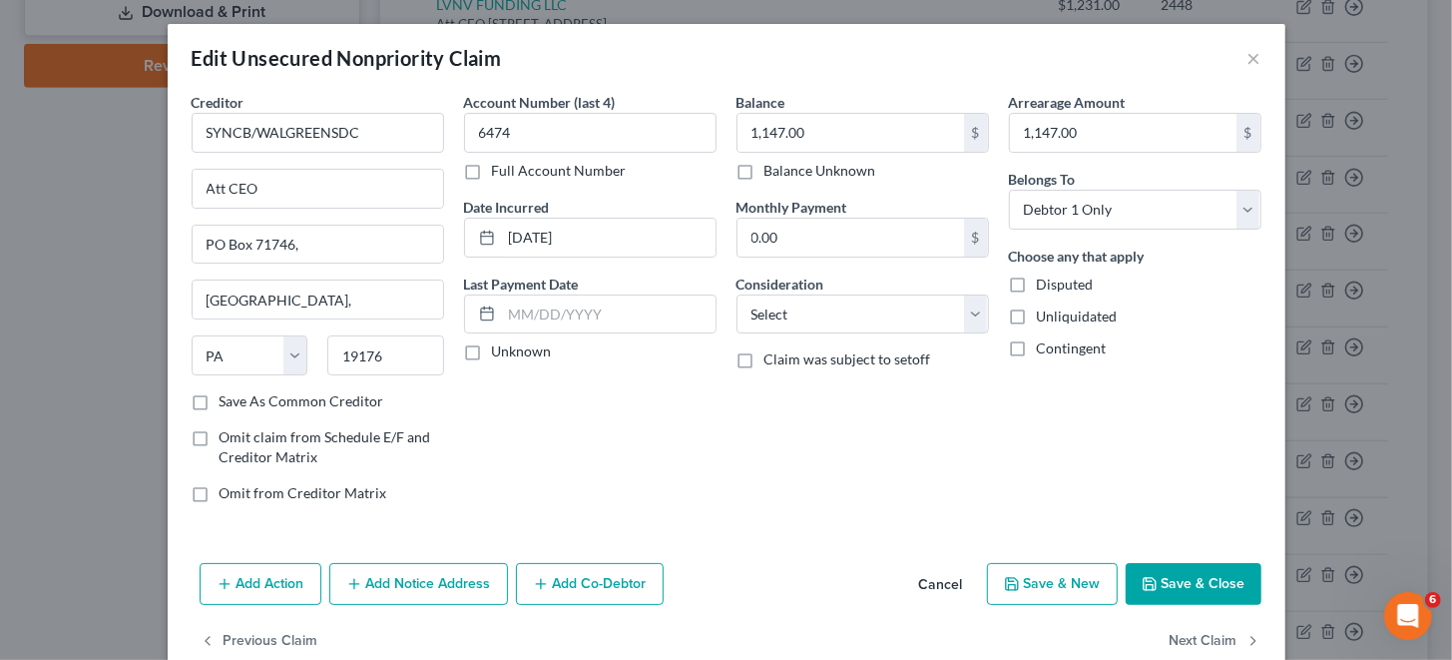
click at [1185, 582] on button "Save & Close" at bounding box center [1194, 584] width 136 height 42
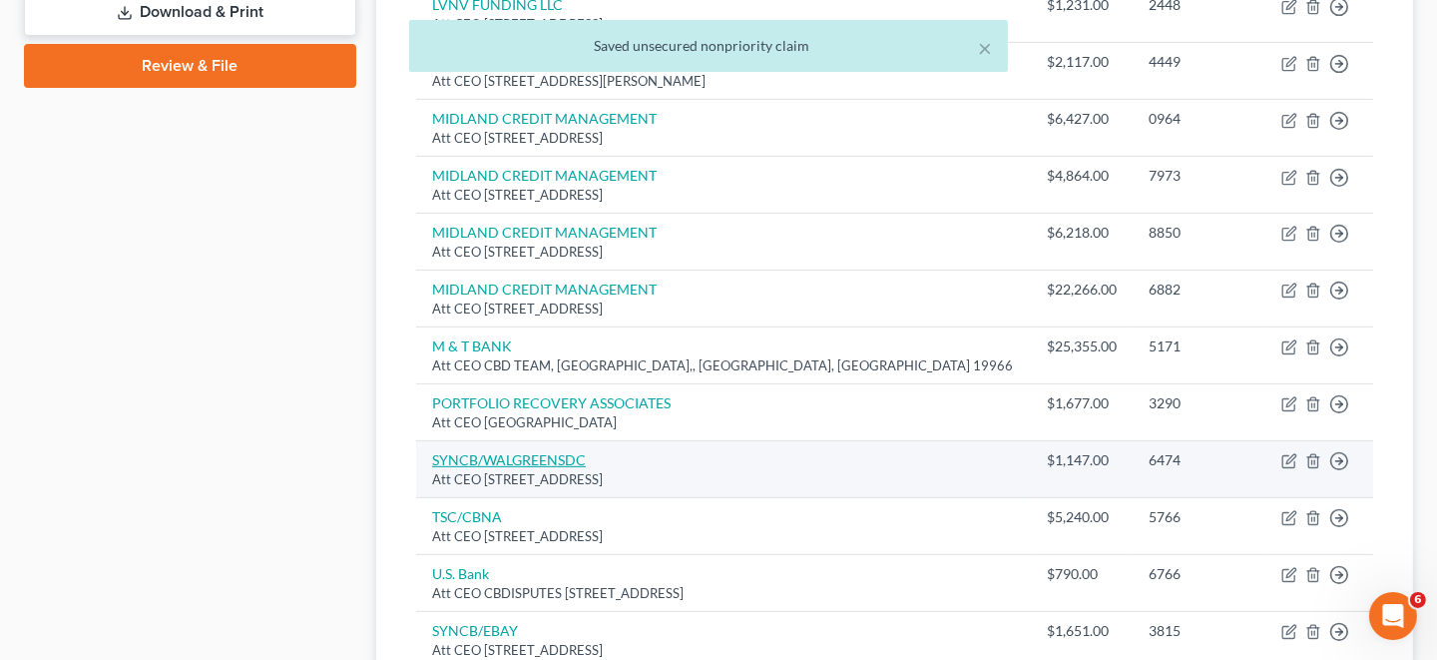
click at [514, 451] on link "SYNCB/WALGREENSDC" at bounding box center [509, 459] width 154 height 17
select select "39"
select select "0"
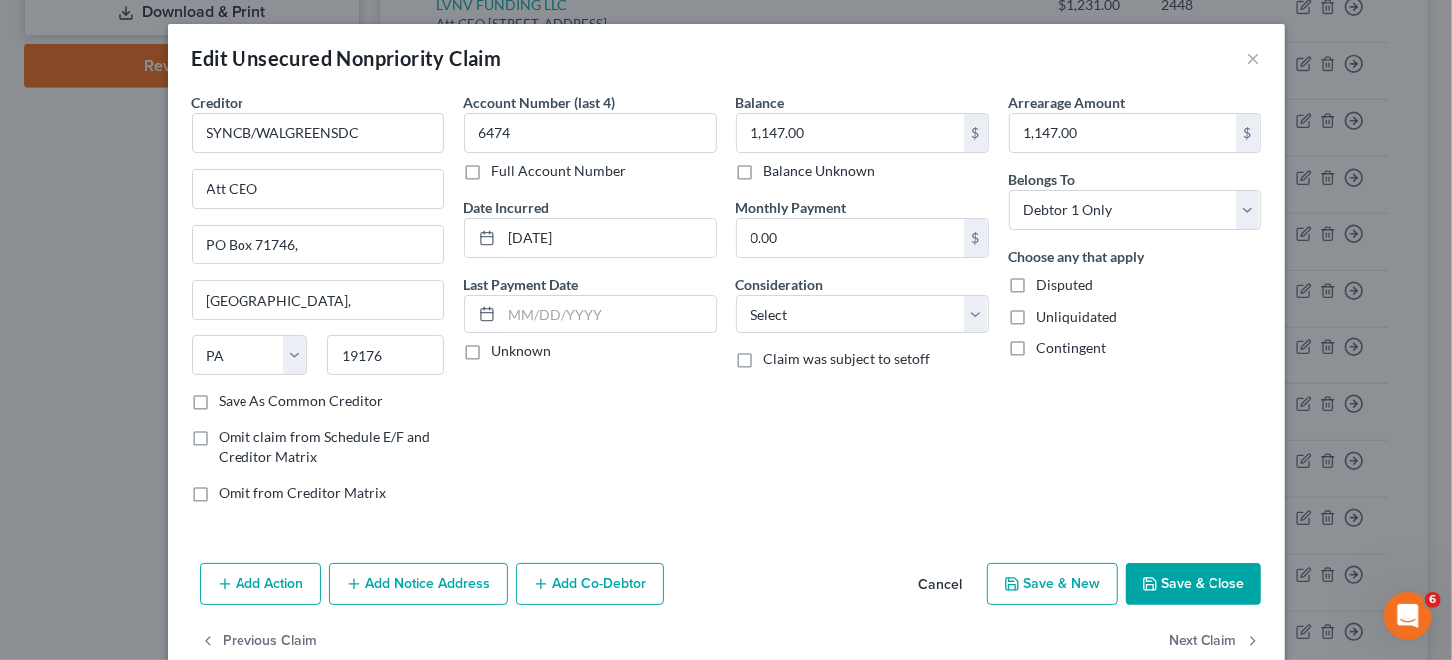
click at [1204, 580] on button "Save & Close" at bounding box center [1194, 584] width 136 height 42
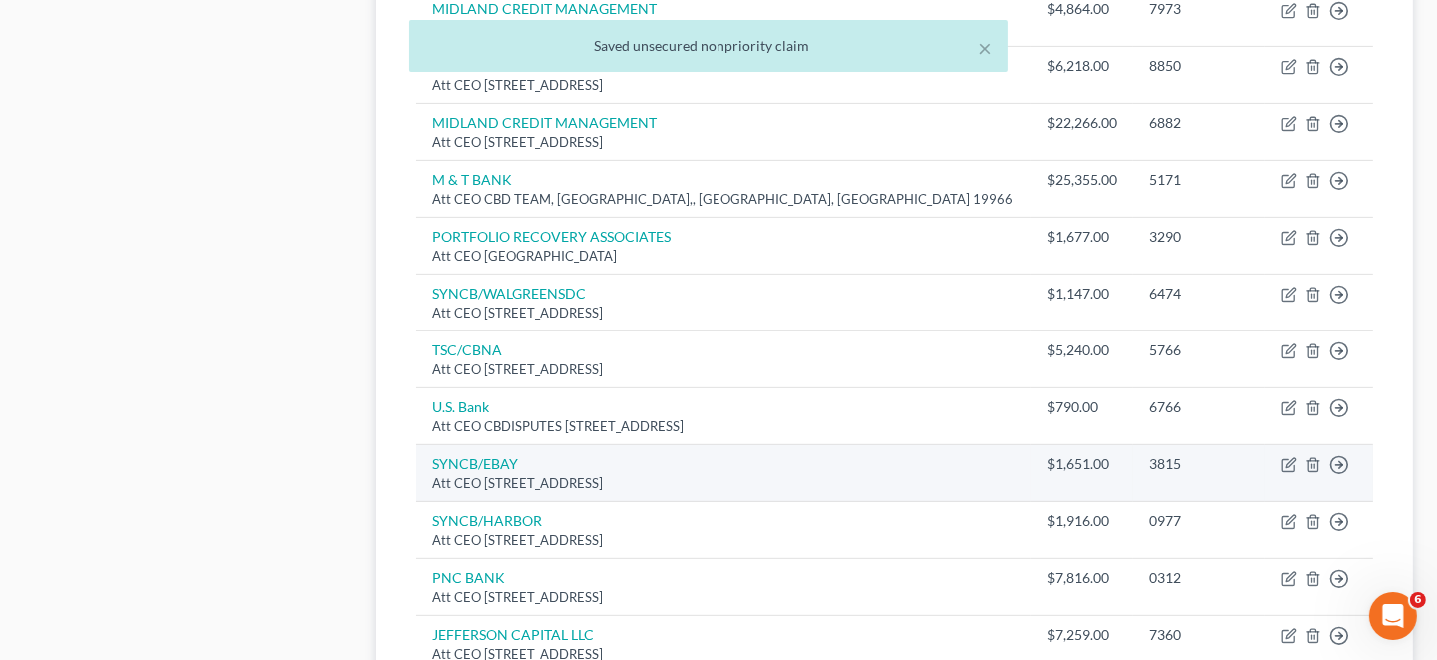
scroll to position [1098, 0]
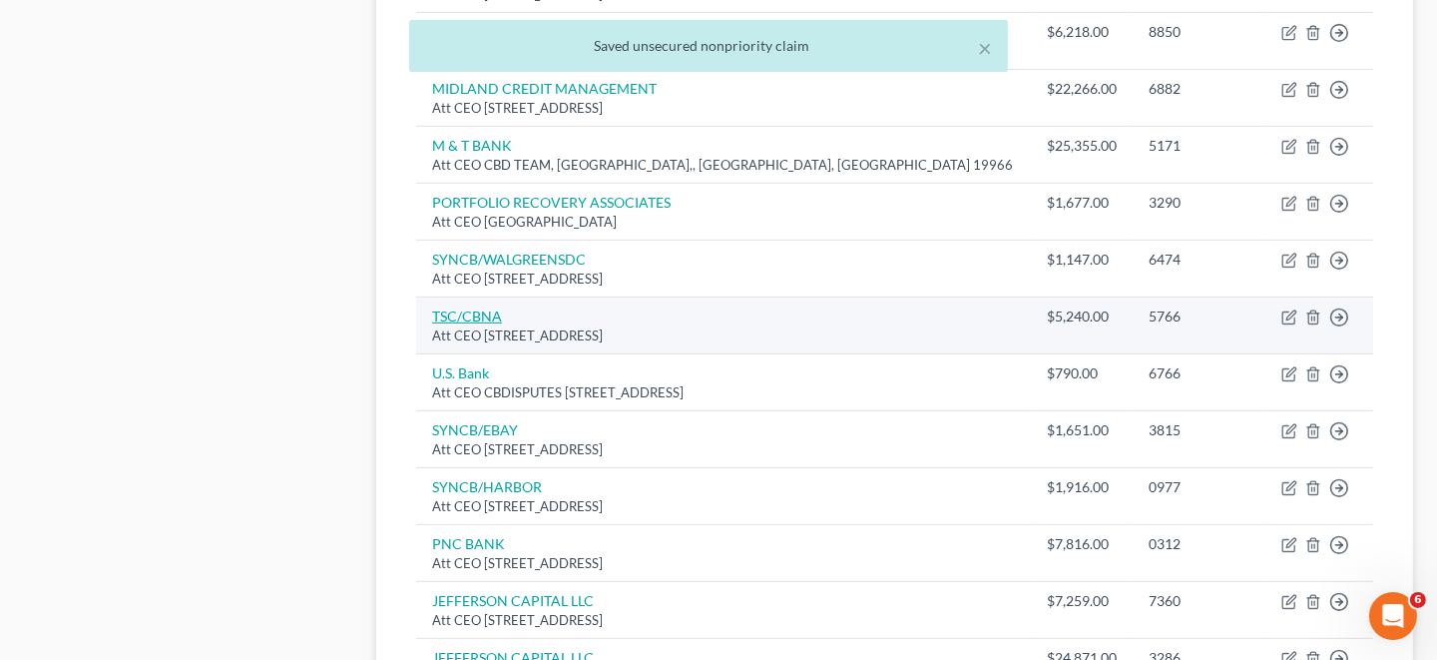
click at [466, 307] on link "TSC/CBNA" at bounding box center [467, 315] width 70 height 17
select select "43"
select select "2"
select select "0"
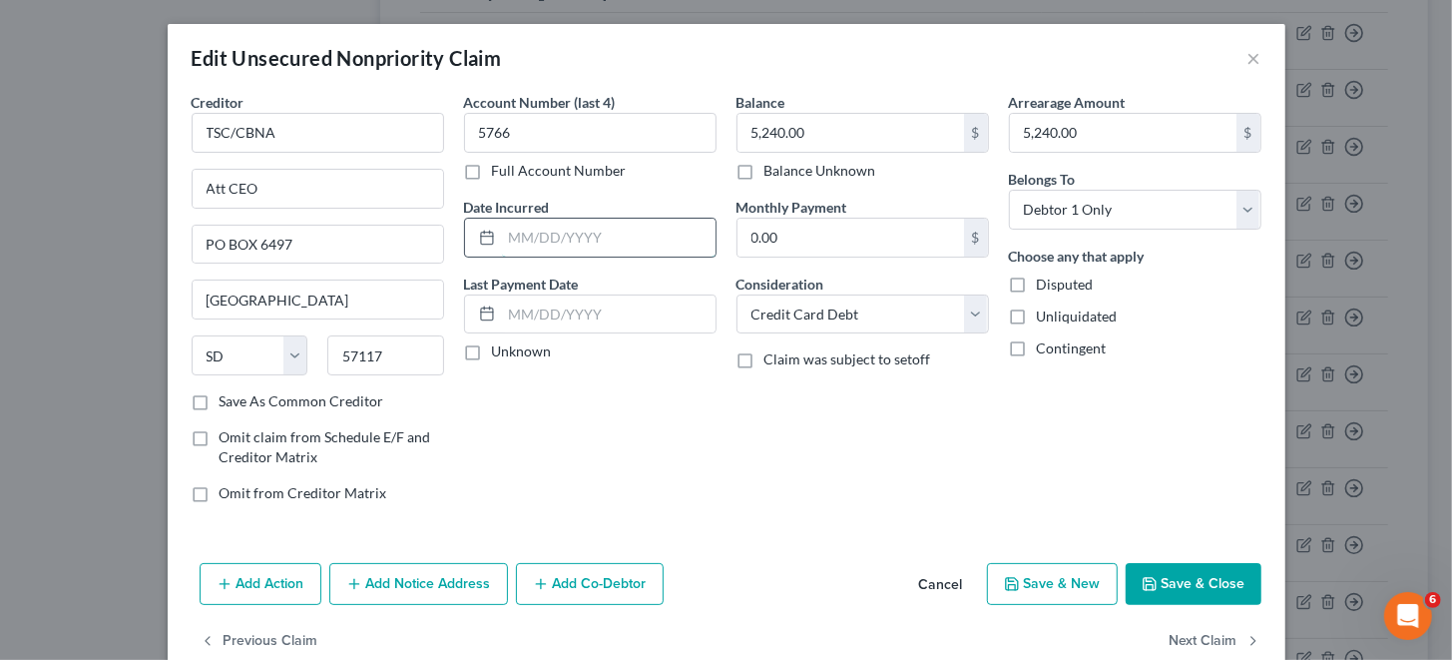
click at [592, 232] on input "text" at bounding box center [609, 238] width 214 height 38
paste input "[DATE]"
type input "[DATE]"
click at [1208, 573] on button "Save & Close" at bounding box center [1194, 584] width 136 height 42
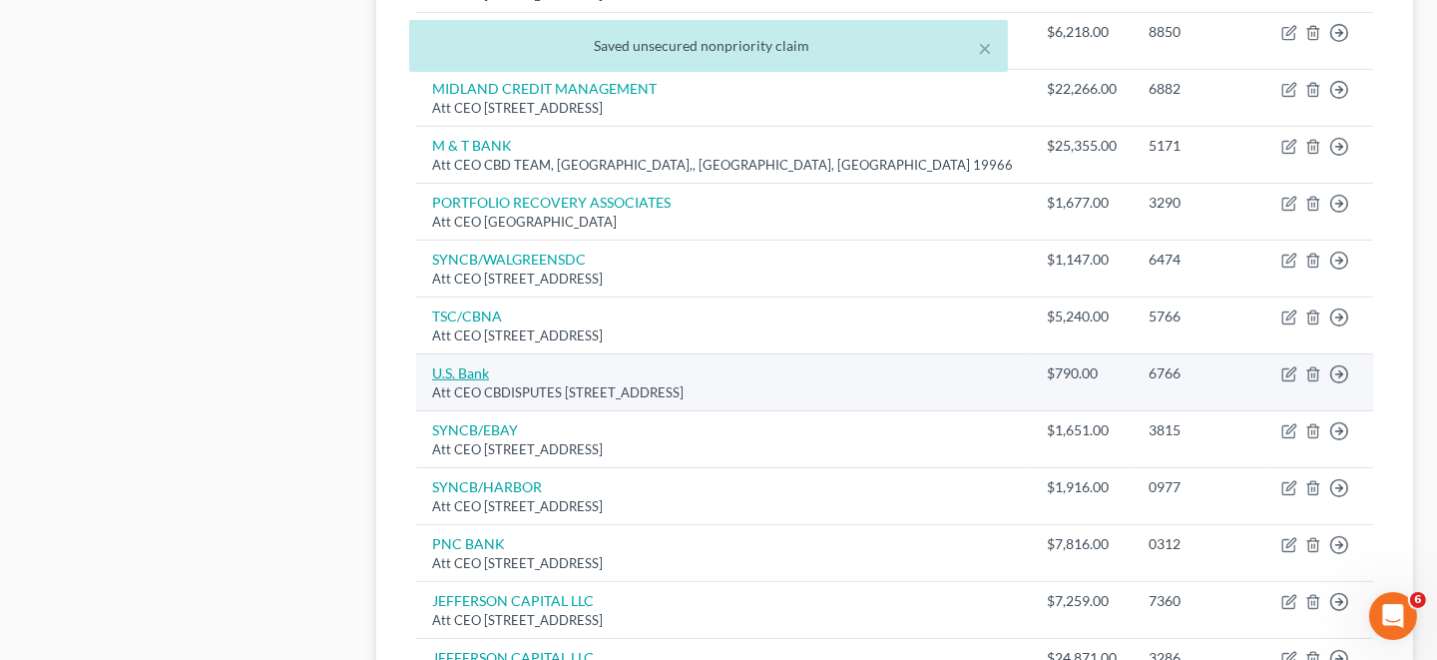
click at [472, 365] on link "U.S. Bank" at bounding box center [460, 372] width 57 height 17
select select "26"
select select "0"
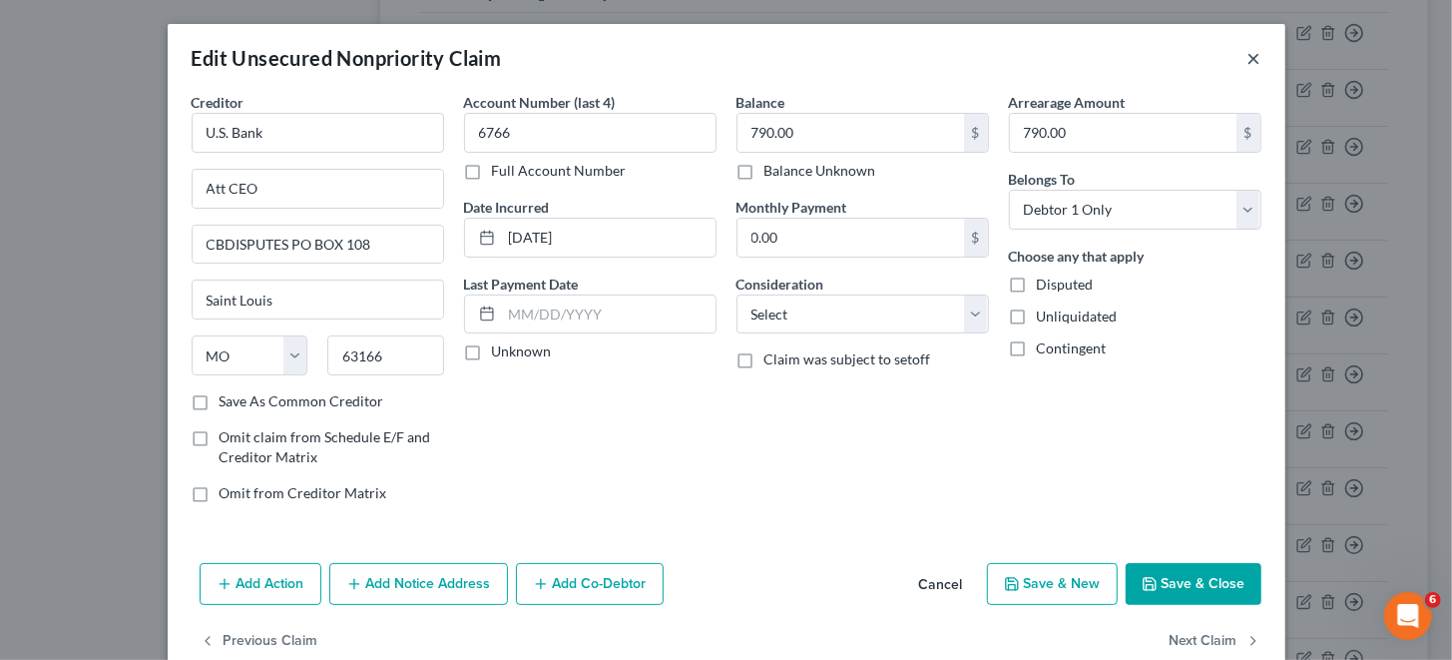
click at [1247, 63] on button "×" at bounding box center [1254, 58] width 14 height 24
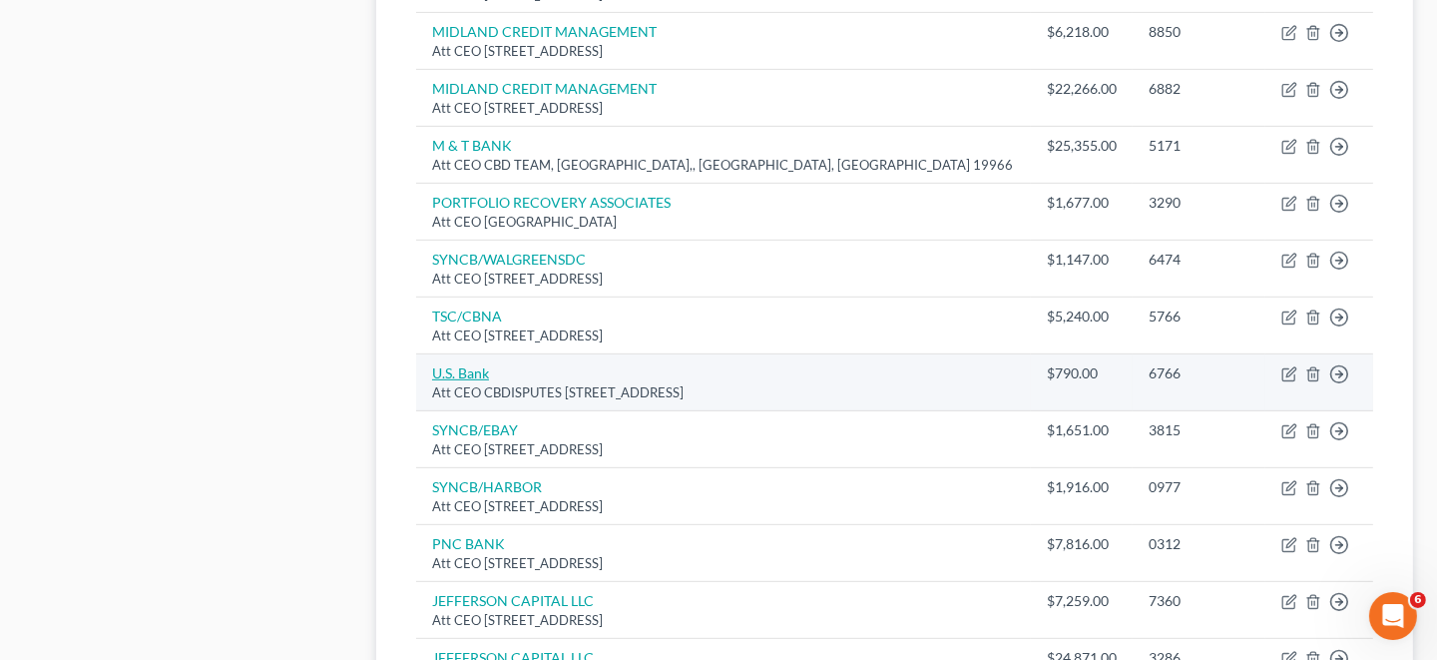
click at [459, 367] on link "U.S. Bank" at bounding box center [460, 372] width 57 height 17
select select "26"
select select "0"
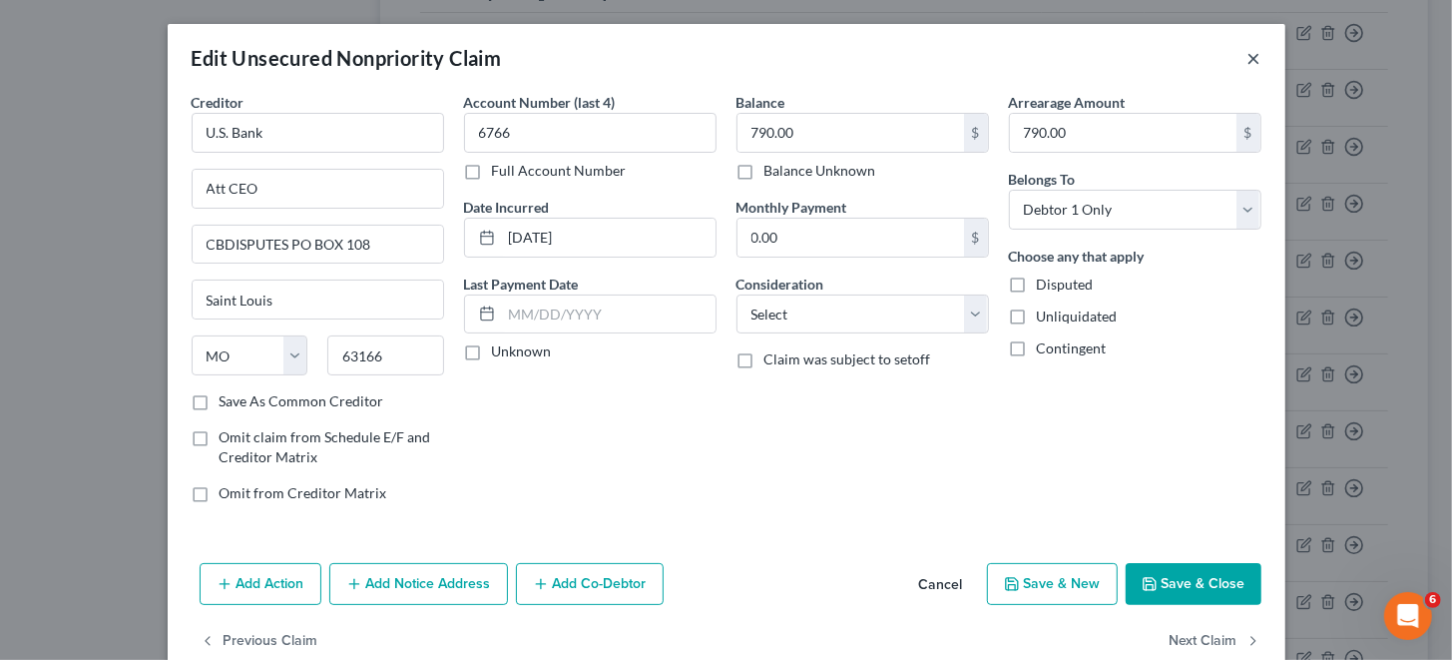
click at [1247, 55] on button "×" at bounding box center [1254, 58] width 14 height 24
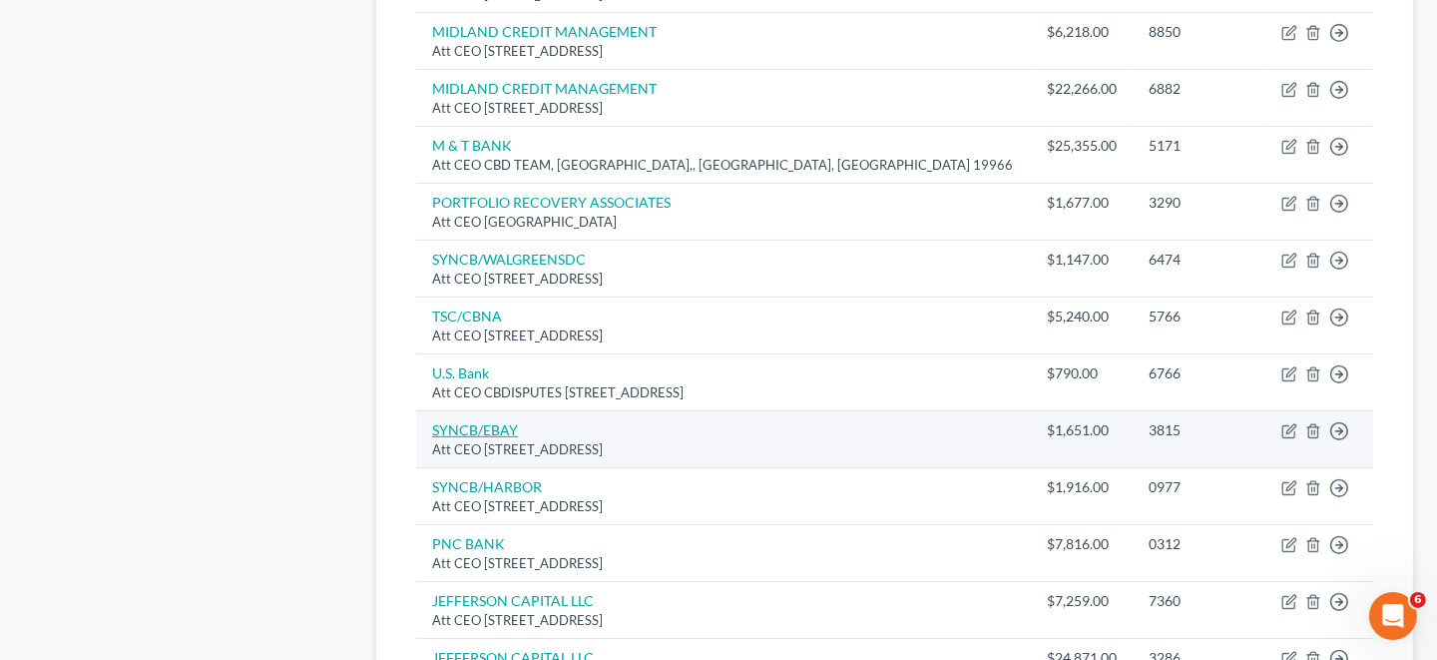
click at [476, 421] on link "SYNCB/EBAY" at bounding box center [475, 429] width 86 height 17
select select "39"
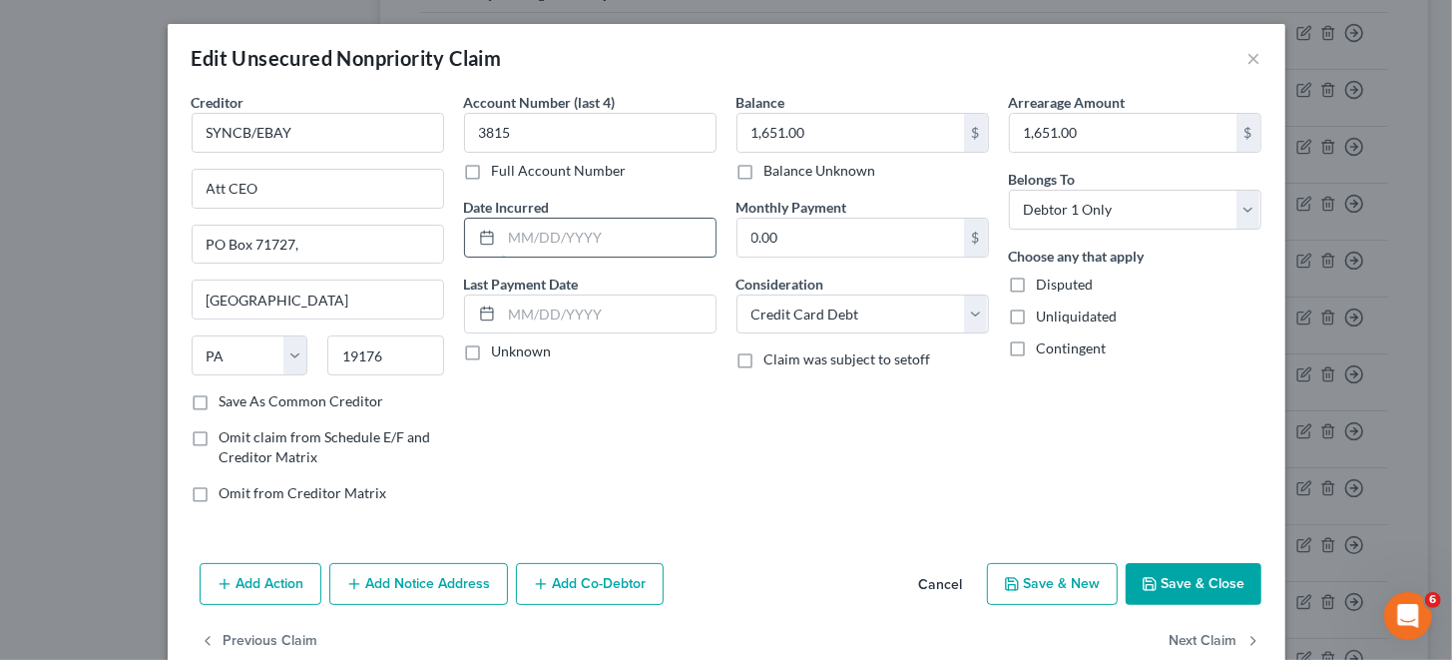
click at [552, 237] on input "text" at bounding box center [609, 238] width 214 height 38
paste input "[DATE]"
click at [1226, 570] on button "Save & Close" at bounding box center [1194, 584] width 136 height 42
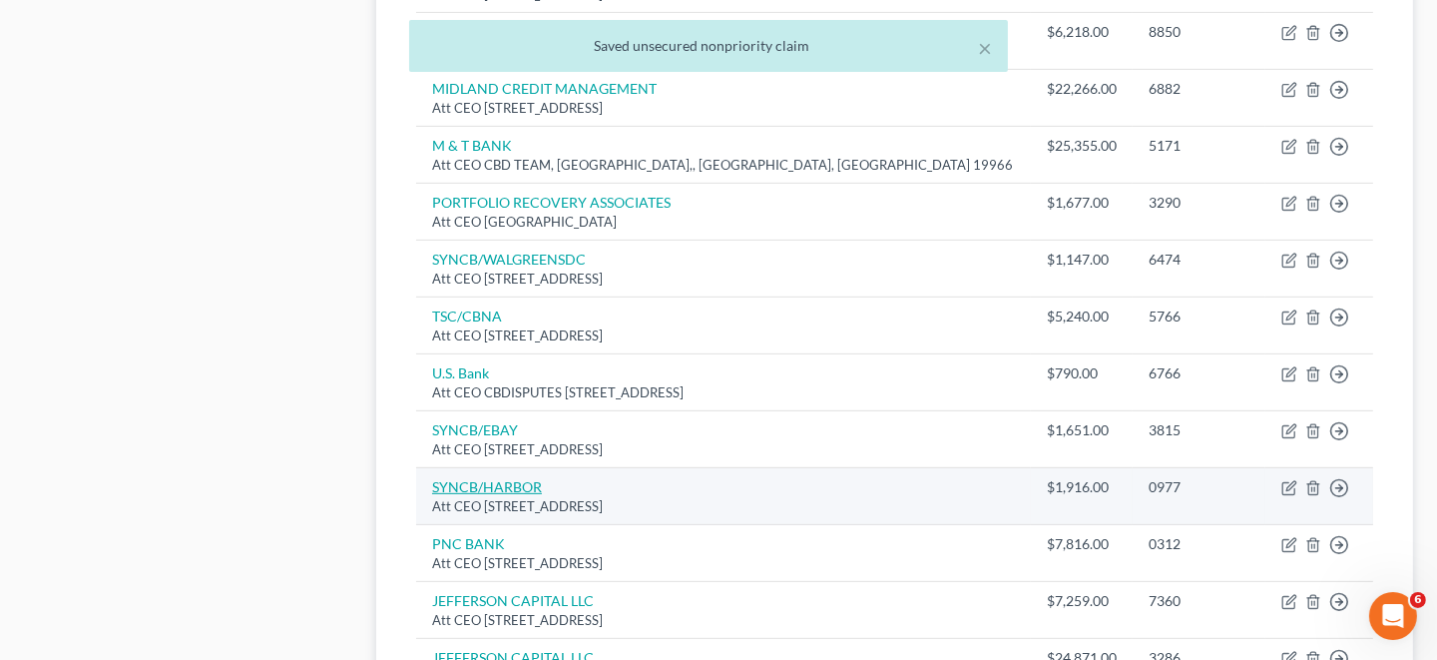
click at [523, 478] on link "SYNCB/HARBOR" at bounding box center [487, 486] width 110 height 17
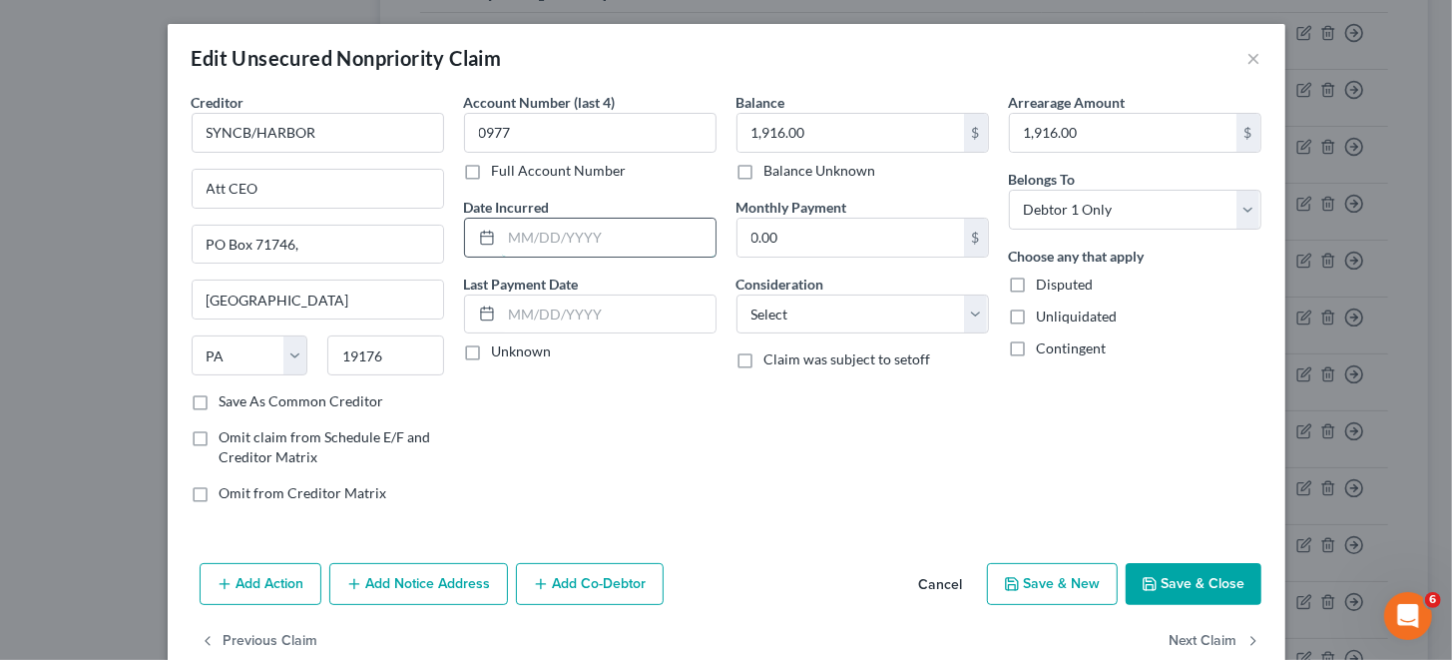
click at [568, 232] on input "text" at bounding box center [609, 238] width 214 height 38
paste input "[DATE]"
click at [1174, 585] on button "Save & Close" at bounding box center [1194, 584] width 136 height 42
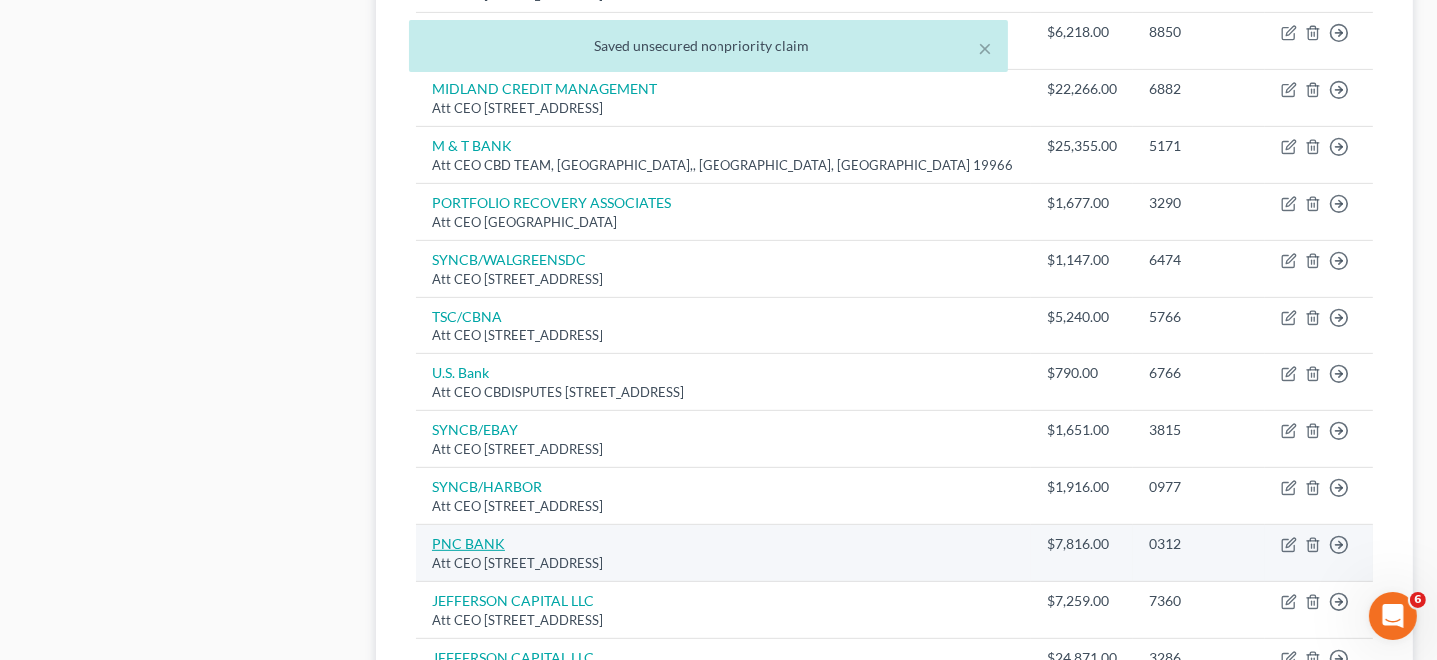
click at [490, 535] on link "PNC BANK" at bounding box center [468, 543] width 73 height 17
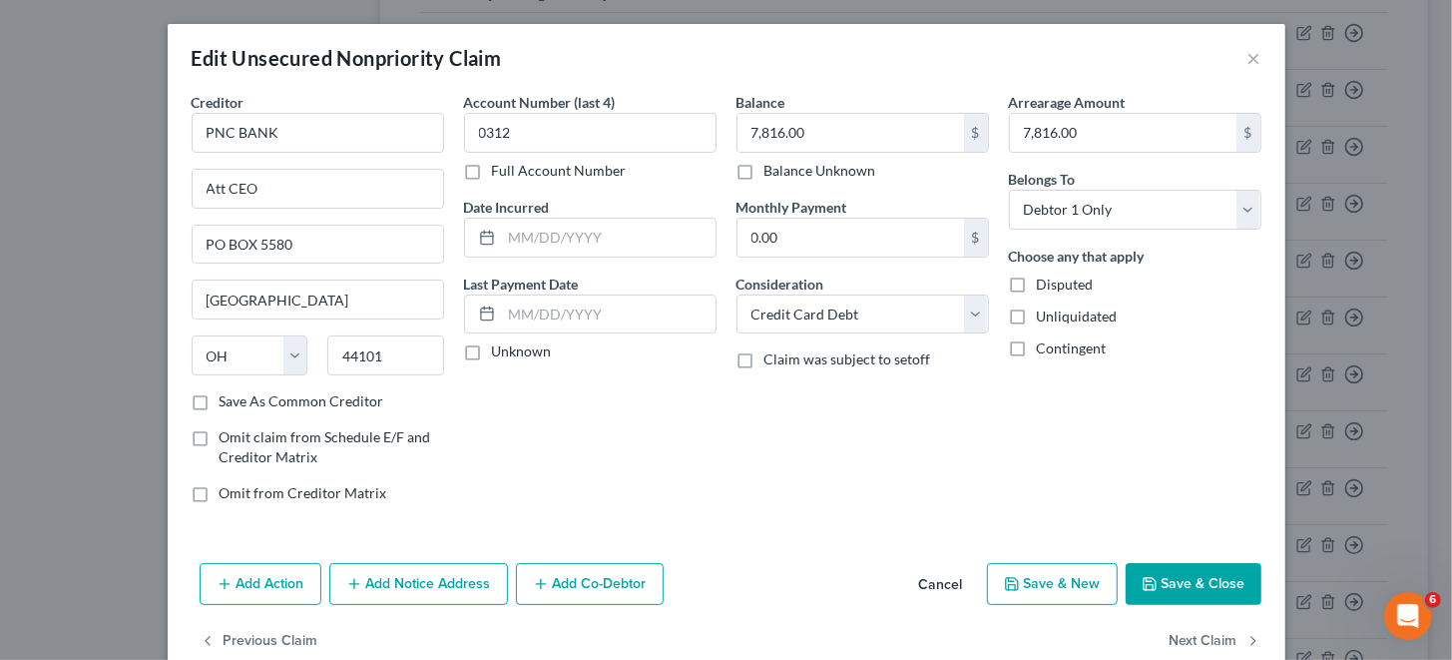
drag, startPoint x: 490, startPoint y: 534, endPoint x: 825, endPoint y: 490, distance: 338.2
click at [825, 490] on div "Balance 7,816.00 $ Balance Unknown Balance Undetermined 7,816.00 $ Balance Unkn…" at bounding box center [863, 305] width 272 height 427
click at [640, 241] on input "text" at bounding box center [609, 238] width 214 height 38
paste input "[DATE]"
click at [1185, 583] on button "Save & Close" at bounding box center [1194, 584] width 136 height 42
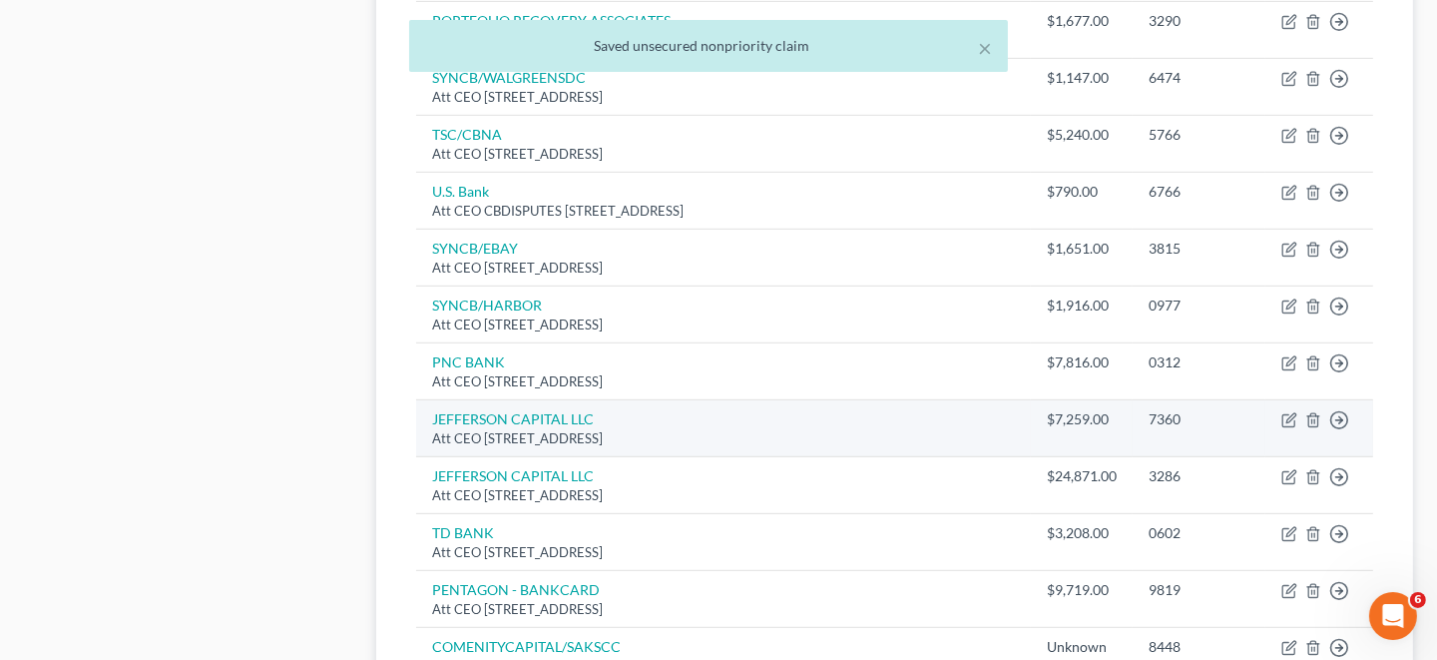
scroll to position [1297, 0]
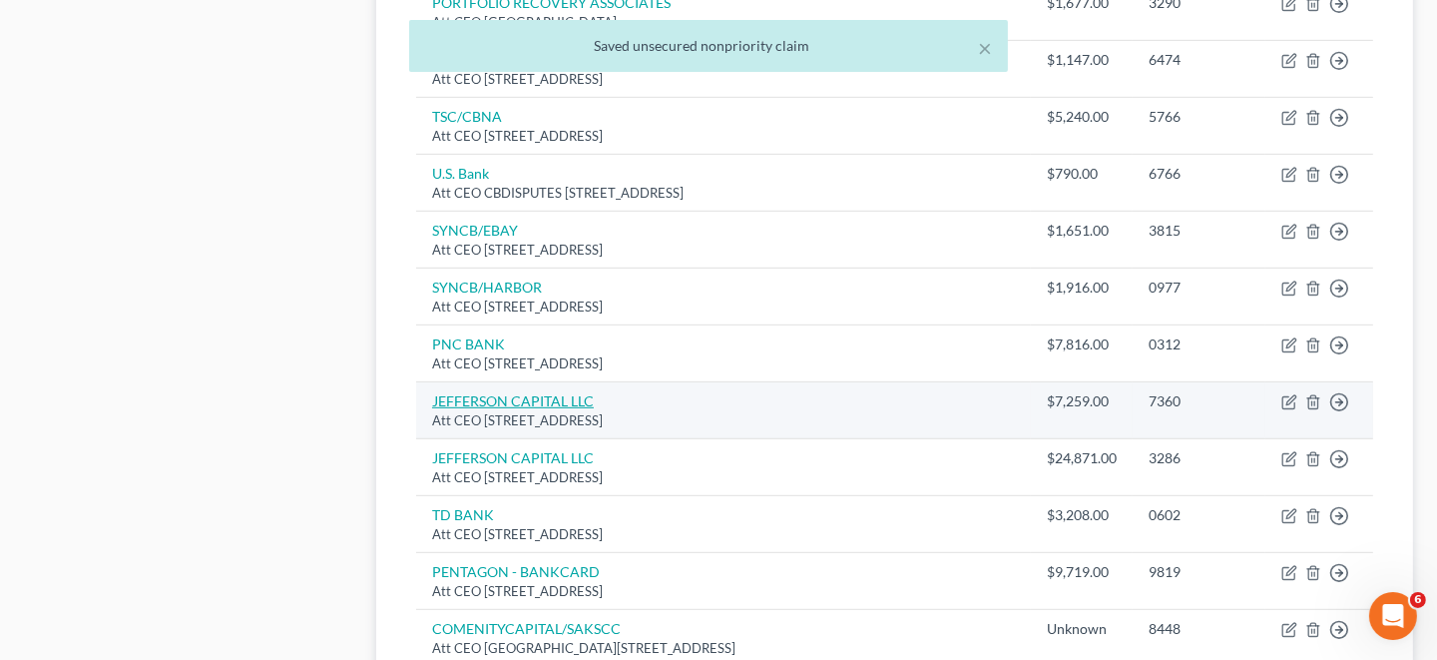
click at [489, 392] on link "JEFFERSON CAPITAL LLC" at bounding box center [513, 400] width 162 height 17
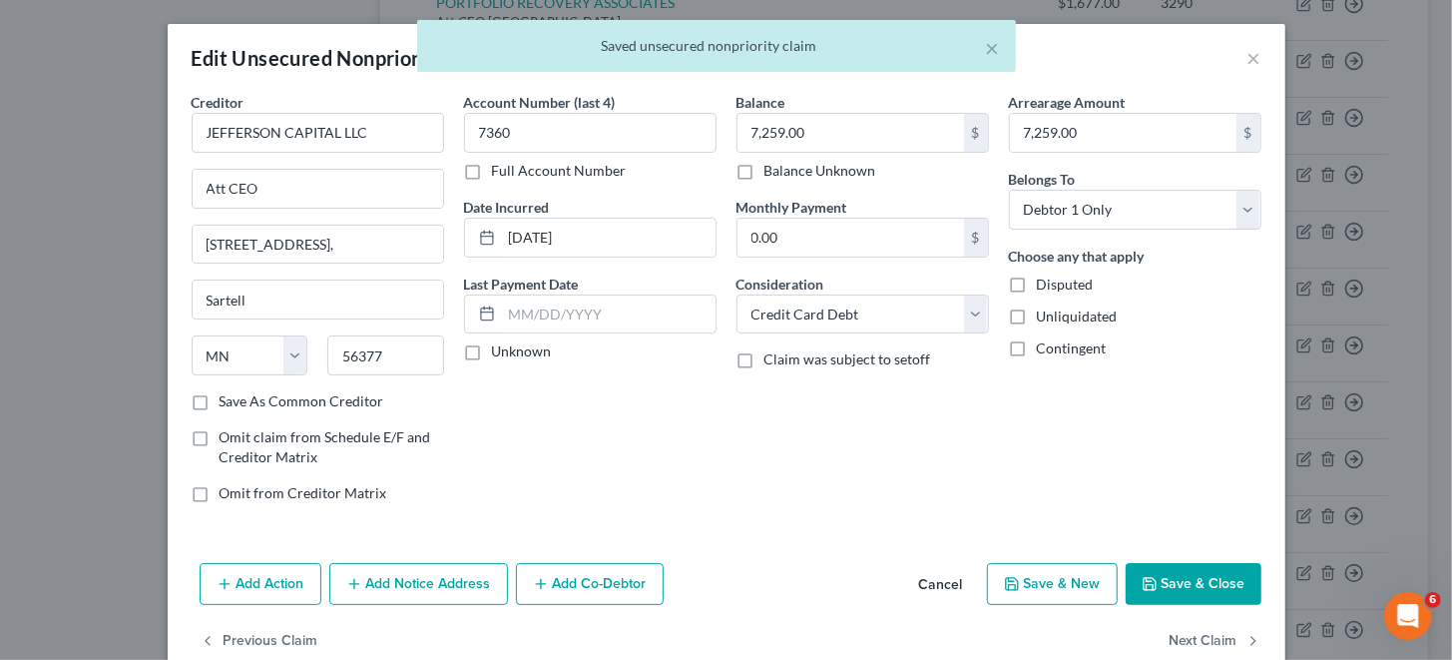
click at [1187, 576] on button "Save & Close" at bounding box center [1194, 584] width 136 height 42
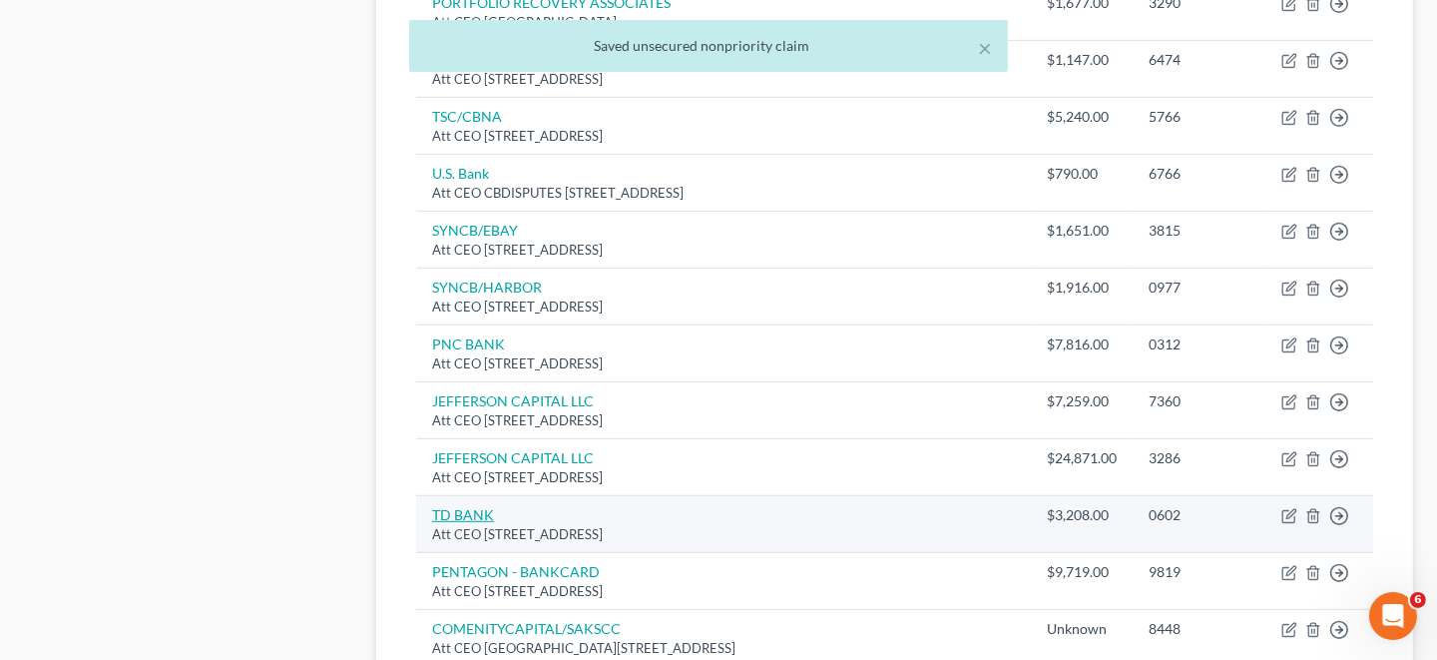
click at [474, 511] on link "TD BANK" at bounding box center [463, 514] width 62 height 17
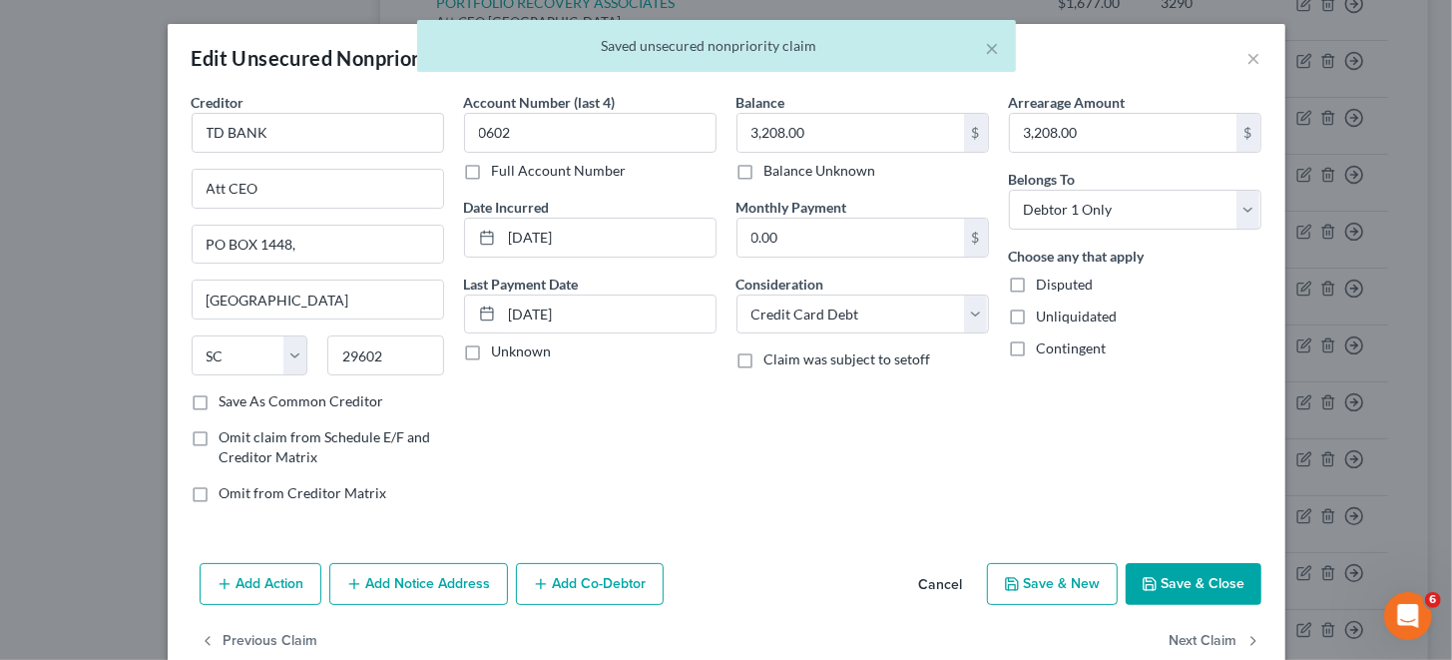
click at [1185, 591] on button "Save & Close" at bounding box center [1194, 584] width 136 height 42
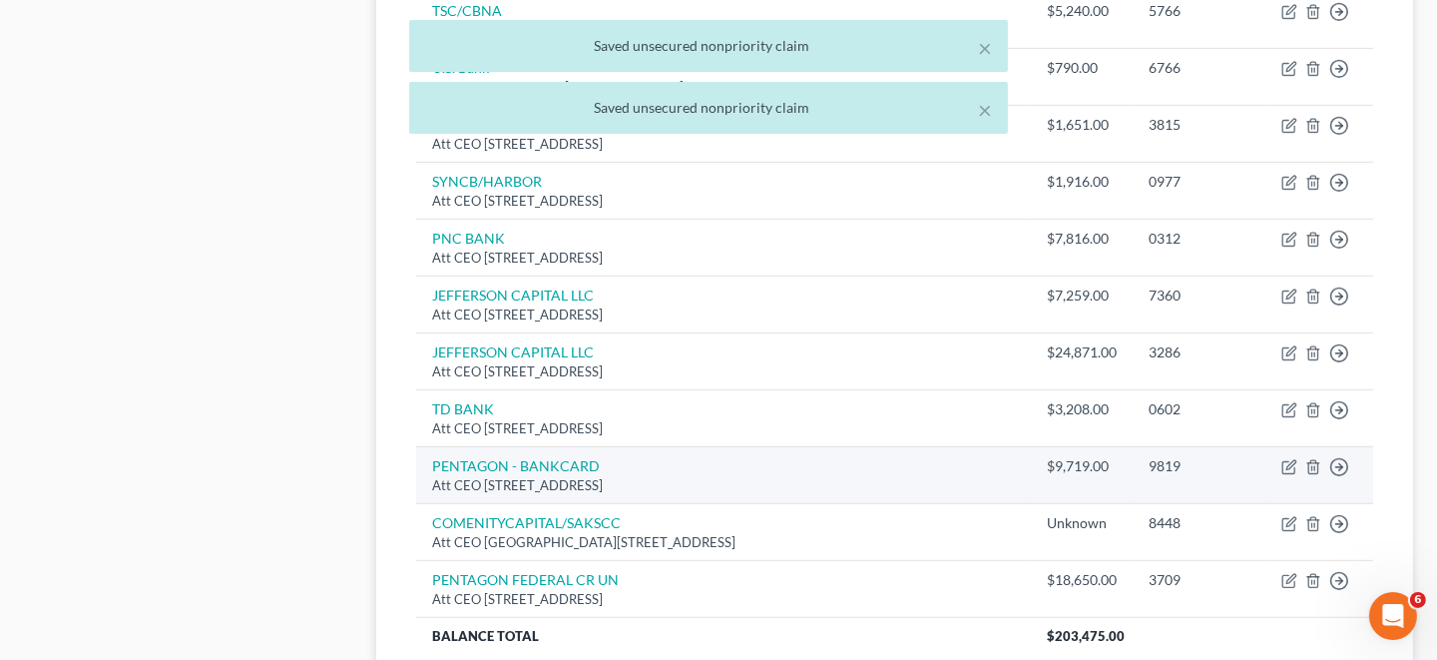
scroll to position [1497, 0]
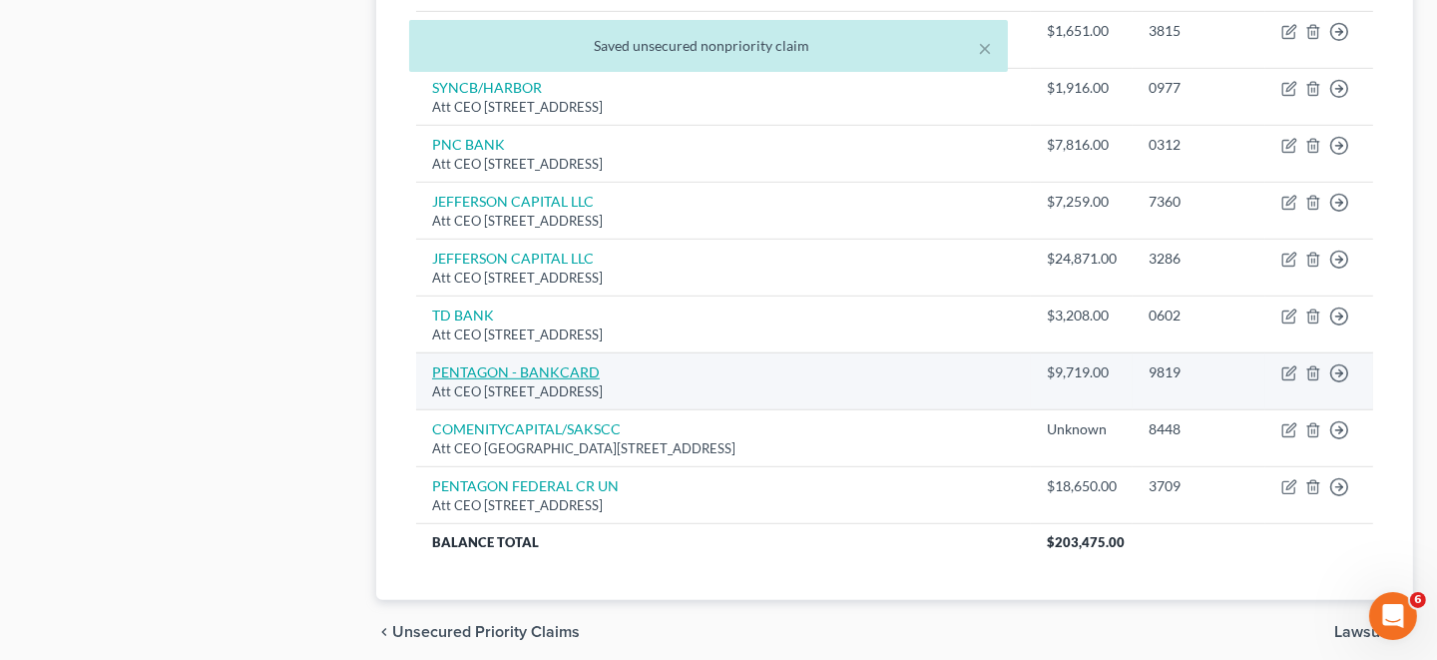
click at [499, 363] on link "PENTAGON - BANKCARD" at bounding box center [516, 371] width 168 height 17
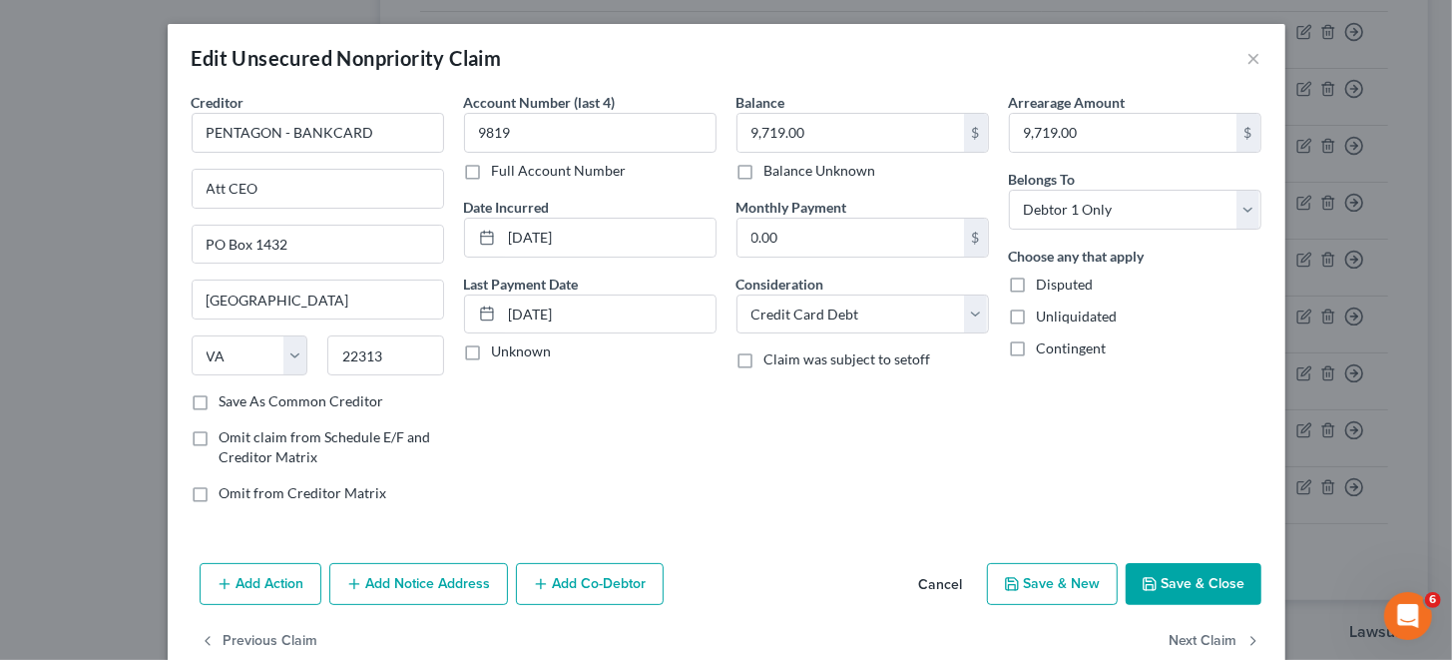
click at [1210, 581] on button "Save & Close" at bounding box center [1194, 584] width 136 height 42
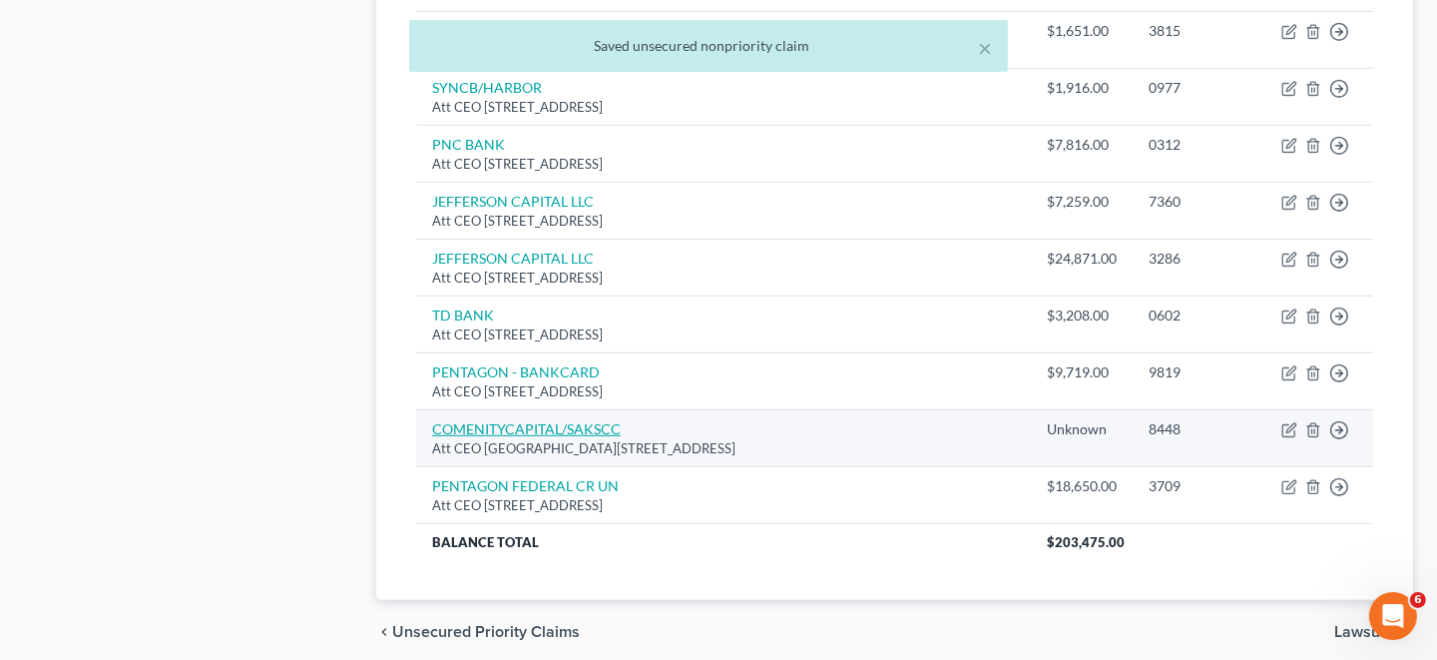
click at [544, 421] on link "COMENITYCAPITAL/SAKSCC" at bounding box center [526, 428] width 189 height 17
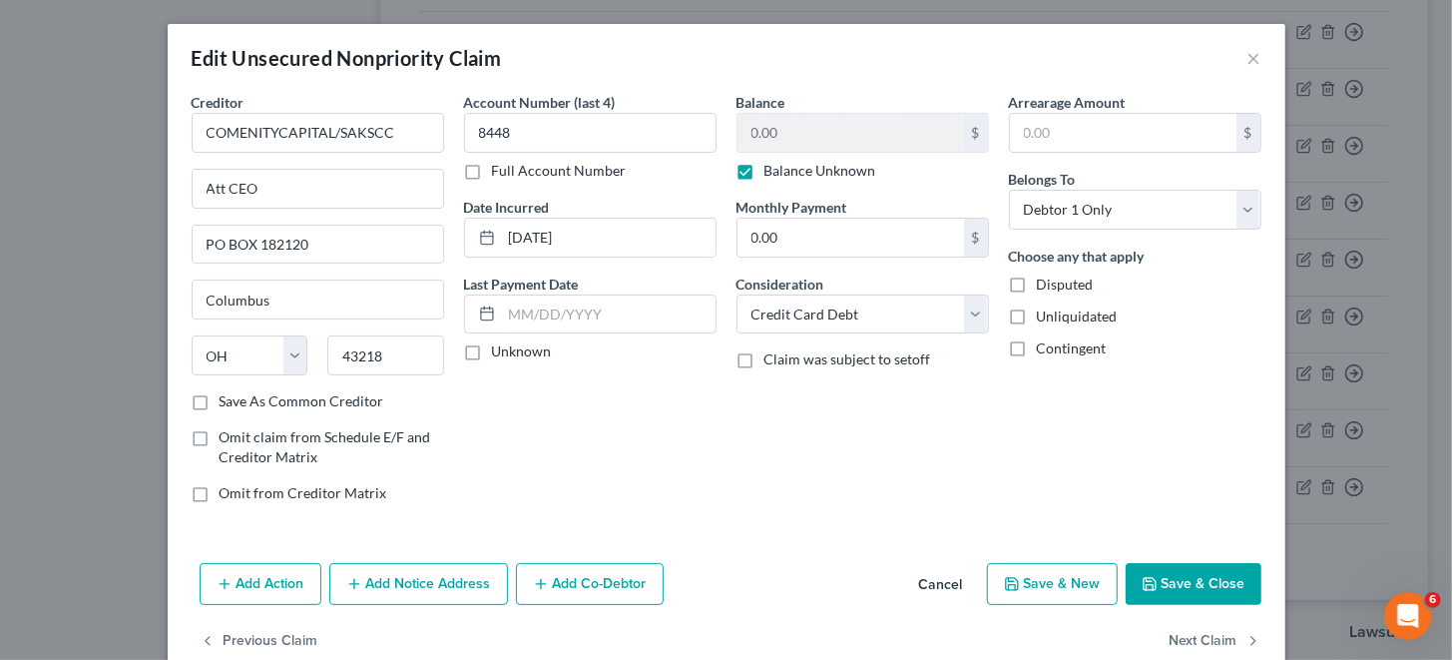
click at [1196, 580] on button "Save & Close" at bounding box center [1194, 584] width 136 height 42
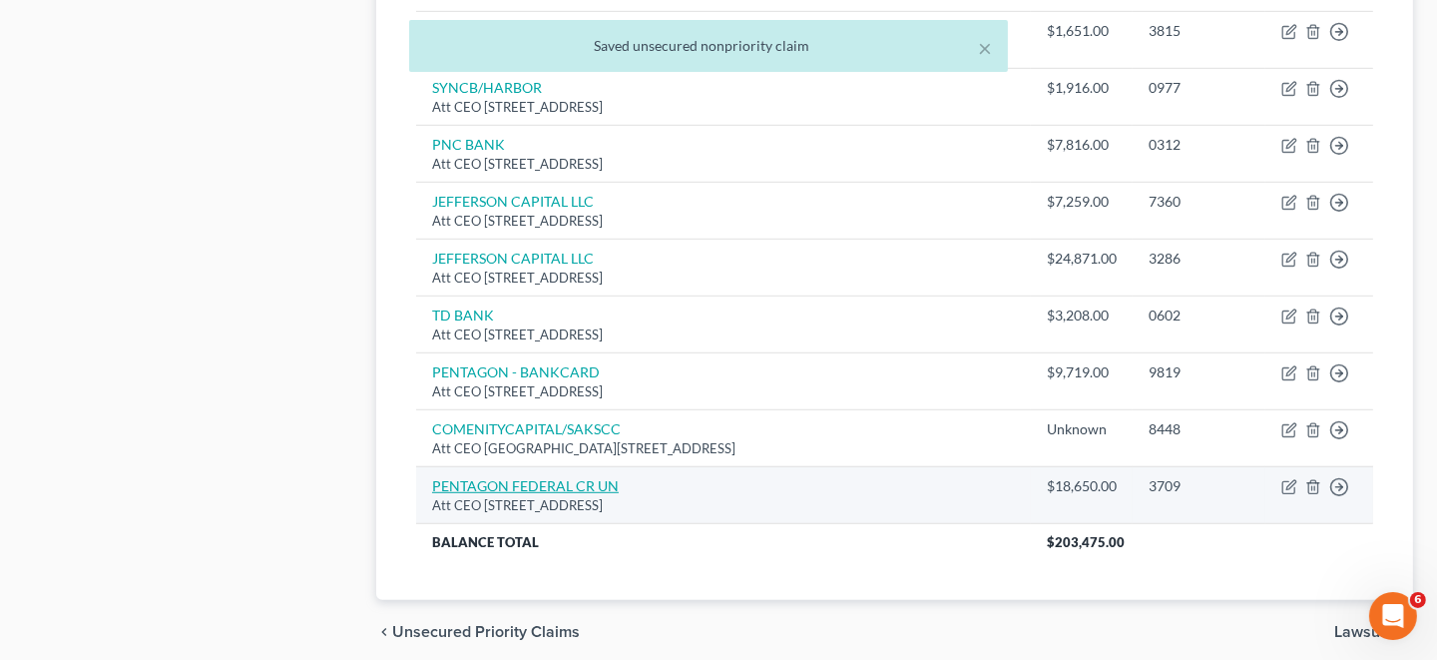
click at [496, 477] on link "PENTAGON FEDERAL CR UN" at bounding box center [525, 485] width 187 height 17
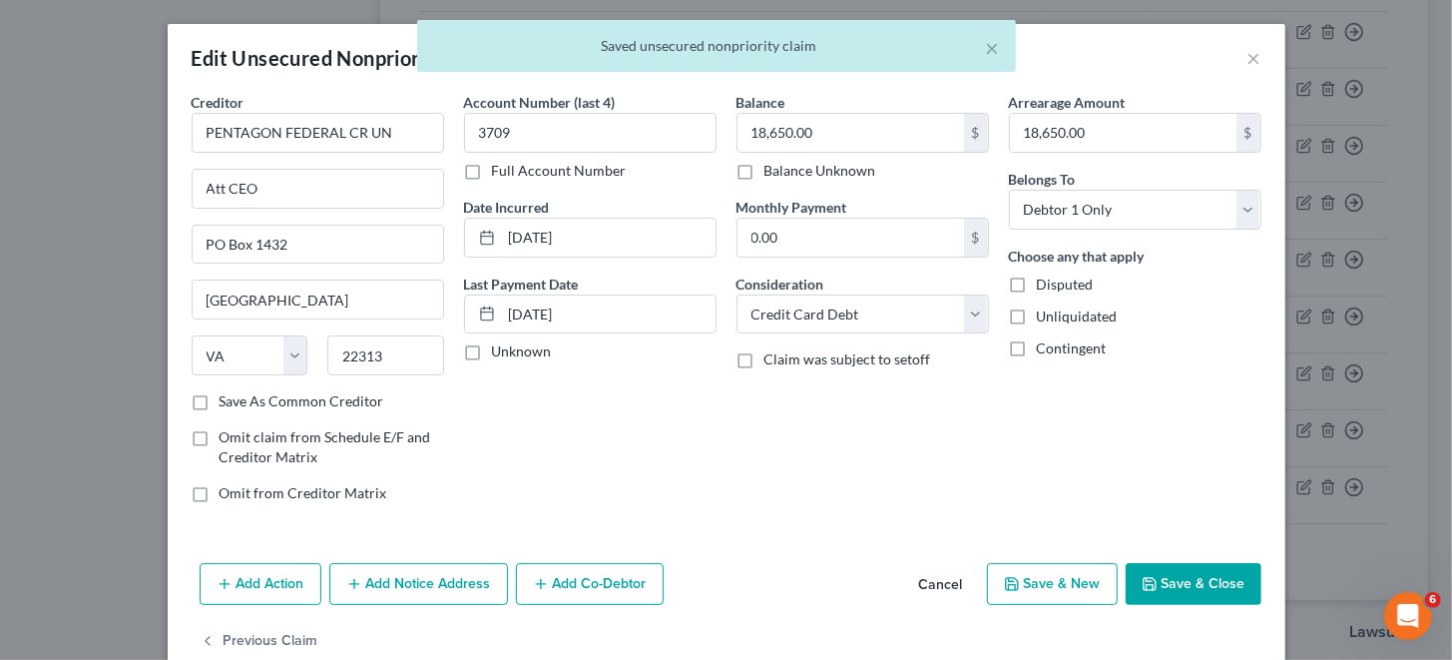
click at [1180, 584] on button "Save & Close" at bounding box center [1194, 584] width 136 height 42
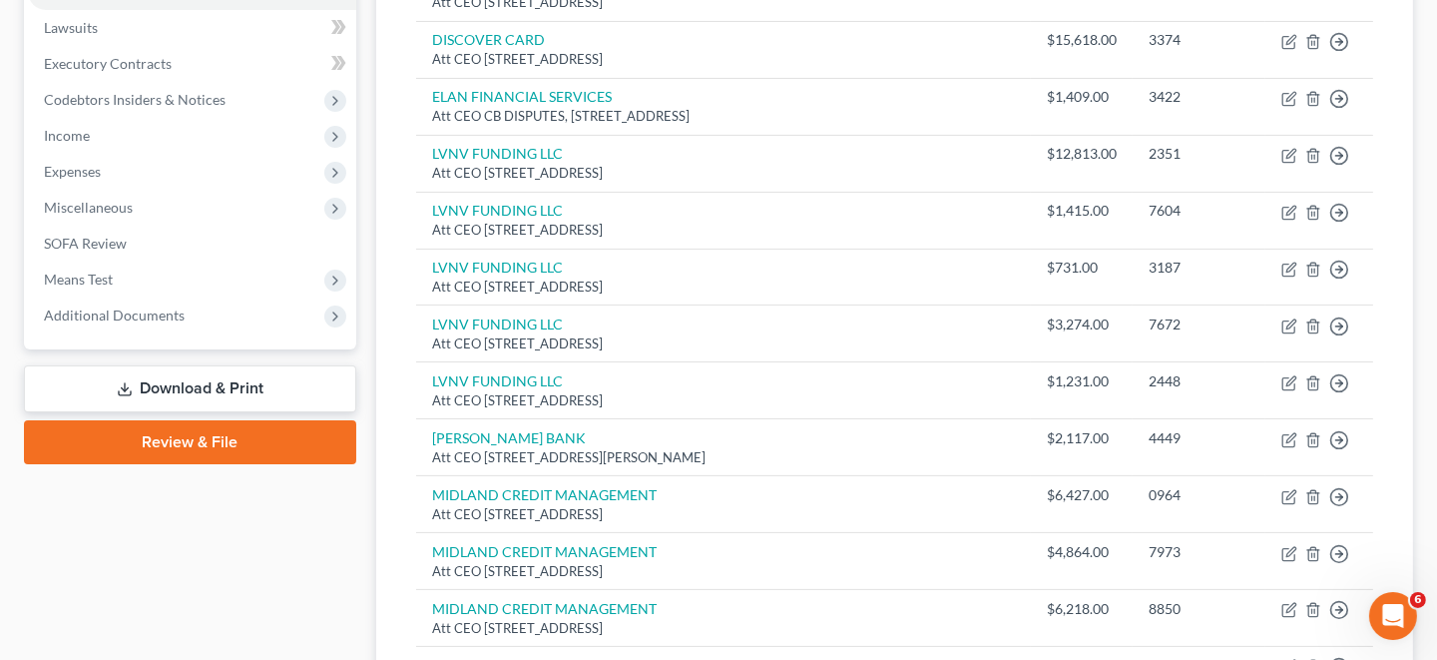
scroll to position [498, 0]
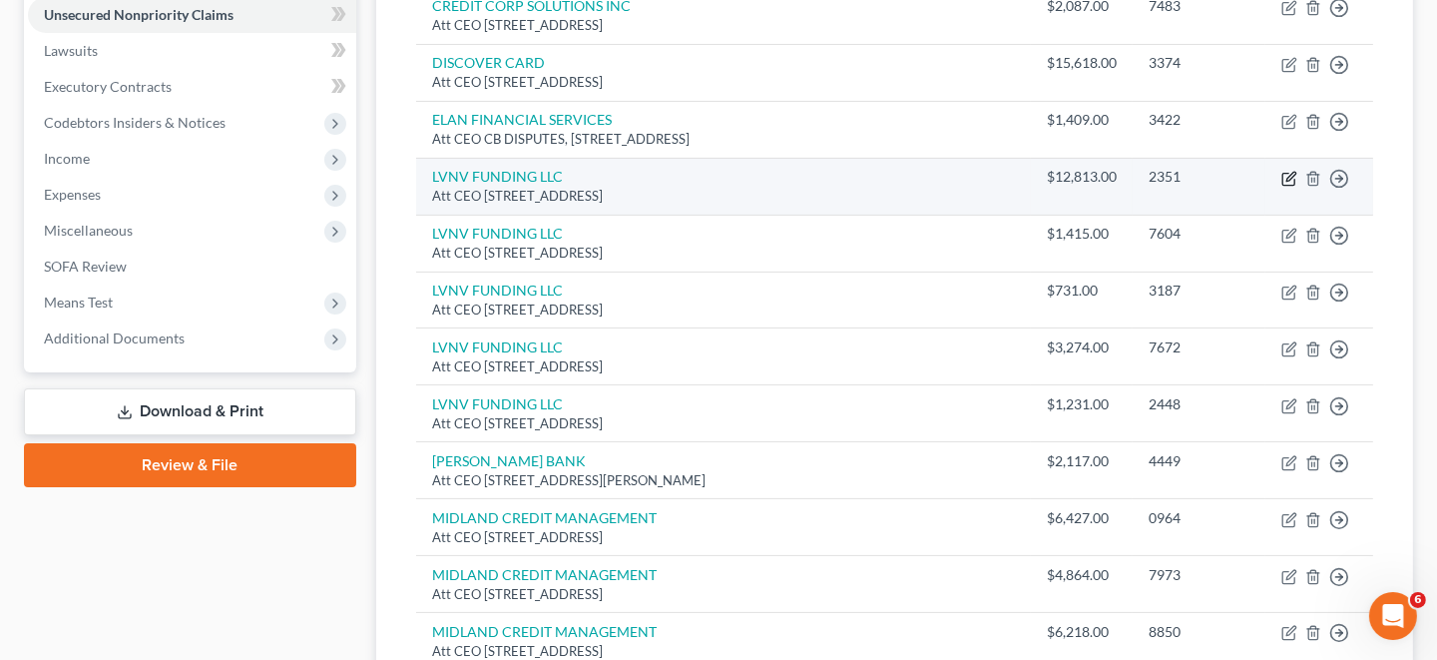
click at [1292, 173] on icon "button" at bounding box center [1290, 176] width 9 height 9
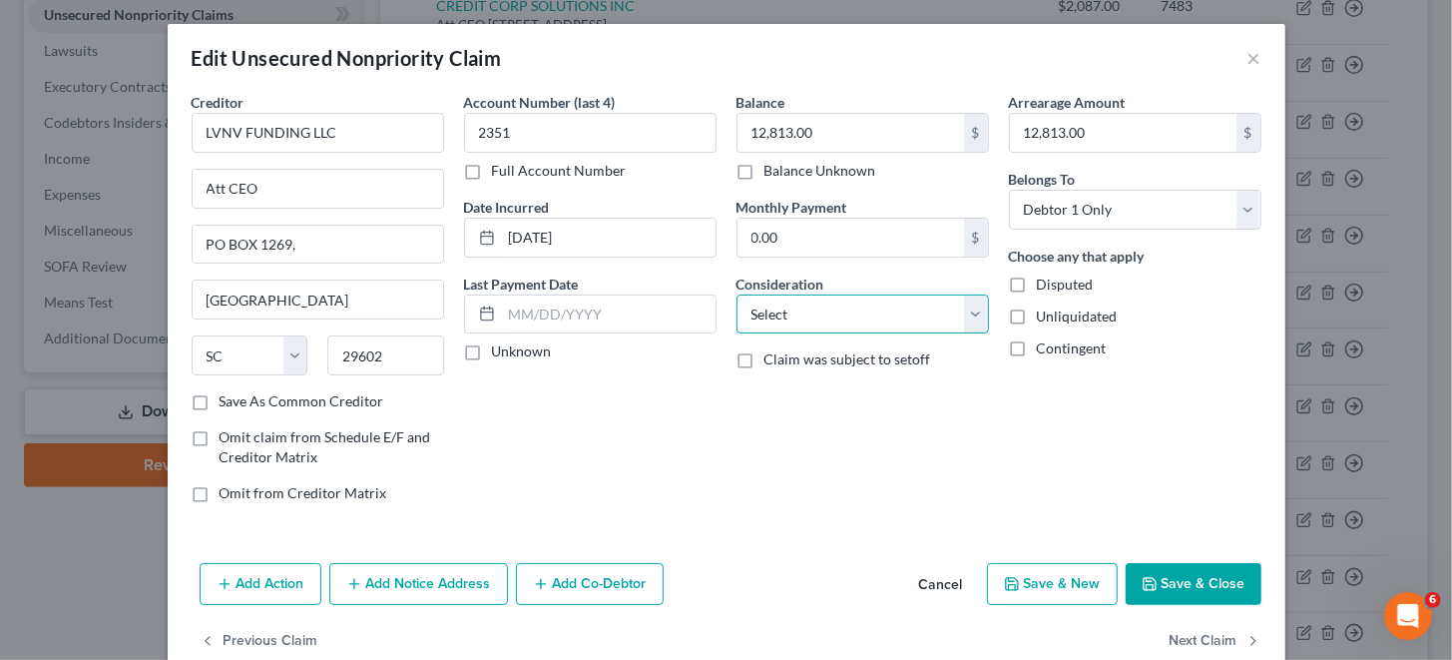
click at [793, 315] on select "Select Cable / Satellite Services Collection Agency Credit Card Debt Debt Couns…" at bounding box center [863, 314] width 252 height 40
click at [737, 294] on select "Select Cable / Satellite Services Collection Agency Credit Card Debt Debt Couns…" at bounding box center [863, 314] width 252 height 40
click at [1159, 575] on button "Save & Close" at bounding box center [1194, 584] width 136 height 42
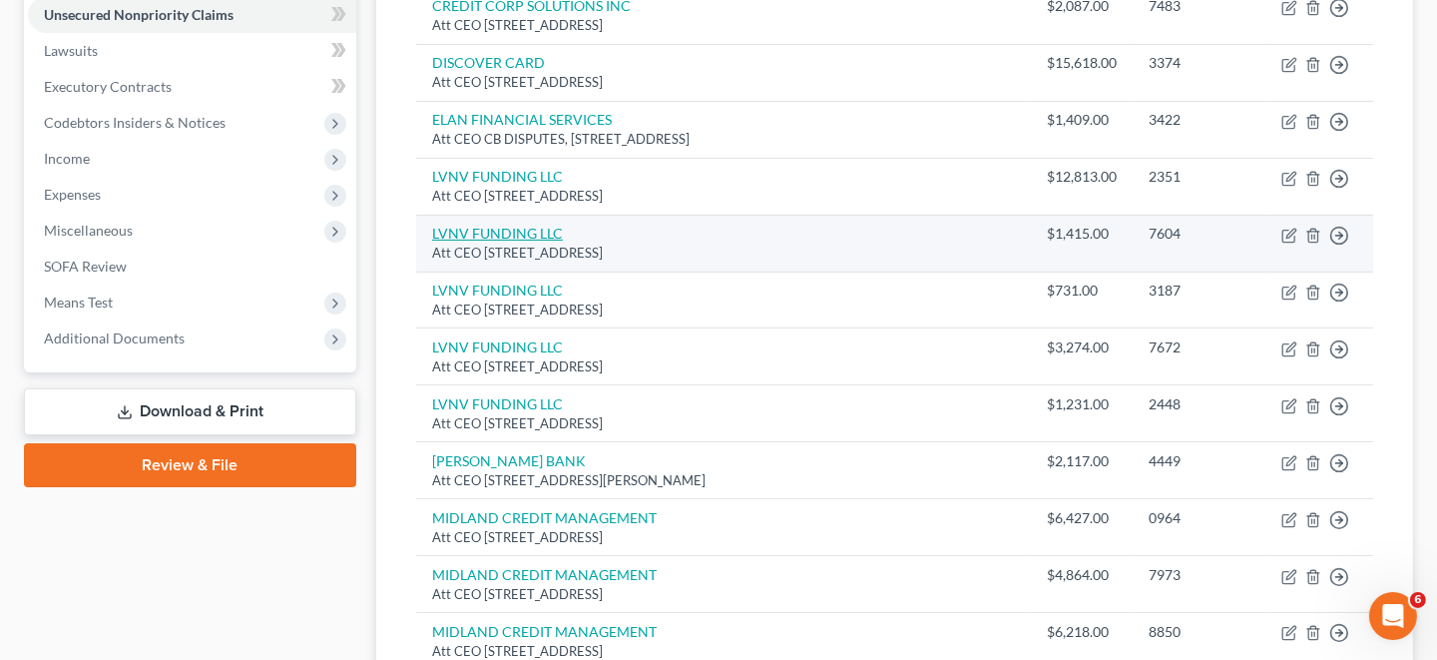
click at [508, 231] on link "LVNV FUNDING LLC" at bounding box center [497, 233] width 131 height 17
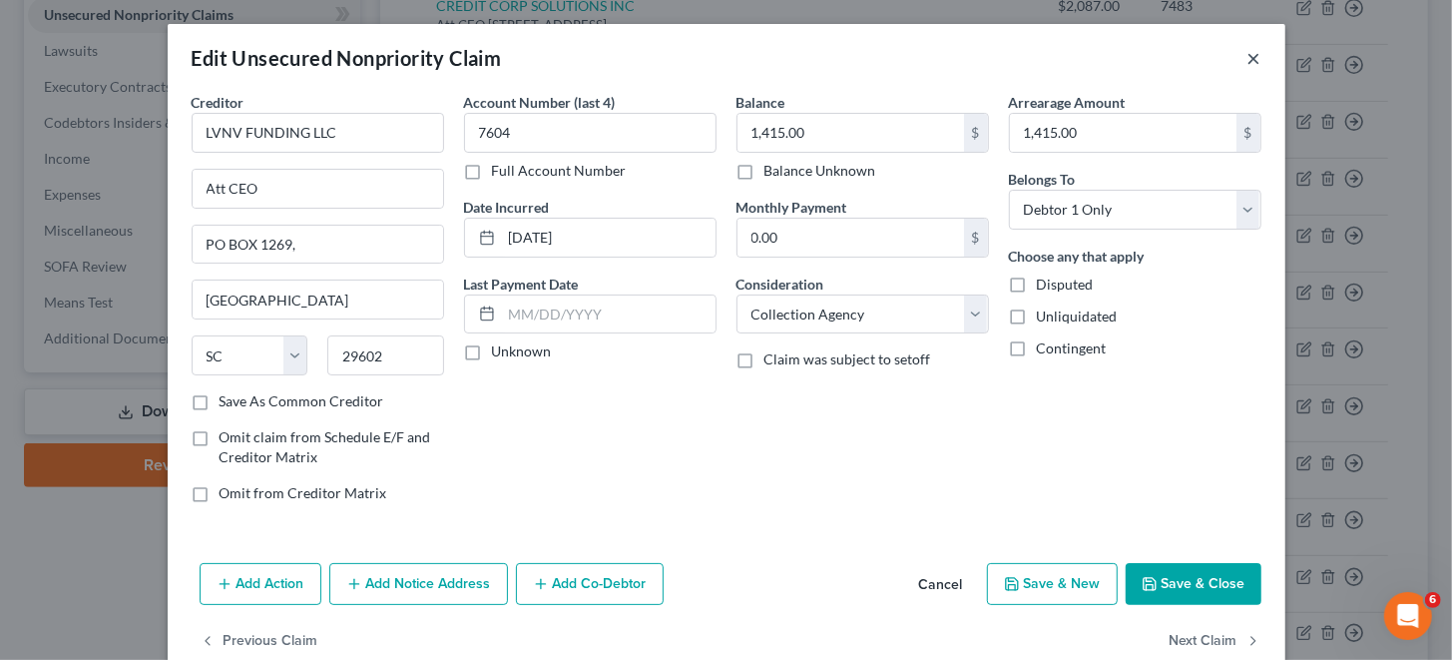
click at [1247, 59] on button "×" at bounding box center [1254, 58] width 14 height 24
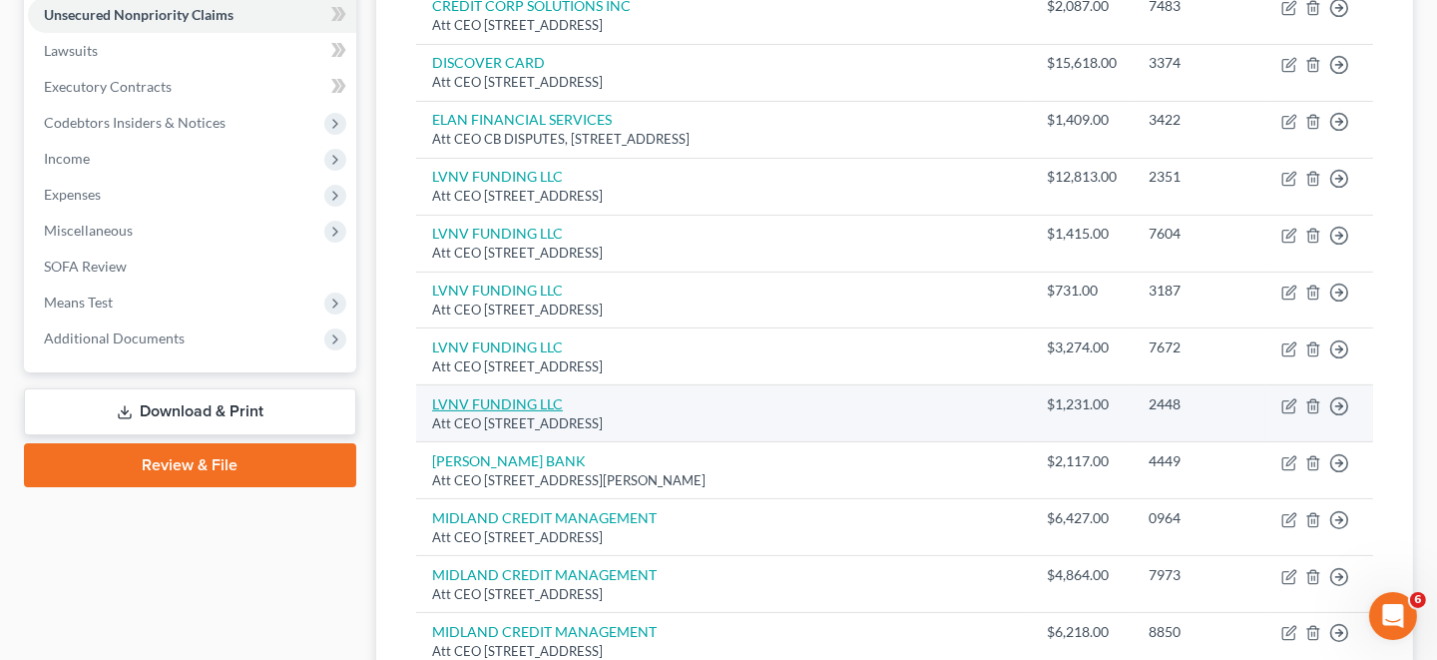
click at [464, 395] on link "LVNV FUNDING LLC" at bounding box center [497, 403] width 131 height 17
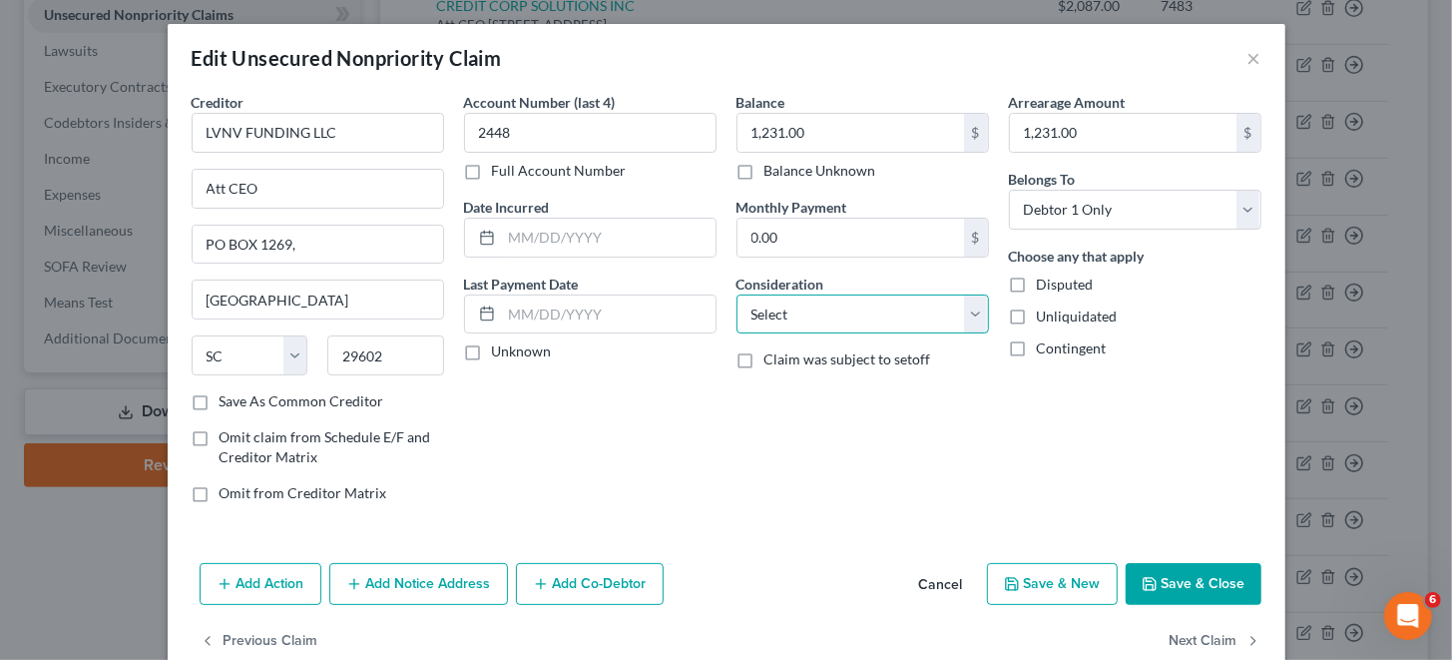
click at [840, 313] on select "Select Cable / Satellite Services Collection Agency Credit Card Debt Debt Couns…" at bounding box center [863, 314] width 252 height 40
click at [737, 294] on select "Select Cable / Satellite Services Collection Agency Credit Card Debt Debt Couns…" at bounding box center [863, 314] width 252 height 40
click at [1169, 571] on button "Save & Close" at bounding box center [1194, 584] width 136 height 42
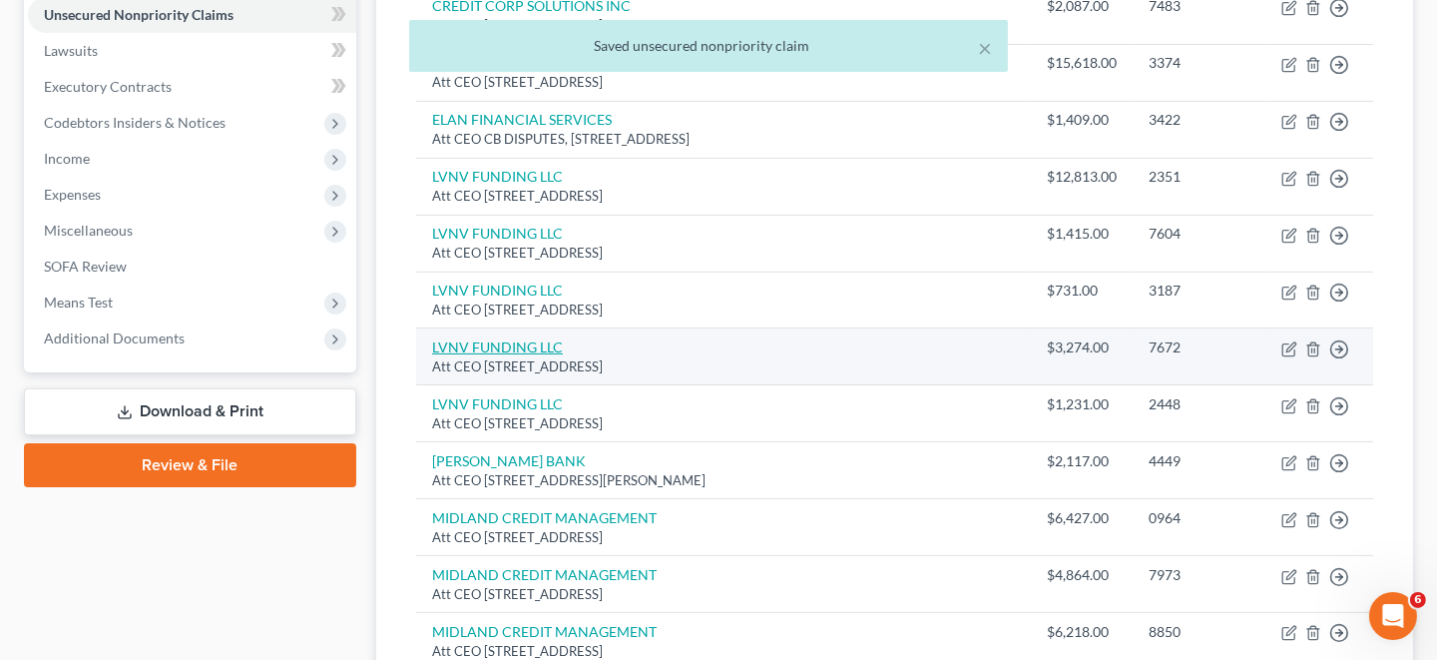
click at [532, 349] on link "LVNV FUNDING LLC" at bounding box center [497, 346] width 131 height 17
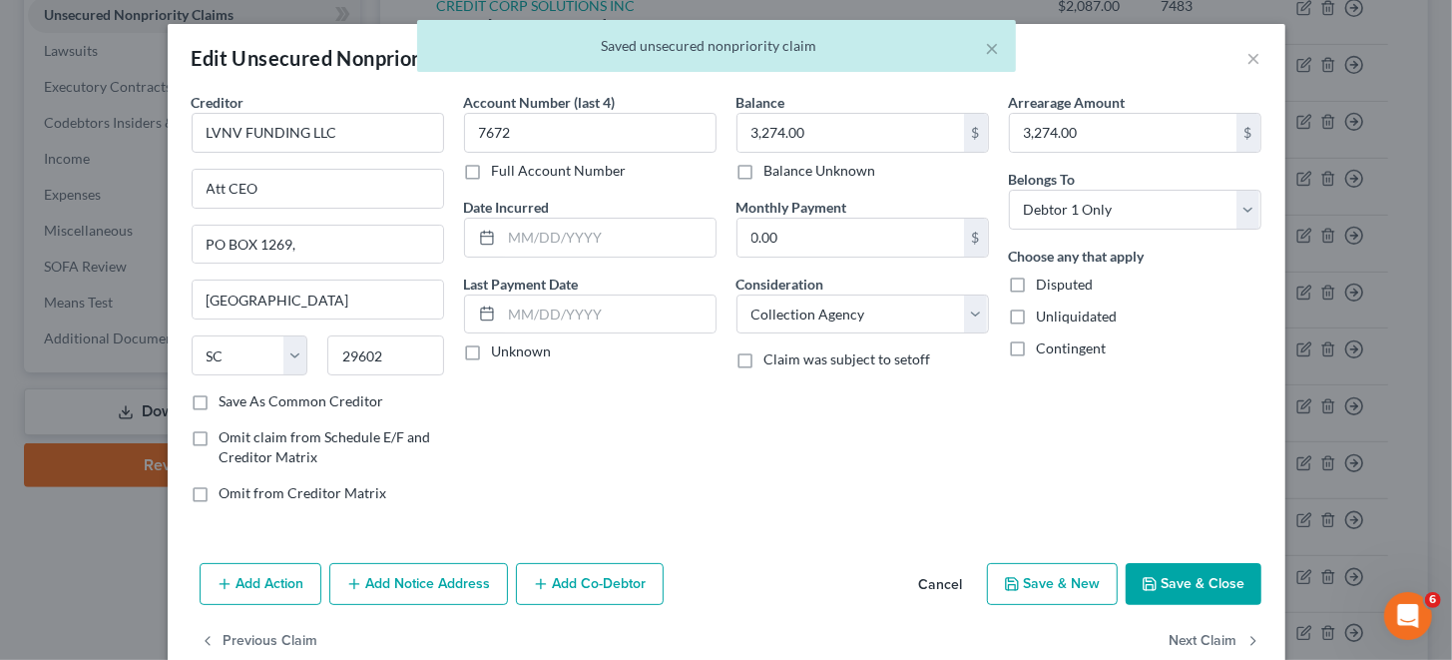
click at [1200, 591] on button "Save & Close" at bounding box center [1194, 584] width 136 height 42
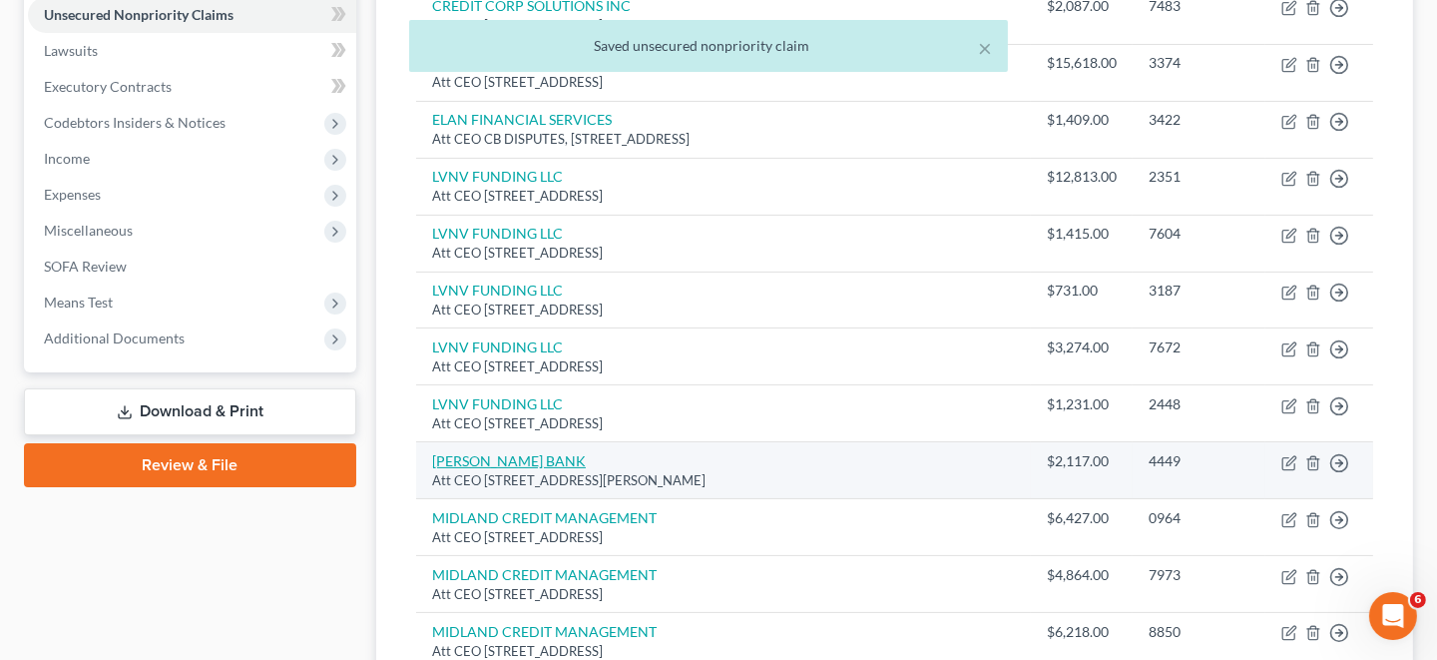
click at [511, 459] on link "[PERSON_NAME] BANK" at bounding box center [509, 460] width 154 height 17
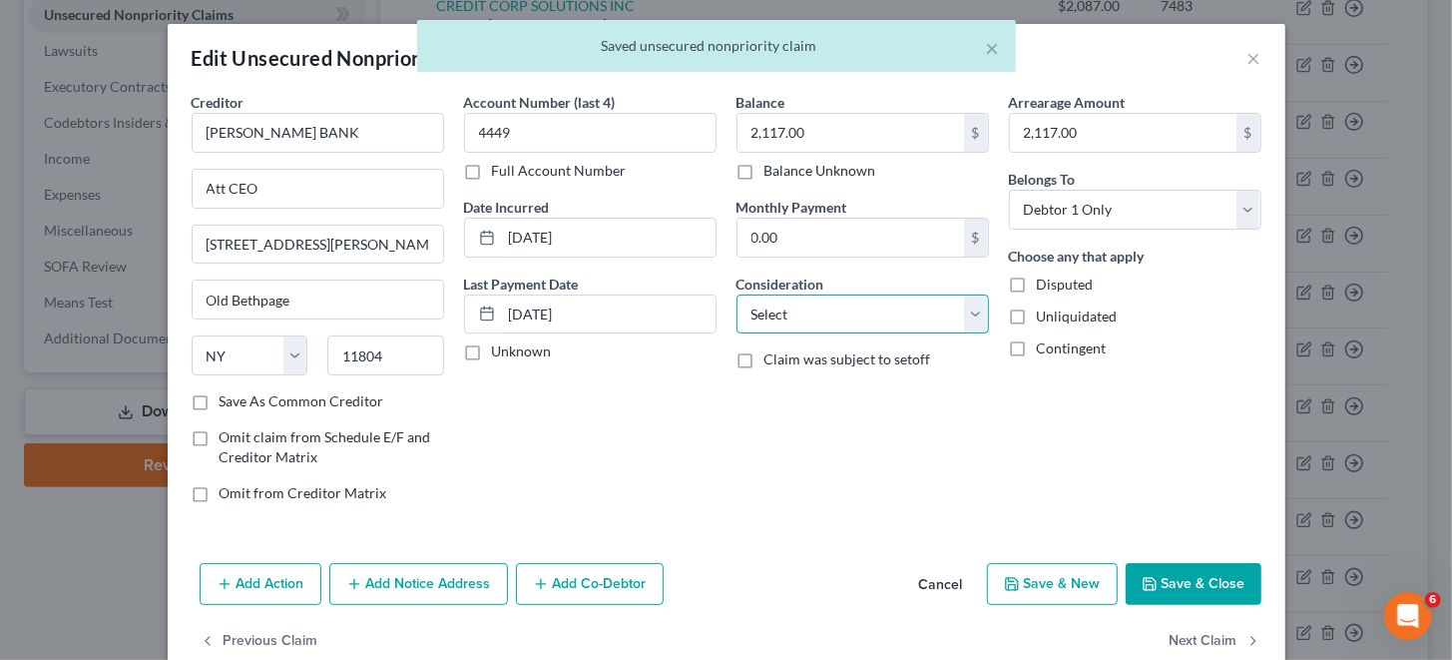
click at [848, 315] on select "Select Cable / Satellite Services Collection Agency Credit Card Debt Debt Couns…" at bounding box center [863, 314] width 252 height 40
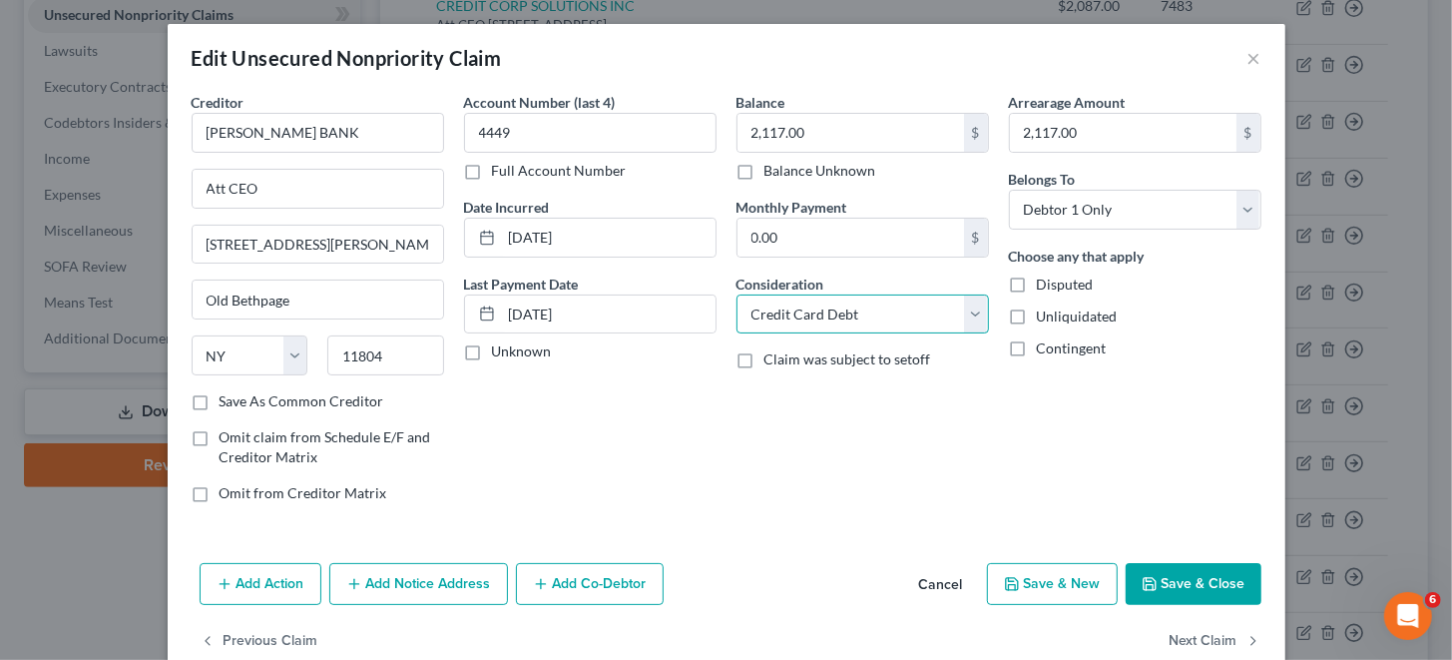
click at [737, 294] on select "Select Cable / Satellite Services Collection Agency Credit Card Debt Debt Couns…" at bounding box center [863, 314] width 252 height 40
click at [1161, 571] on button "Save & Close" at bounding box center [1194, 584] width 136 height 42
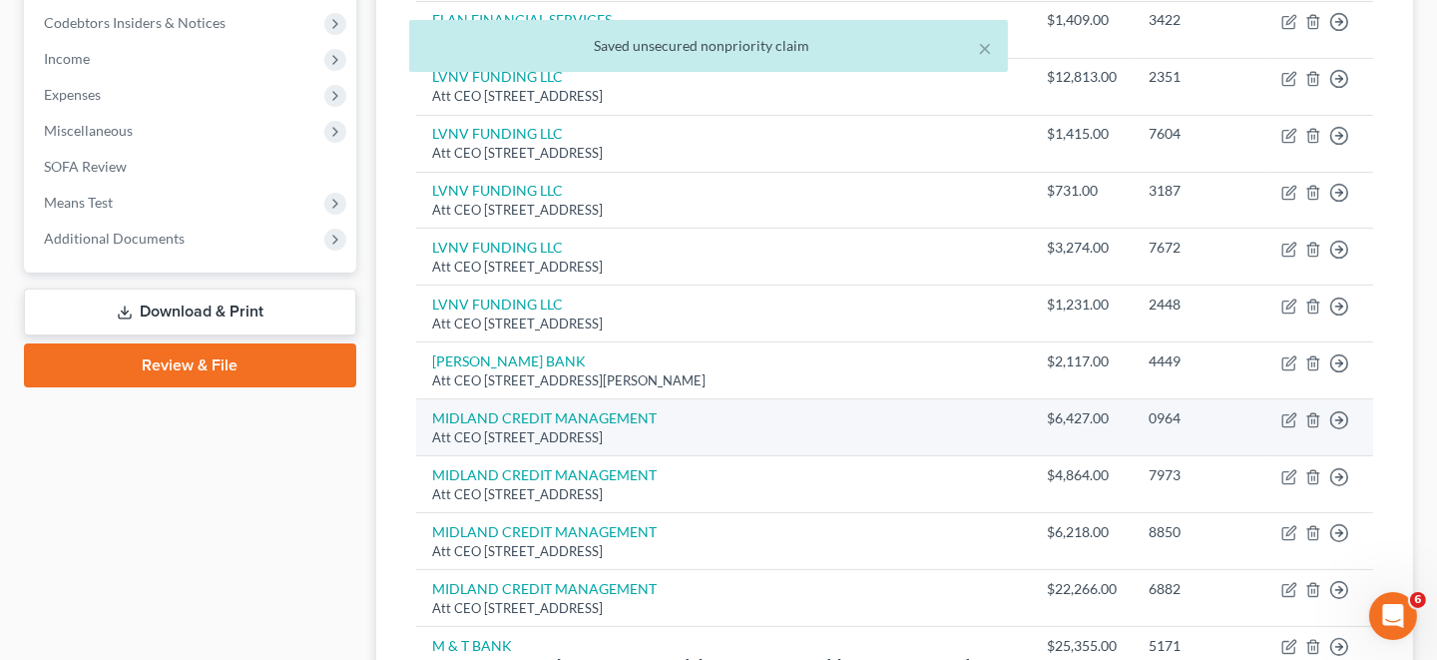
scroll to position [599, 0]
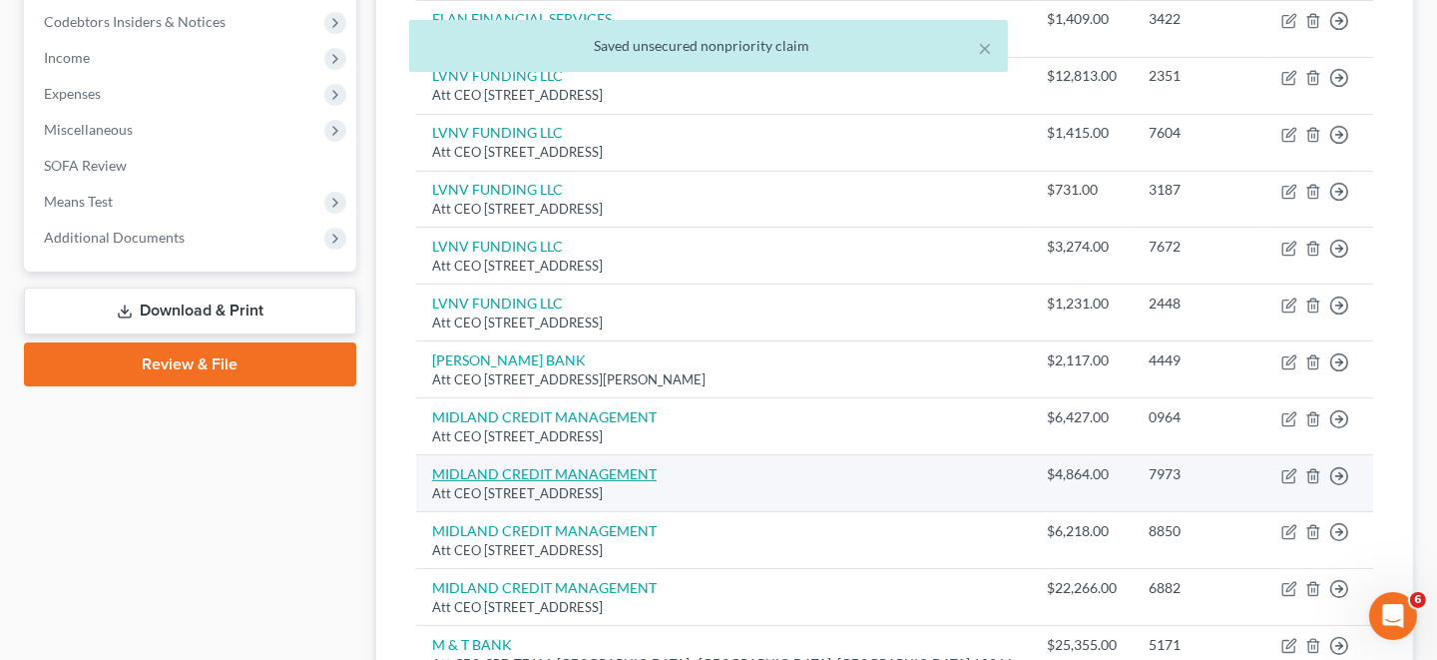
click at [491, 470] on link "MIDLAND CREDIT MANAGEMENT" at bounding box center [544, 473] width 225 height 17
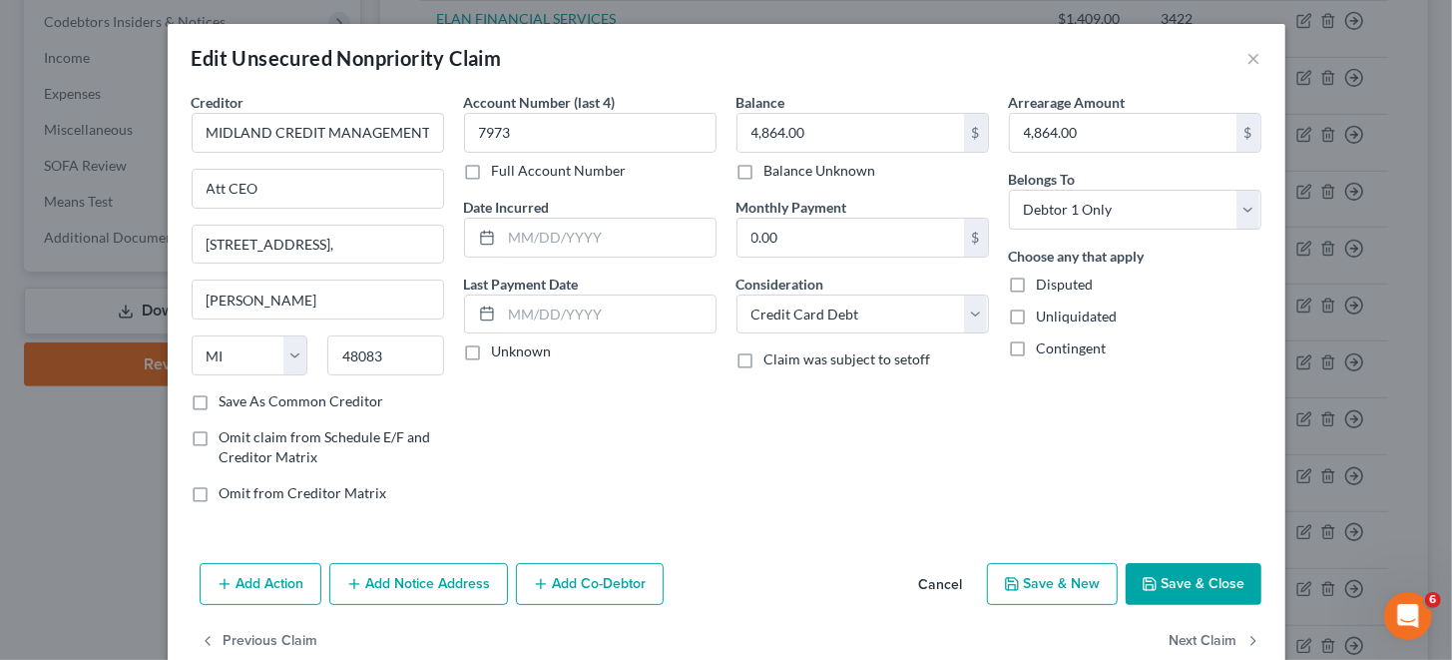
click at [1179, 581] on button "Save & Close" at bounding box center [1194, 584] width 136 height 42
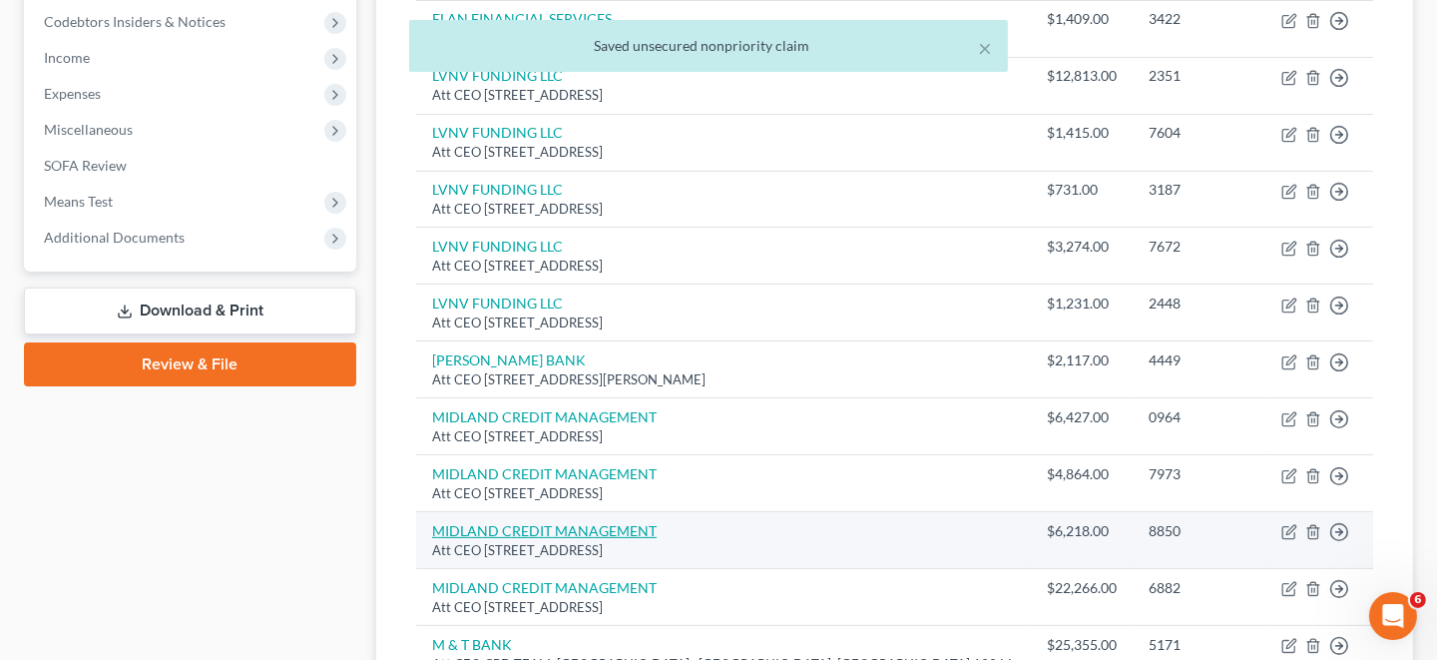
click at [580, 527] on link "MIDLAND CREDIT MANAGEMENT" at bounding box center [544, 530] width 225 height 17
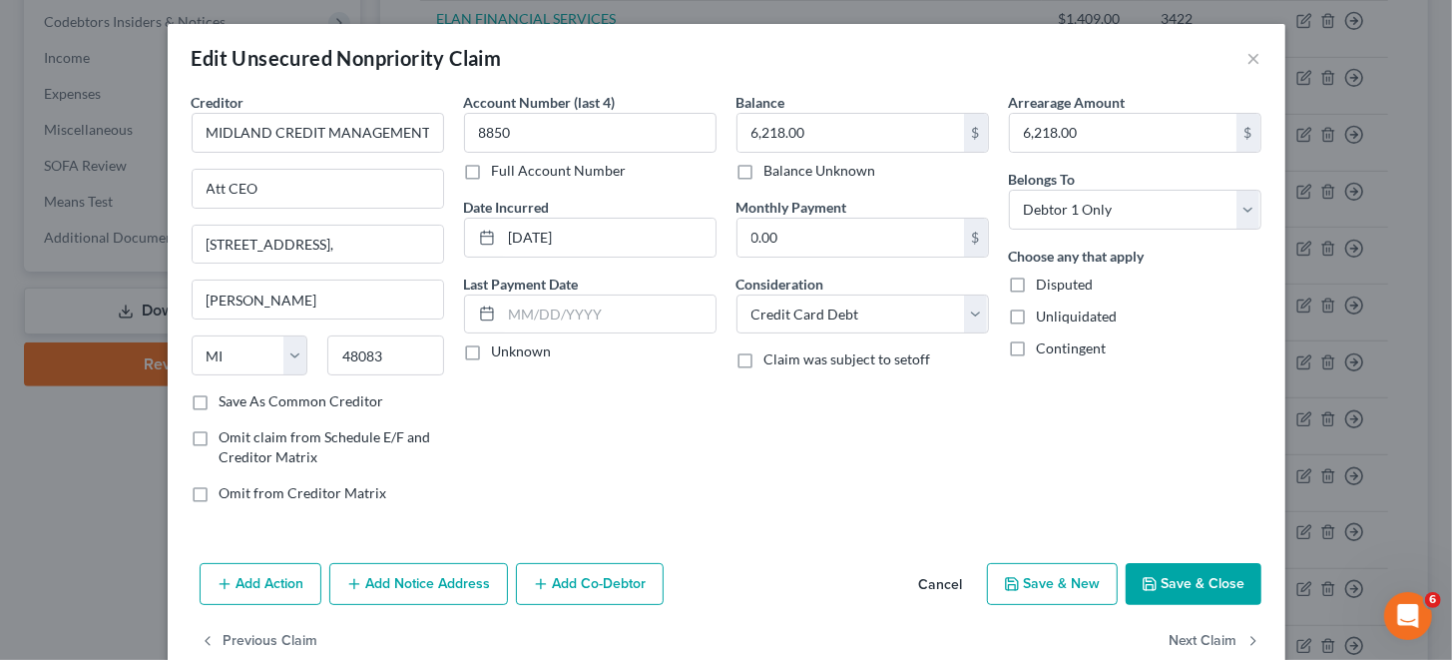
click at [1144, 584] on icon "button" at bounding box center [1150, 584] width 16 height 16
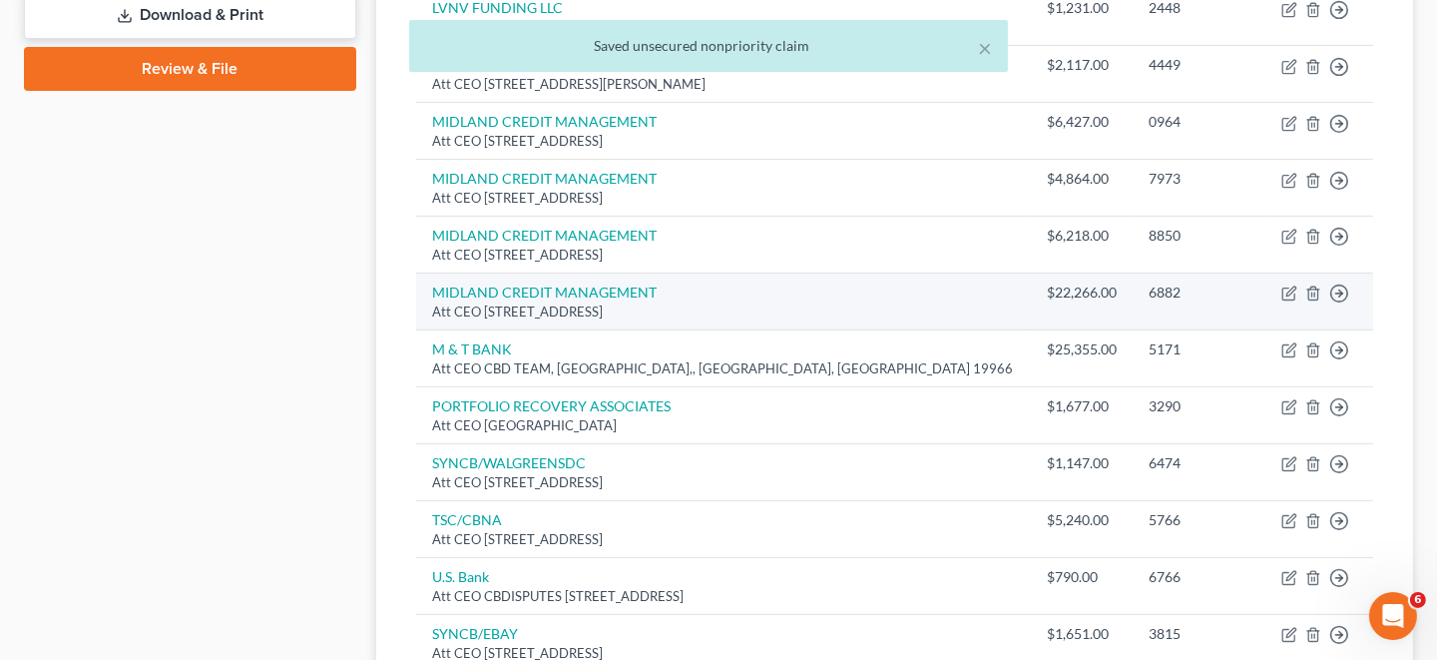
scroll to position [897, 0]
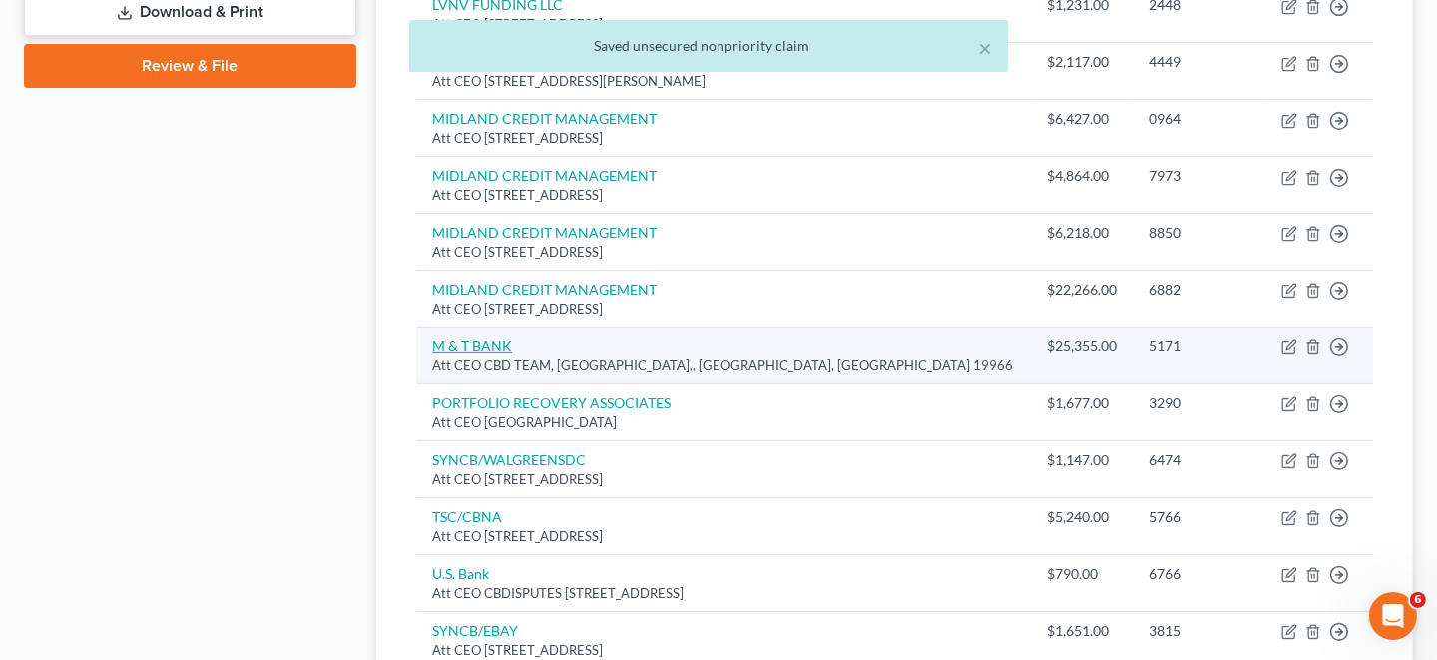
click at [492, 338] on link "M & T BANK" at bounding box center [472, 345] width 80 height 17
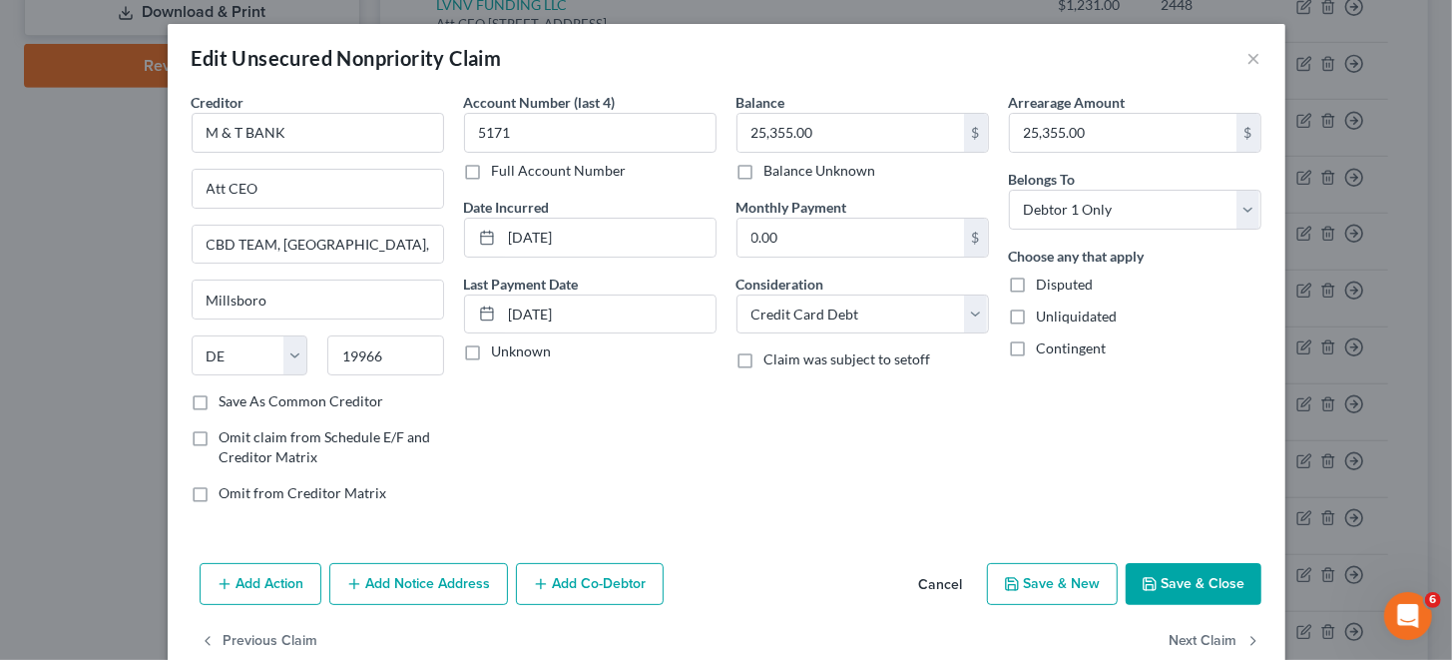
click at [1163, 565] on button "Save & Close" at bounding box center [1194, 584] width 136 height 42
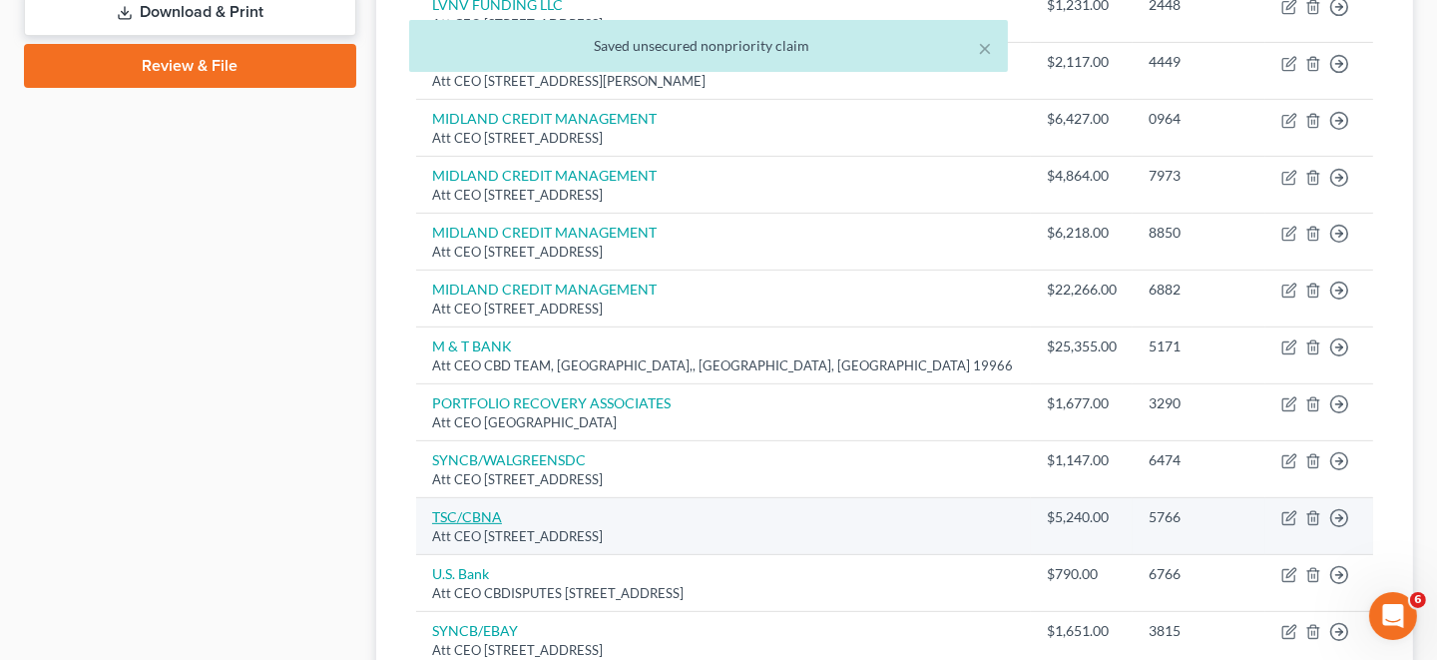
click at [480, 512] on link "TSC/CBNA" at bounding box center [467, 516] width 70 height 17
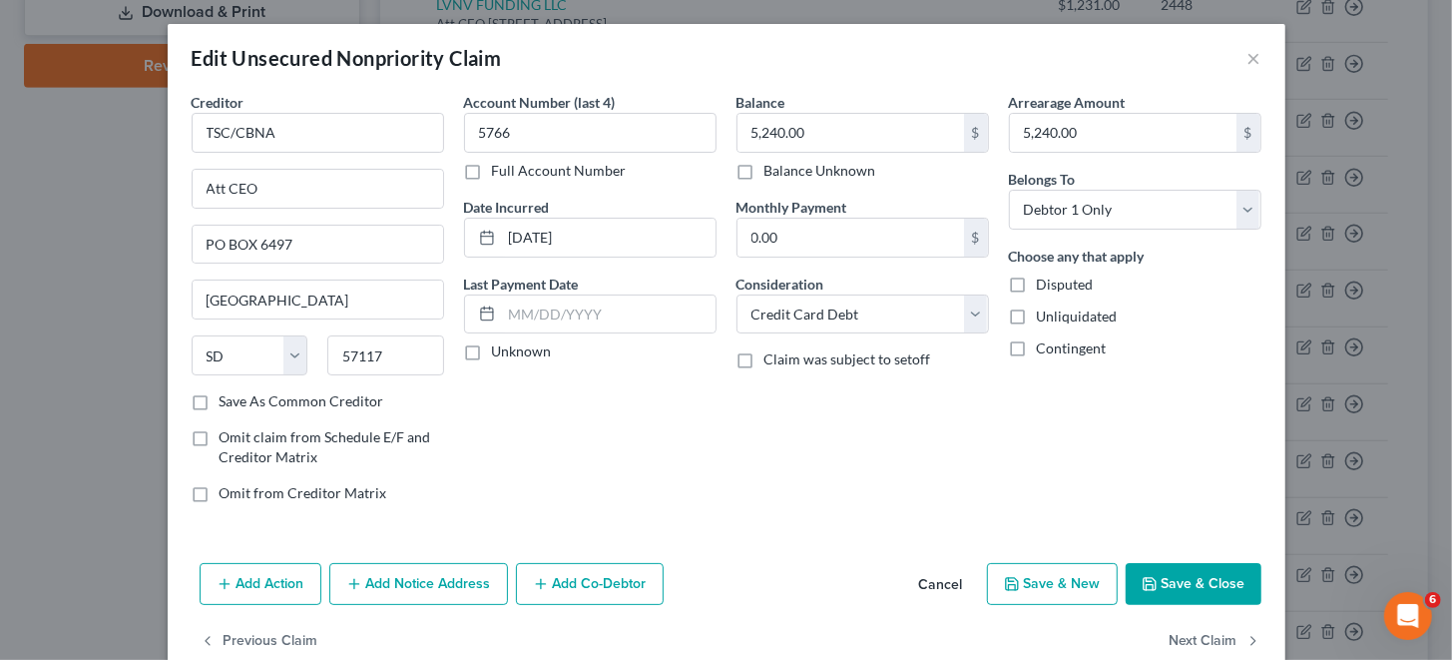
click at [1195, 571] on button "Save & Close" at bounding box center [1194, 584] width 136 height 42
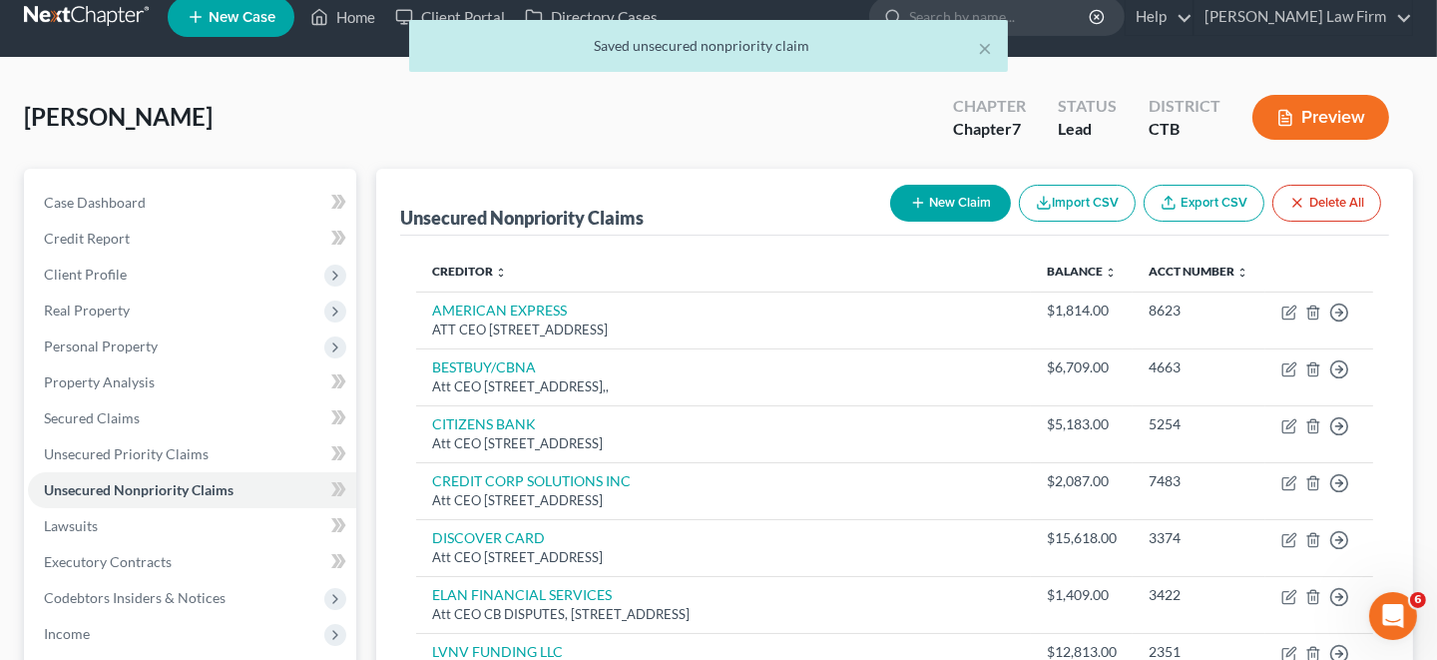
scroll to position [0, 0]
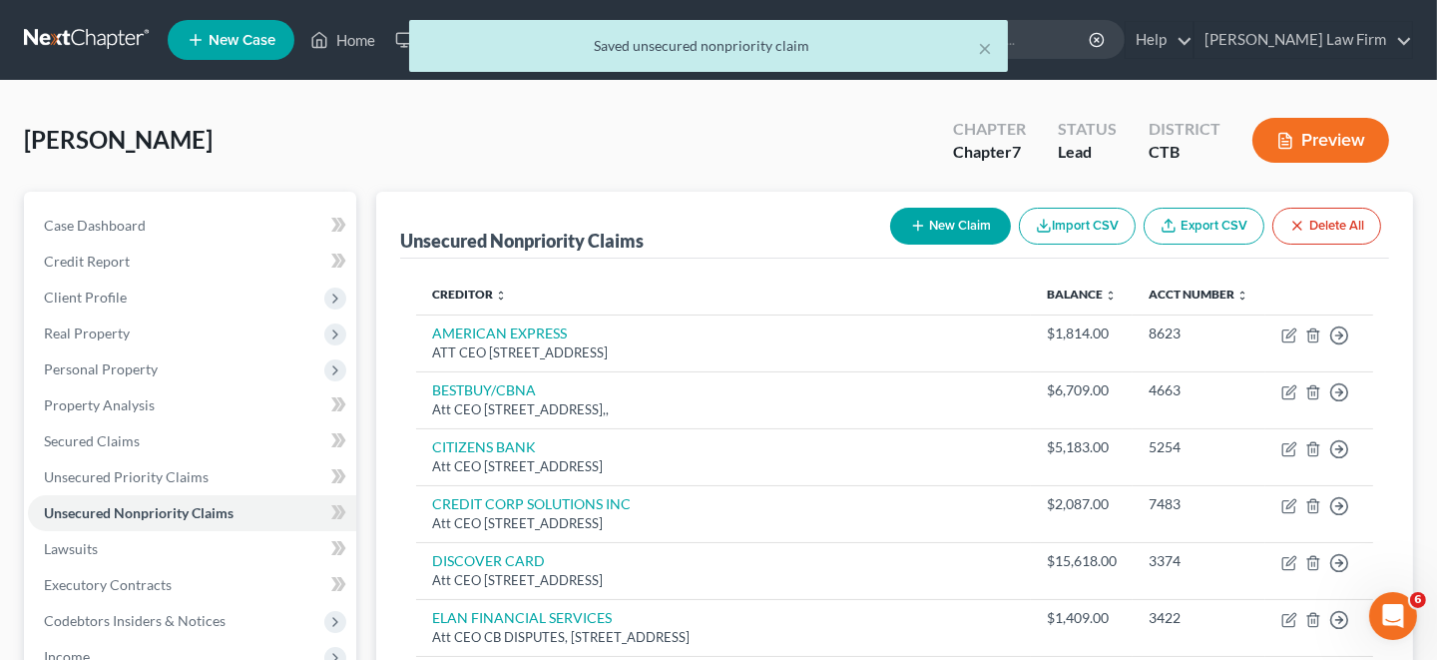
click at [1314, 140] on button "Preview" at bounding box center [1320, 140] width 137 height 45
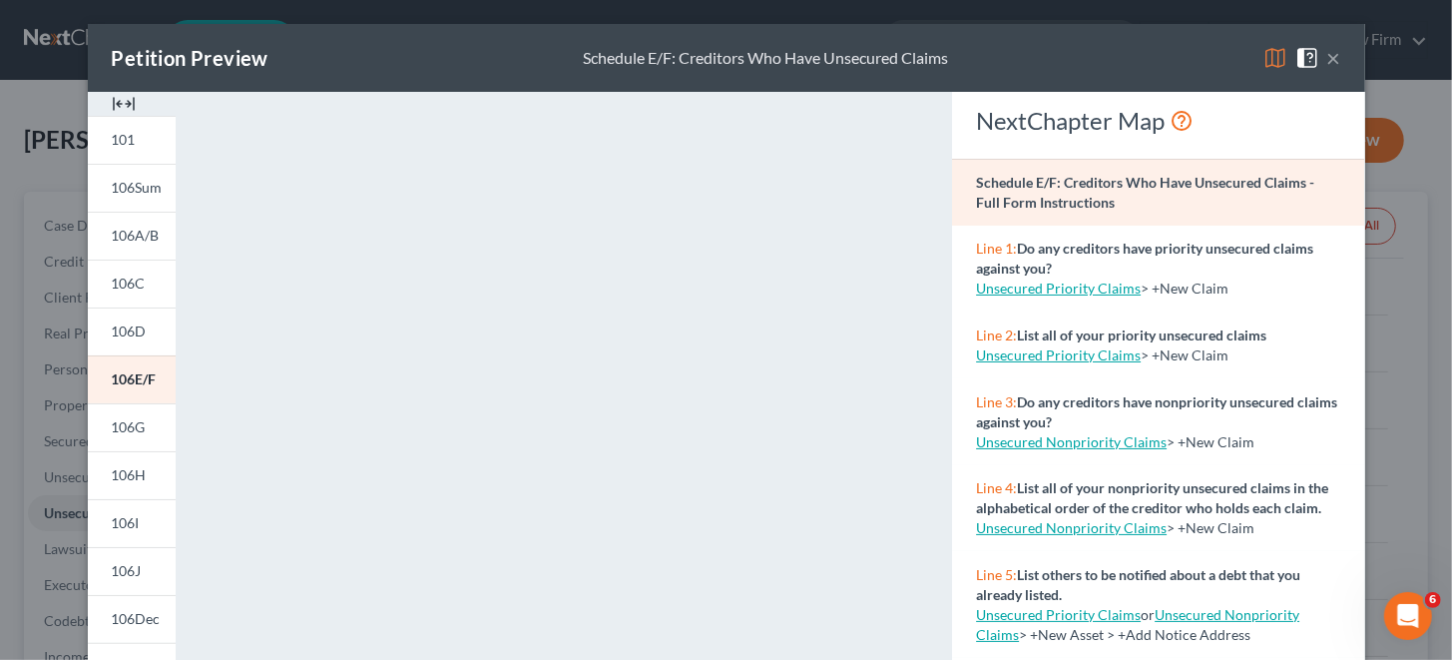
click at [1327, 55] on button "×" at bounding box center [1334, 58] width 14 height 24
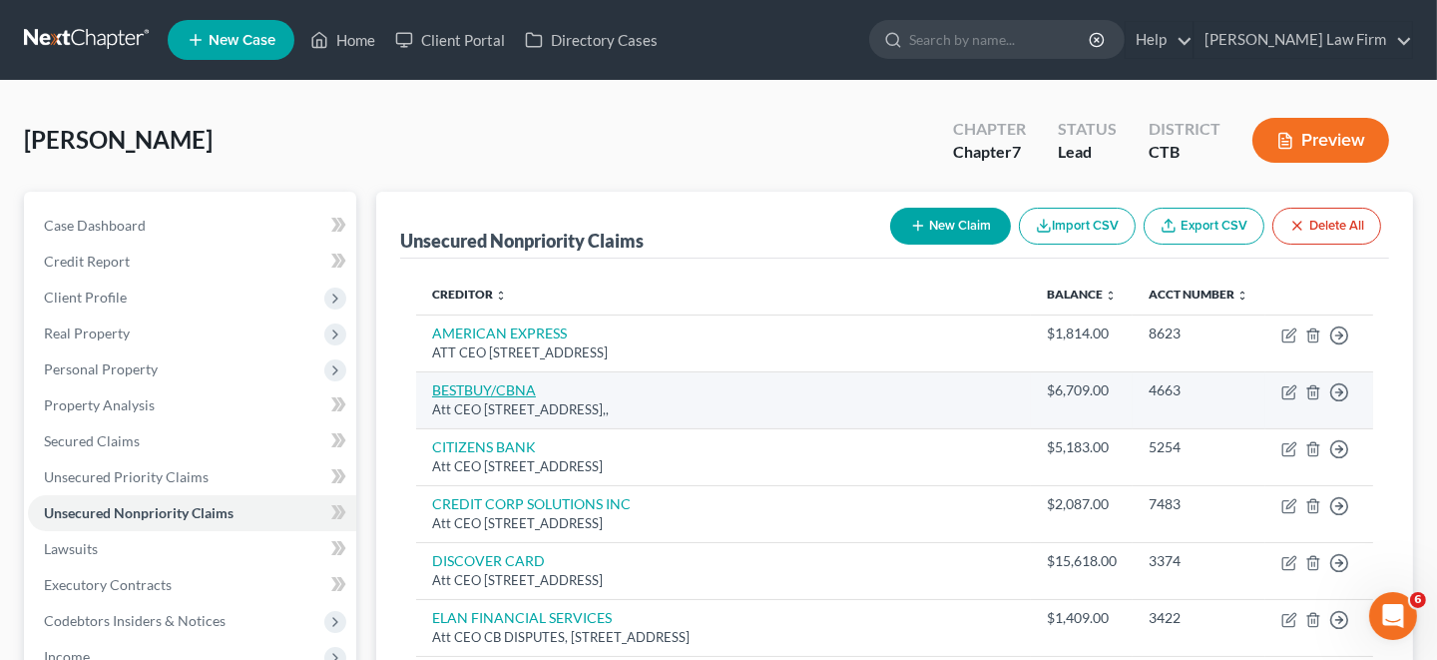
click at [495, 384] on link "BESTBUY/CBNA" at bounding box center [484, 389] width 104 height 17
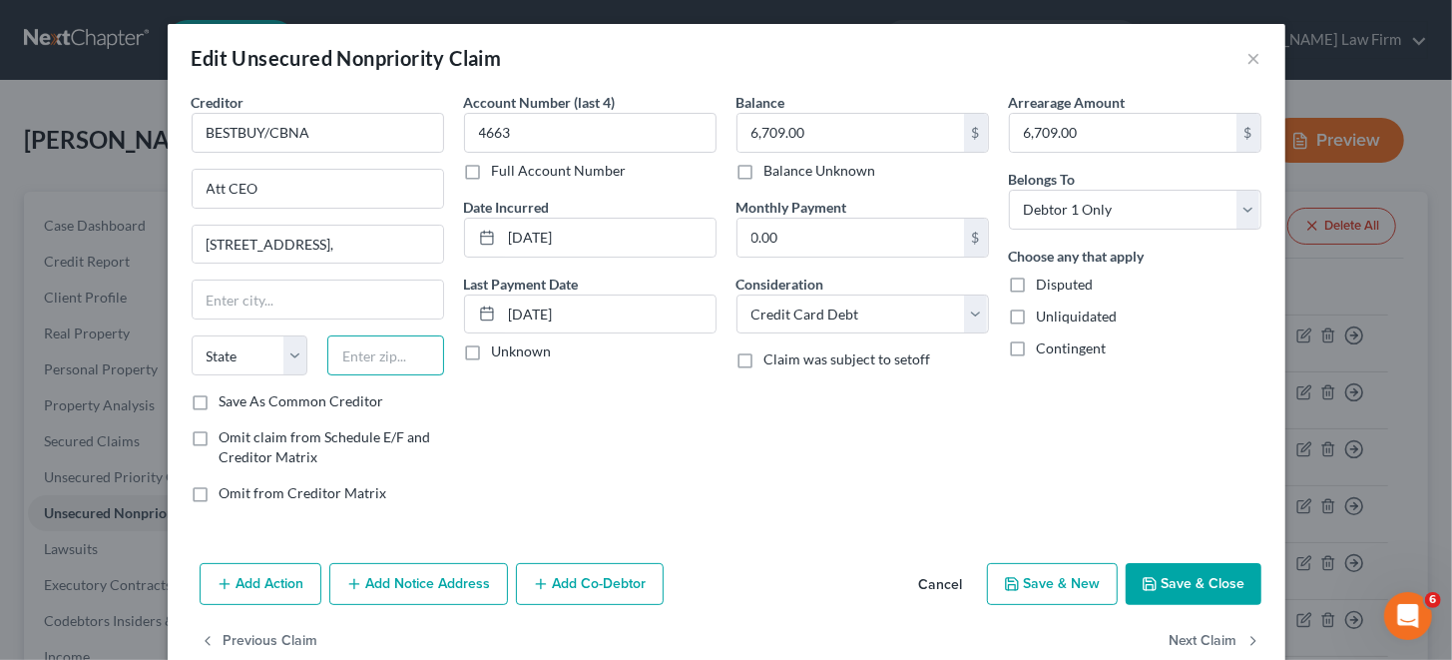
click at [399, 348] on input "text" at bounding box center [385, 355] width 117 height 40
paste input "57108"
click at [622, 449] on div "Account Number (last 4) 4663 Full Account Number Date Incurred [DATE] Last Paym…" at bounding box center [590, 305] width 272 height 427
click at [621, 446] on div "Account Number (last 4) 4663 Full Account Number Date Incurred [DATE] Last Paym…" at bounding box center [590, 305] width 272 height 427
click at [1166, 572] on button "Save & Close" at bounding box center [1194, 584] width 136 height 42
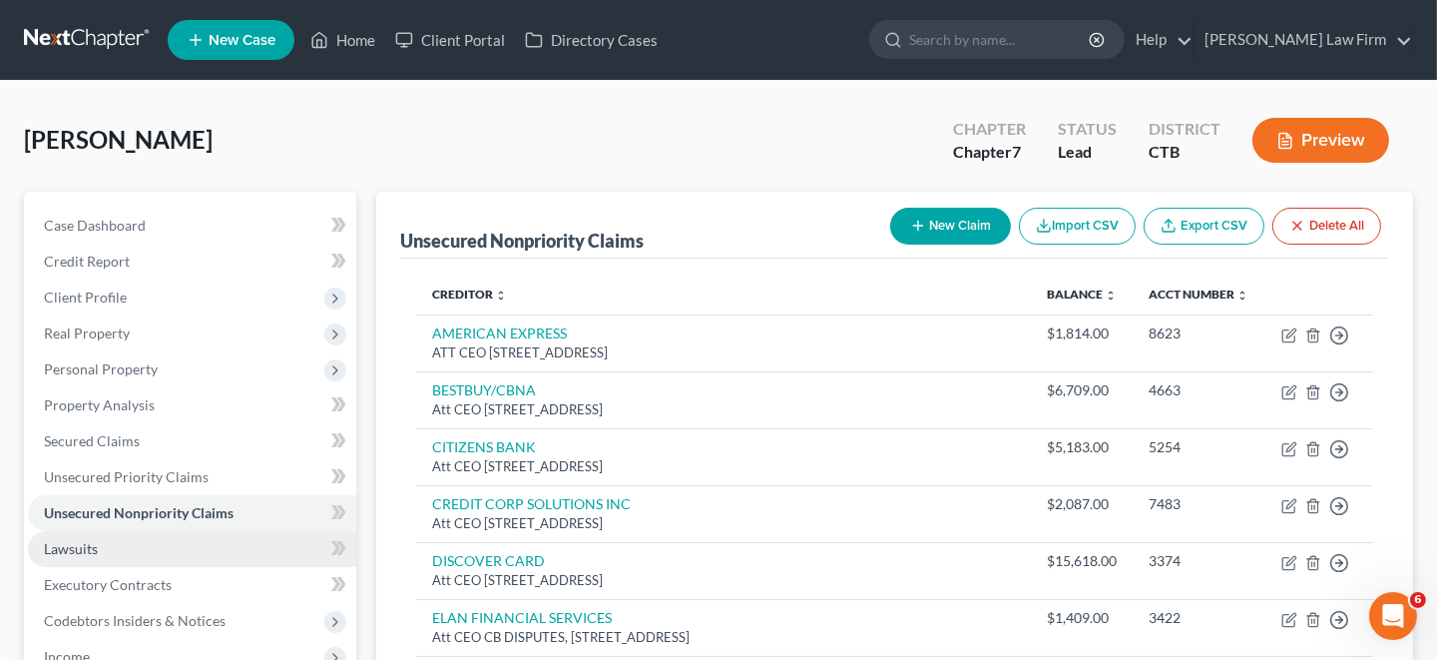
click at [90, 551] on span "Lawsuits" at bounding box center [71, 548] width 54 height 17
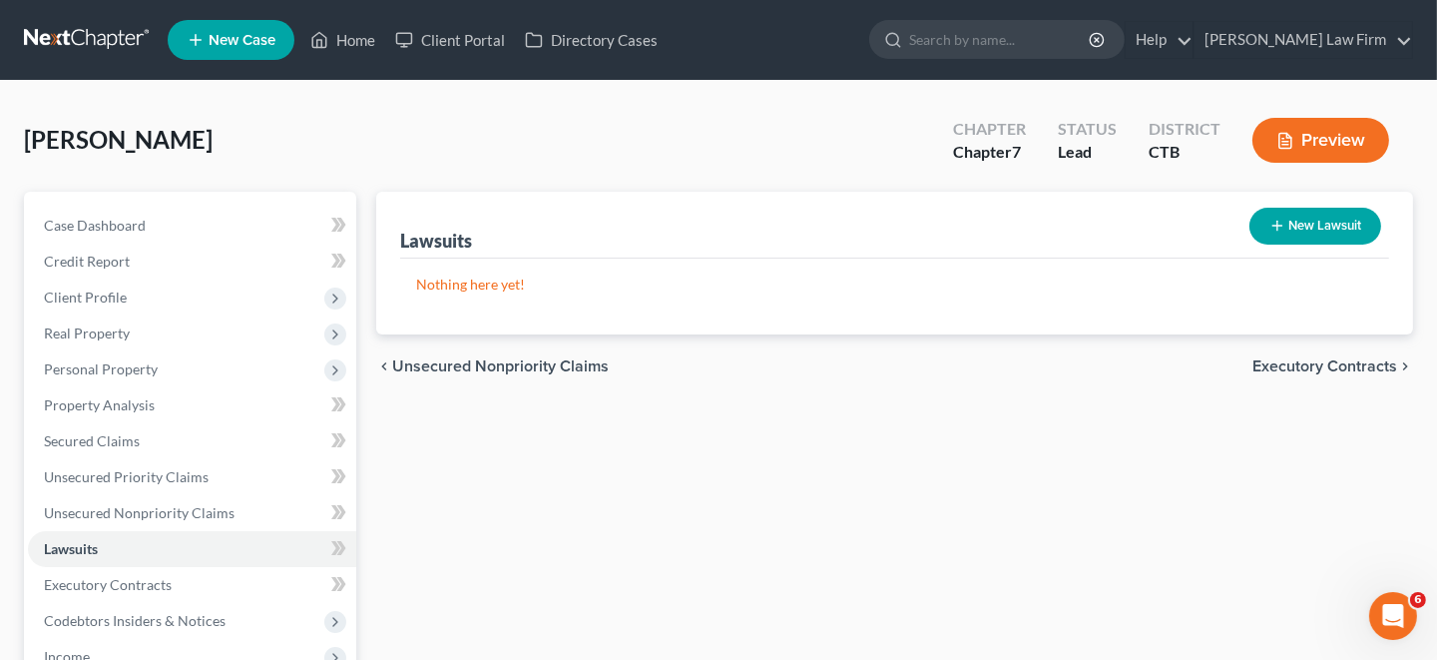
click at [1313, 225] on button "New Lawsuit" at bounding box center [1315, 226] width 132 height 37
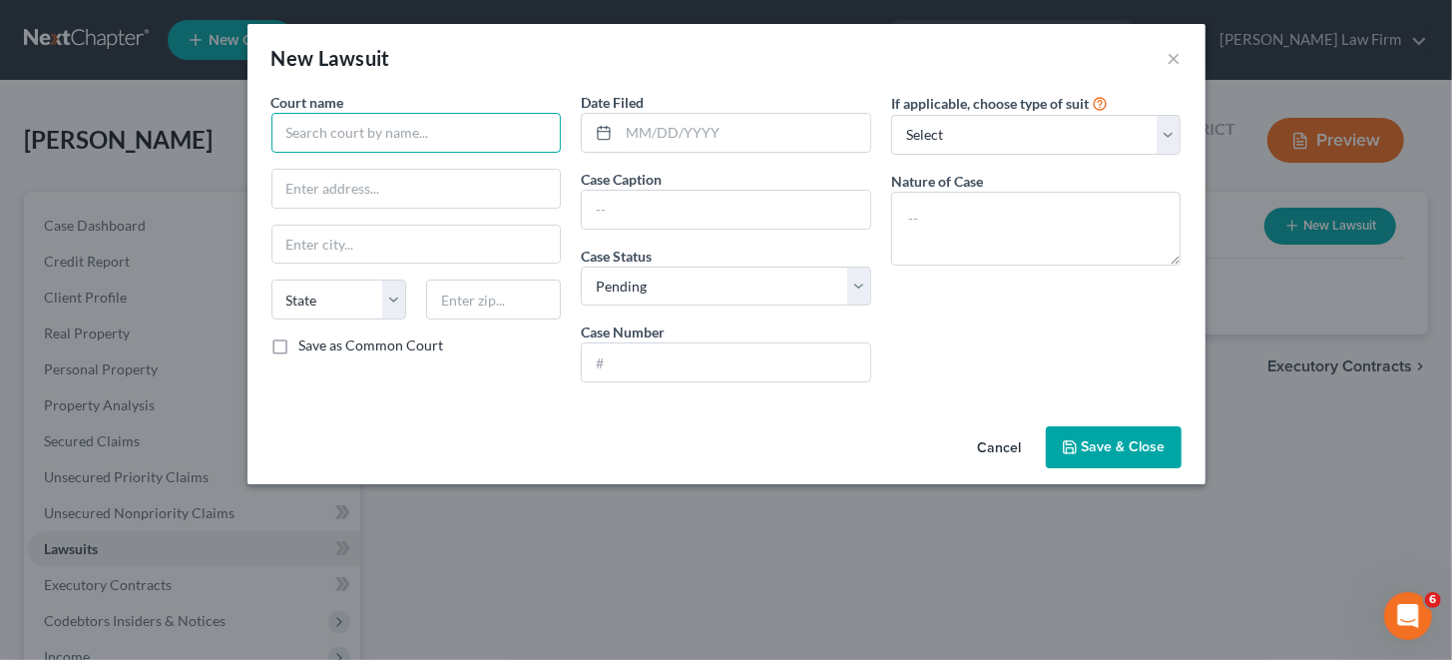
click at [428, 130] on input "text" at bounding box center [416, 133] width 290 height 40
click at [979, 445] on button "Cancel" at bounding box center [1000, 448] width 76 height 40
